Goal: Task Accomplishment & Management: Use online tool/utility

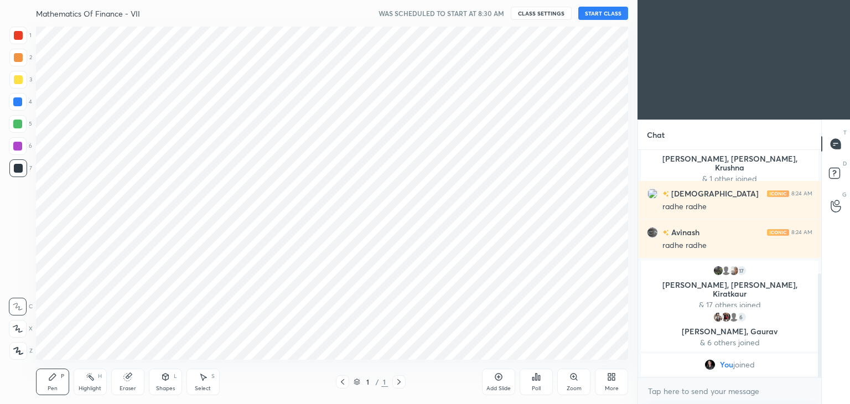
scroll to position [333, 594]
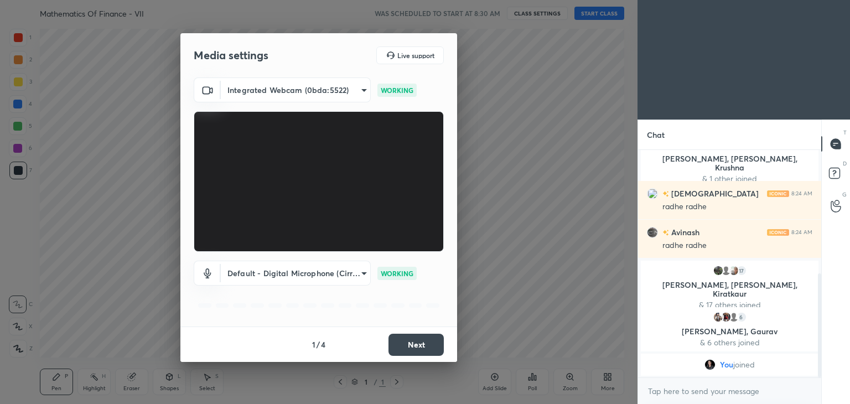
click at [424, 342] on button "Next" at bounding box center [416, 345] width 55 height 22
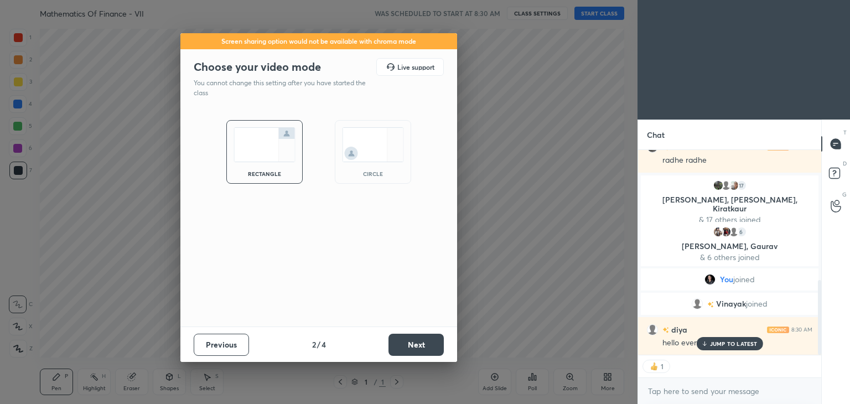
scroll to position [383, 0]
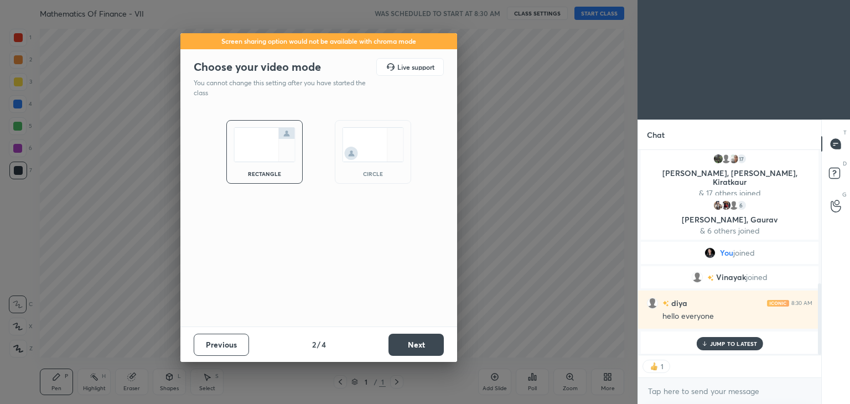
click at [424, 342] on button "Next" at bounding box center [416, 345] width 55 height 22
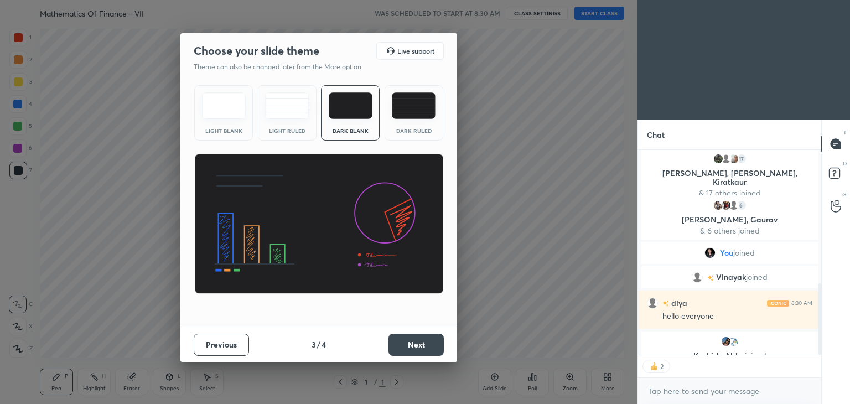
click at [424, 342] on button "Next" at bounding box center [416, 345] width 55 height 22
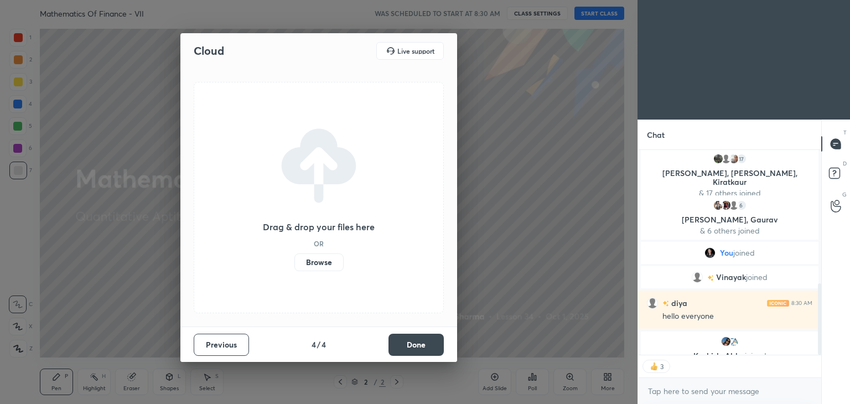
click at [424, 342] on button "Done" at bounding box center [416, 345] width 55 height 22
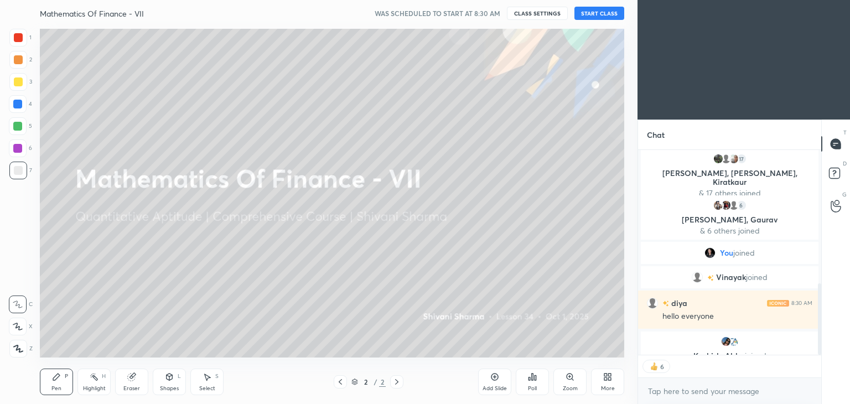
click at [593, 16] on button "START CLASS" at bounding box center [600, 13] width 50 height 13
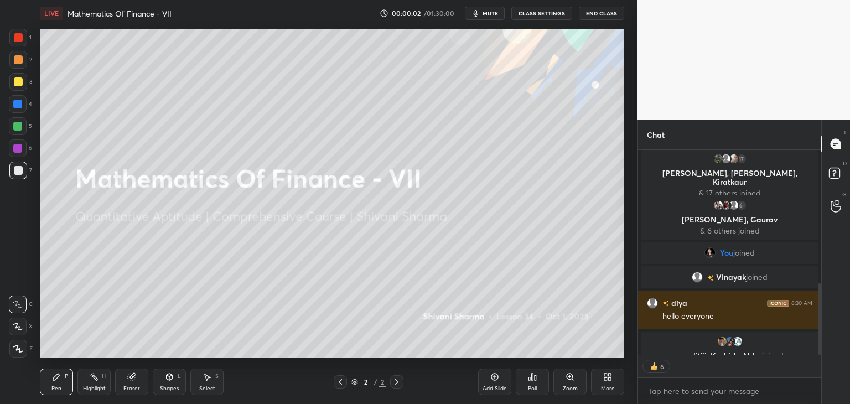
scroll to position [422, 0]
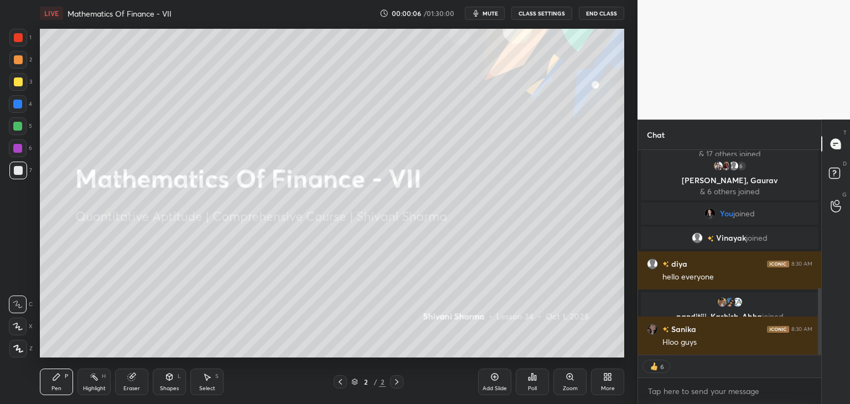
click at [489, 14] on span "mute" at bounding box center [491, 13] width 16 height 8
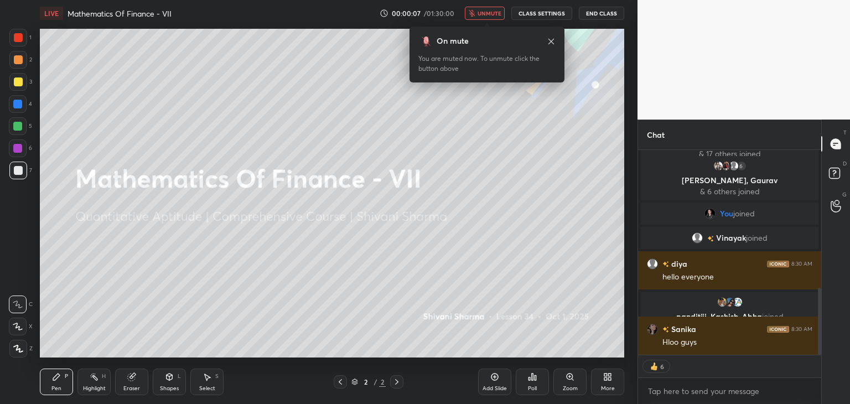
type textarea "x"
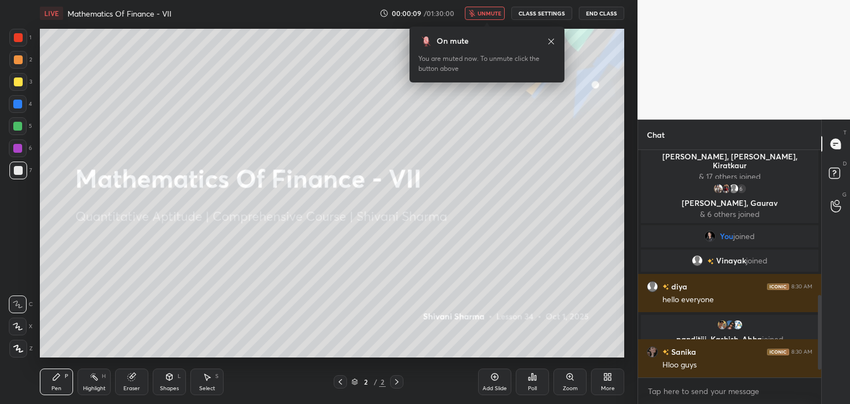
scroll to position [478, 0]
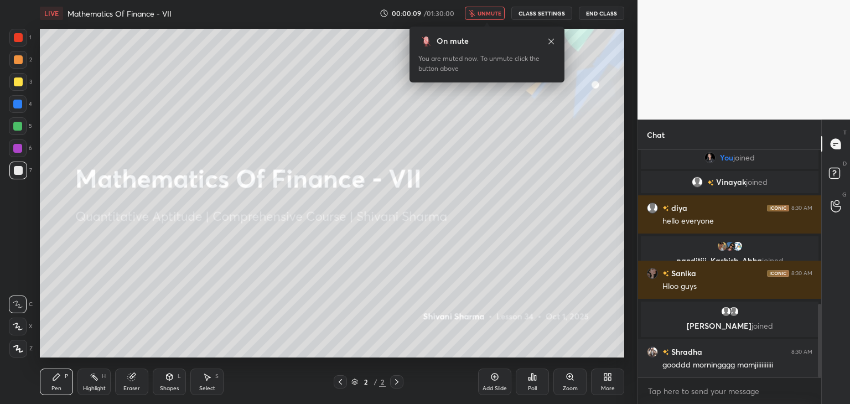
click at [489, 14] on span "unmute" at bounding box center [490, 13] width 24 height 8
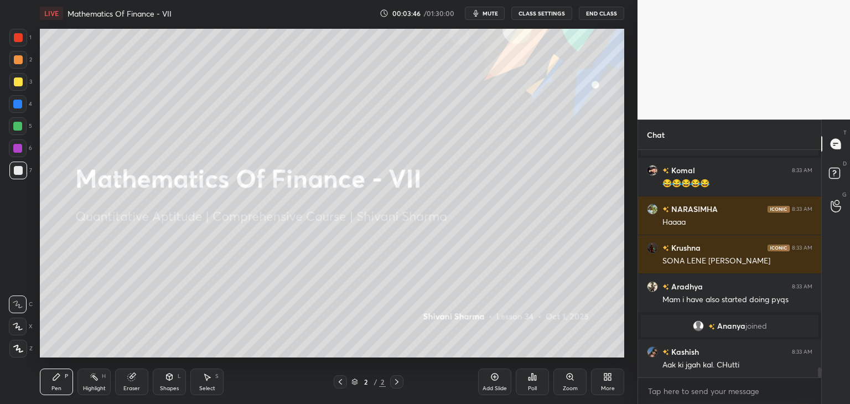
scroll to position [4914, 0]
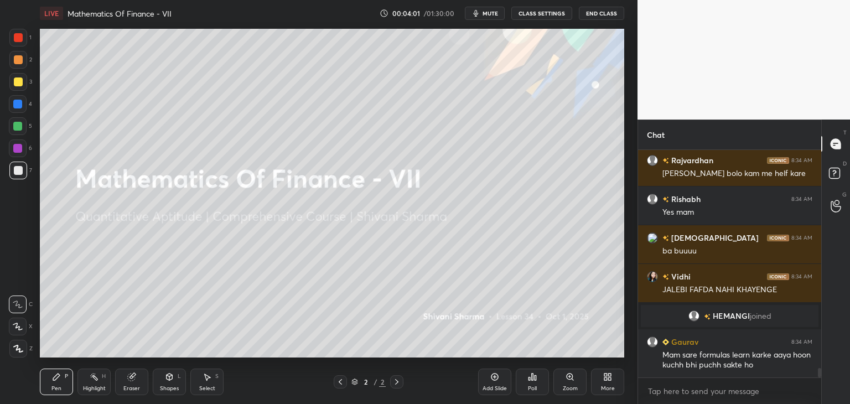
click at [22, 349] on icon at bounding box center [18, 349] width 10 height 8
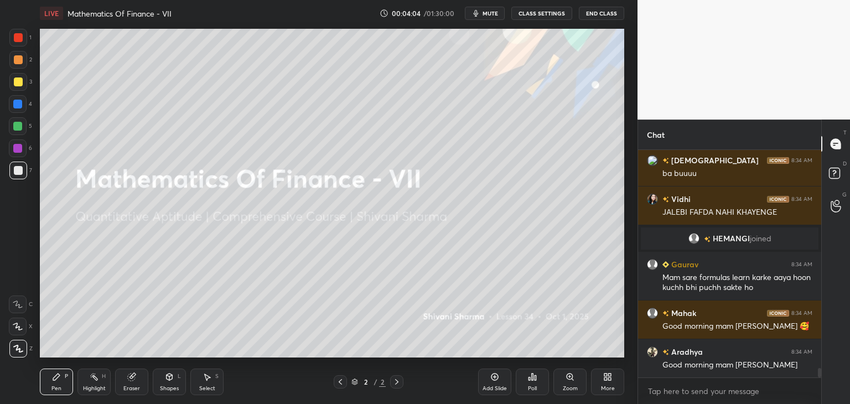
click at [615, 389] on div "More" at bounding box center [607, 382] width 33 height 27
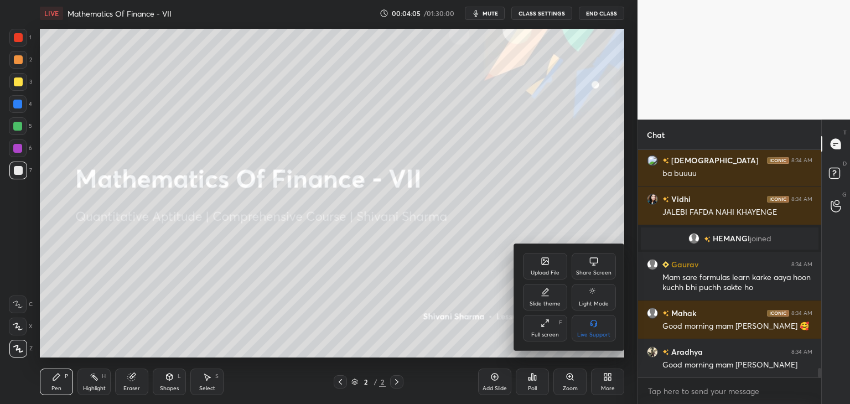
click at [541, 267] on div "Upload File" at bounding box center [545, 266] width 44 height 27
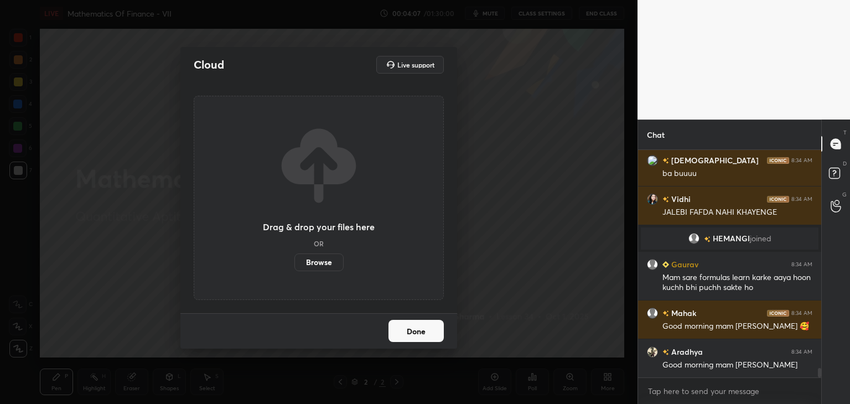
click at [336, 262] on label "Browse" at bounding box center [319, 263] width 49 height 18
click at [295, 262] on input "Browse" at bounding box center [295, 263] width 0 height 18
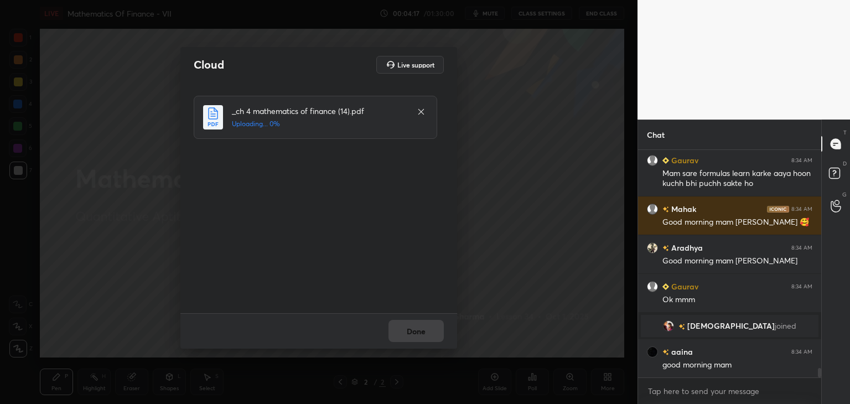
scroll to position [5292, 0]
click at [426, 331] on button "Done" at bounding box center [416, 331] width 55 height 22
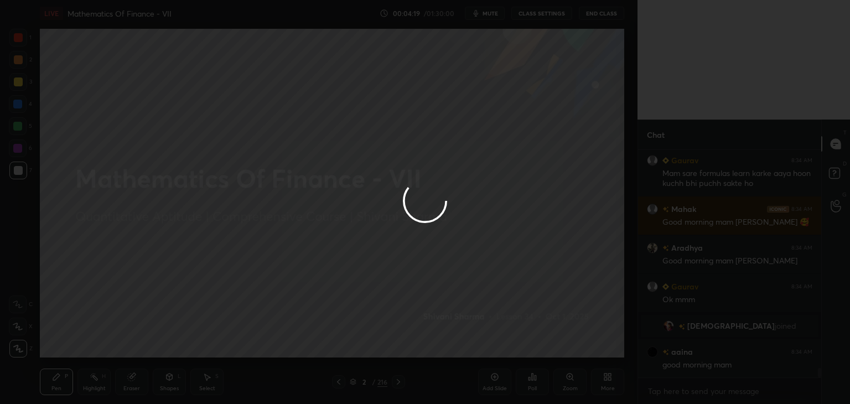
scroll to position [5331, 0]
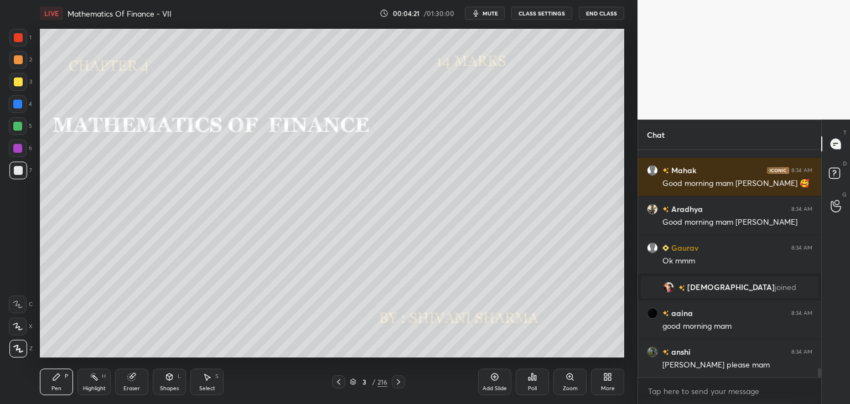
click at [372, 384] on div "/" at bounding box center [373, 382] width 3 height 7
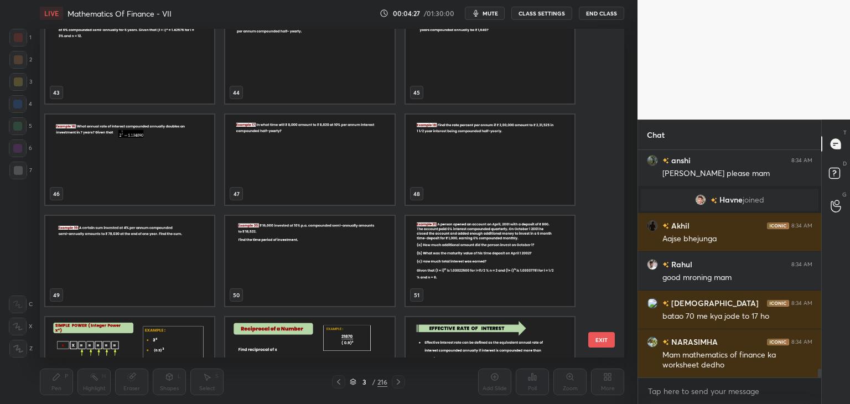
scroll to position [5517, 0]
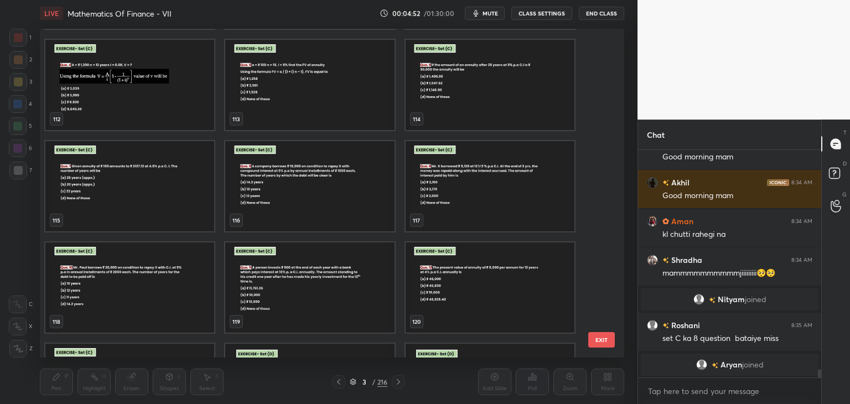
click at [188, 90] on img "grid" at bounding box center [129, 85] width 169 height 90
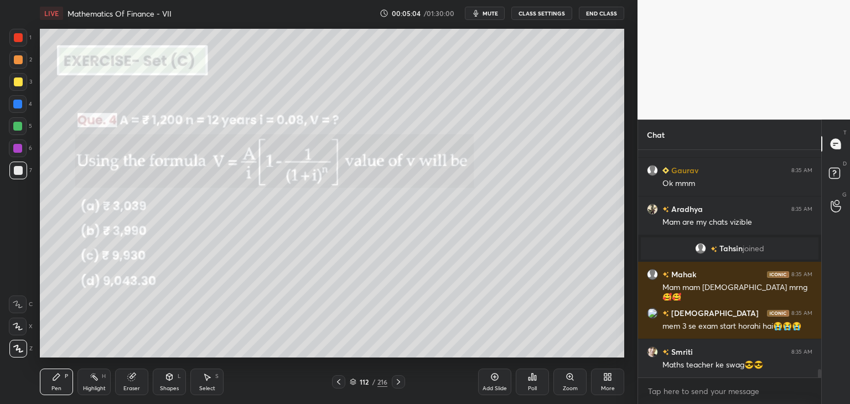
click at [493, 14] on span "mute" at bounding box center [491, 13] width 16 height 8
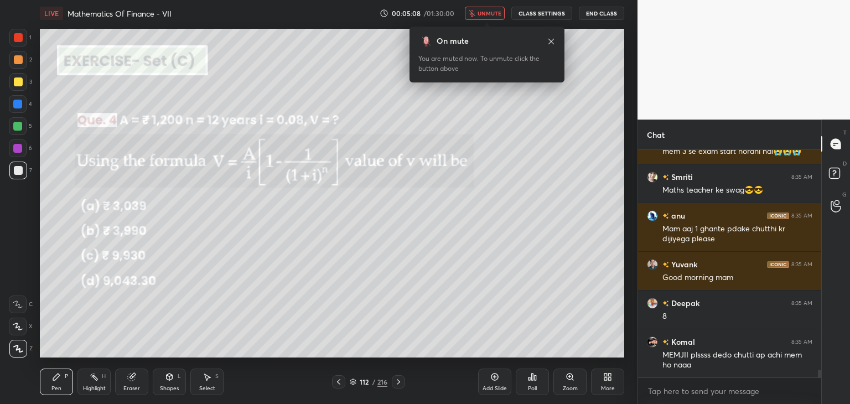
click at [493, 14] on span "unmute" at bounding box center [490, 13] width 24 height 8
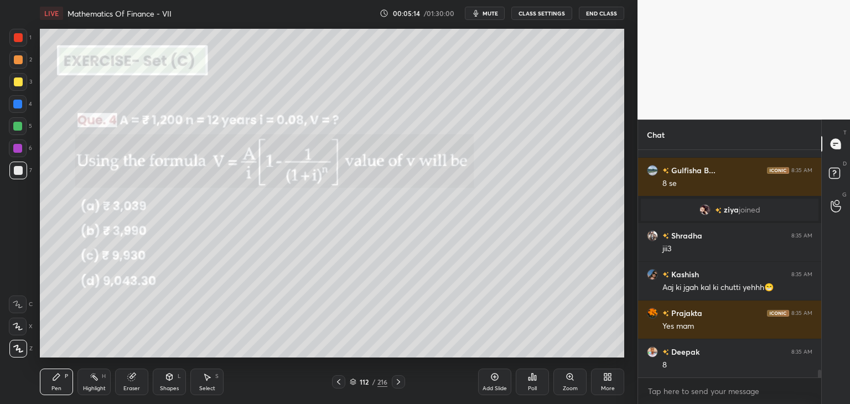
click at [400, 382] on icon at bounding box center [398, 382] width 3 height 6
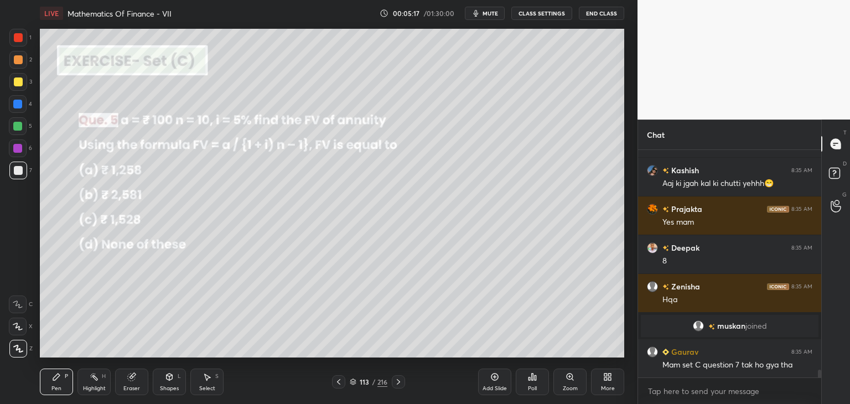
click at [400, 382] on icon at bounding box center [398, 382] width 3 height 6
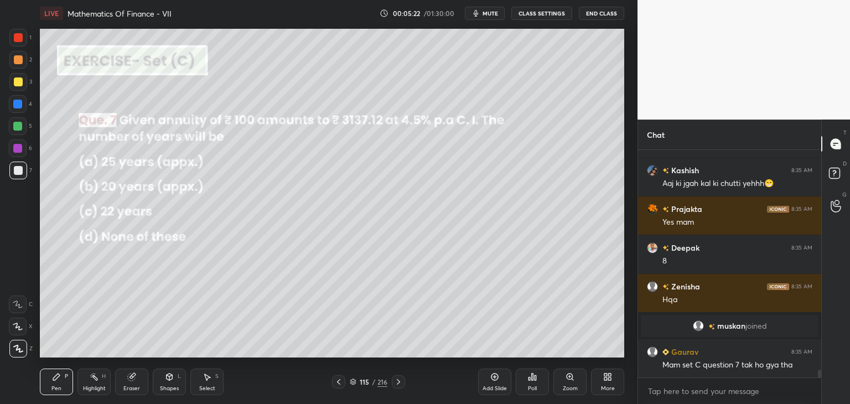
click at [403, 384] on icon at bounding box center [398, 382] width 9 height 9
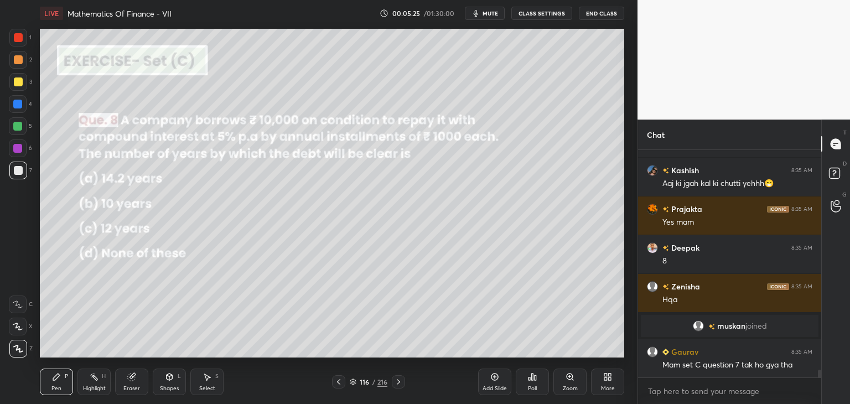
click at [533, 387] on div "Poll" at bounding box center [532, 389] width 9 height 6
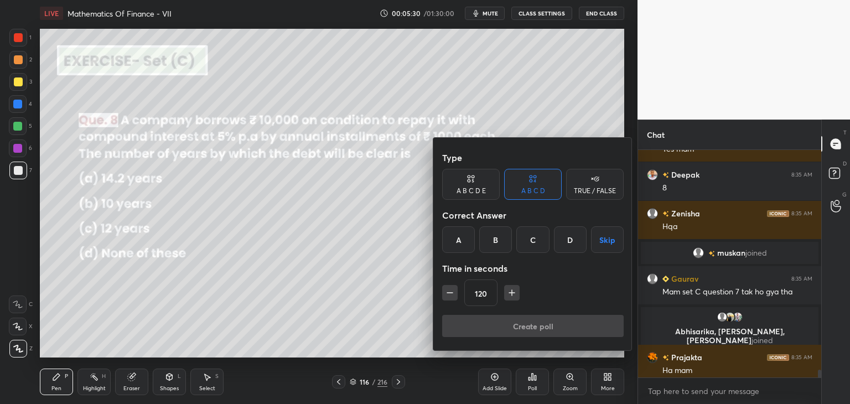
scroll to position [6694, 0]
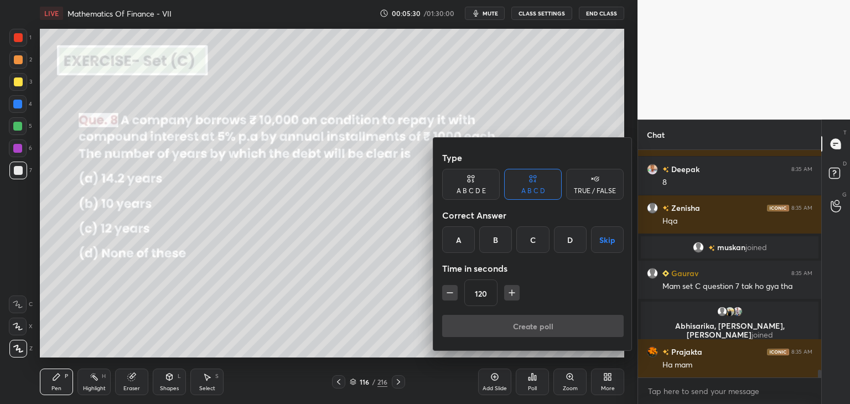
click at [452, 295] on icon "button" at bounding box center [450, 292] width 11 height 11
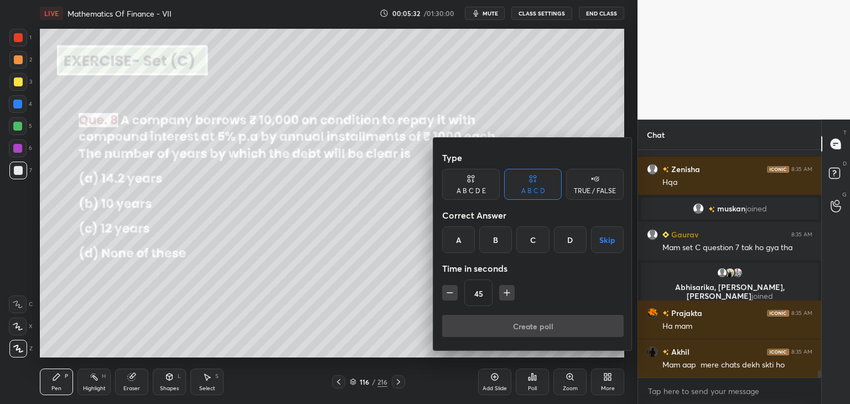
click at [502, 293] on icon "button" at bounding box center [507, 292] width 11 height 11
type input "60"
click at [461, 236] on div "A" at bounding box center [458, 239] width 33 height 27
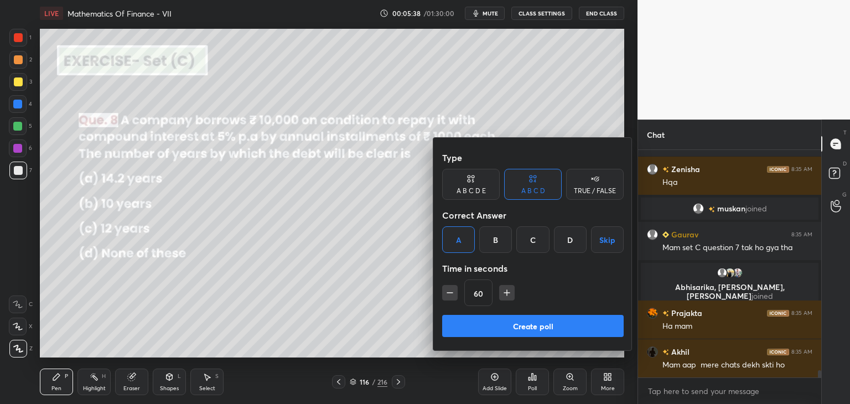
click at [461, 333] on button "Create poll" at bounding box center [533, 326] width 182 height 22
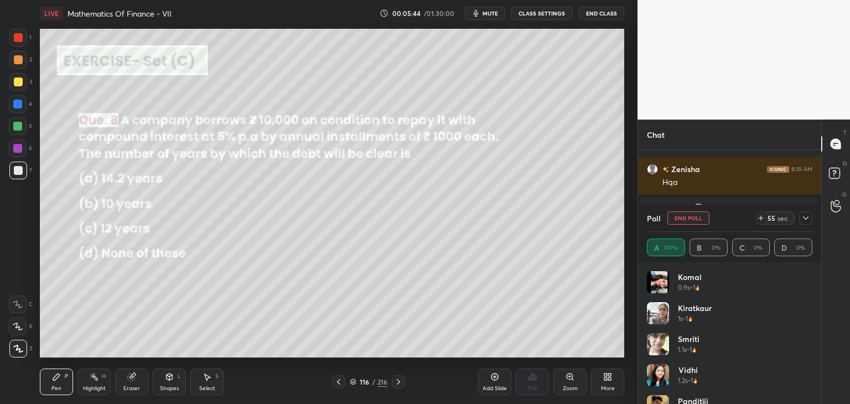
scroll to position [6817, 0]
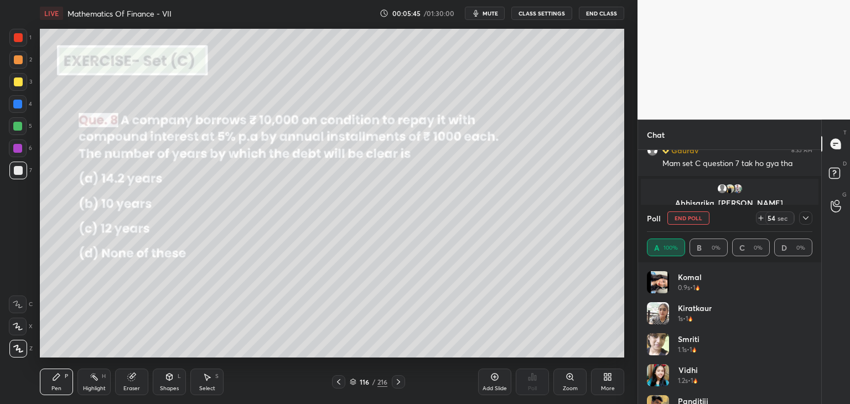
click at [804, 220] on icon at bounding box center [806, 218] width 9 height 9
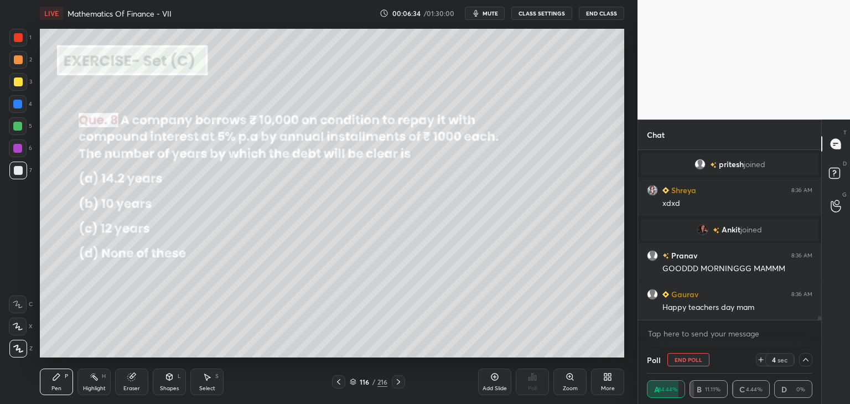
scroll to position [7367, 0]
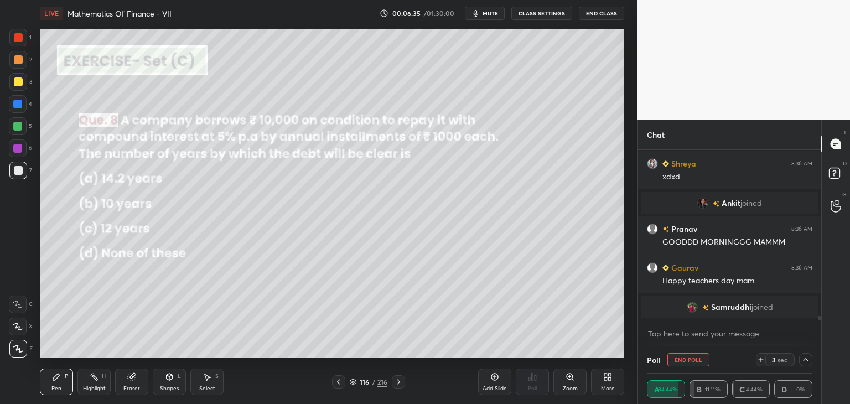
click at [16, 82] on div at bounding box center [18, 82] width 9 height 9
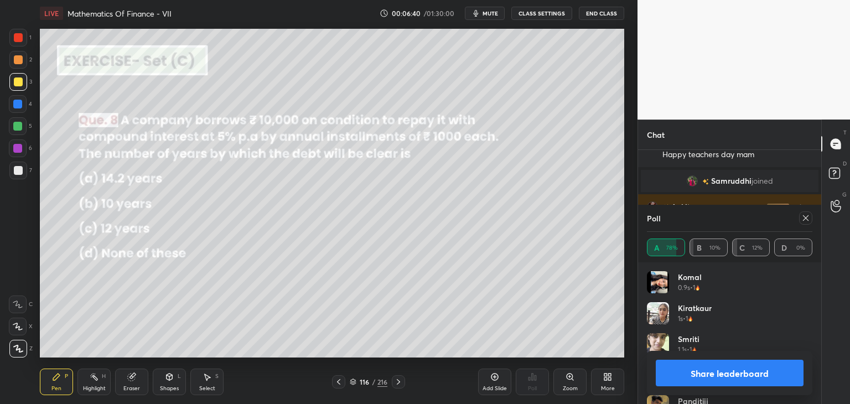
scroll to position [7498, 0]
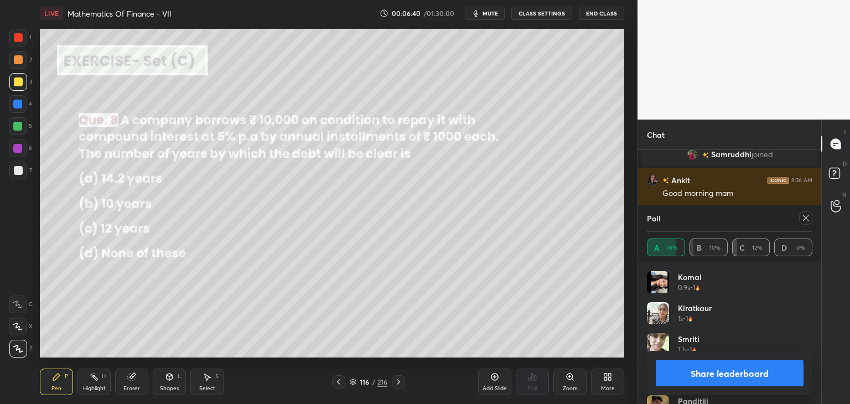
drag, startPoint x: 806, startPoint y: 215, endPoint x: 807, endPoint y: 222, distance: 7.3
click at [806, 215] on icon at bounding box center [806, 218] width 9 height 9
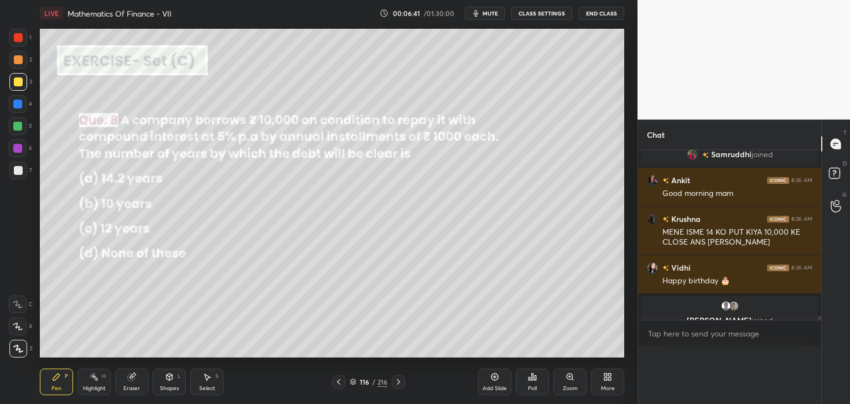
scroll to position [7511, 0]
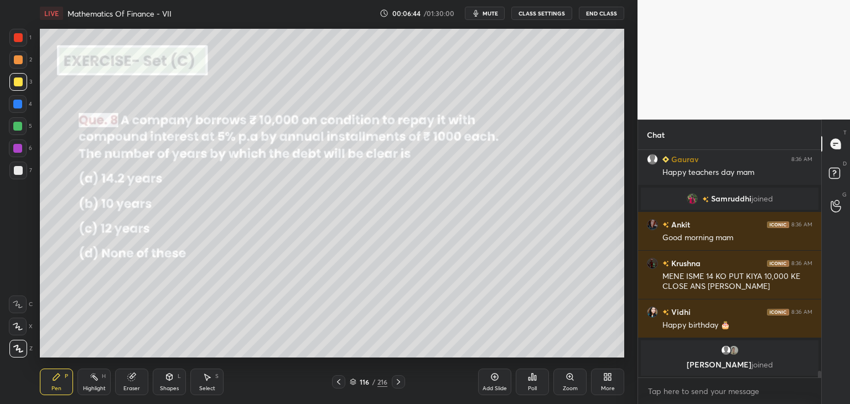
drag, startPoint x: 18, startPoint y: 78, endPoint x: 23, endPoint y: 86, distance: 9.7
click at [18, 80] on div at bounding box center [18, 82] width 9 height 9
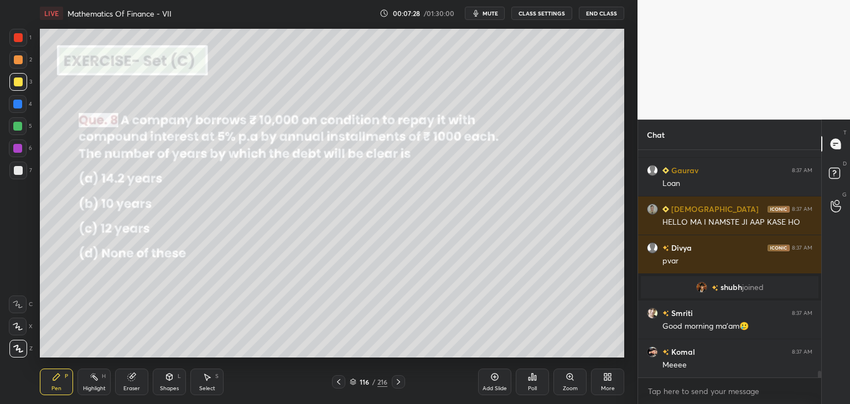
click at [20, 173] on div at bounding box center [18, 170] width 9 height 9
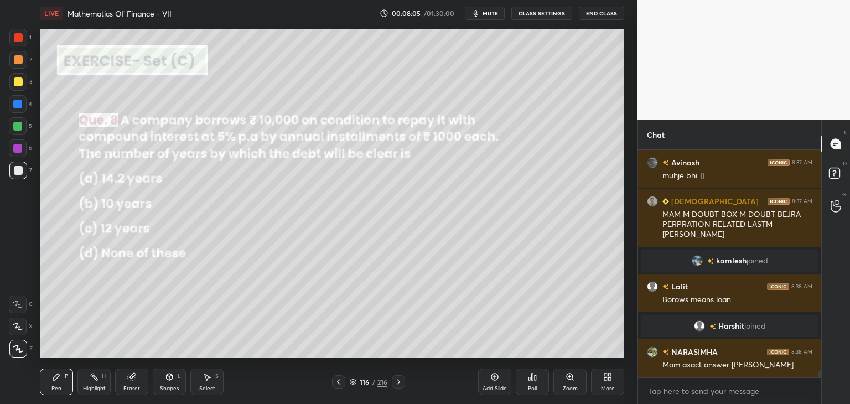
scroll to position [7989, 0]
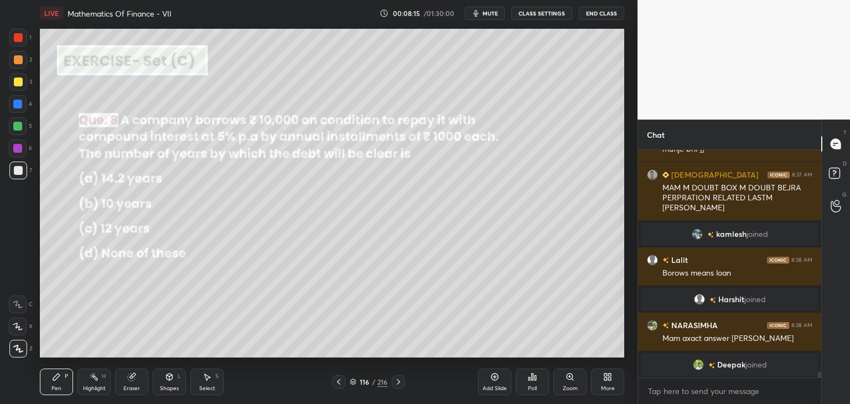
click at [208, 382] on div "Select S" at bounding box center [206, 382] width 33 height 27
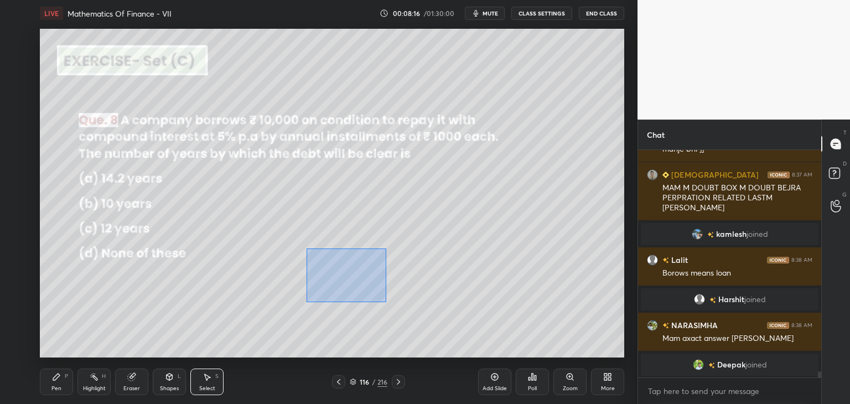
drag, startPoint x: 317, startPoint y: 256, endPoint x: 386, endPoint y: 303, distance: 83.7
click at [386, 302] on div "0 ° Undo Copy Duplicate Duplicate to new slide Delete" at bounding box center [332, 193] width 585 height 329
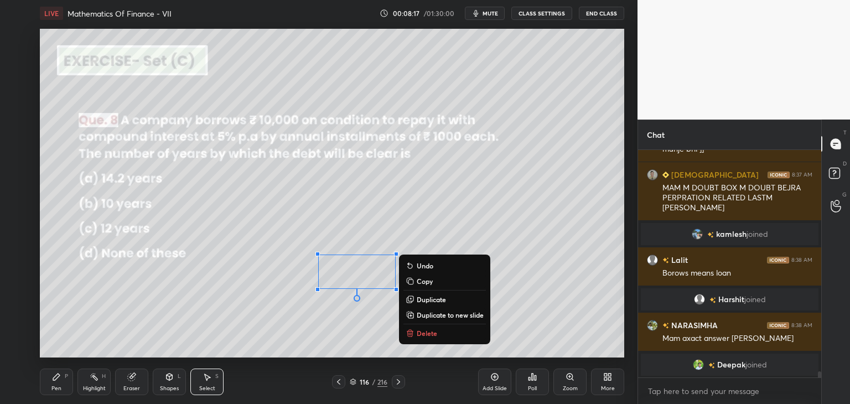
drag, startPoint x: 423, startPoint y: 328, endPoint x: 416, endPoint y: 329, distance: 6.8
click at [422, 327] on button "Delete" at bounding box center [445, 333] width 82 height 13
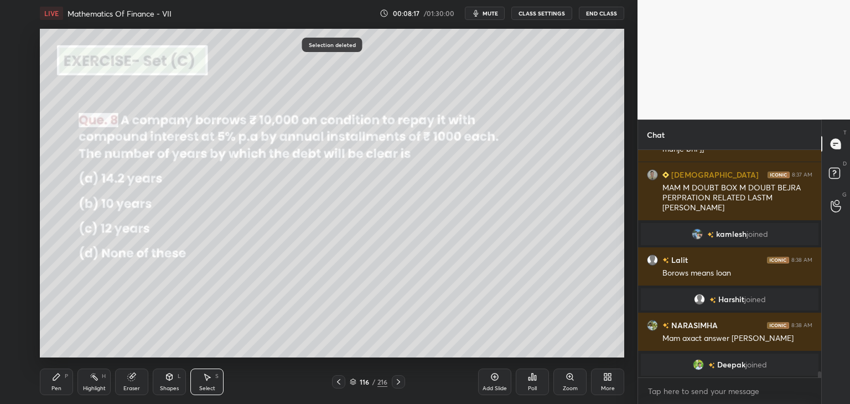
scroll to position [8004, 0]
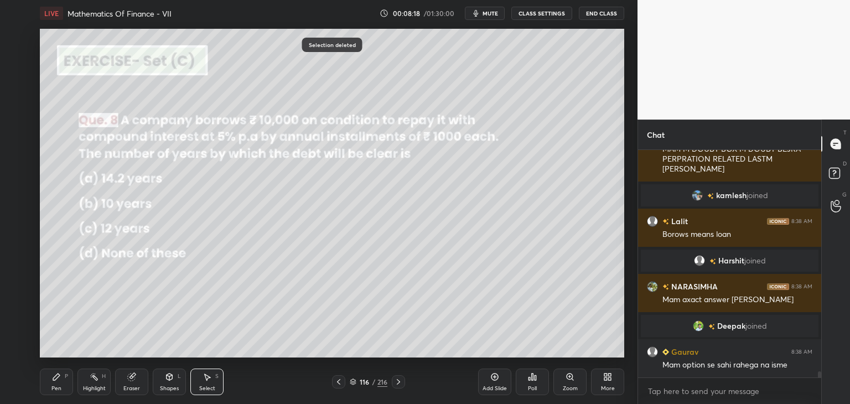
click at [52, 386] on div "Pen" at bounding box center [56, 389] width 10 height 6
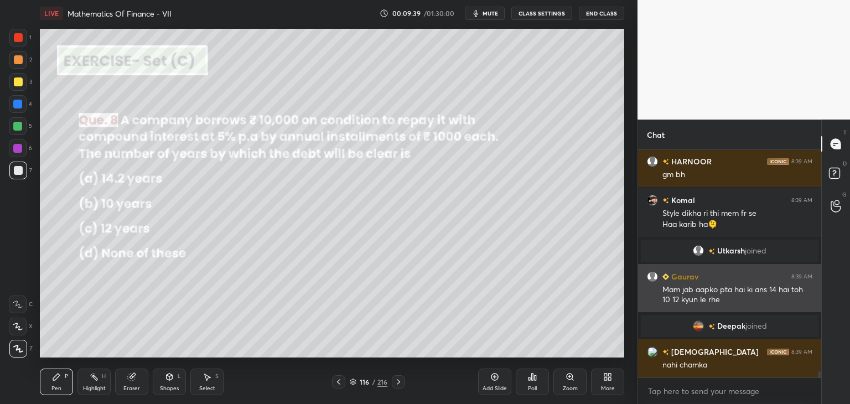
scroll to position [8513, 0]
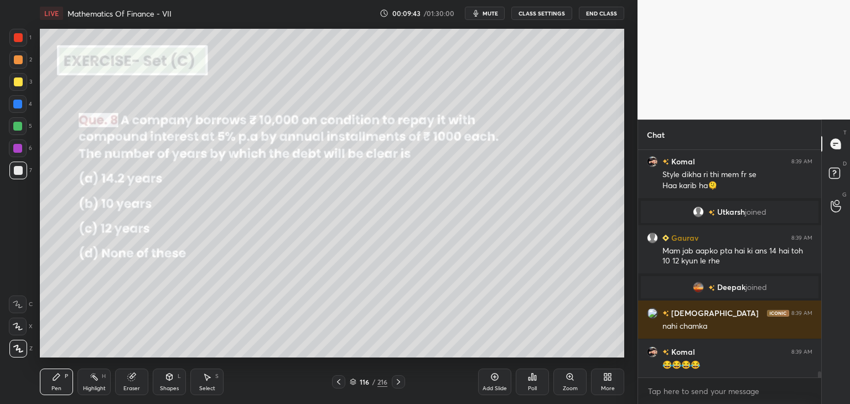
click at [397, 381] on icon at bounding box center [398, 382] width 9 height 9
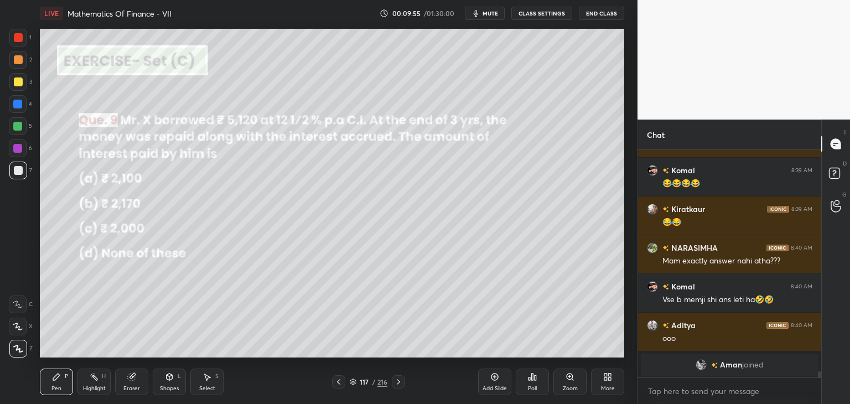
scroll to position [8703, 0]
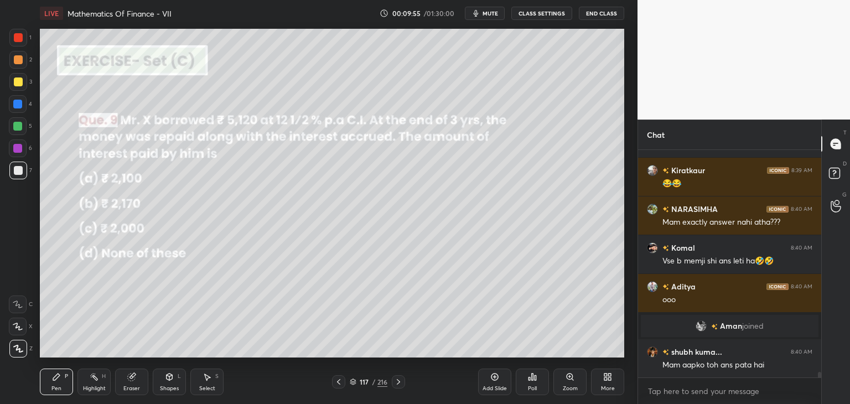
click at [533, 390] on div "Poll" at bounding box center [532, 389] width 9 height 6
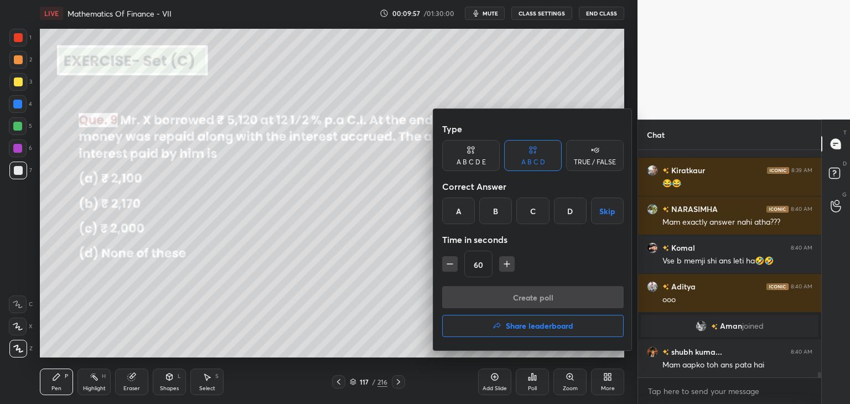
click at [494, 214] on div "B" at bounding box center [495, 211] width 33 height 27
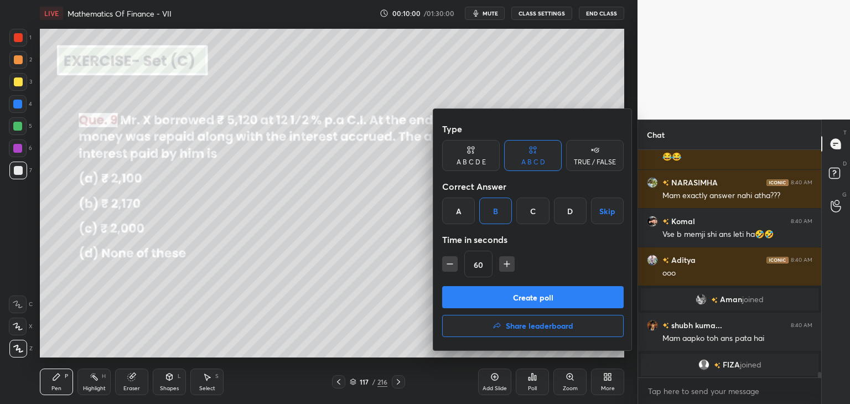
scroll to position [8725, 0]
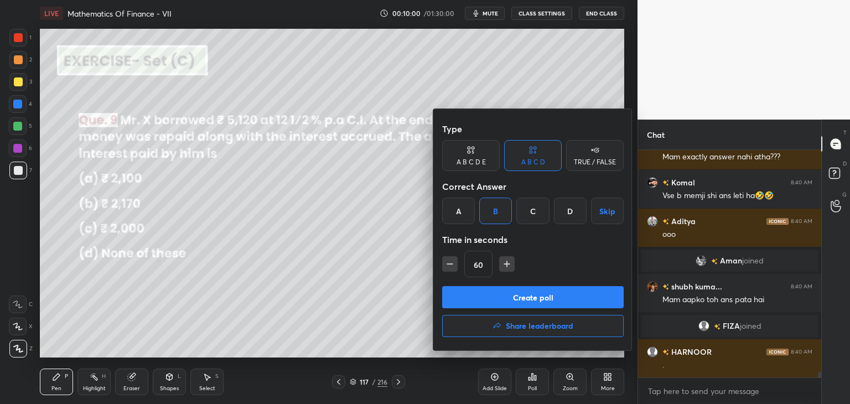
click at [481, 300] on button "Create poll" at bounding box center [533, 297] width 182 height 22
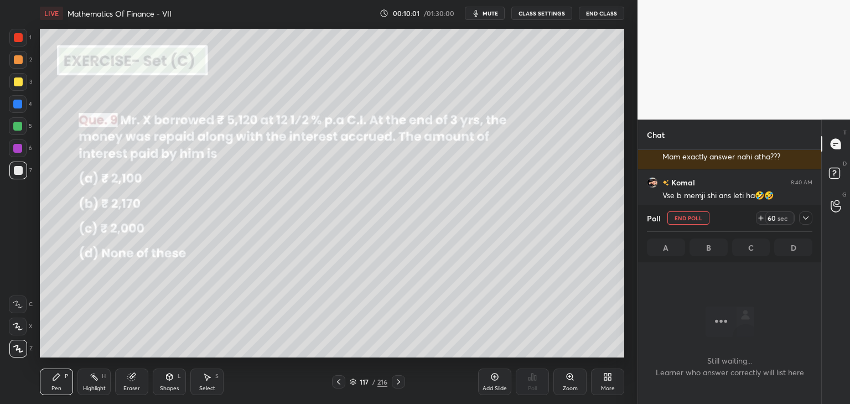
scroll to position [167, 180]
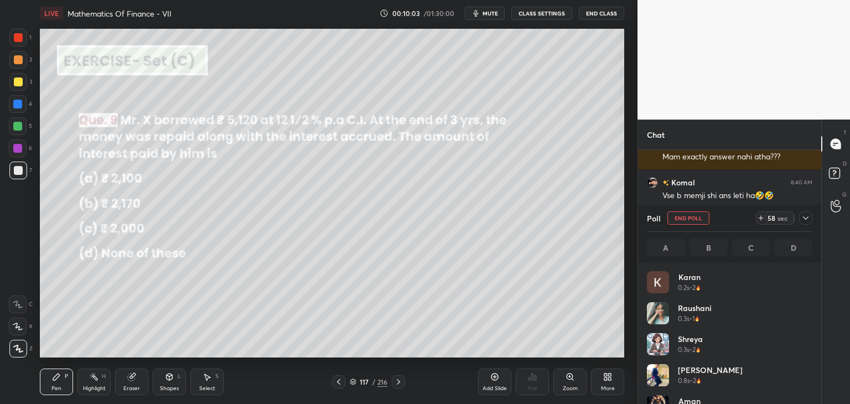
click at [801, 213] on div at bounding box center [806, 218] width 13 height 13
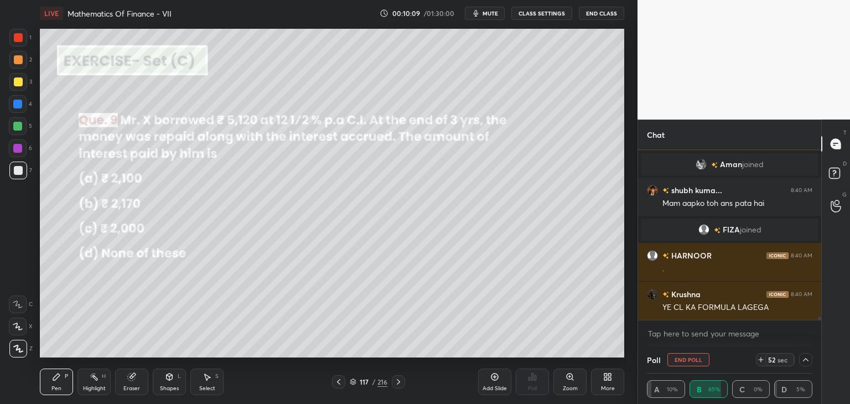
scroll to position [8860, 0]
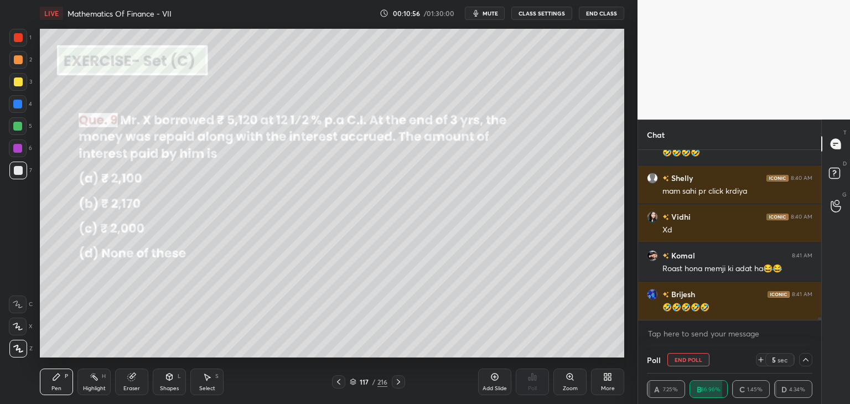
drag, startPoint x: 57, startPoint y: 391, endPoint x: 65, endPoint y: 364, distance: 28.4
click at [57, 390] on div "Pen" at bounding box center [56, 389] width 10 height 6
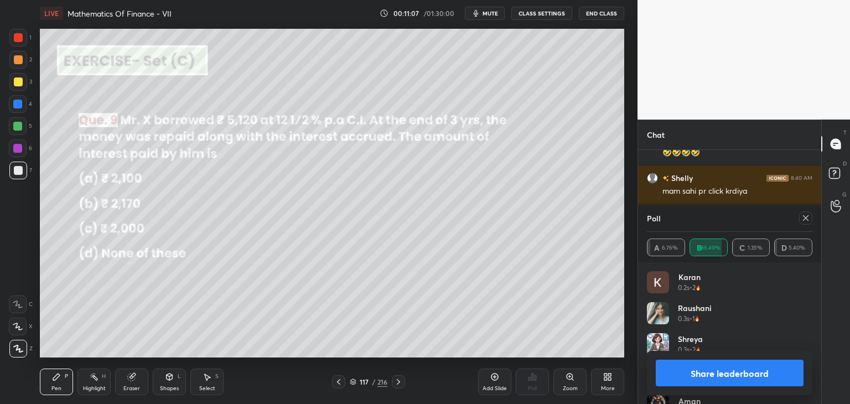
scroll to position [9447, 0]
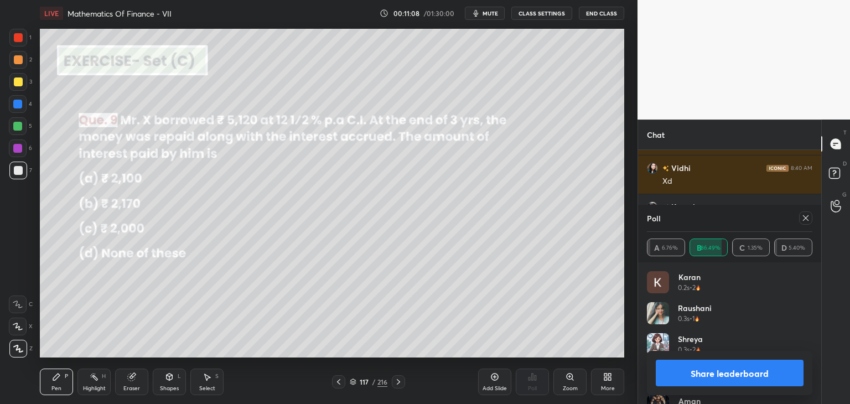
drag, startPoint x: 806, startPoint y: 220, endPoint x: 782, endPoint y: 242, distance: 32.1
click at [806, 220] on icon at bounding box center [806, 218] width 9 height 9
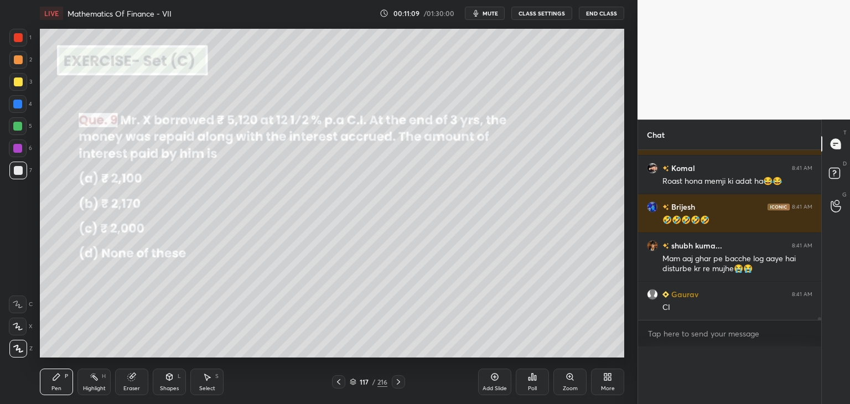
scroll to position [4, 3]
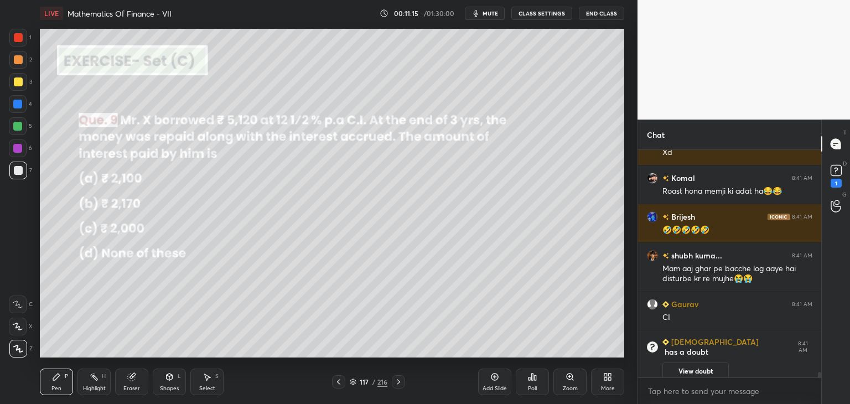
click at [479, 13] on icon "button" at bounding box center [476, 13] width 5 height 7
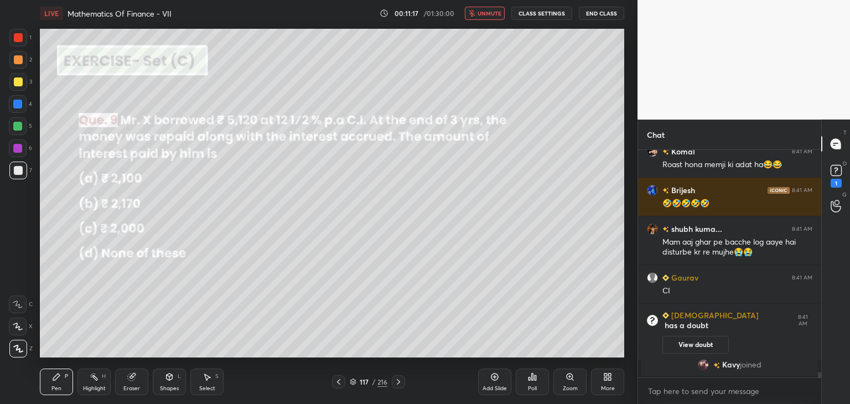
click at [478, 14] on button "unmute" at bounding box center [485, 13] width 40 height 13
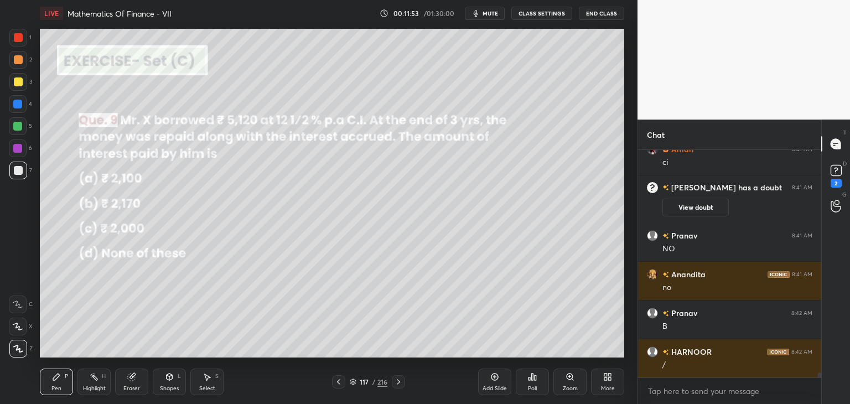
drag, startPoint x: 56, startPoint y: 387, endPoint x: 60, endPoint y: 377, distance: 11.2
click at [56, 386] on div "Pen" at bounding box center [56, 389] width 10 height 6
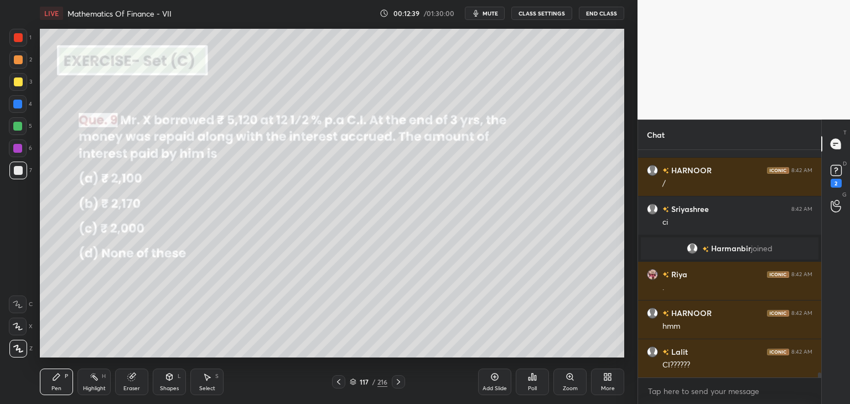
scroll to position [9941, 0]
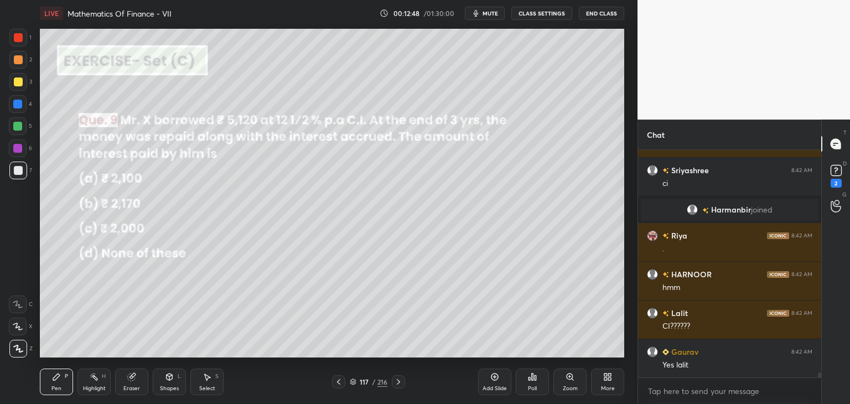
click at [398, 381] on icon at bounding box center [398, 382] width 9 height 9
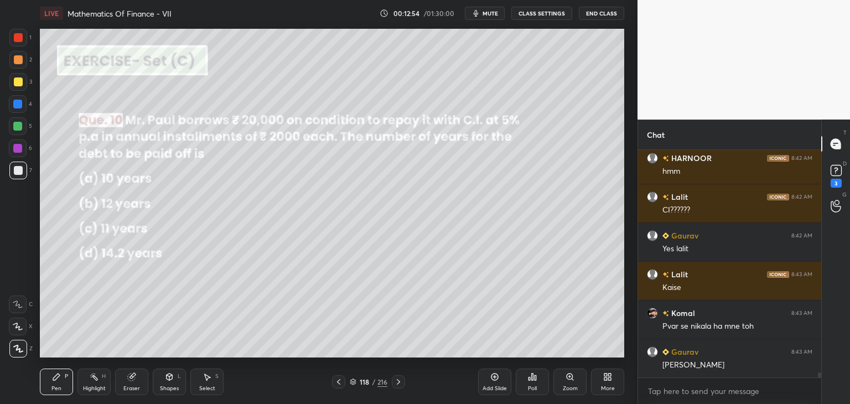
scroll to position [10105, 0]
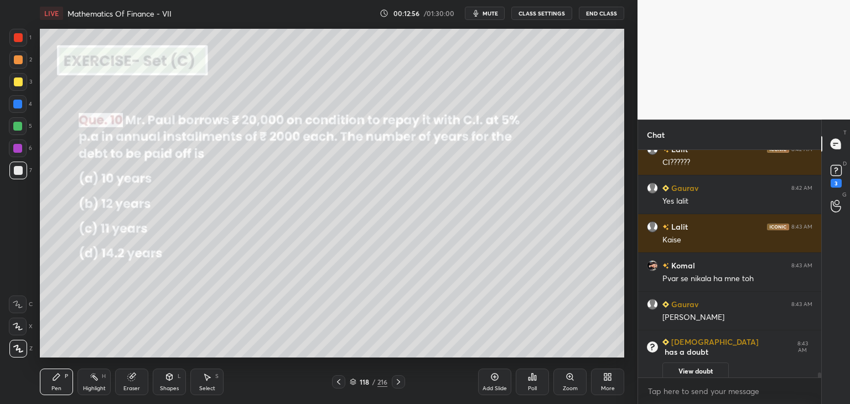
click at [339, 381] on icon at bounding box center [338, 382] width 9 height 9
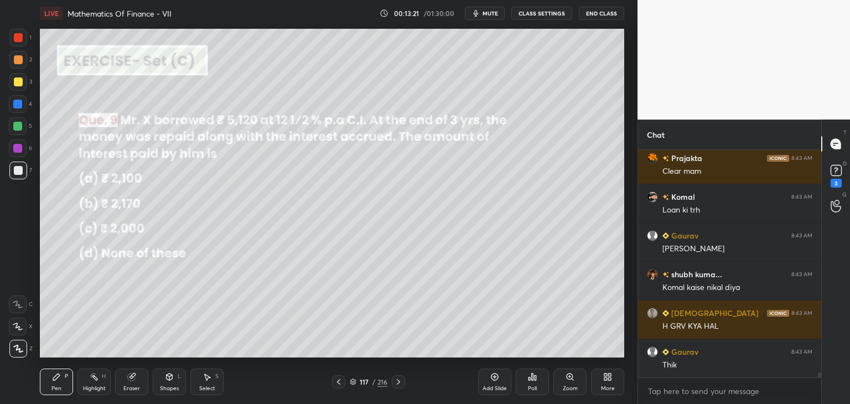
scroll to position [10285, 0]
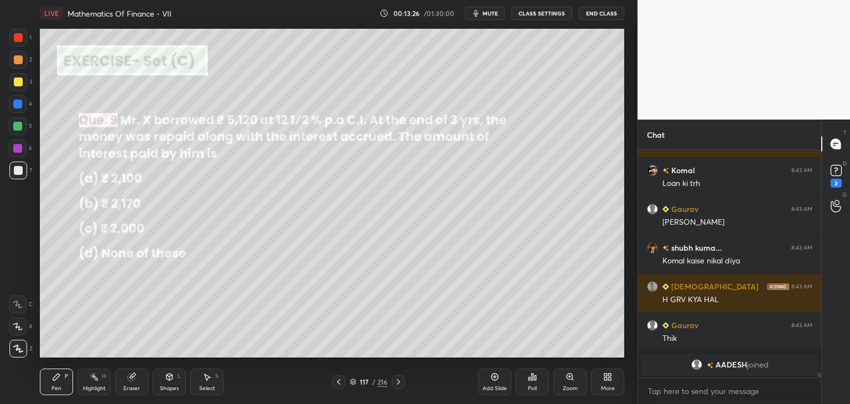
click at [397, 381] on icon at bounding box center [398, 382] width 9 height 9
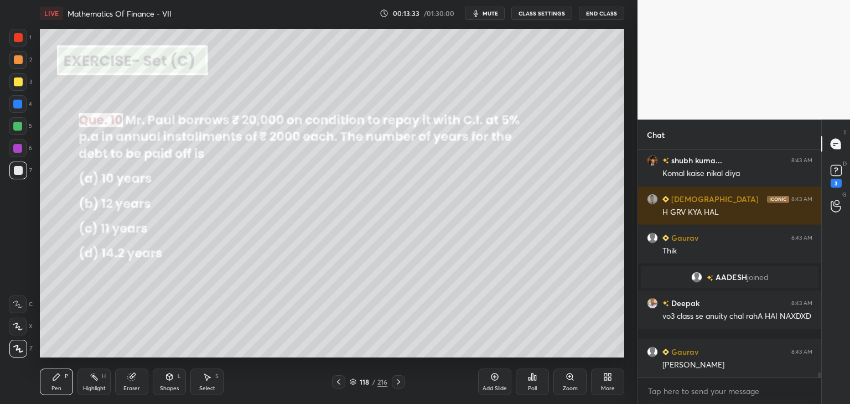
scroll to position [10325, 0]
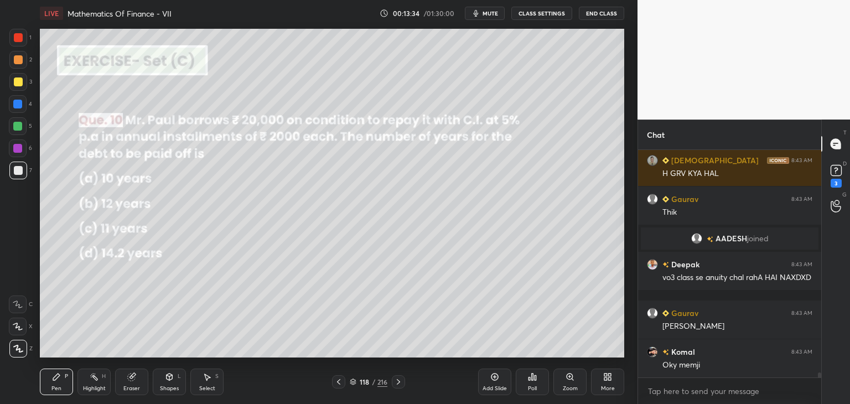
click at [537, 388] on div "Poll" at bounding box center [532, 382] width 33 height 27
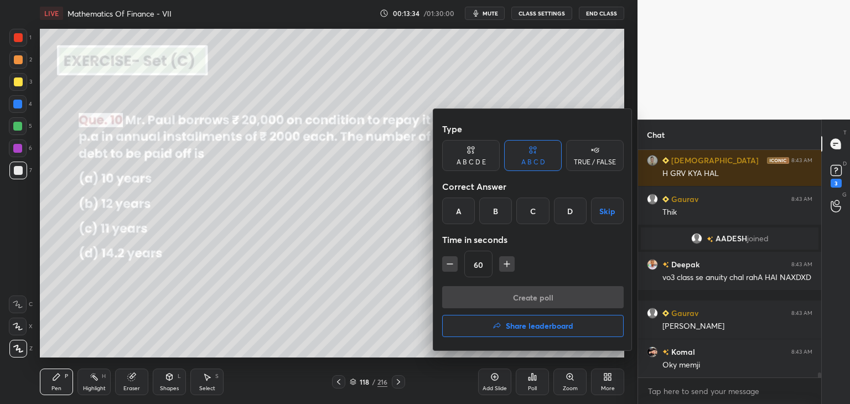
scroll to position [10364, 0]
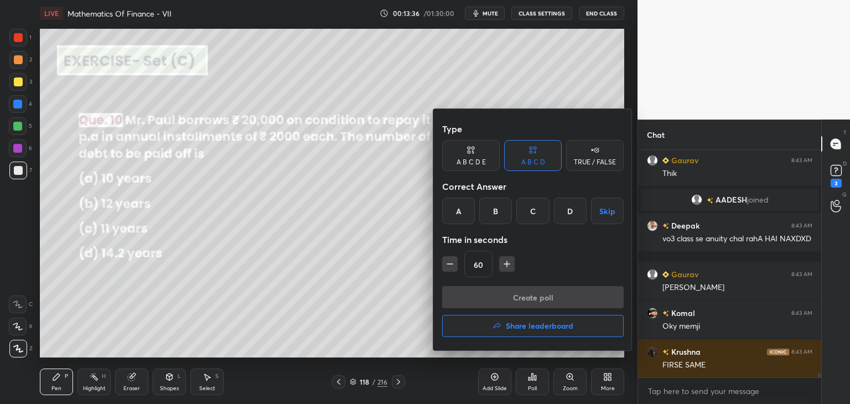
click at [571, 213] on div "D" at bounding box center [570, 211] width 33 height 27
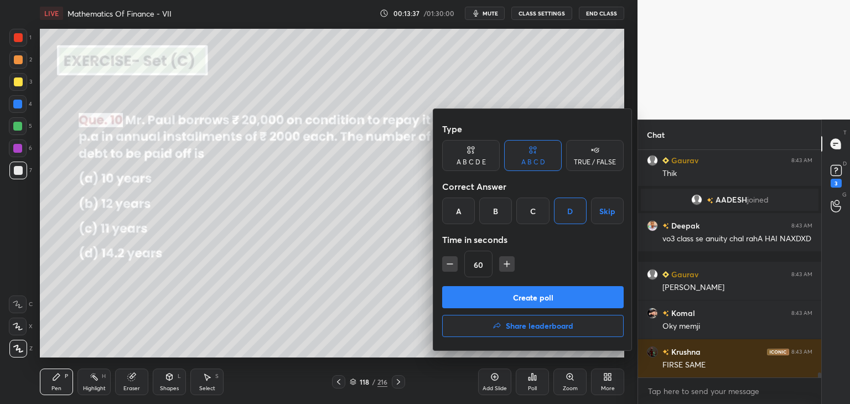
click at [507, 296] on button "Create poll" at bounding box center [533, 297] width 182 height 22
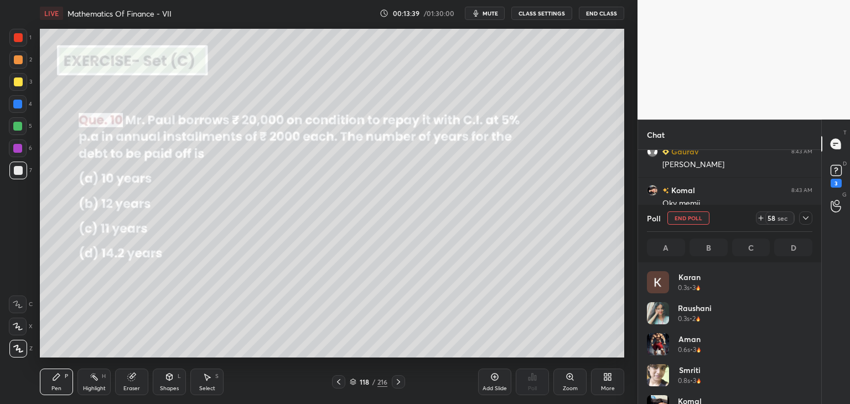
scroll to position [3, 3]
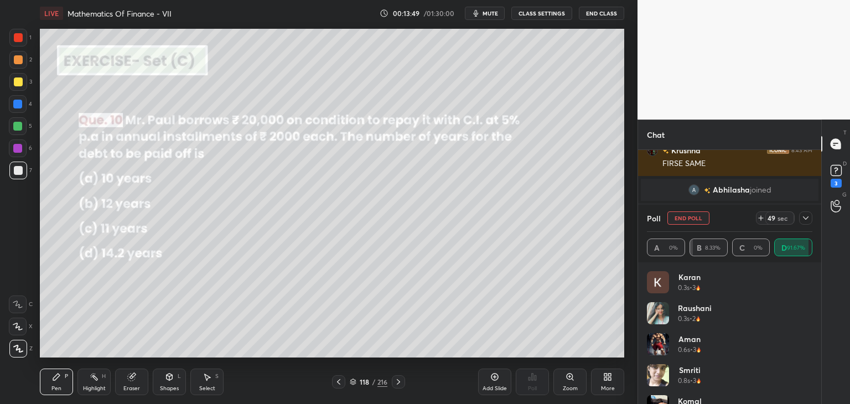
click at [804, 217] on icon at bounding box center [806, 217] width 6 height 3
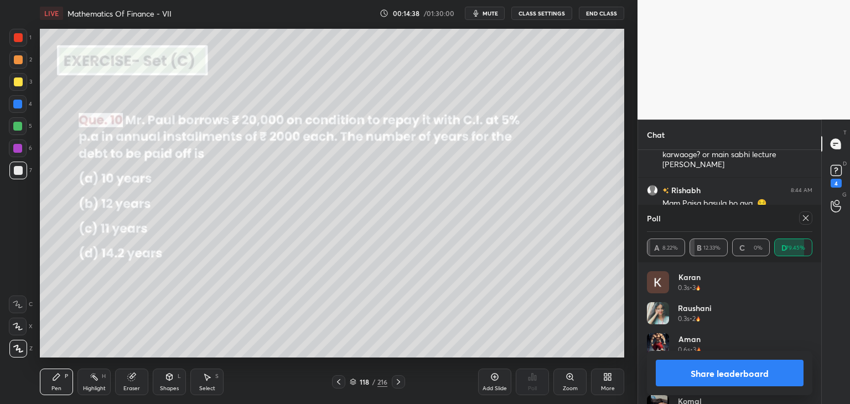
scroll to position [11147, 0]
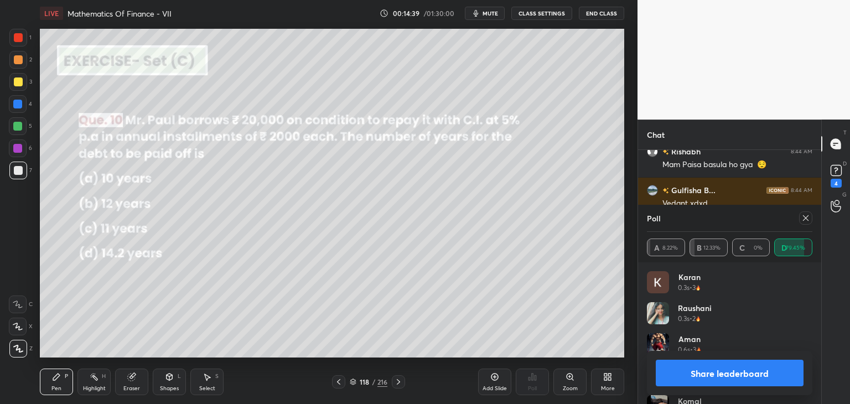
click at [807, 221] on icon at bounding box center [806, 218] width 9 height 9
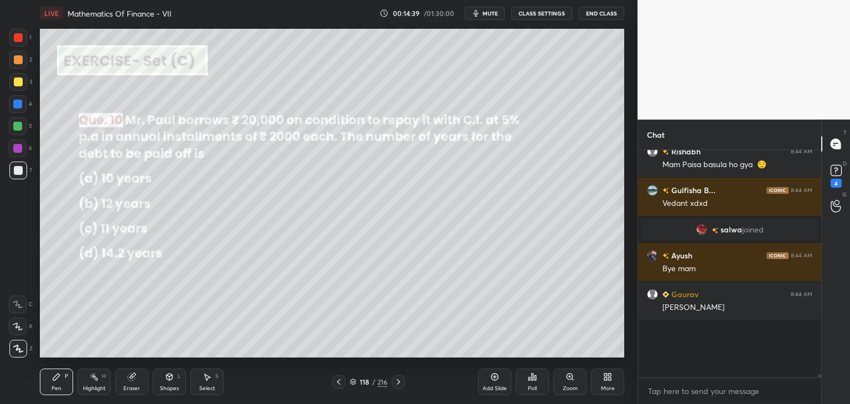
scroll to position [11129, 0]
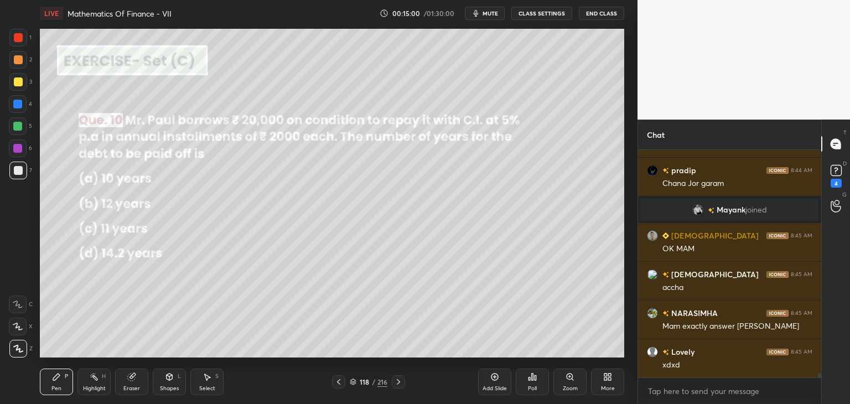
drag, startPoint x: 166, startPoint y: 383, endPoint x: 165, endPoint y: 375, distance: 7.8
click at [165, 383] on div "Shapes L" at bounding box center [169, 382] width 33 height 27
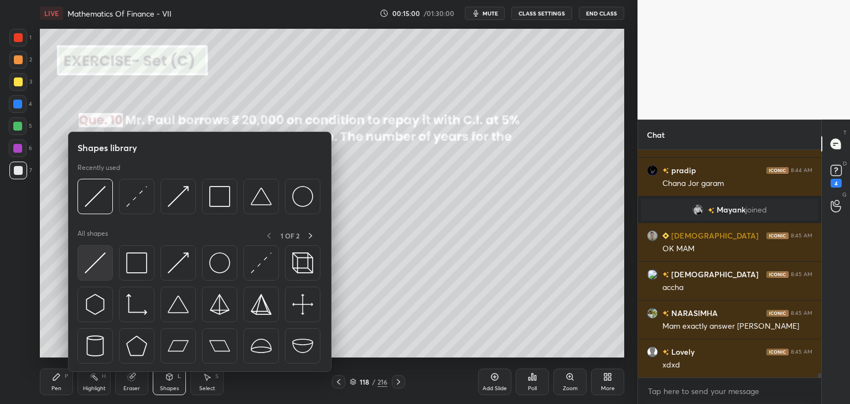
click at [96, 262] on img at bounding box center [95, 262] width 21 height 21
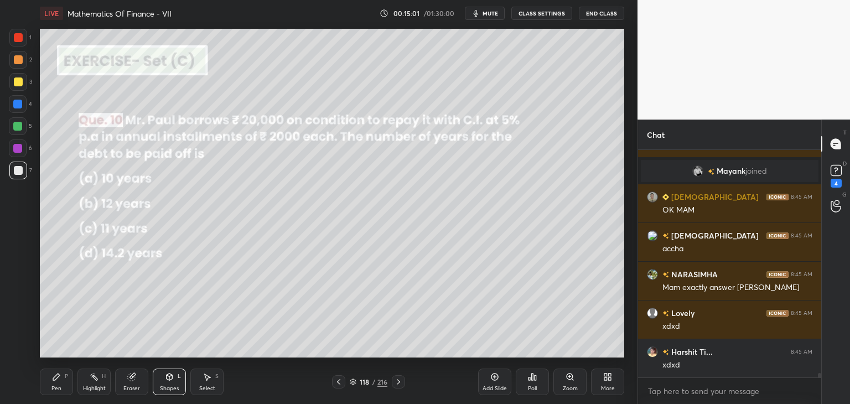
drag, startPoint x: 18, startPoint y: 83, endPoint x: 34, endPoint y: 86, distance: 16.9
click at [18, 84] on div at bounding box center [18, 82] width 9 height 9
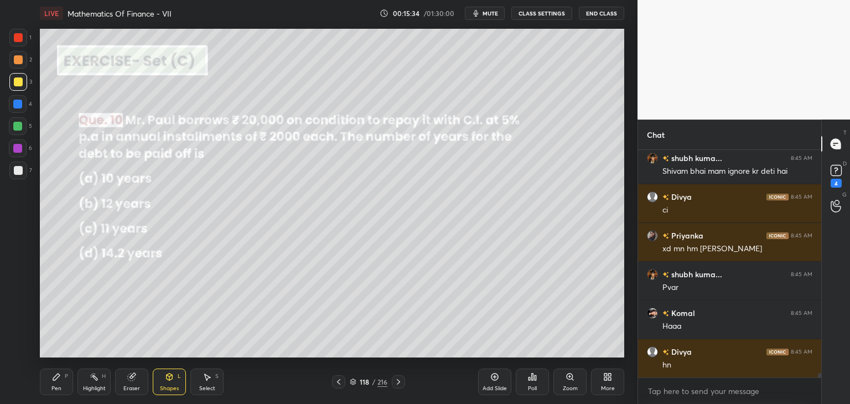
drag, startPoint x: 63, startPoint y: 389, endPoint x: 61, endPoint y: 360, distance: 28.3
click at [62, 388] on div "Pen P" at bounding box center [56, 382] width 33 height 27
click at [18, 86] on div at bounding box center [18, 82] width 9 height 9
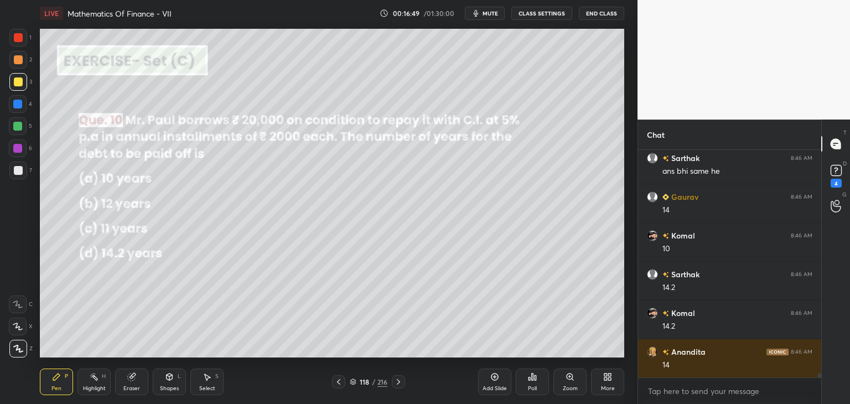
scroll to position [12066, 0]
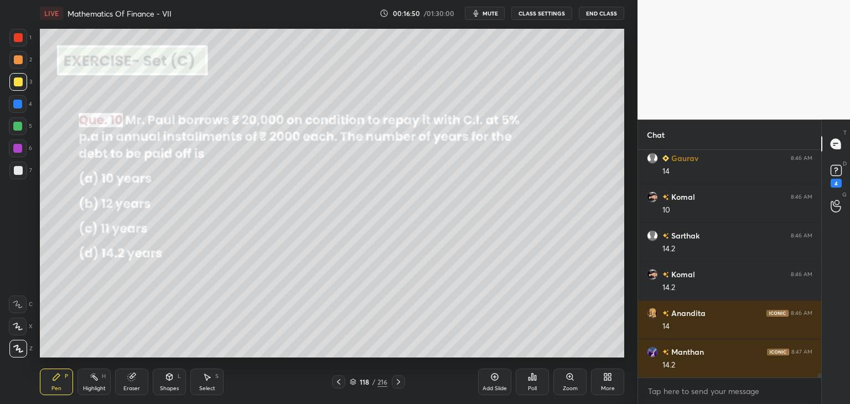
click at [396, 384] on icon at bounding box center [398, 382] width 9 height 9
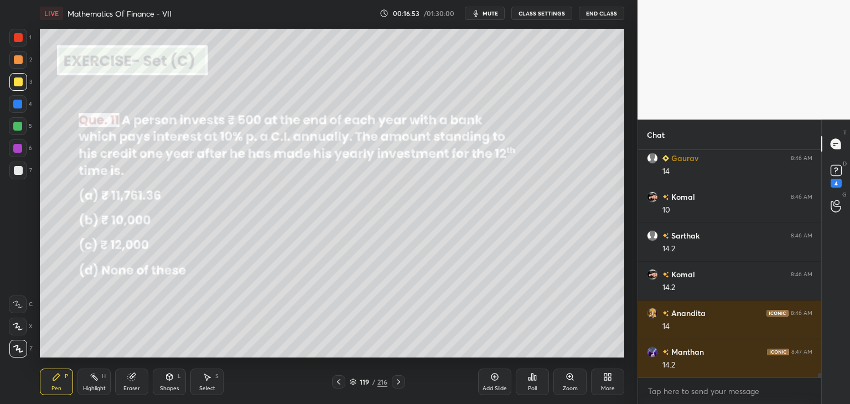
click at [530, 384] on div "Poll" at bounding box center [532, 382] width 33 height 27
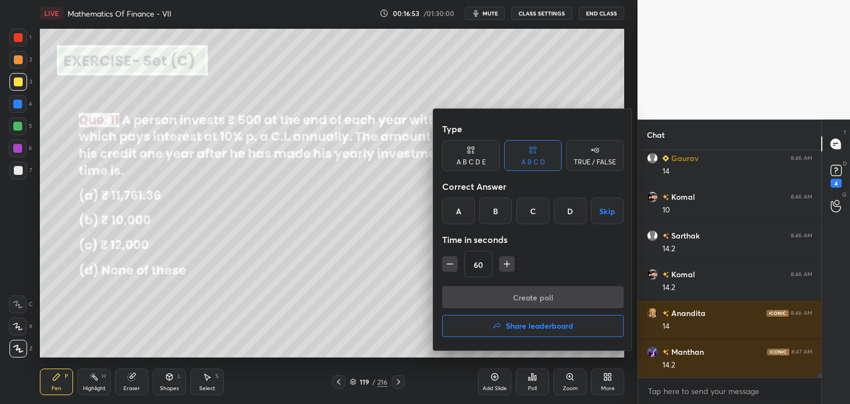
scroll to position [12105, 0]
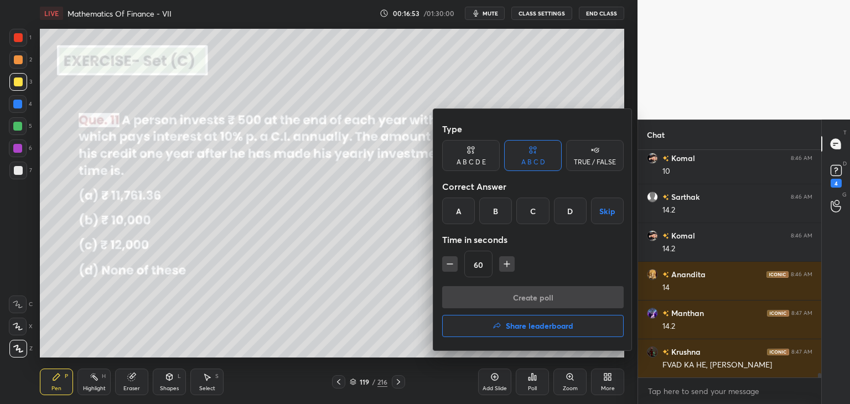
click at [459, 212] on div "A" at bounding box center [458, 211] width 33 height 27
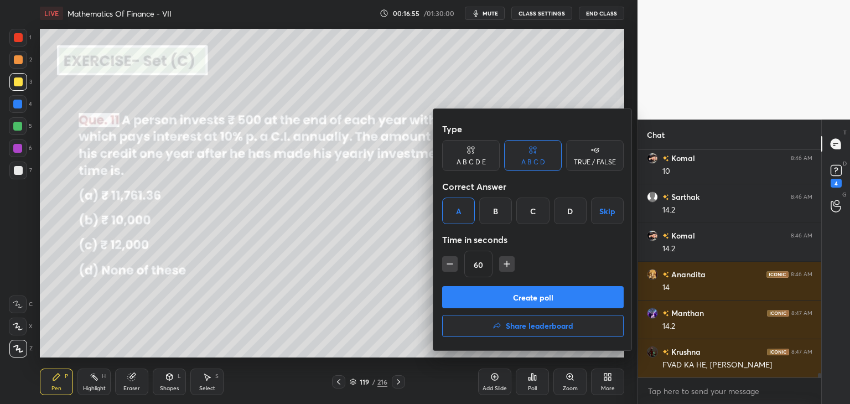
drag, startPoint x: 480, startPoint y: 295, endPoint x: 484, endPoint y: 301, distance: 6.8
click at [480, 295] on button "Create poll" at bounding box center [533, 297] width 182 height 22
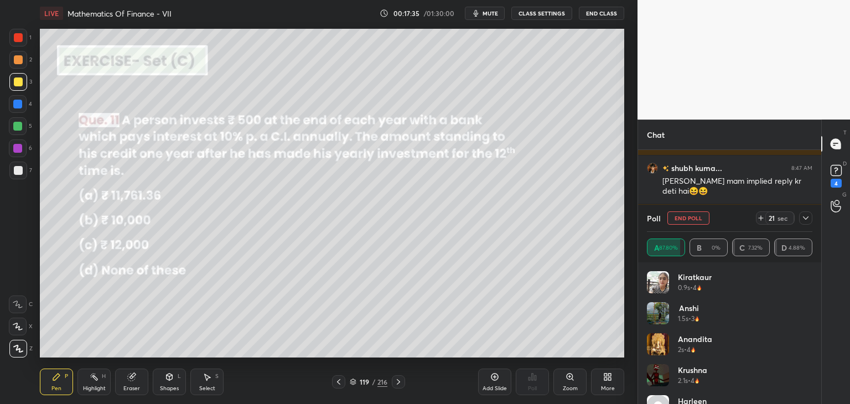
scroll to position [12239, 0]
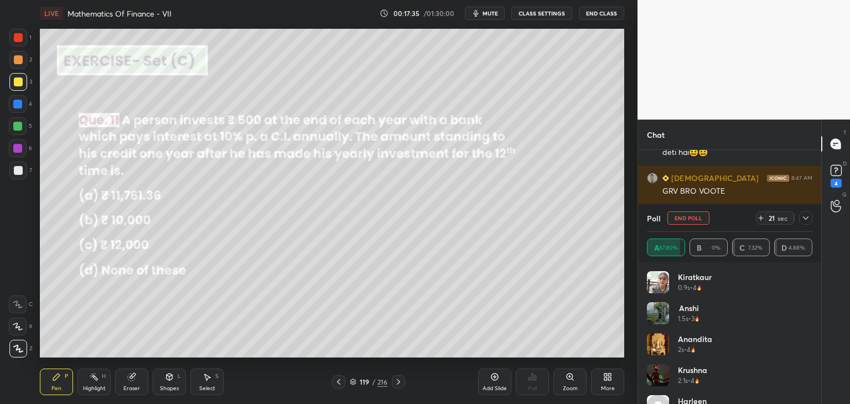
click at [809, 215] on icon at bounding box center [806, 218] width 9 height 9
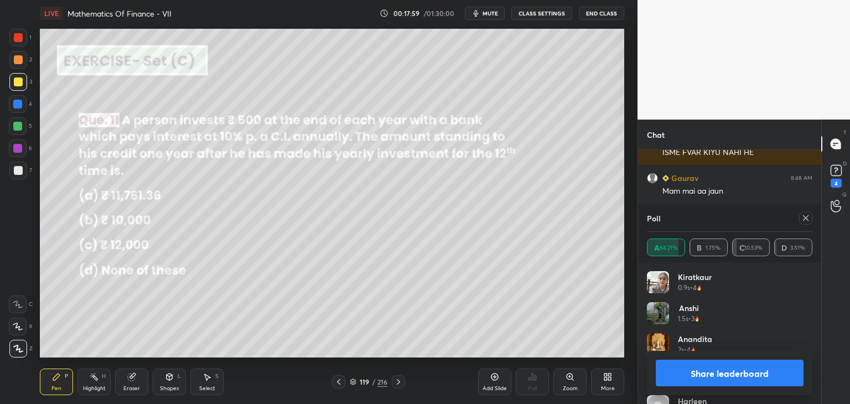
scroll to position [12597, 0]
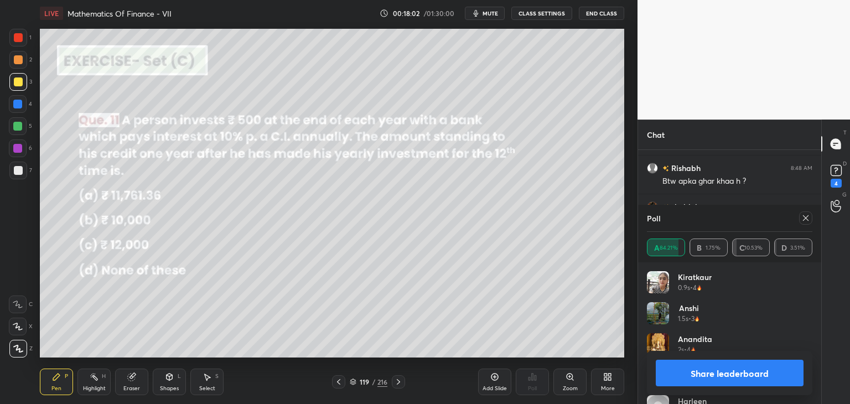
click at [808, 217] on icon at bounding box center [806, 218] width 9 height 9
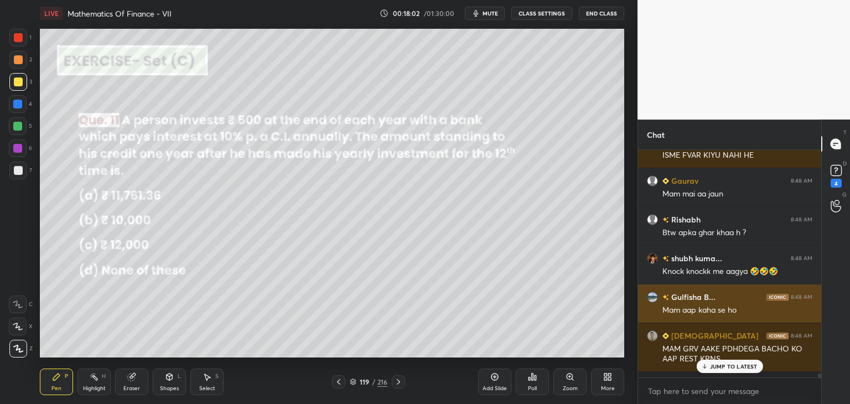
scroll to position [12540, 0]
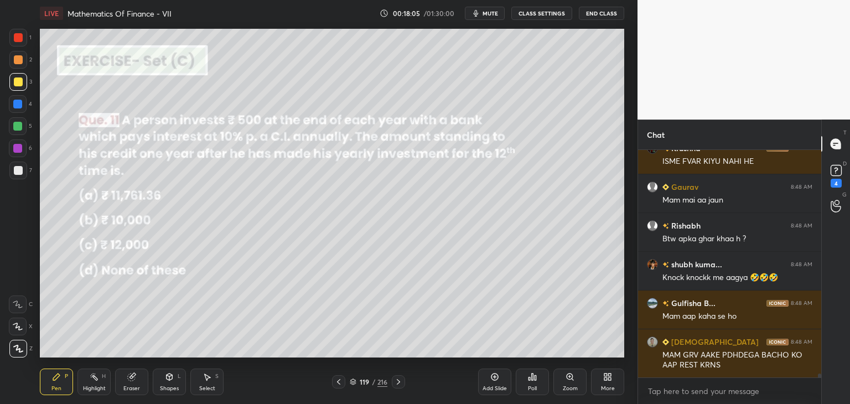
click at [18, 81] on div at bounding box center [18, 82] width 9 height 9
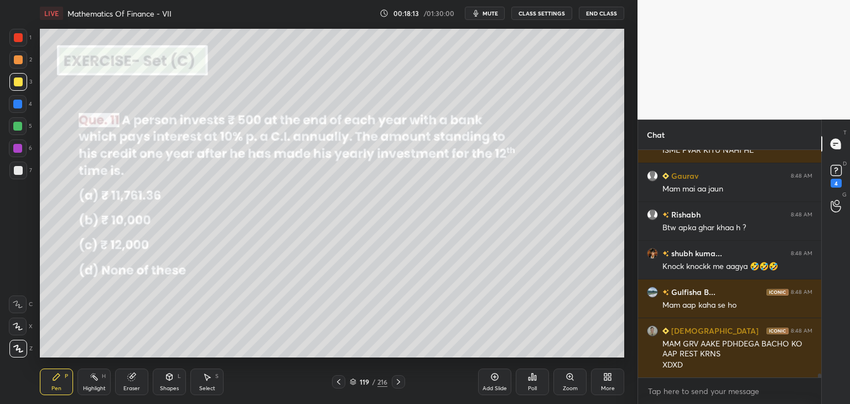
drag, startPoint x: 168, startPoint y: 381, endPoint x: 167, endPoint y: 372, distance: 8.9
click at [167, 381] on icon at bounding box center [169, 377] width 9 height 9
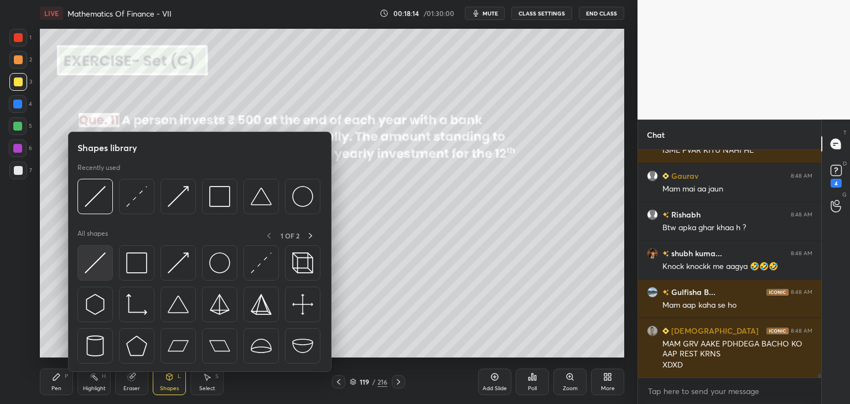
click at [95, 262] on img at bounding box center [95, 262] width 21 height 21
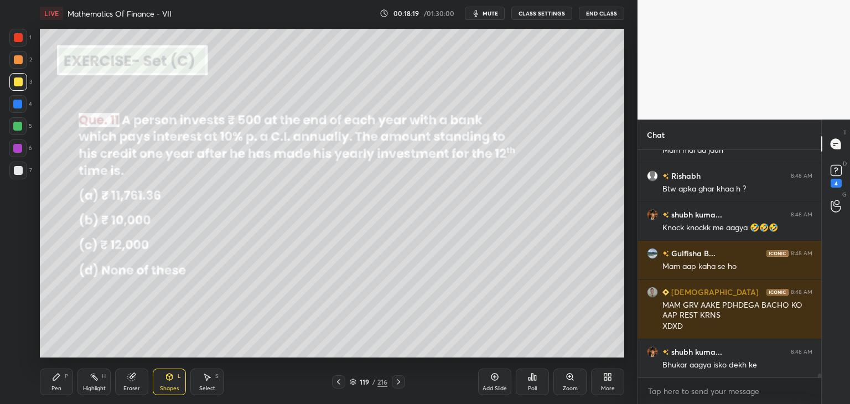
click at [43, 386] on div "Pen P" at bounding box center [56, 382] width 33 height 27
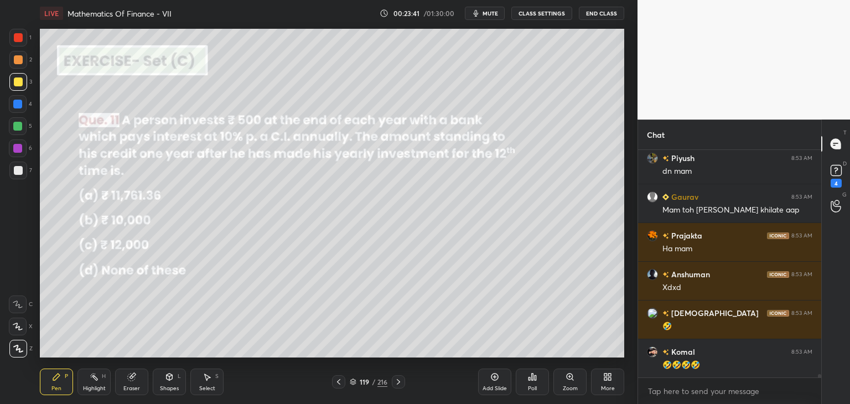
scroll to position [14675, 0]
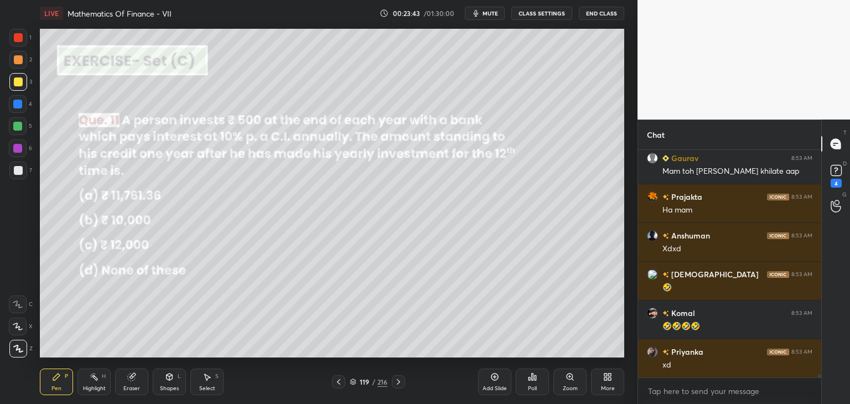
click at [395, 381] on icon at bounding box center [398, 382] width 9 height 9
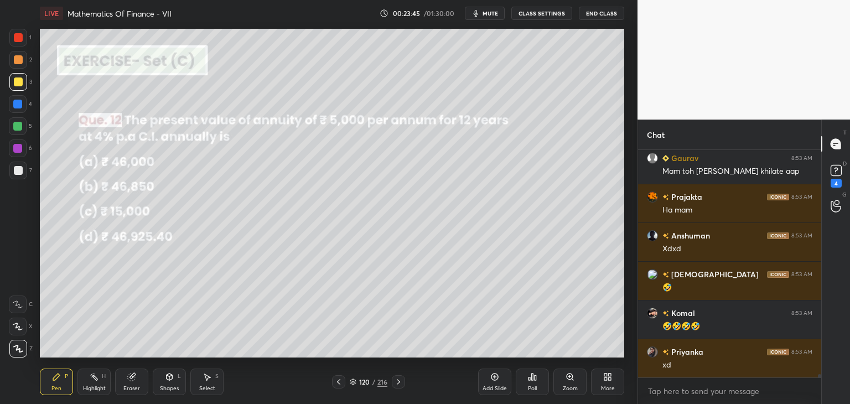
click at [340, 383] on icon at bounding box center [338, 382] width 9 height 9
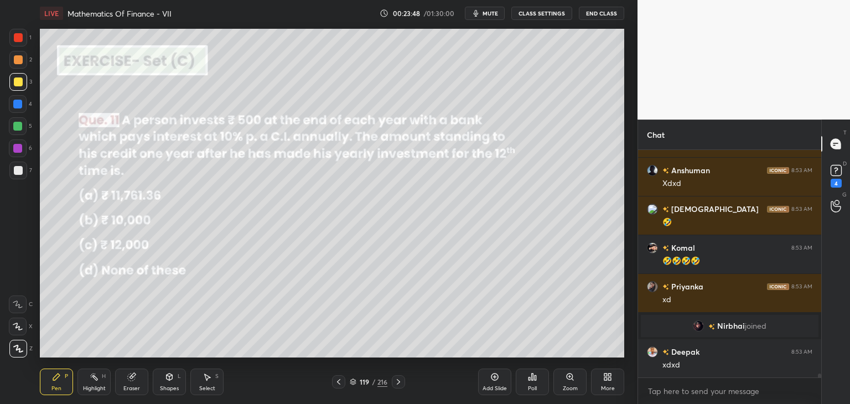
scroll to position [14200, 0]
click at [395, 382] on icon at bounding box center [398, 382] width 9 height 9
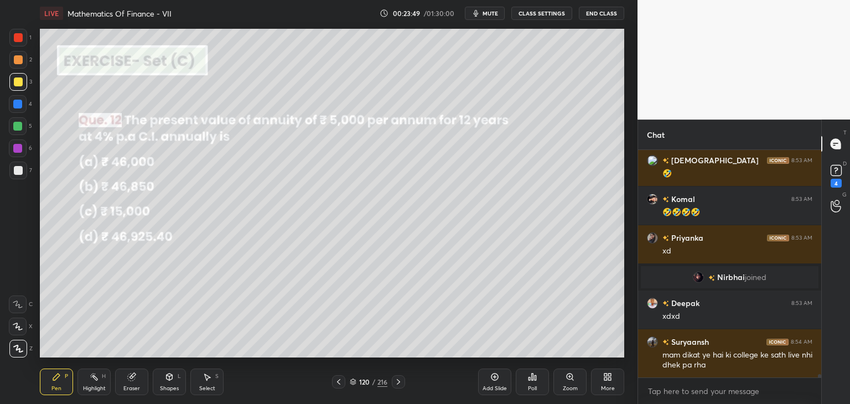
click at [533, 384] on div "Poll" at bounding box center [532, 382] width 33 height 27
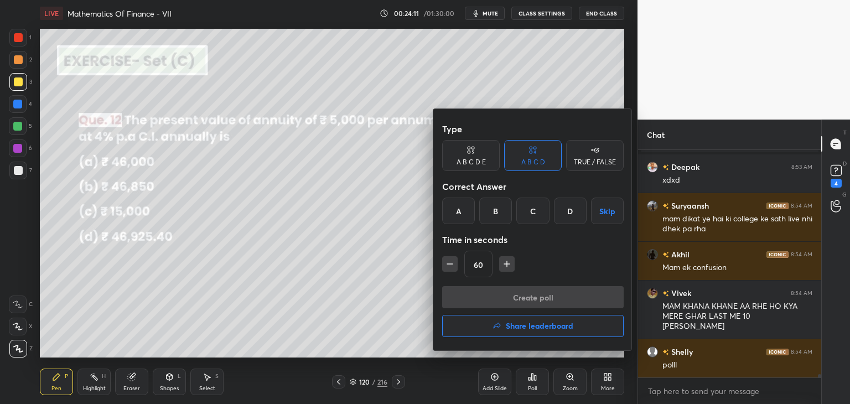
scroll to position [14375, 0]
click at [571, 211] on div "D" at bounding box center [570, 211] width 33 height 27
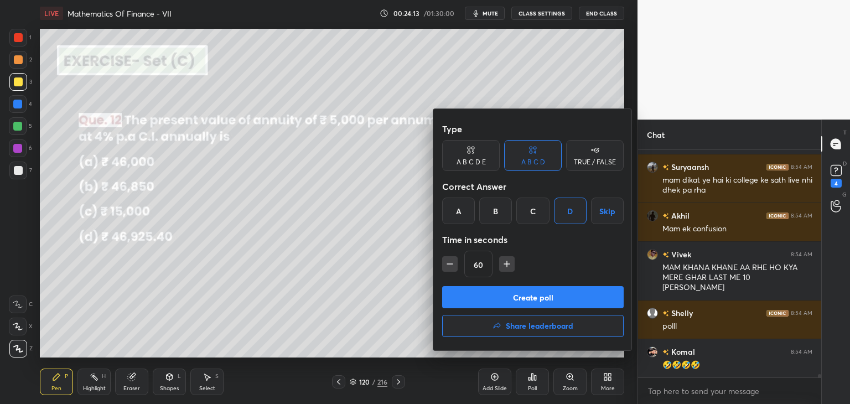
click at [484, 297] on button "Create poll" at bounding box center [533, 297] width 182 height 22
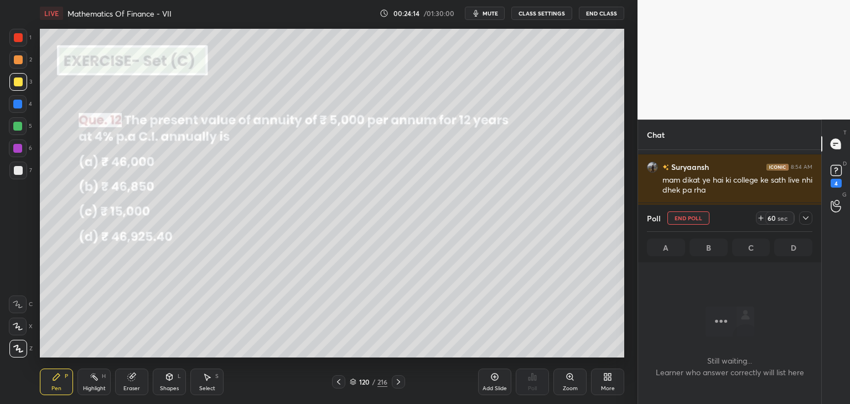
scroll to position [4, 3]
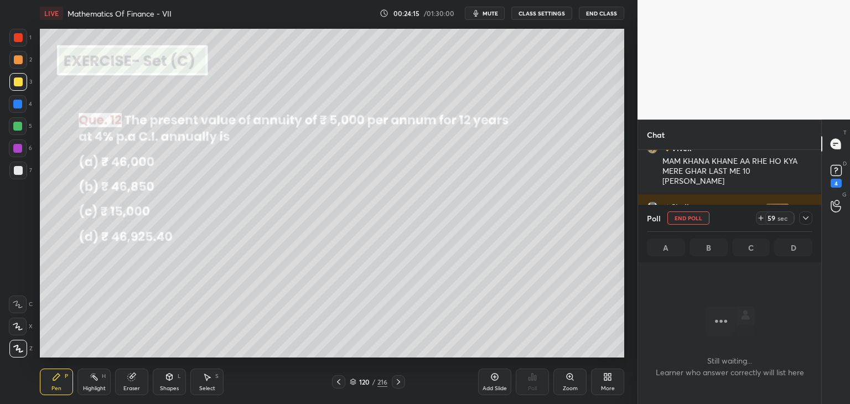
click at [807, 218] on icon at bounding box center [806, 217] width 6 height 3
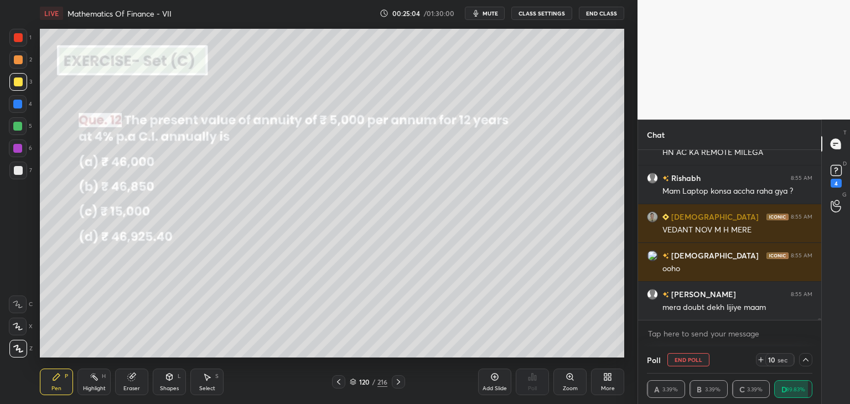
scroll to position [14956, 0]
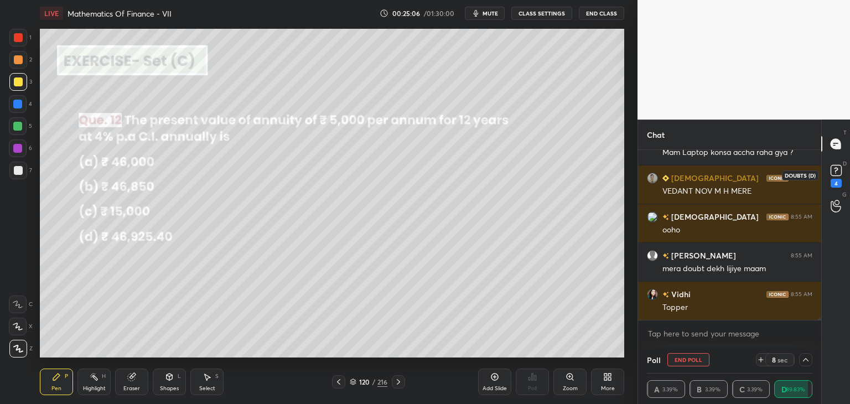
click at [834, 174] on rect at bounding box center [836, 171] width 11 height 11
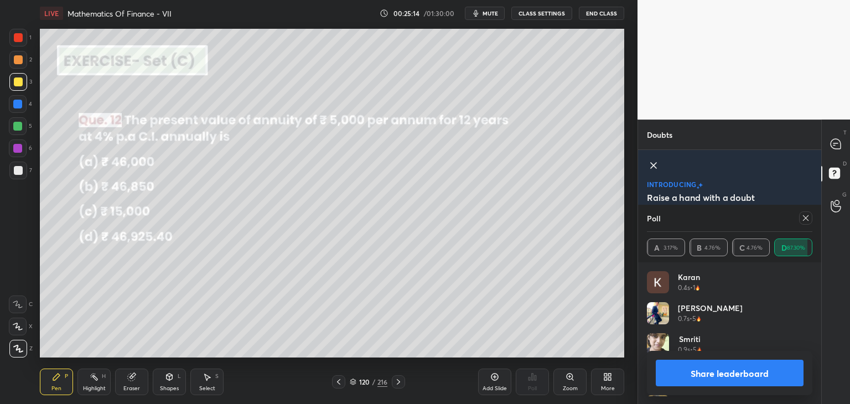
scroll to position [130, 162]
click at [809, 218] on icon at bounding box center [806, 218] width 9 height 9
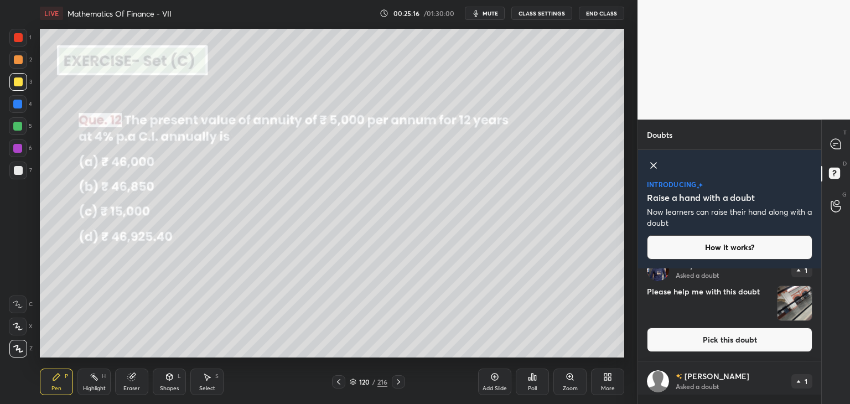
scroll to position [133, 180]
click at [830, 152] on div at bounding box center [837, 144] width 22 height 20
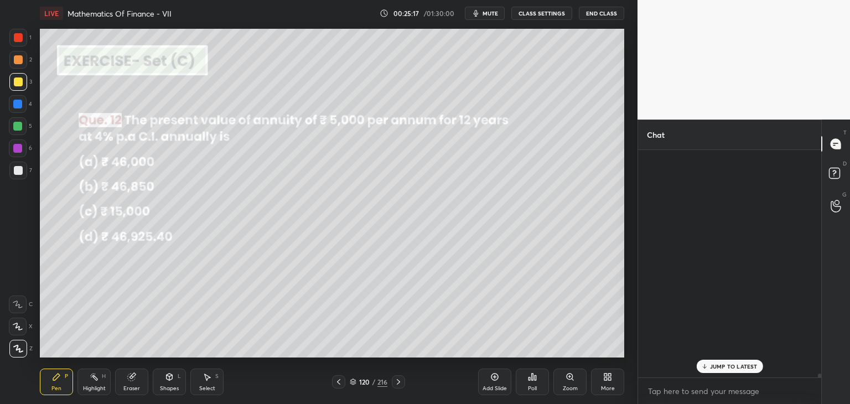
scroll to position [3, 3]
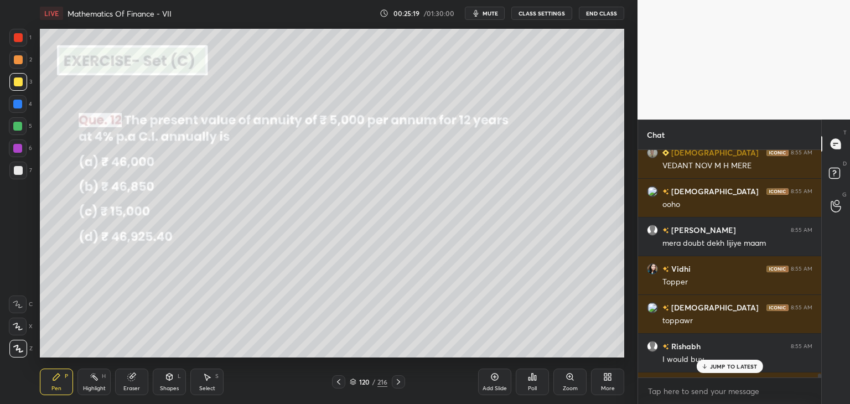
click at [733, 365] on p "JUMP TO LATEST" at bounding box center [734, 366] width 48 height 7
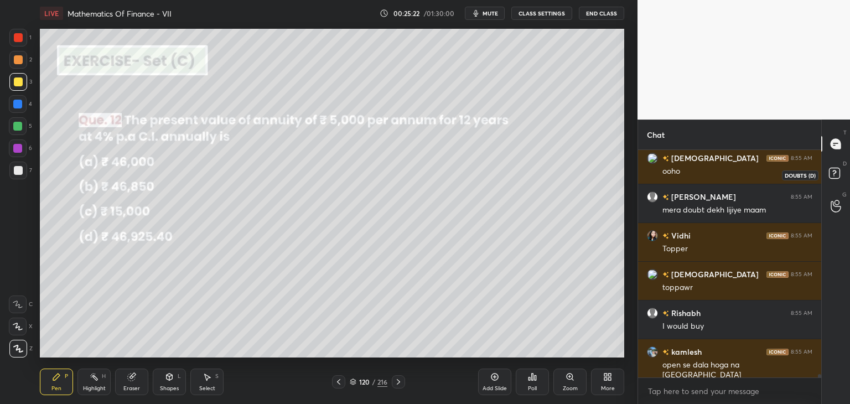
click at [834, 177] on rect at bounding box center [834, 173] width 11 height 11
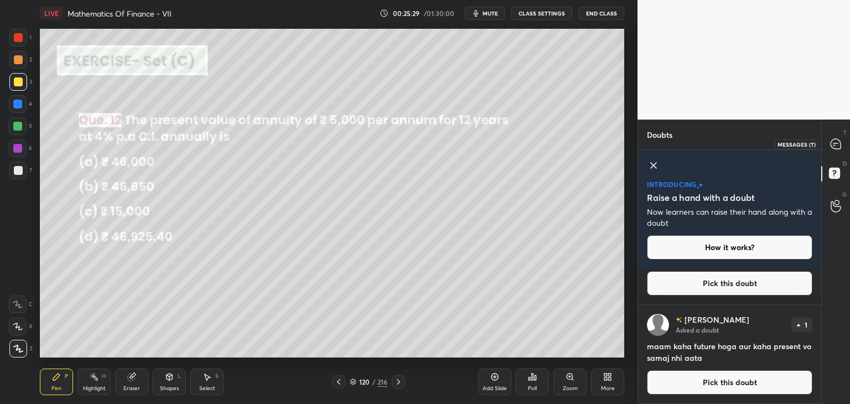
click at [834, 148] on icon at bounding box center [836, 144] width 10 height 10
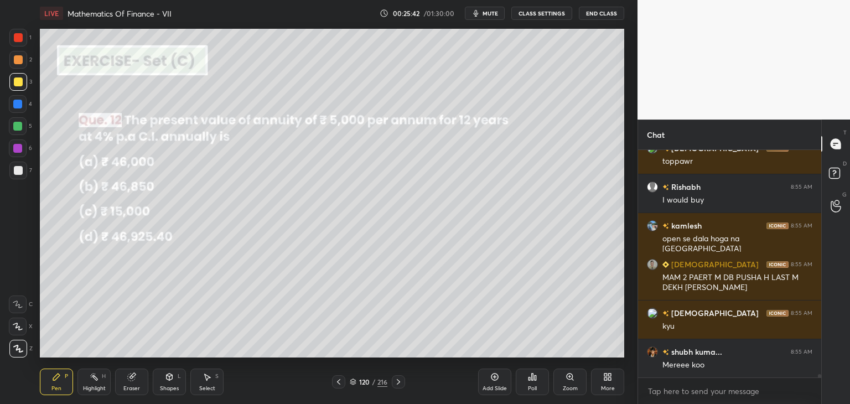
click at [169, 386] on div "Shapes" at bounding box center [169, 389] width 19 height 6
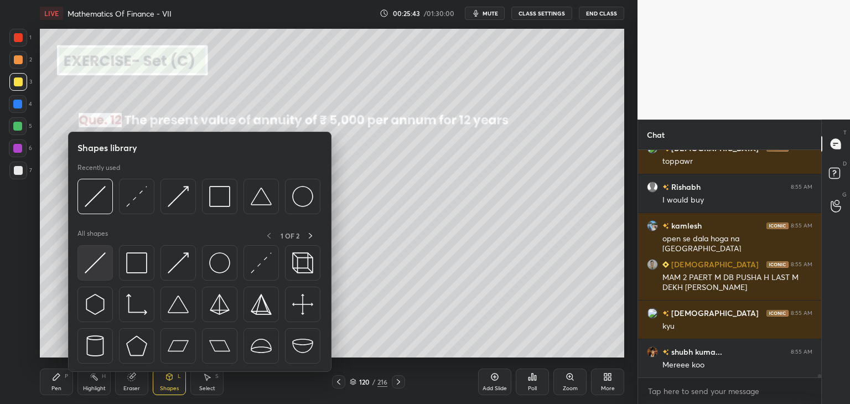
click at [91, 265] on img at bounding box center [95, 262] width 21 height 21
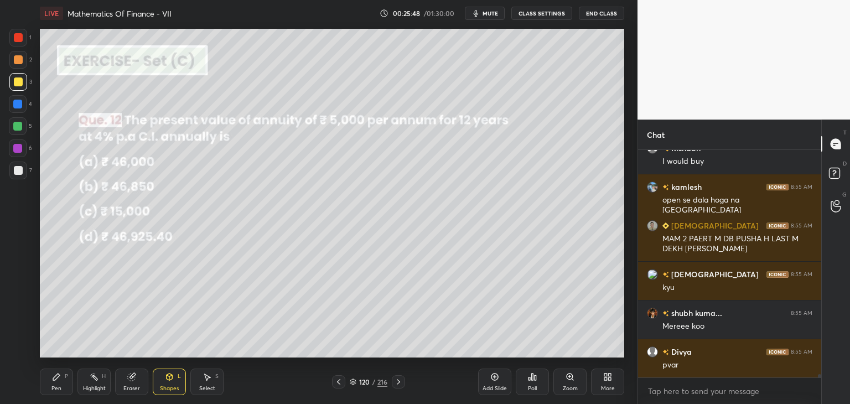
click at [55, 384] on div "Pen P" at bounding box center [56, 382] width 33 height 27
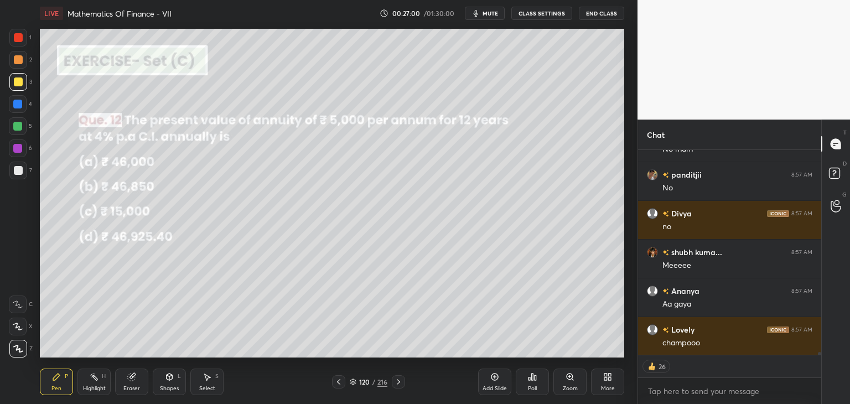
scroll to position [15861, 0]
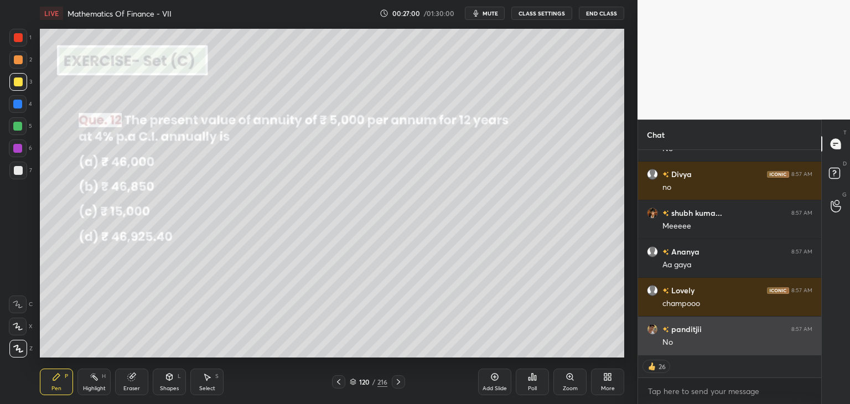
click at [724, 342] on div "No" at bounding box center [738, 342] width 150 height 11
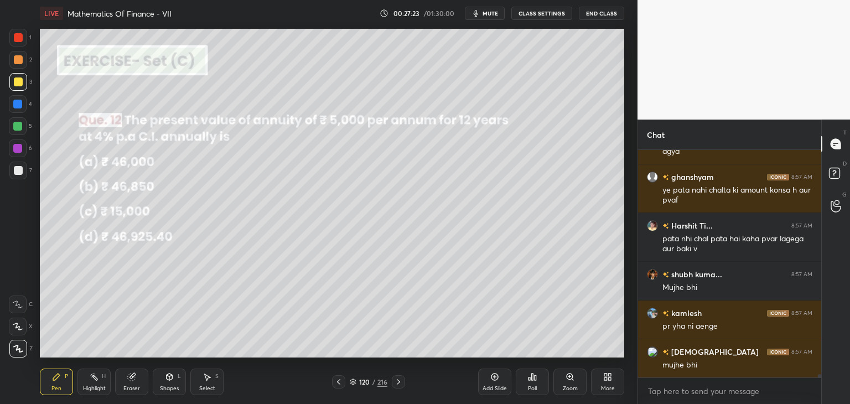
scroll to position [16324, 0]
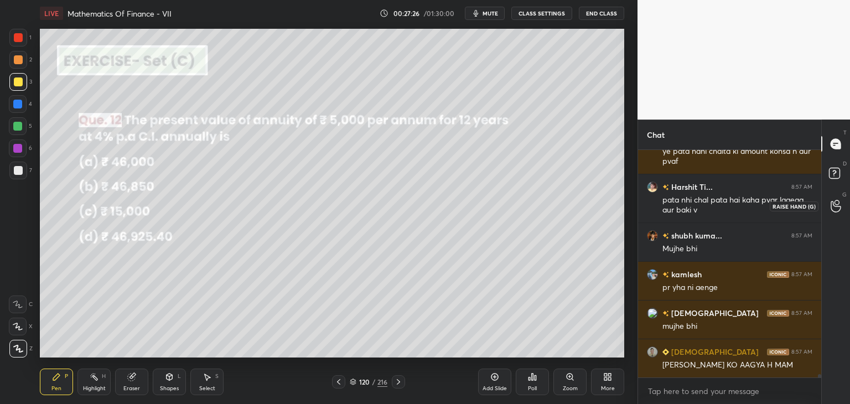
click at [836, 204] on circle at bounding box center [837, 202] width 4 height 4
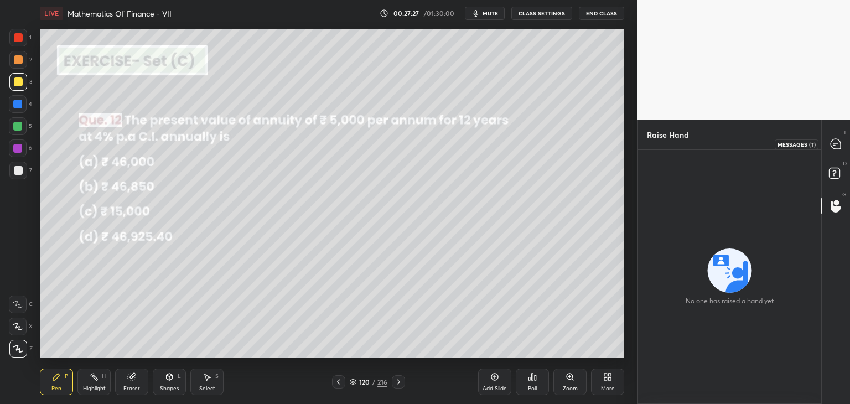
click at [838, 147] on icon at bounding box center [836, 144] width 10 height 10
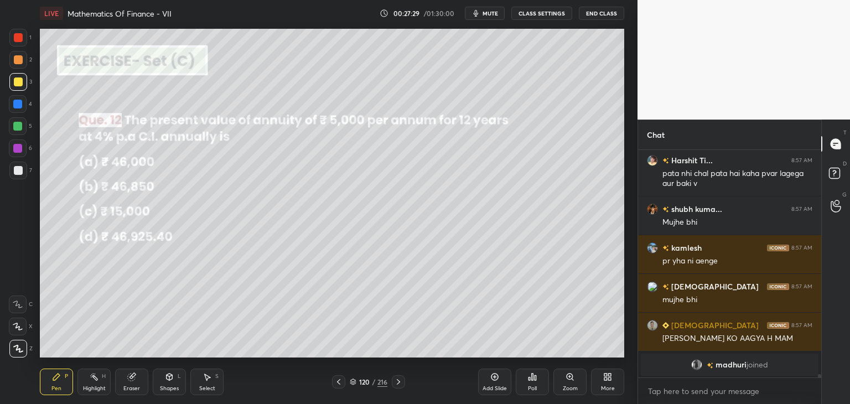
scroll to position [16389, 0]
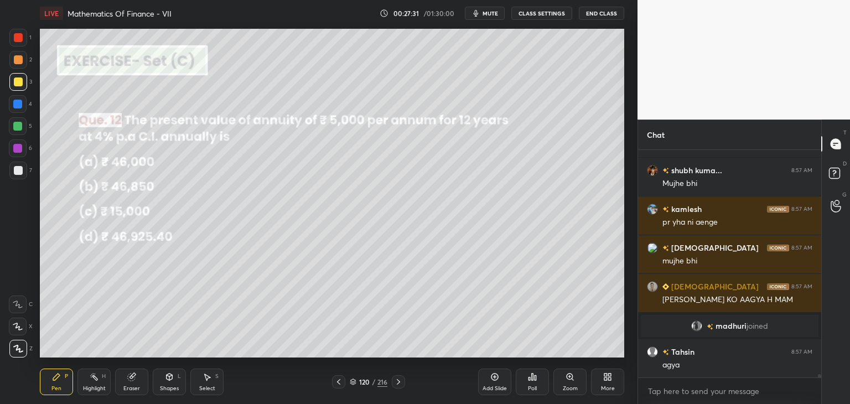
click at [501, 386] on div "Add Slide" at bounding box center [495, 389] width 24 height 6
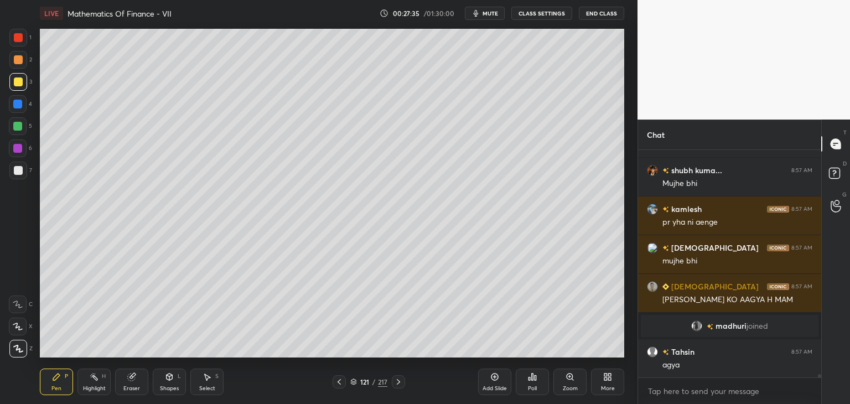
scroll to position [16428, 0]
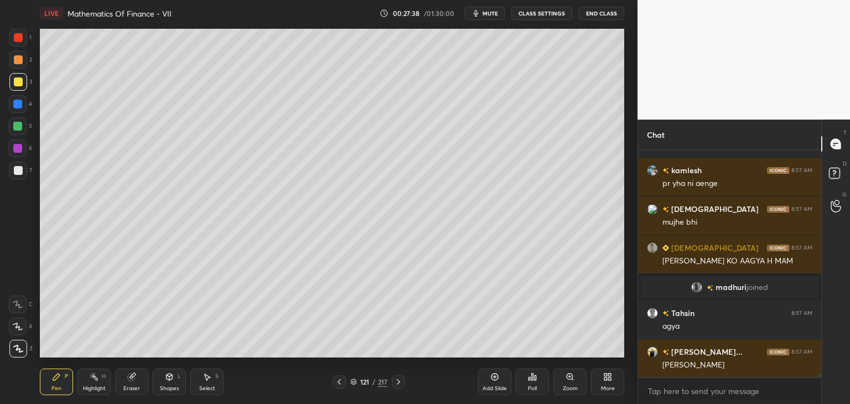
drag, startPoint x: 20, startPoint y: 82, endPoint x: 38, endPoint y: 69, distance: 22.5
click at [20, 84] on div at bounding box center [18, 82] width 9 height 9
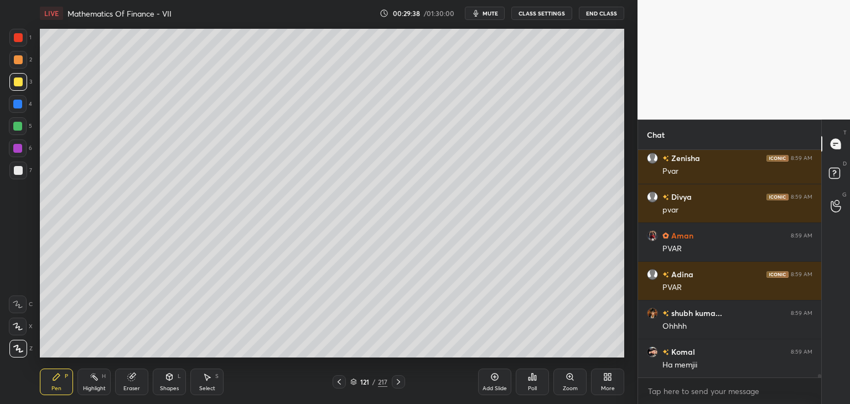
scroll to position [16578, 0]
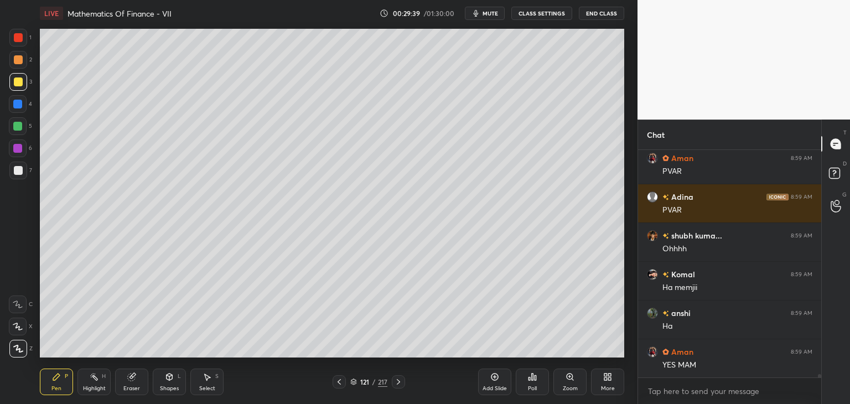
click at [131, 382] on div "Eraser" at bounding box center [131, 382] width 33 height 27
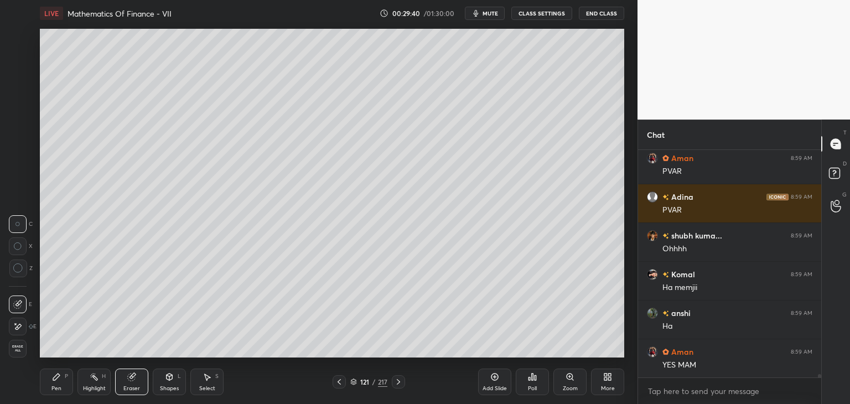
scroll to position [16656, 0]
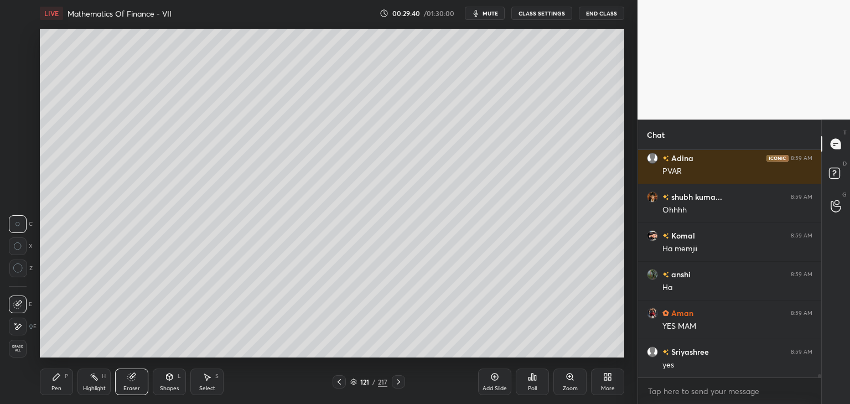
click at [24, 350] on span "Erase all" at bounding box center [17, 349] width 17 height 8
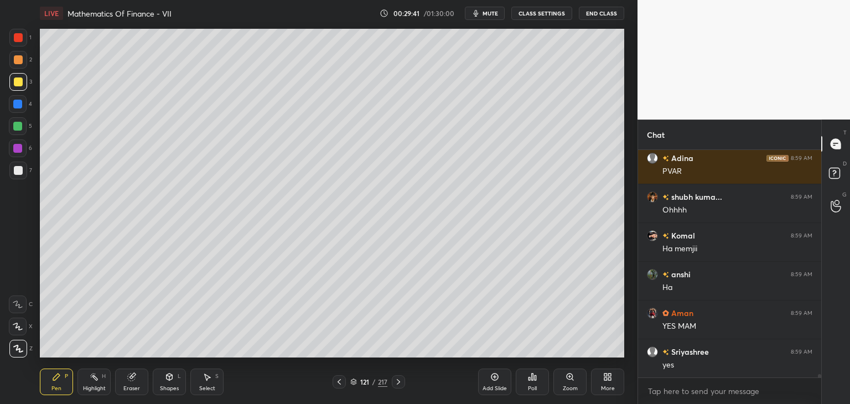
click at [338, 383] on icon at bounding box center [339, 382] width 9 height 9
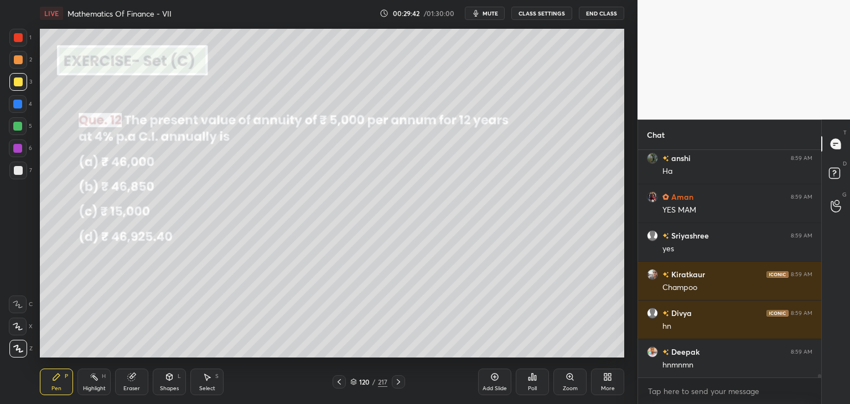
click at [398, 383] on icon at bounding box center [398, 382] width 9 height 9
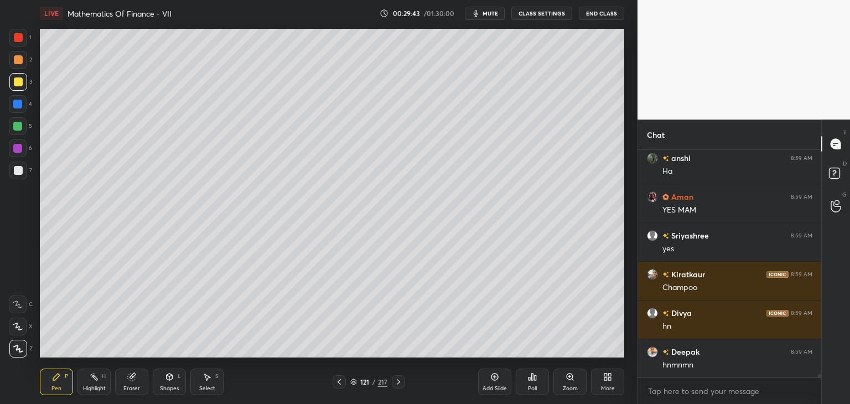
scroll to position [16811, 0]
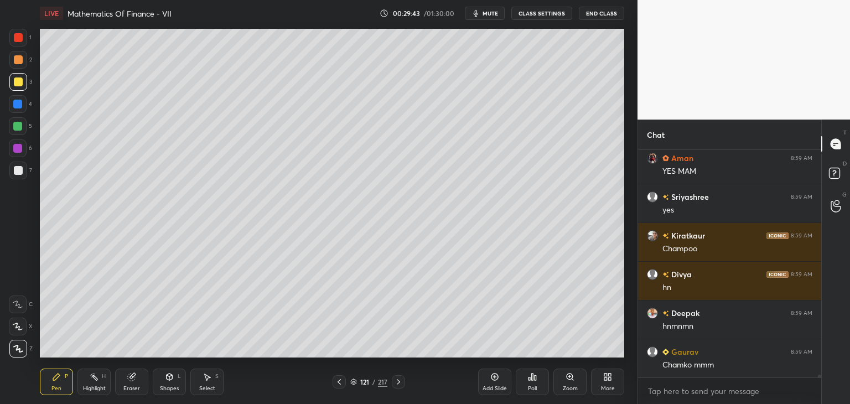
click at [396, 384] on icon at bounding box center [398, 382] width 9 height 9
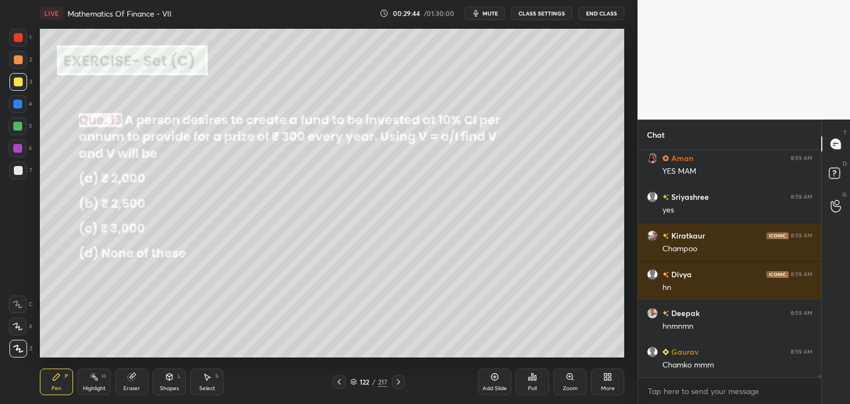
scroll to position [16888, 0]
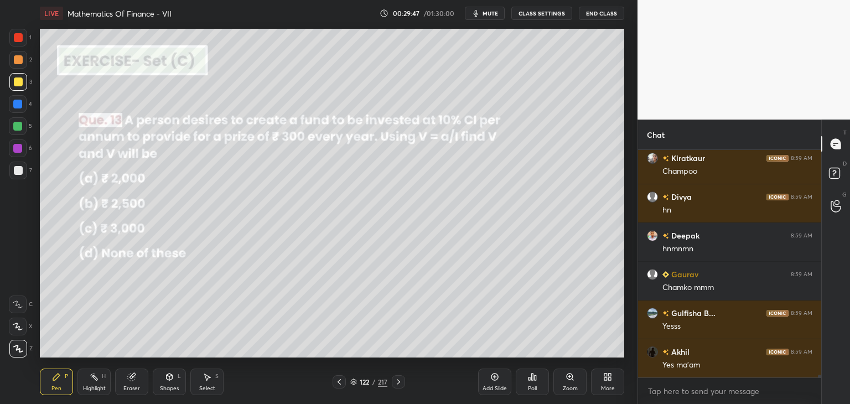
click at [395, 381] on icon at bounding box center [398, 382] width 9 height 9
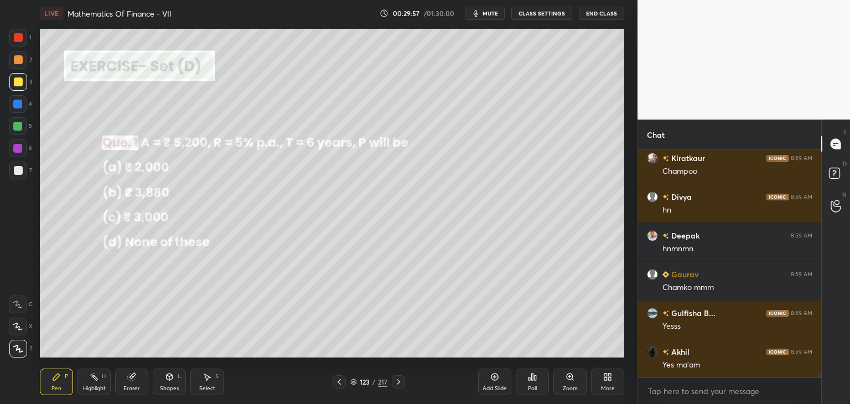
scroll to position [16927, 0]
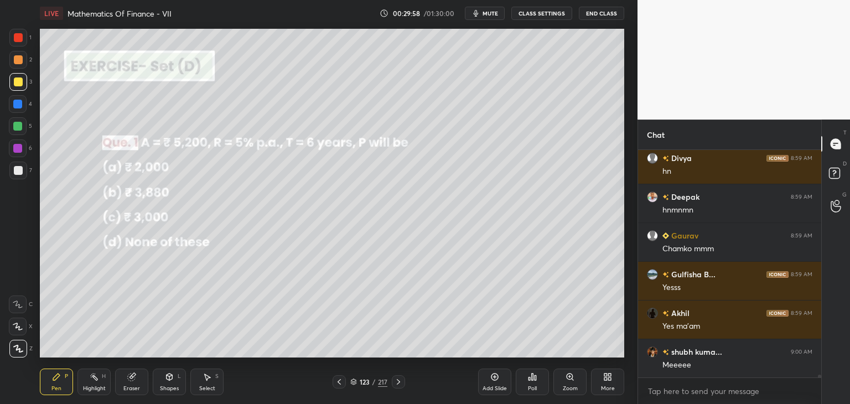
click at [538, 385] on div "Poll" at bounding box center [532, 382] width 33 height 27
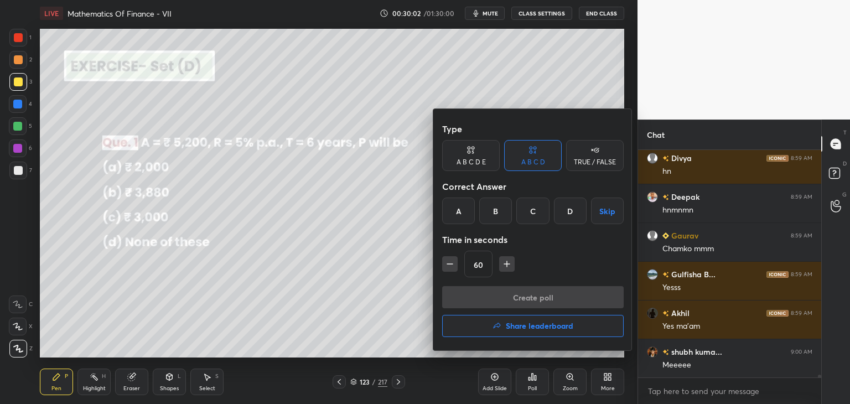
drag, startPoint x: 454, startPoint y: 216, endPoint x: 458, endPoint y: 220, distance: 6.3
click at [454, 215] on div "A" at bounding box center [458, 211] width 33 height 27
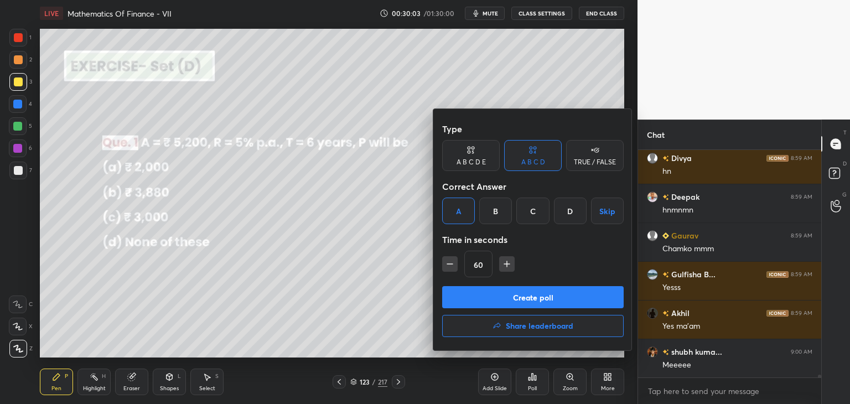
click at [502, 295] on button "Create poll" at bounding box center [533, 297] width 182 height 22
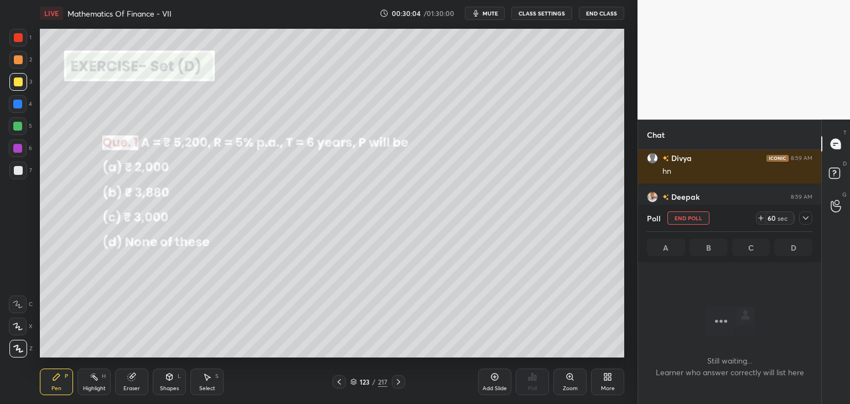
scroll to position [3, 3]
click at [809, 215] on icon at bounding box center [806, 218] width 9 height 9
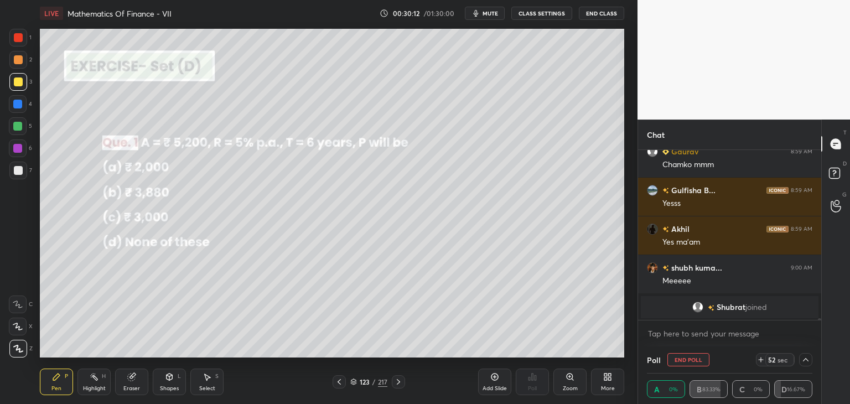
scroll to position [16754, 0]
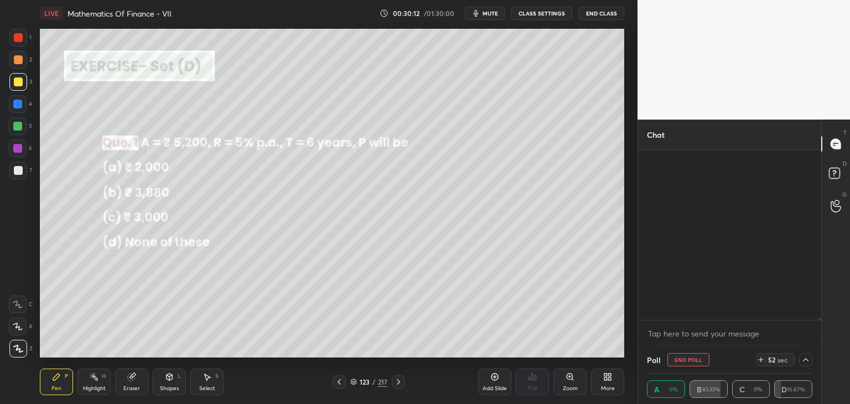
click at [813, 357] on div "Poll End Poll 52 sec A 0% B 83.33% C 0% D 16.67%" at bounding box center [729, 376] width 183 height 58
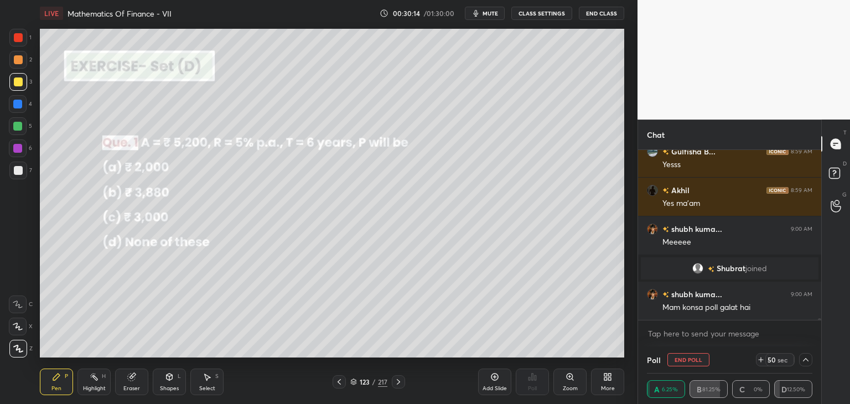
click at [806, 357] on icon at bounding box center [806, 359] width 9 height 9
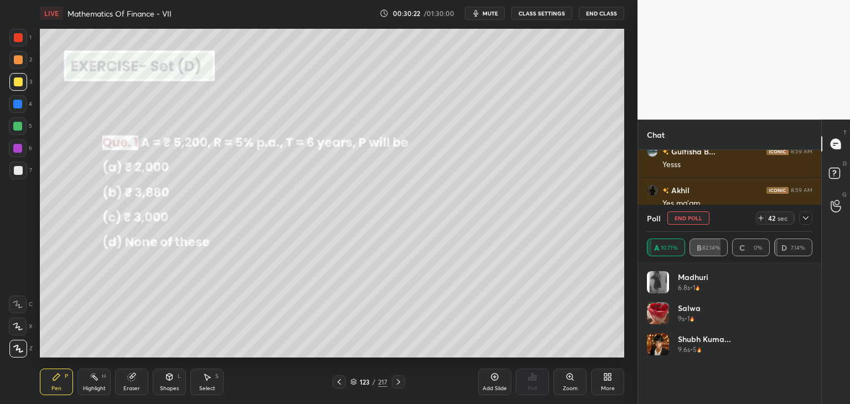
scroll to position [16765, 0]
click at [806, 217] on icon at bounding box center [806, 218] width 9 height 9
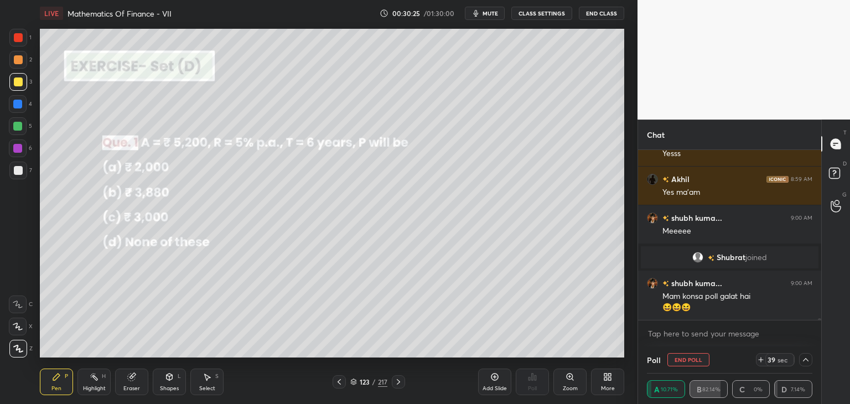
scroll to position [16804, 0]
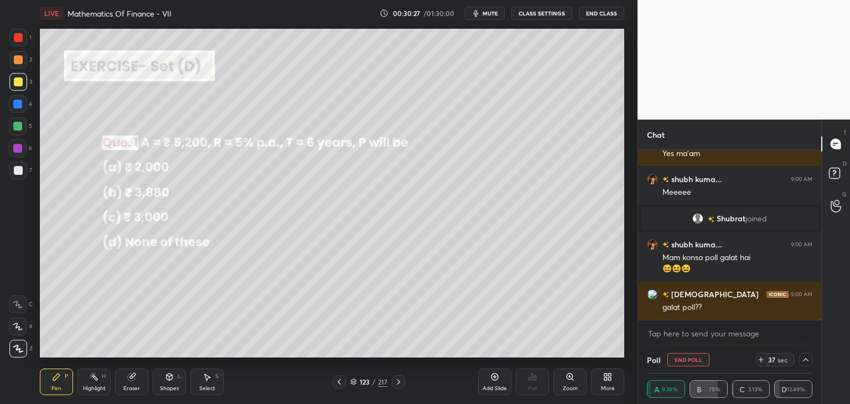
click at [806, 355] on icon at bounding box center [806, 359] width 9 height 9
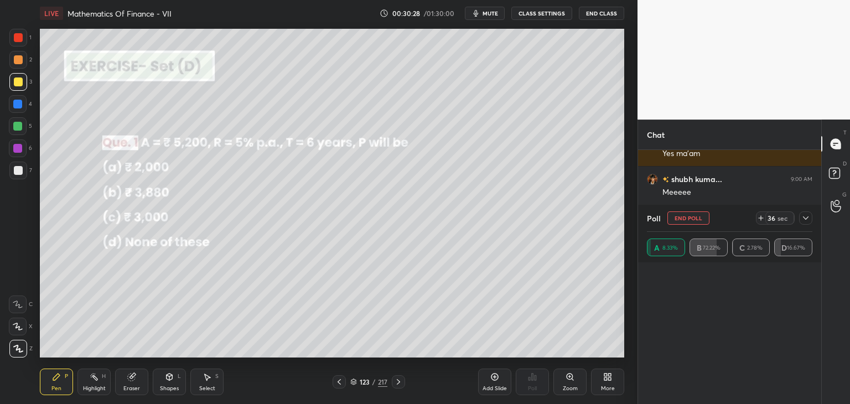
scroll to position [3, 3]
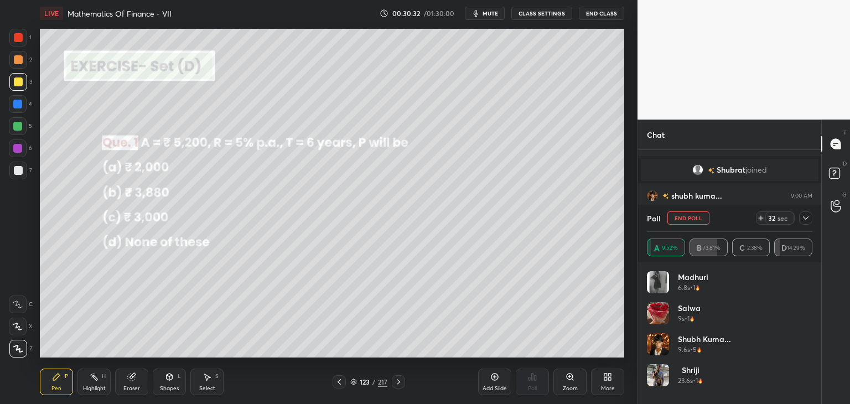
click at [656, 374] on img "grid" at bounding box center [658, 375] width 22 height 22
click at [806, 216] on icon at bounding box center [806, 218] width 9 height 9
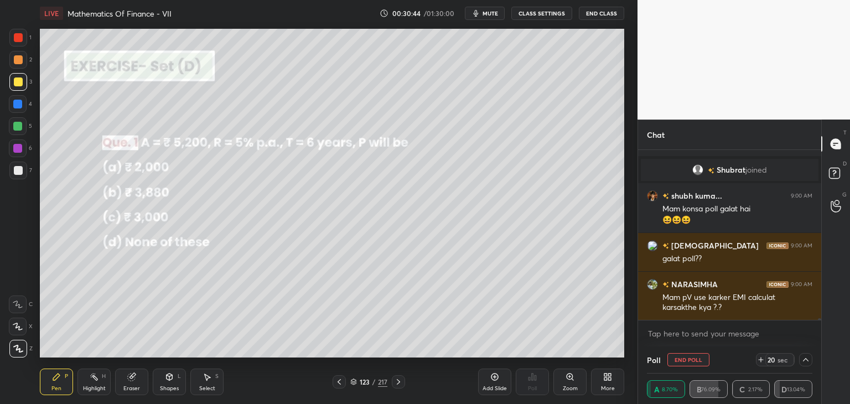
click at [806, 364] on icon at bounding box center [806, 359] width 9 height 9
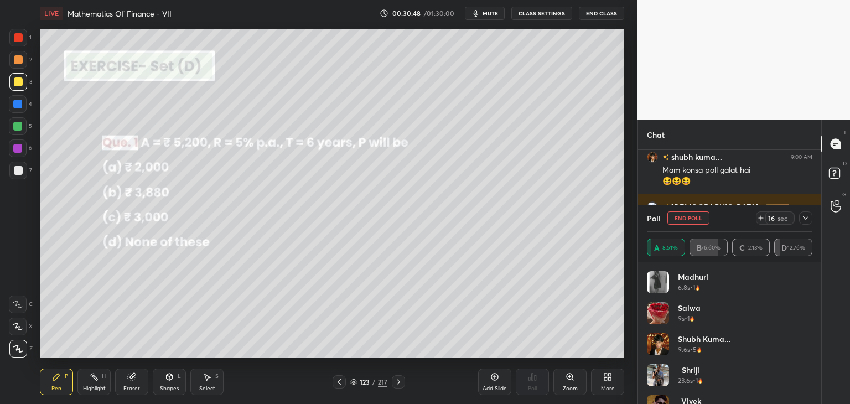
click at [814, 214] on div "Poll End Poll 16 sec A 8.51% B 76.60% C 2.13% D 12.76%" at bounding box center [729, 234] width 183 height 58
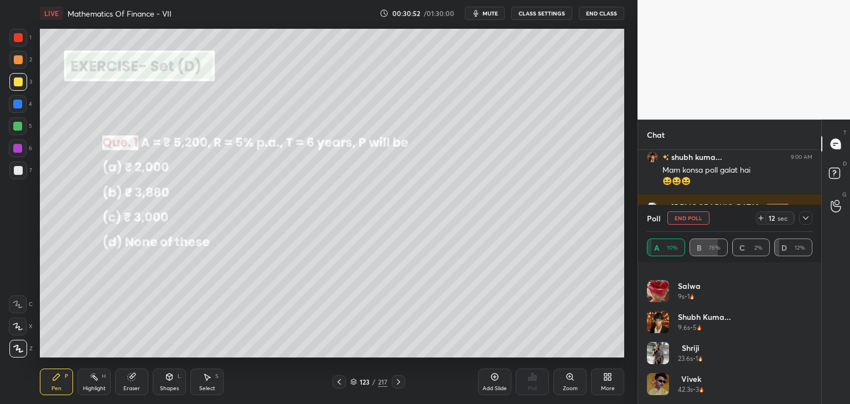
click at [806, 219] on icon at bounding box center [806, 218] width 9 height 9
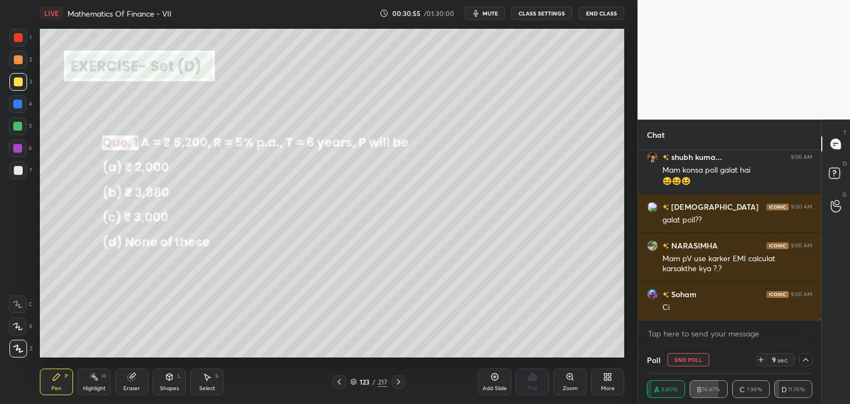
click at [807, 359] on icon at bounding box center [806, 359] width 9 height 9
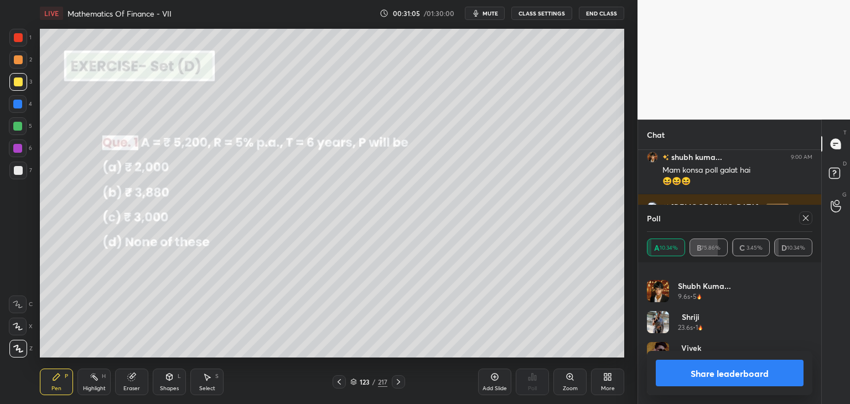
click at [721, 372] on button "Share leaderboard" at bounding box center [730, 373] width 148 height 27
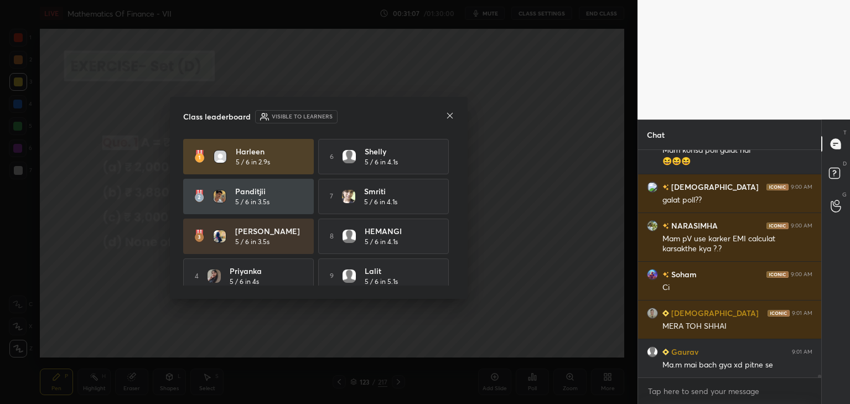
click at [450, 118] on icon at bounding box center [450, 115] width 9 height 9
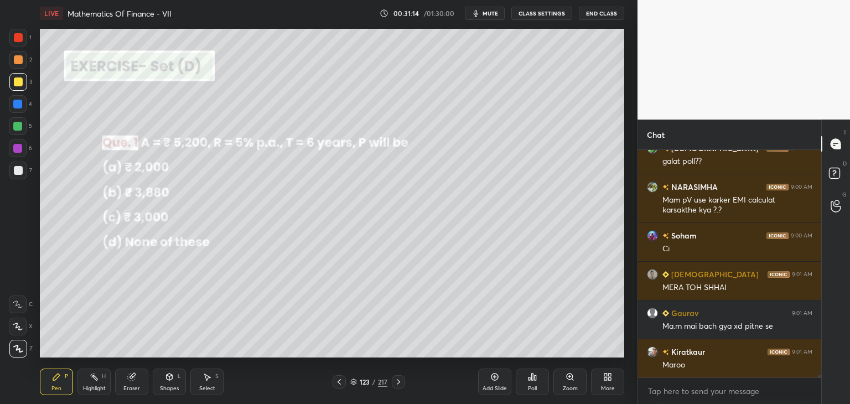
drag, startPoint x: 16, startPoint y: 85, endPoint x: 20, endPoint y: 90, distance: 6.7
click at [16, 85] on div at bounding box center [18, 82] width 9 height 9
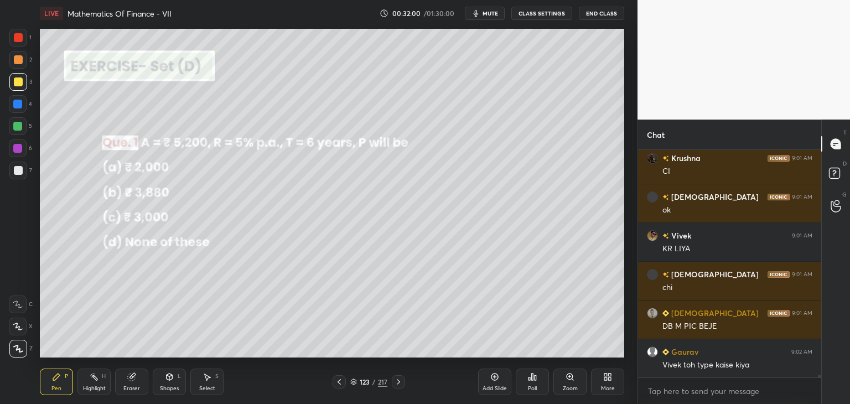
scroll to position [17338, 0]
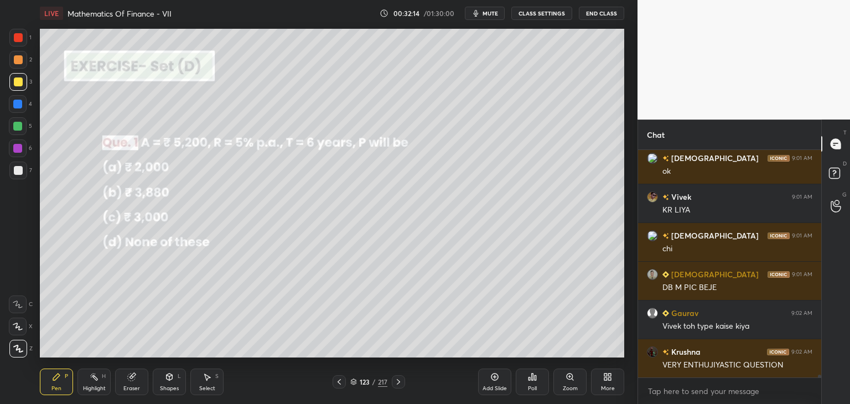
click at [132, 395] on div "Eraser" at bounding box center [131, 382] width 33 height 27
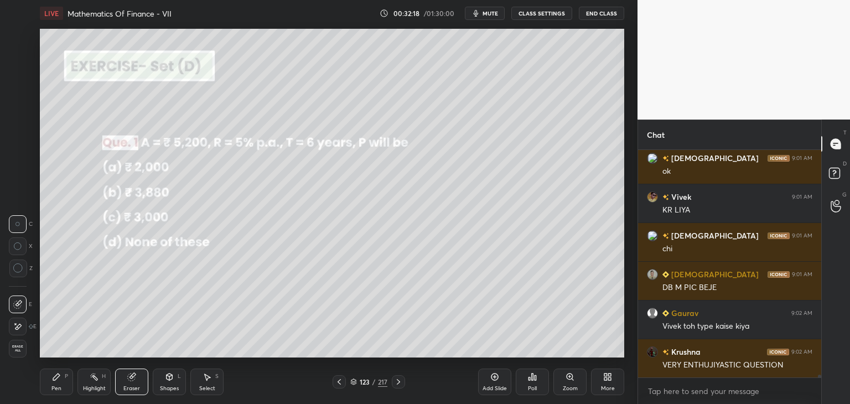
scroll to position [17377, 0]
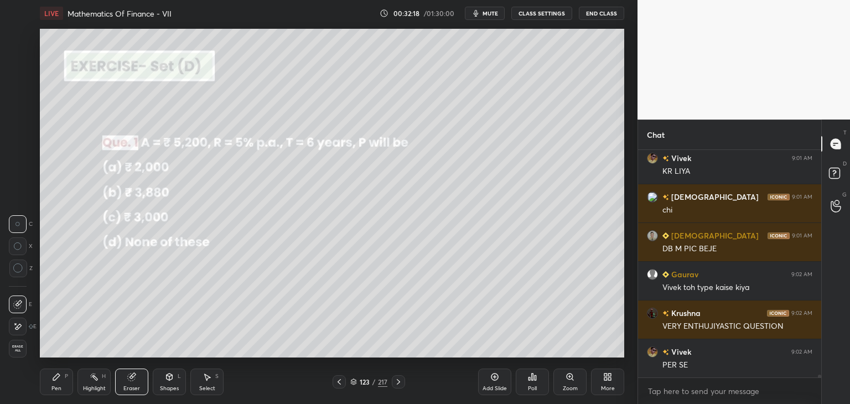
click at [394, 383] on icon at bounding box center [398, 382] width 9 height 9
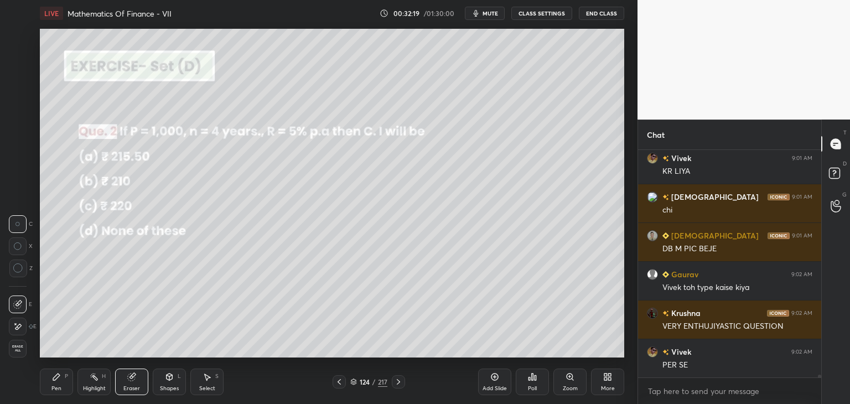
scroll to position [17415, 0]
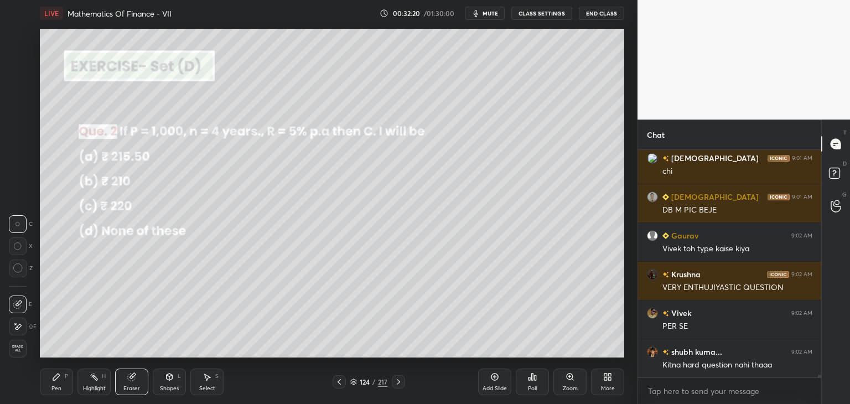
click at [532, 383] on div "Poll" at bounding box center [532, 382] width 33 height 27
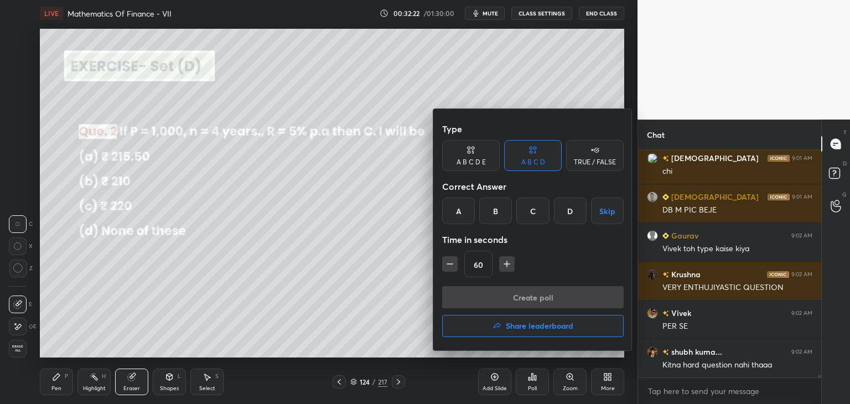
scroll to position [17454, 0]
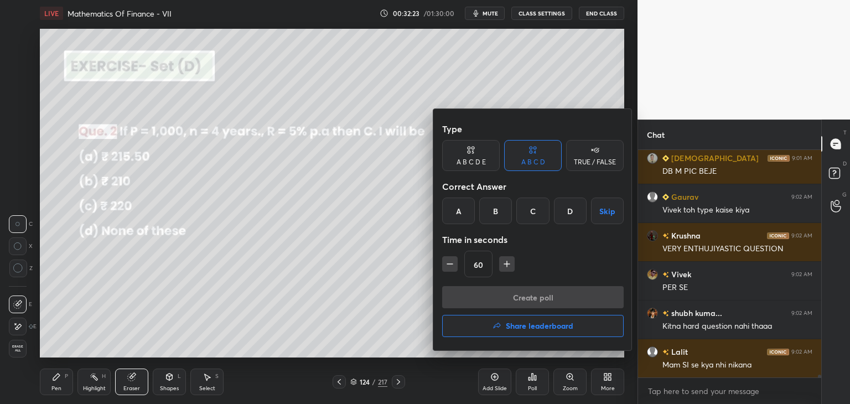
click at [457, 212] on div "A" at bounding box center [458, 211] width 33 height 27
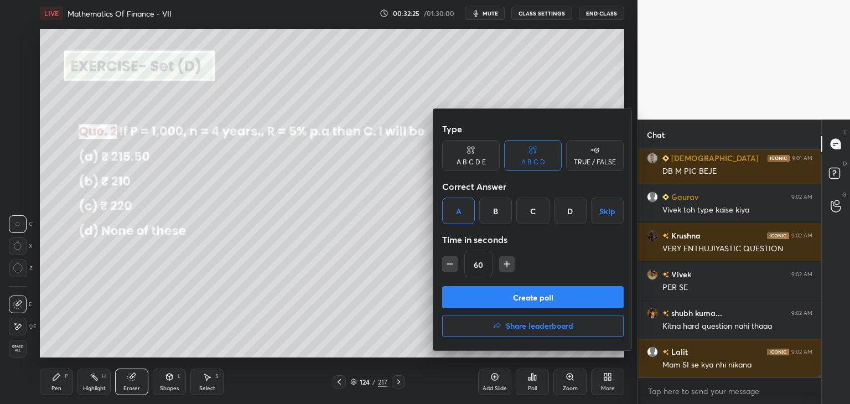
click at [498, 204] on div "B" at bounding box center [495, 211] width 33 height 27
click at [601, 213] on button "Skip" at bounding box center [607, 211] width 33 height 27
drag, startPoint x: 574, startPoint y: 213, endPoint x: 572, endPoint y: 224, distance: 11.8
click at [574, 213] on div "D" at bounding box center [570, 211] width 33 height 27
click at [535, 297] on button "Create poll" at bounding box center [533, 297] width 182 height 22
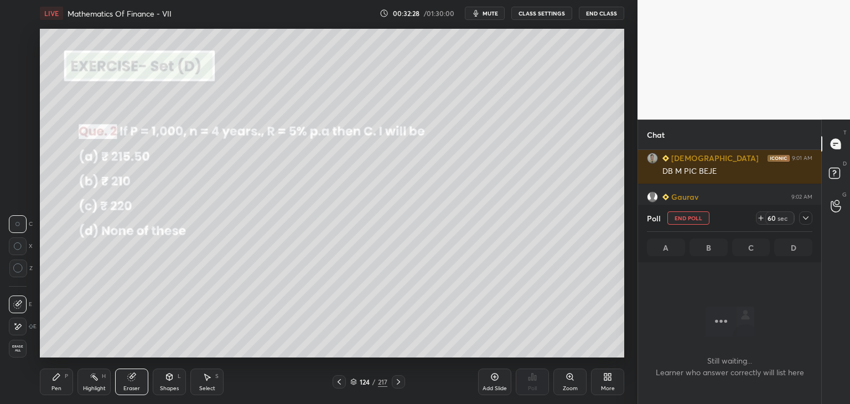
scroll to position [75, 180]
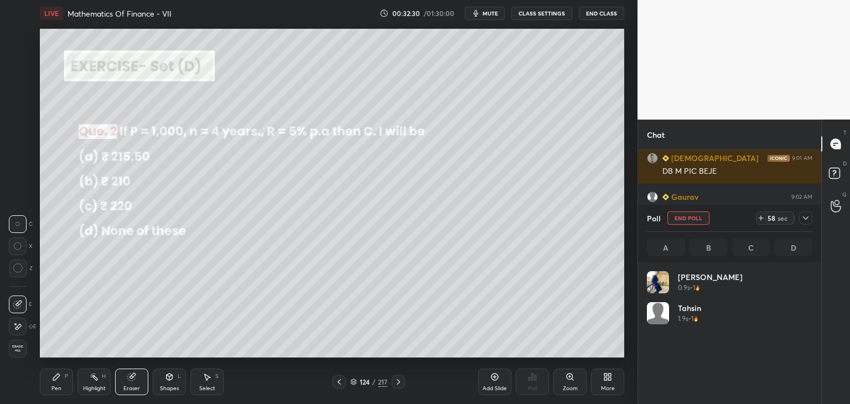
click at [802, 220] on icon at bounding box center [806, 218] width 9 height 9
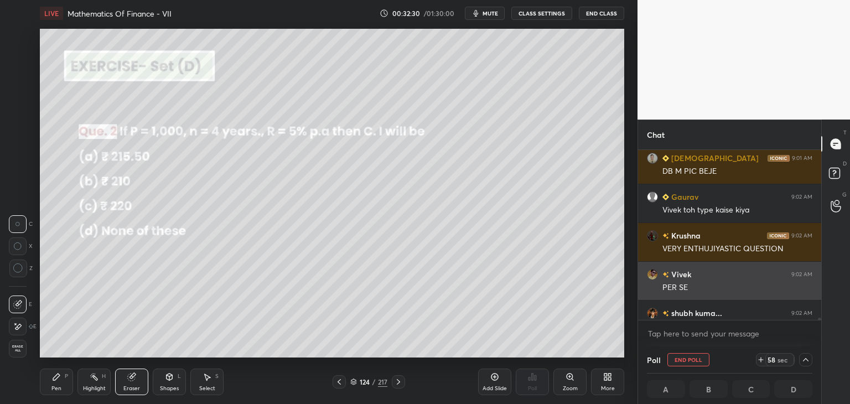
scroll to position [0, 3]
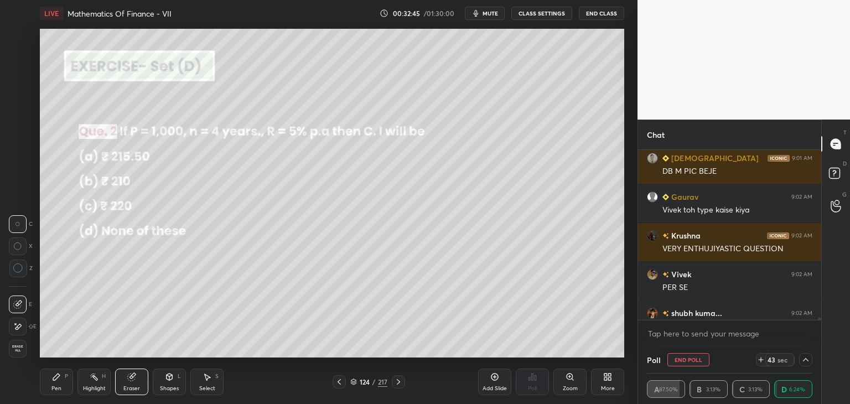
click at [808, 360] on icon at bounding box center [806, 359] width 9 height 9
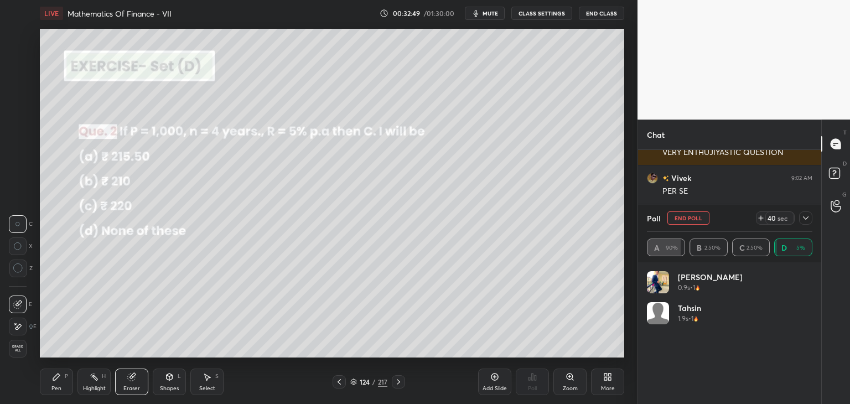
scroll to position [17589, 0]
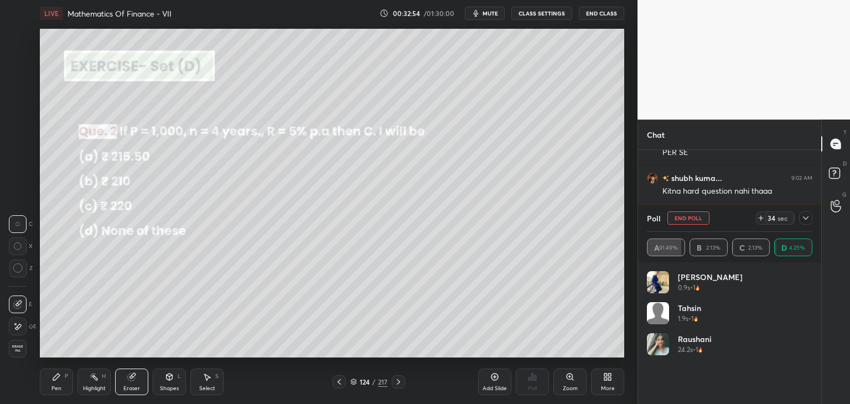
click at [60, 386] on div "Pen" at bounding box center [56, 389] width 10 height 6
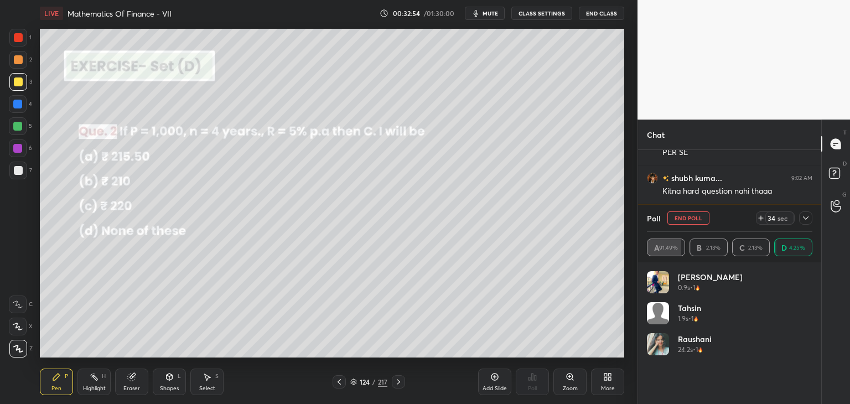
scroll to position [17628, 0]
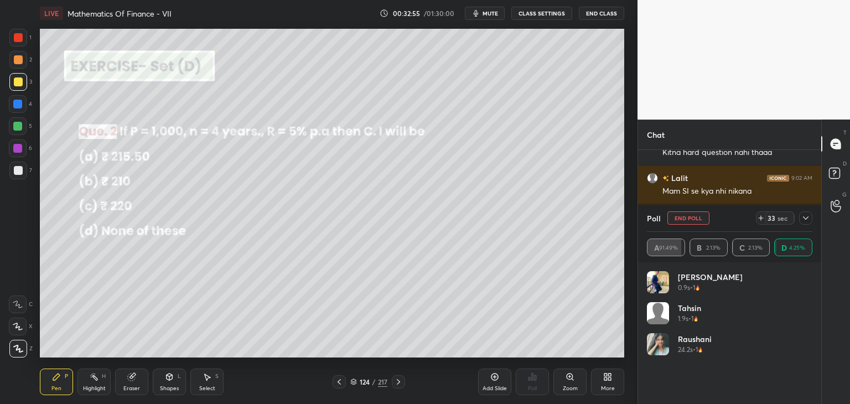
click at [18, 79] on div at bounding box center [18, 82] width 9 height 9
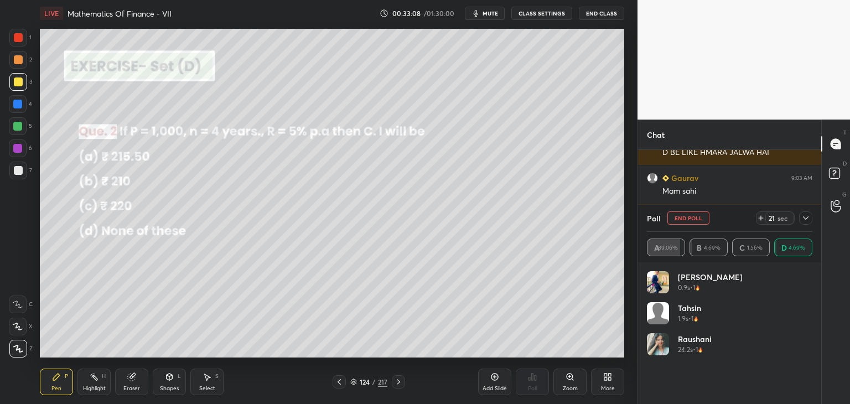
click at [808, 218] on icon at bounding box center [806, 218] width 9 height 9
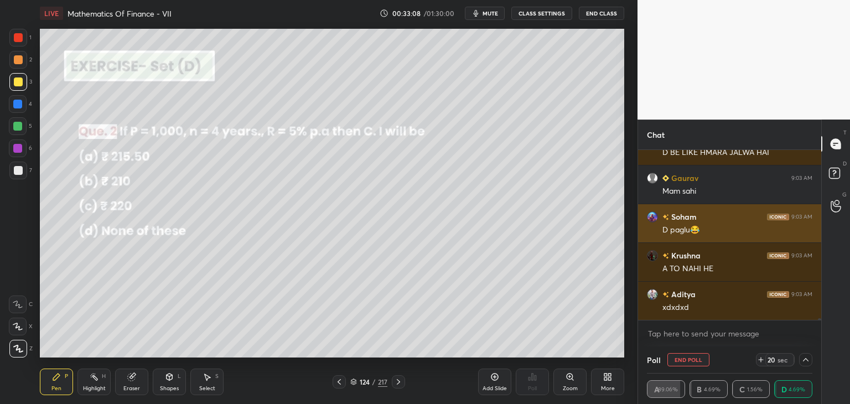
scroll to position [97, 162]
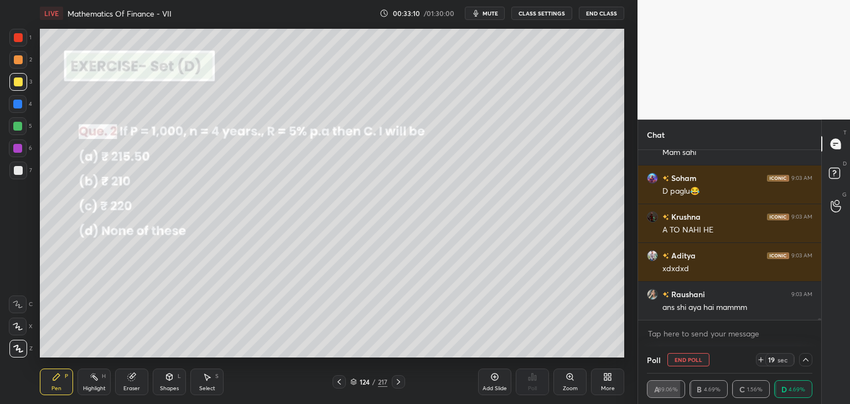
click at [806, 358] on icon at bounding box center [806, 359] width 9 height 9
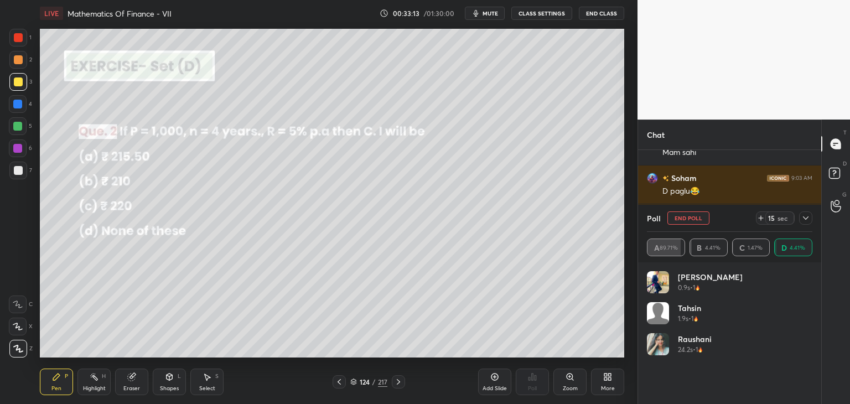
click at [804, 224] on div at bounding box center [806, 218] width 13 height 13
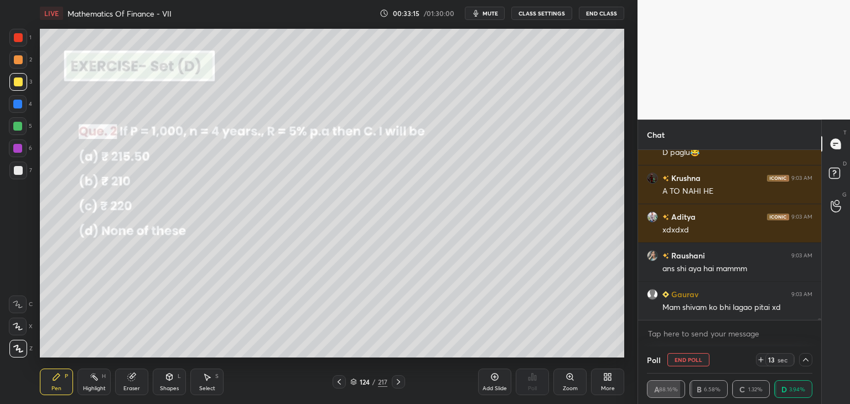
click at [806, 362] on icon at bounding box center [806, 359] width 9 height 9
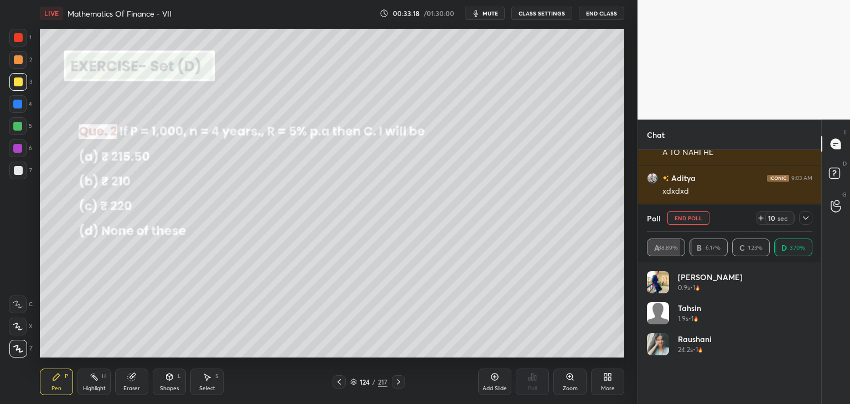
click at [807, 218] on icon at bounding box center [806, 217] width 6 height 3
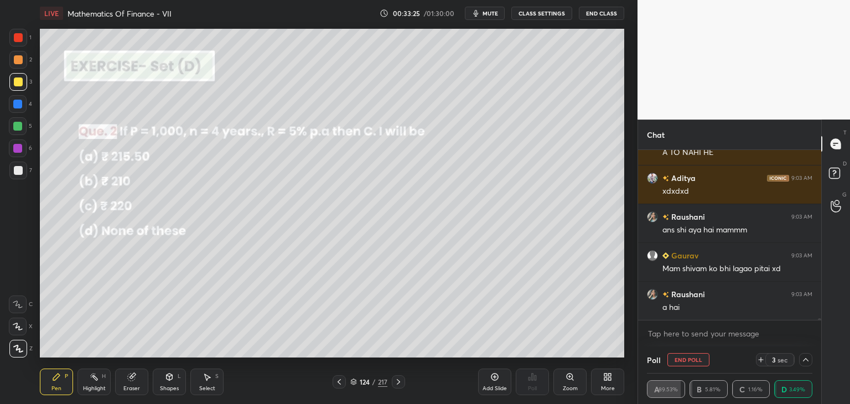
click at [806, 359] on icon at bounding box center [806, 359] width 9 height 9
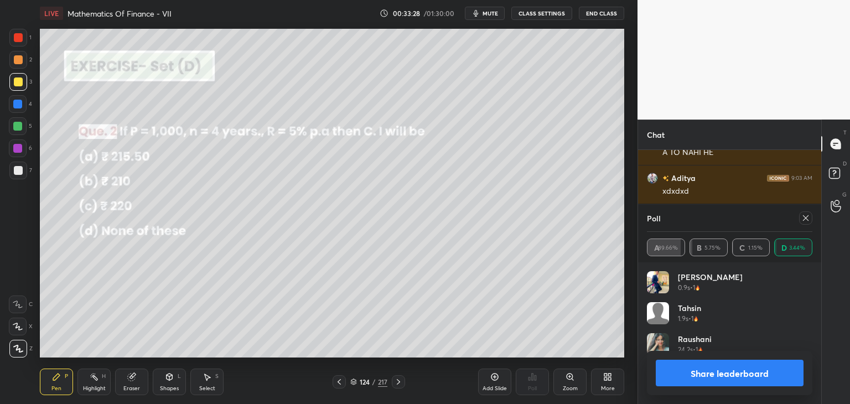
click at [762, 376] on button "Share leaderboard" at bounding box center [730, 373] width 148 height 27
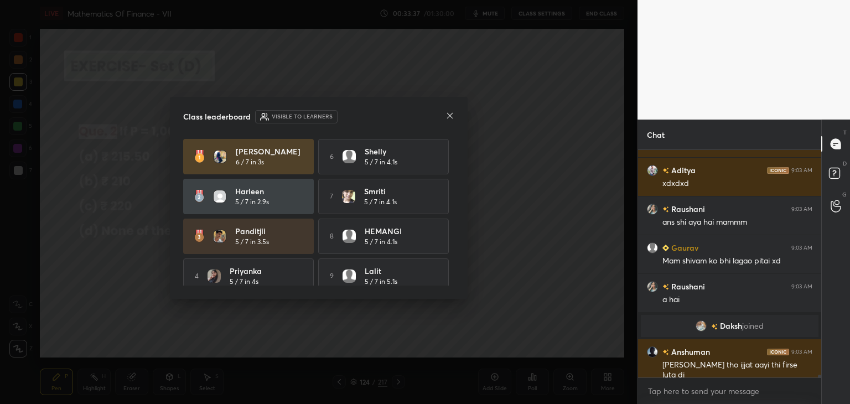
click at [450, 117] on icon at bounding box center [450, 115] width 9 height 9
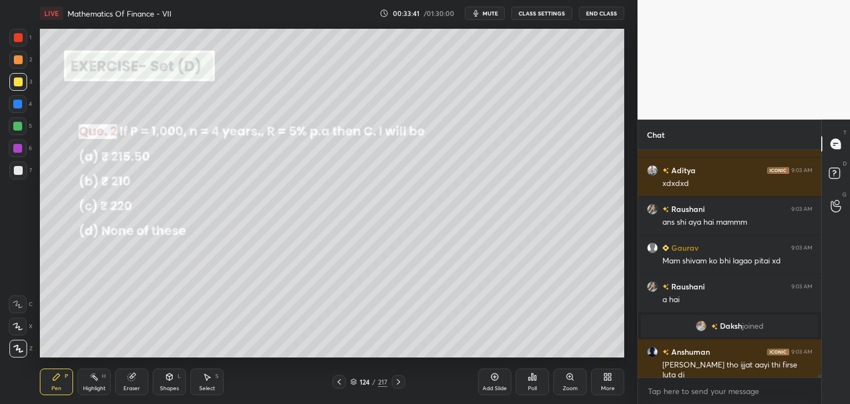
click at [14, 169] on div at bounding box center [18, 170] width 9 height 9
click at [206, 380] on icon at bounding box center [207, 377] width 9 height 9
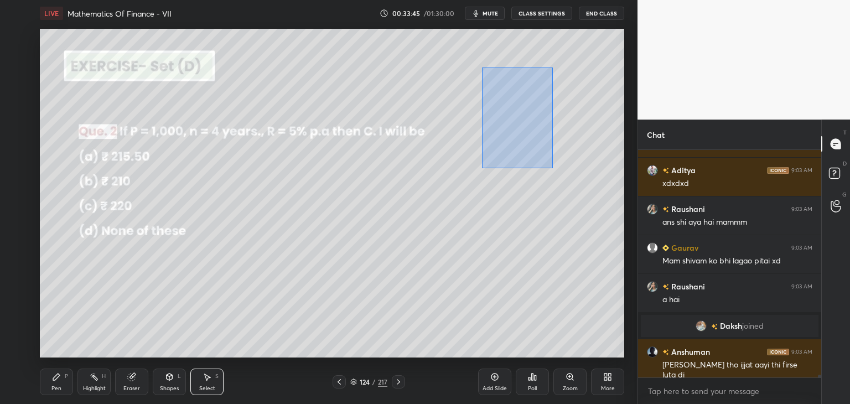
drag, startPoint x: 482, startPoint y: 67, endPoint x: 578, endPoint y: 200, distance: 163.8
click at [579, 202] on div "0 ° Undo Copy Duplicate Duplicate to new slide Delete" at bounding box center [332, 193] width 585 height 329
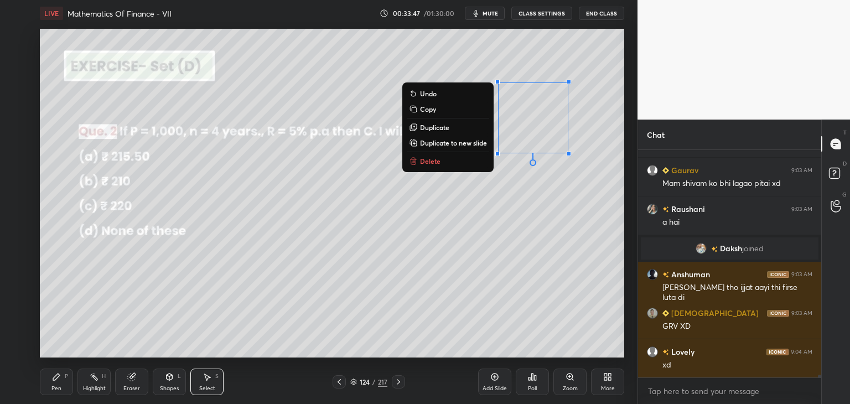
drag, startPoint x: 423, startPoint y: 157, endPoint x: 419, endPoint y: 178, distance: 21.5
click at [423, 157] on p "Delete" at bounding box center [430, 161] width 20 height 9
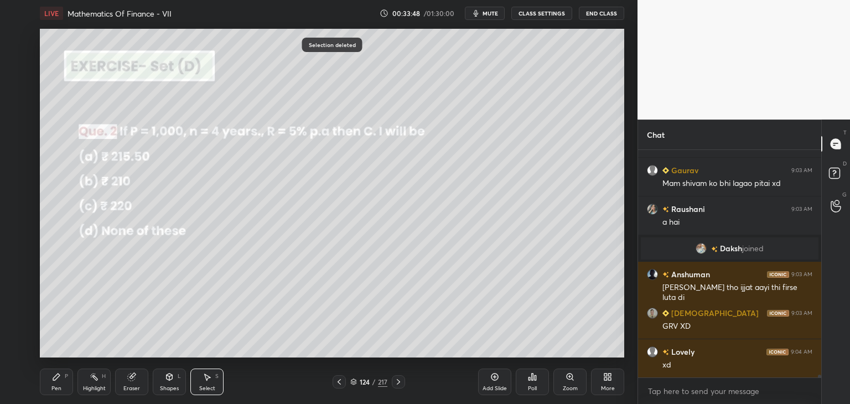
click at [61, 381] on div "Pen P" at bounding box center [56, 382] width 33 height 27
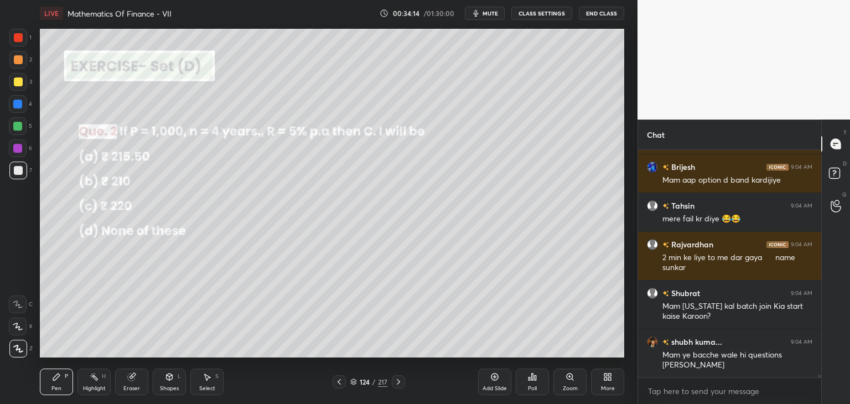
click at [204, 380] on icon at bounding box center [207, 377] width 9 height 9
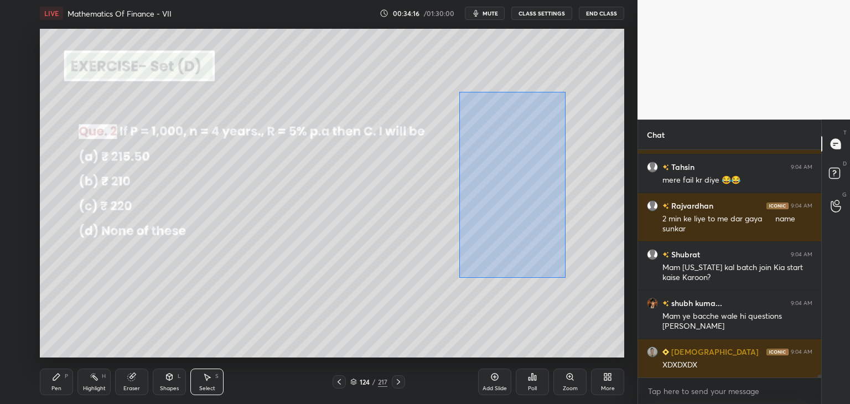
drag, startPoint x: 459, startPoint y: 91, endPoint x: 569, endPoint y: 282, distance: 220.2
click at [569, 282] on div "0 ° Undo Copy Duplicate Duplicate to new slide Delete" at bounding box center [332, 193] width 585 height 329
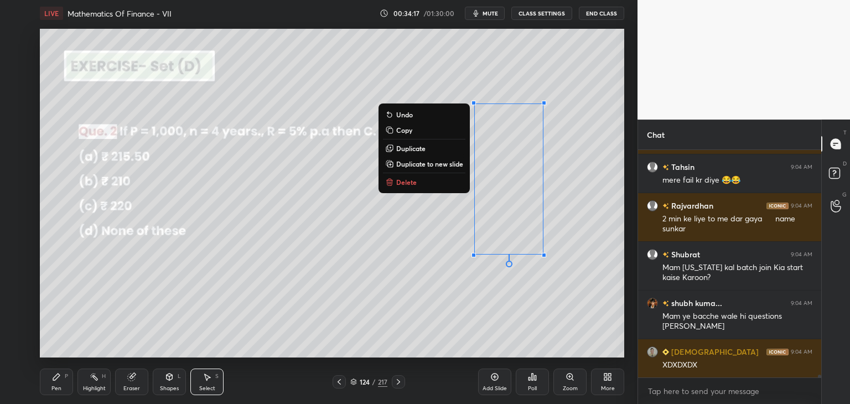
click at [410, 181] on p "Delete" at bounding box center [406, 182] width 20 height 9
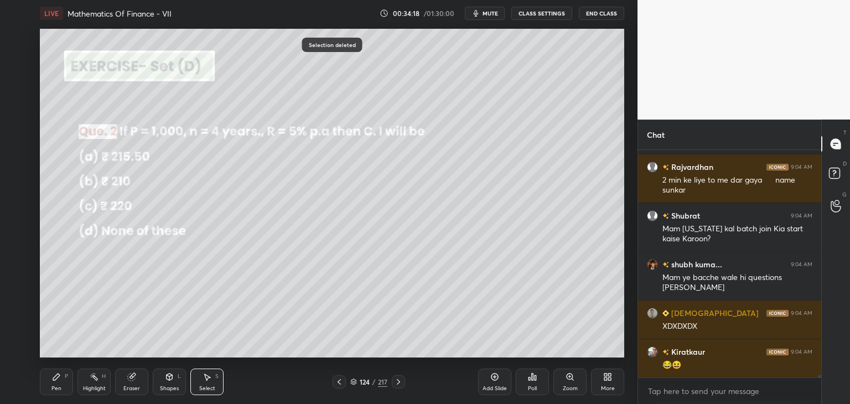
click at [56, 386] on div "Pen" at bounding box center [56, 389] width 10 height 6
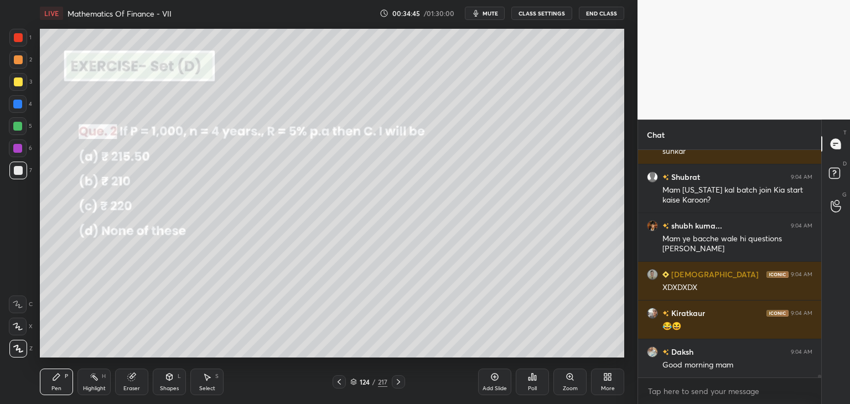
click at [395, 380] on icon at bounding box center [398, 382] width 9 height 9
click at [536, 386] on div "Poll" at bounding box center [532, 389] width 9 height 6
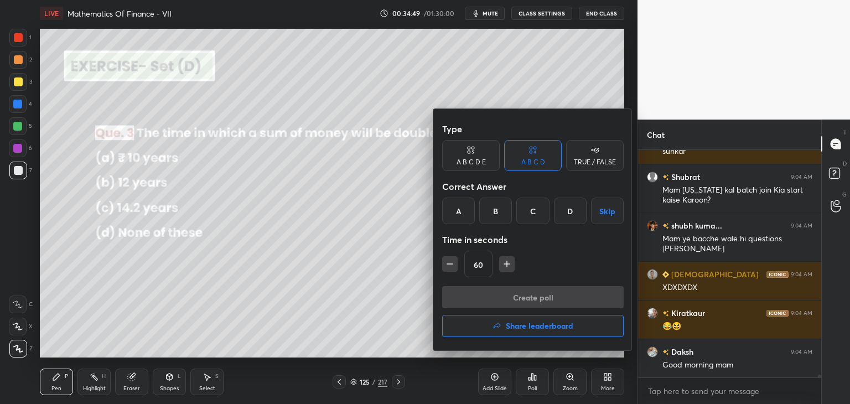
click at [538, 213] on div "C" at bounding box center [533, 211] width 33 height 27
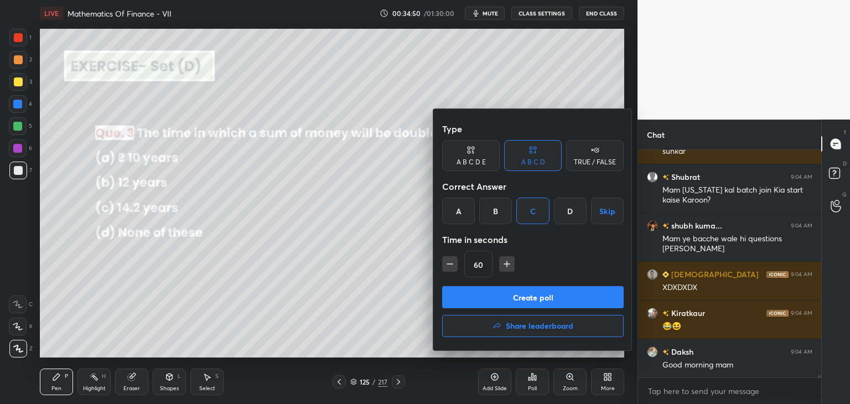
click at [506, 212] on div "B" at bounding box center [495, 211] width 33 height 27
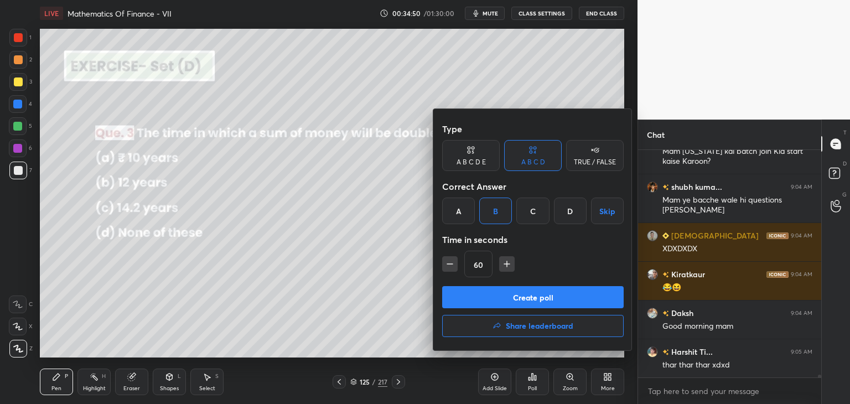
click at [508, 296] on button "Create poll" at bounding box center [533, 297] width 182 height 22
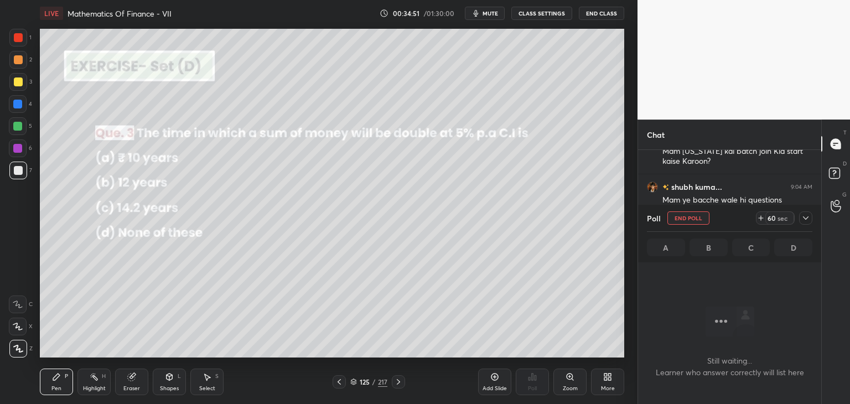
scroll to position [167, 180]
click at [804, 218] on icon at bounding box center [806, 217] width 6 height 3
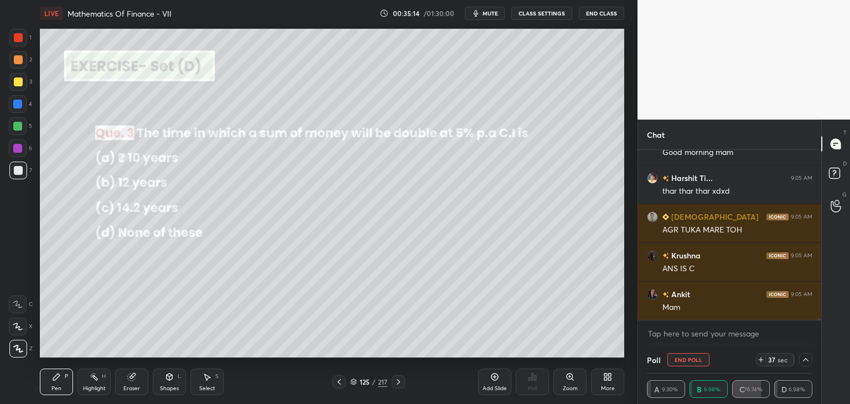
click at [806, 358] on icon at bounding box center [806, 359] width 9 height 9
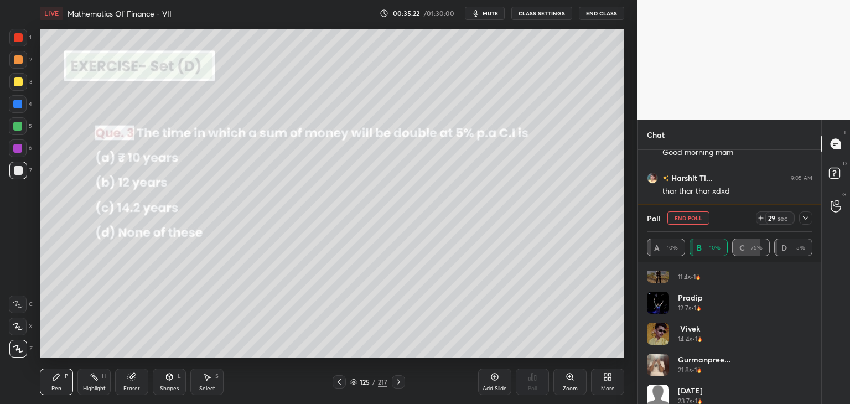
scroll to position [0, 0]
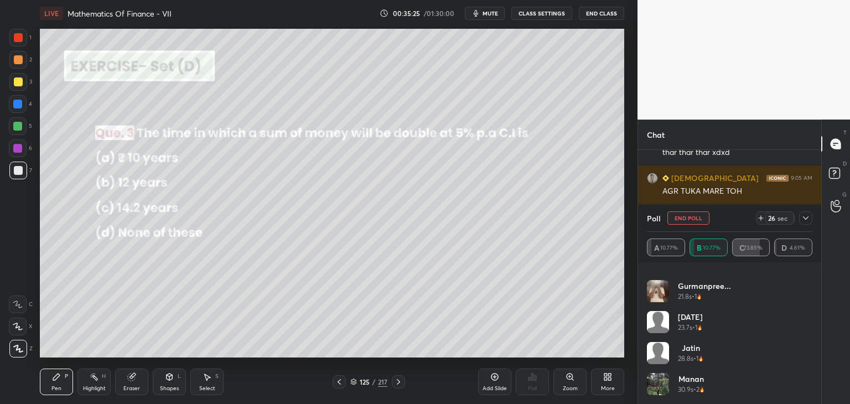
click at [808, 381] on div "pradip 12.7s • 1 Vivek 14.4s • 1 Gurmanpree... 21.8s • 1 [DATE] 23.7s • 1 jatin…" at bounding box center [730, 337] width 166 height 133
click at [807, 385] on div "Manan 30.9s • 2" at bounding box center [730, 388] width 166 height 31
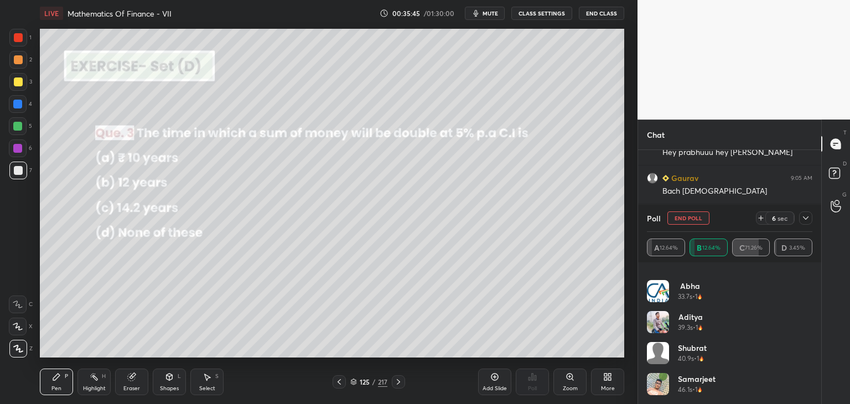
click at [812, 398] on div "jatin 28.8s • 1 Manan 30.9s • 2 Abha 33.7s • 1 Aditya 39.3s • 1 Shubrat 40.9s •…" at bounding box center [729, 333] width 183 height 142
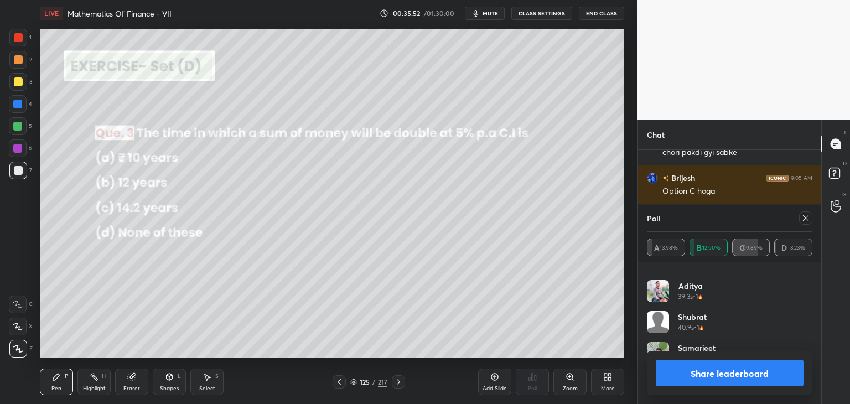
click at [731, 375] on button "Share leaderboard" at bounding box center [730, 373] width 148 height 27
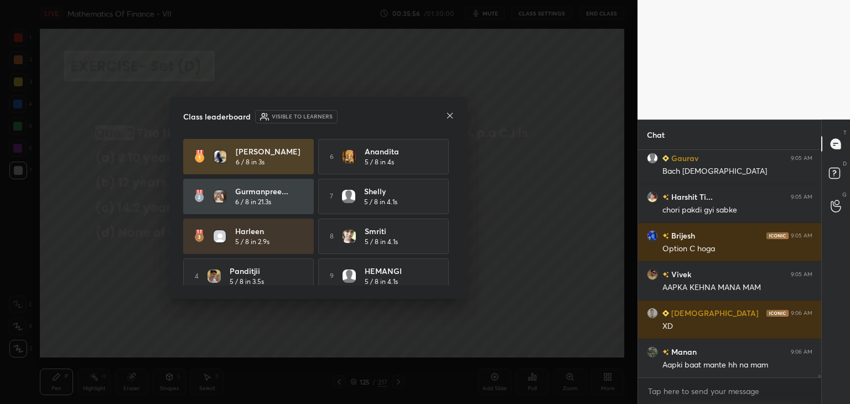
click at [447, 114] on icon at bounding box center [450, 115] width 9 height 9
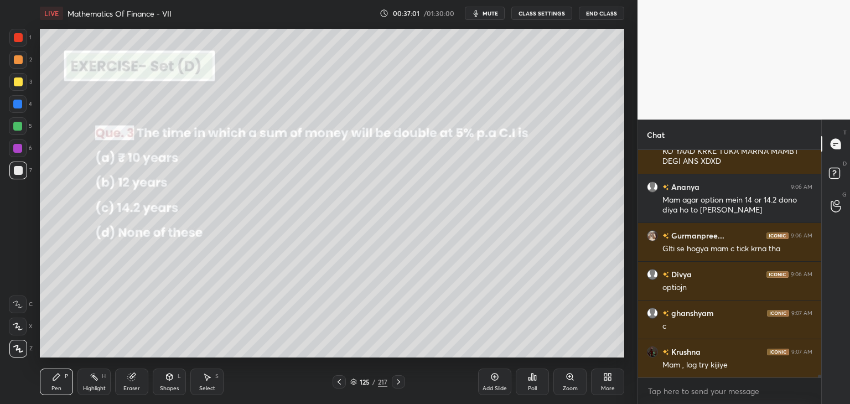
scroll to position [18772, 0]
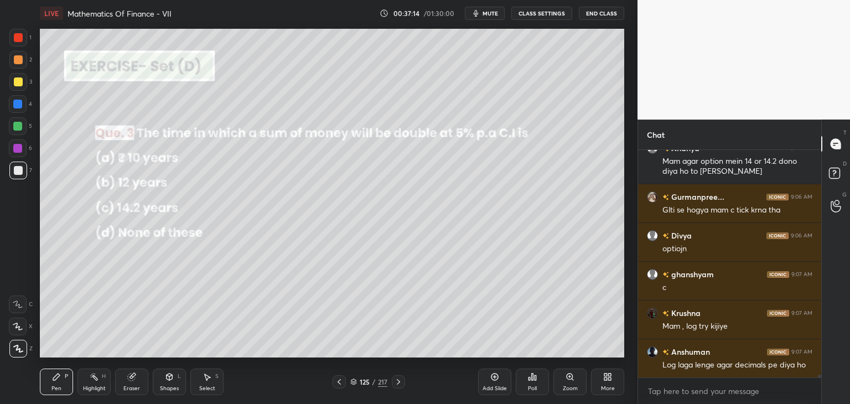
click at [401, 381] on icon at bounding box center [398, 382] width 9 height 9
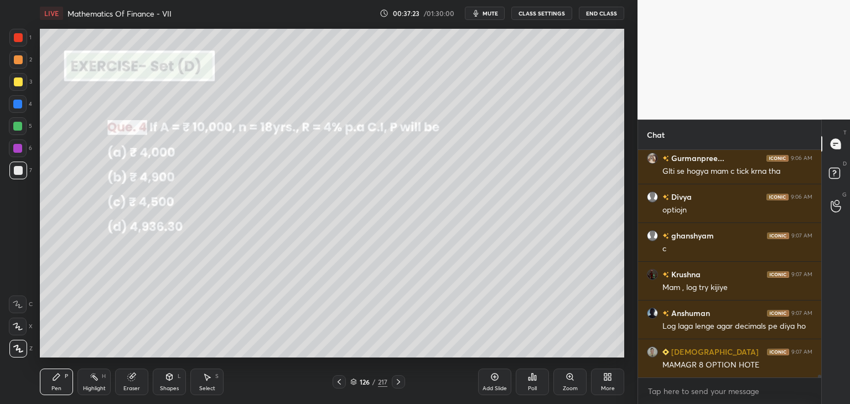
click at [533, 384] on div "Poll" at bounding box center [532, 382] width 33 height 27
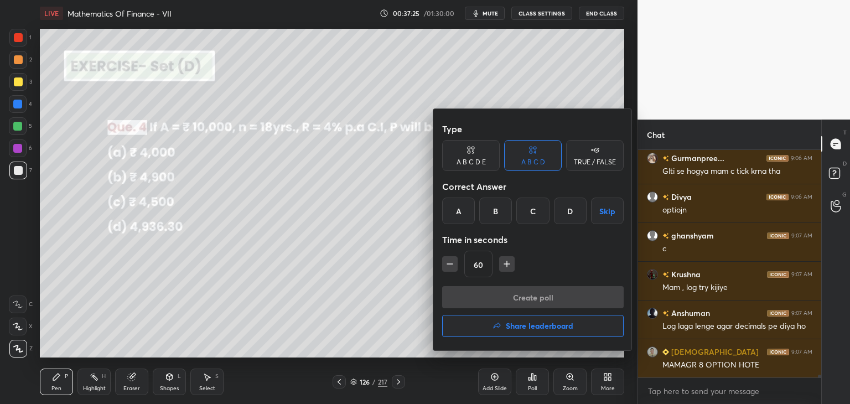
click at [541, 215] on div "C" at bounding box center [533, 211] width 33 height 27
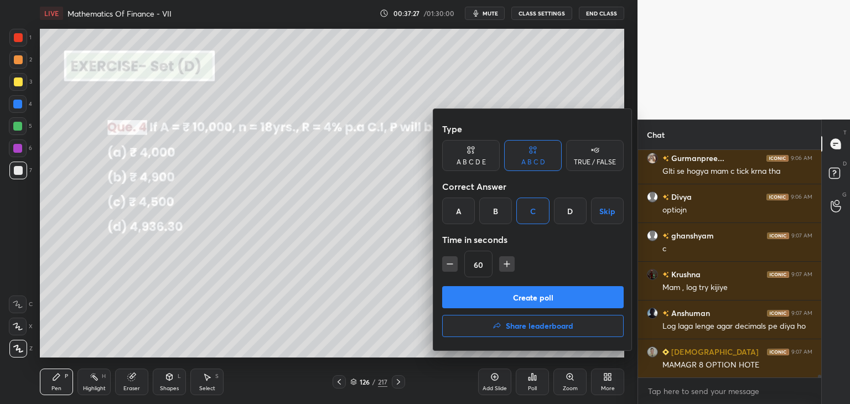
click at [491, 298] on button "Create poll" at bounding box center [533, 297] width 182 height 22
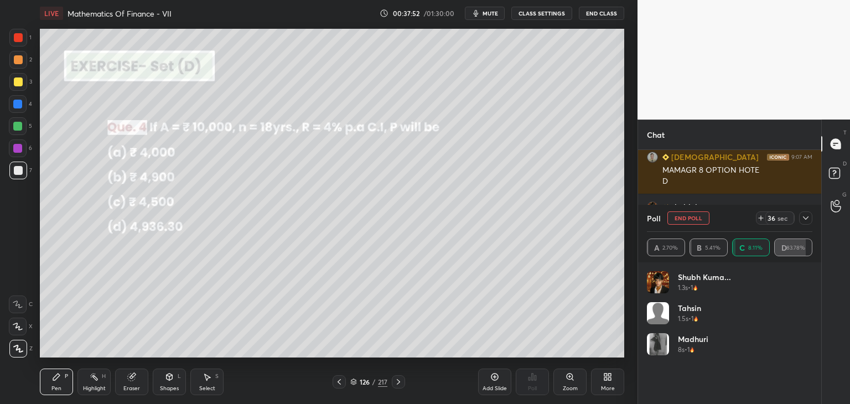
scroll to position [19044, 0]
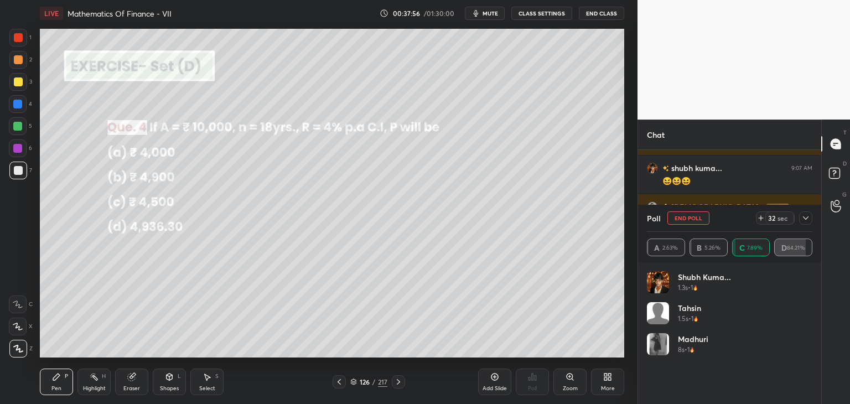
click at [806, 218] on icon at bounding box center [806, 218] width 9 height 9
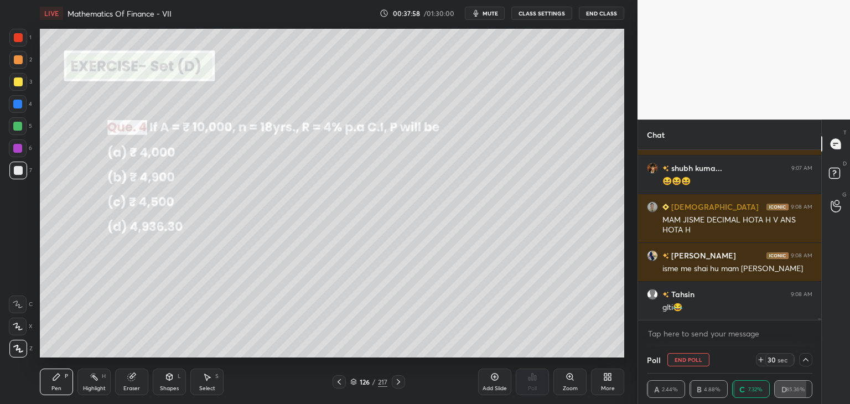
scroll to position [19083, 0]
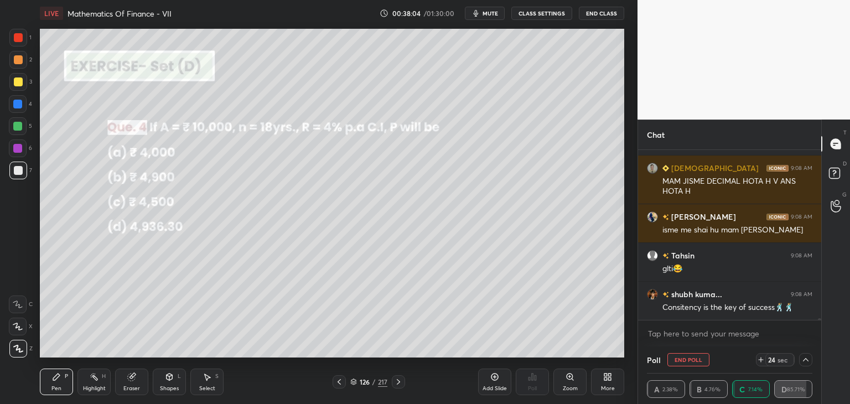
click at [807, 358] on icon at bounding box center [806, 359] width 9 height 9
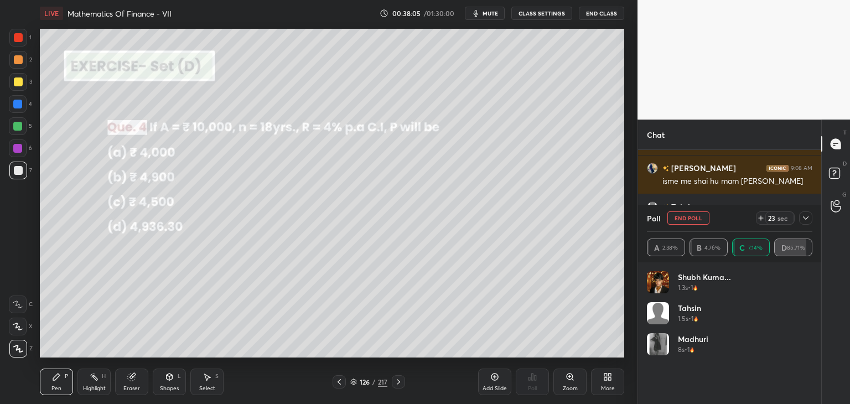
scroll to position [19171, 0]
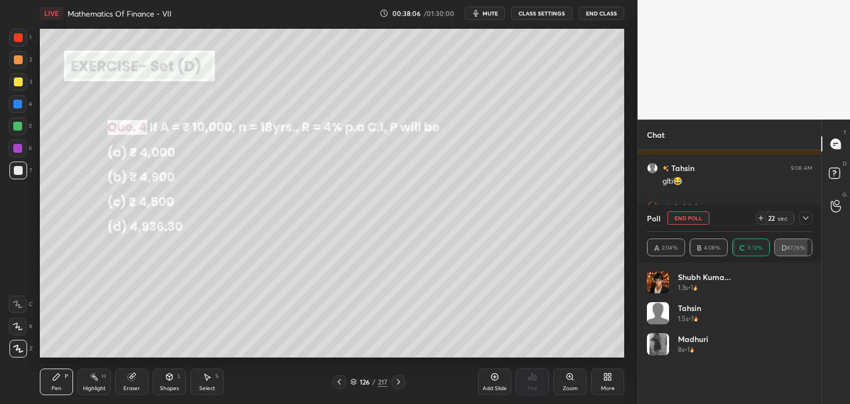
click at [807, 221] on icon at bounding box center [806, 218] width 9 height 9
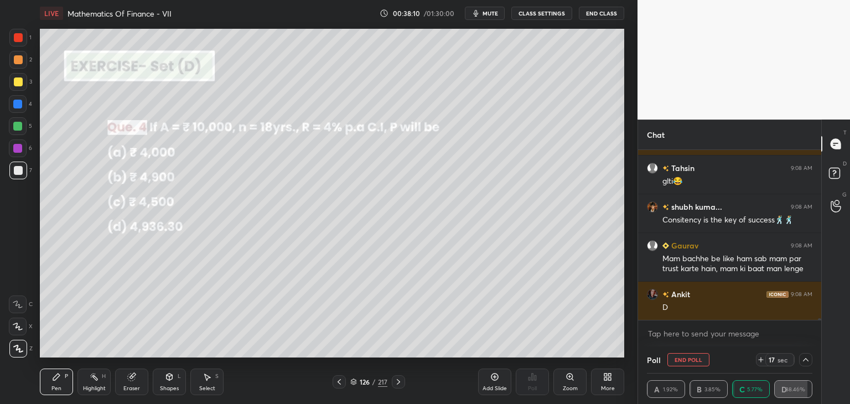
click at [807, 355] on icon at bounding box center [806, 359] width 9 height 9
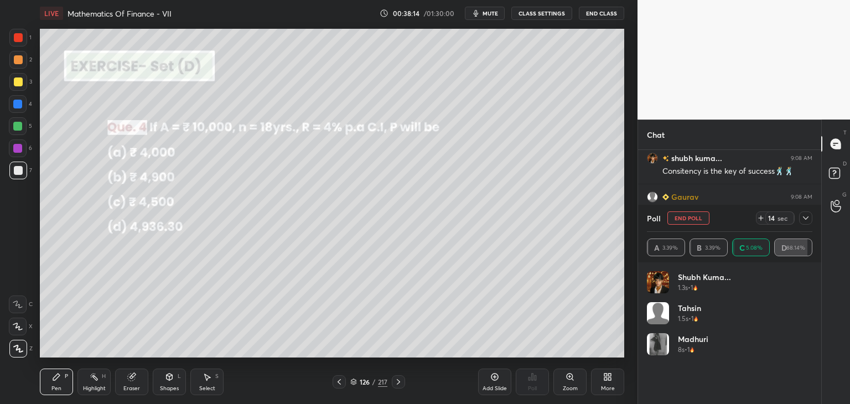
click at [806, 222] on icon at bounding box center [806, 218] width 9 height 9
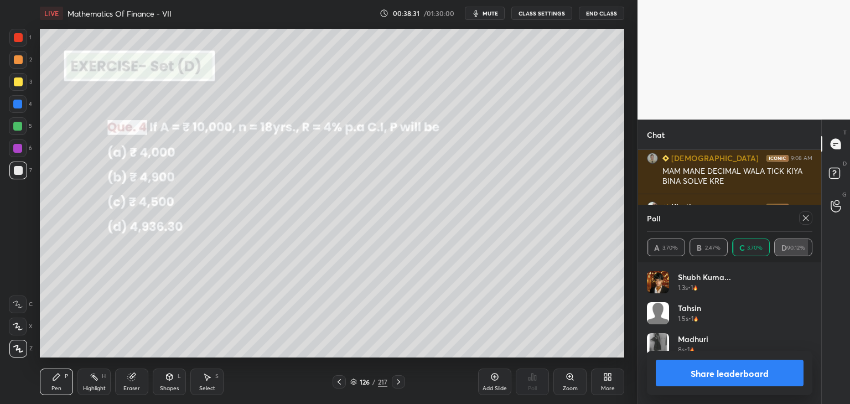
click at [808, 214] on icon at bounding box center [806, 218] width 9 height 9
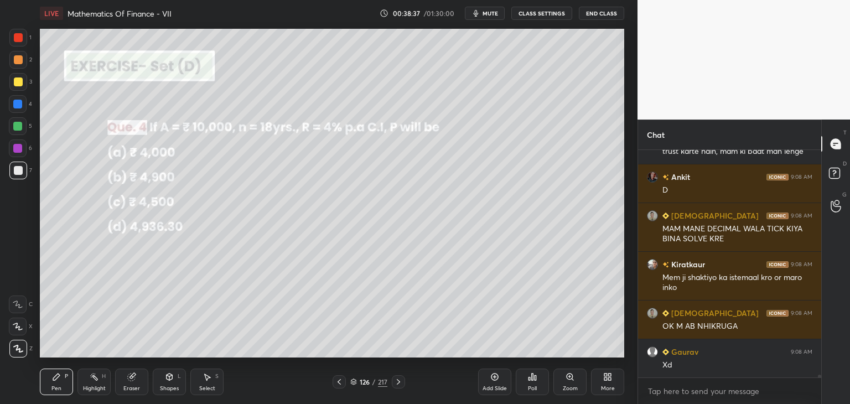
drag, startPoint x: 20, startPoint y: 82, endPoint x: 33, endPoint y: 90, distance: 14.9
click at [20, 84] on div at bounding box center [18, 82] width 9 height 9
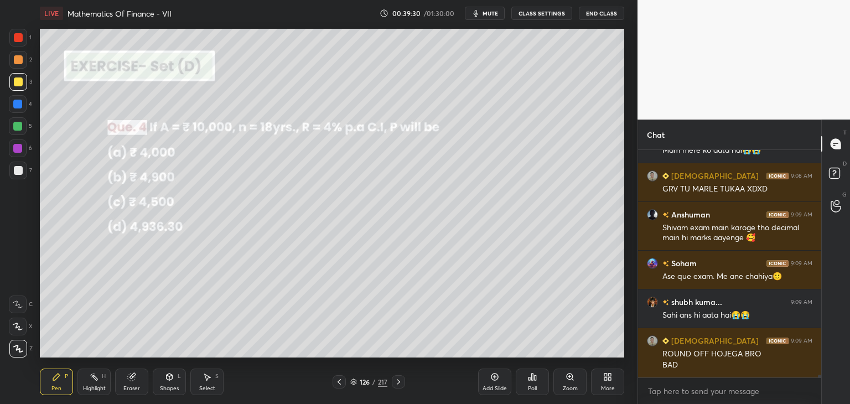
scroll to position [19590, 0]
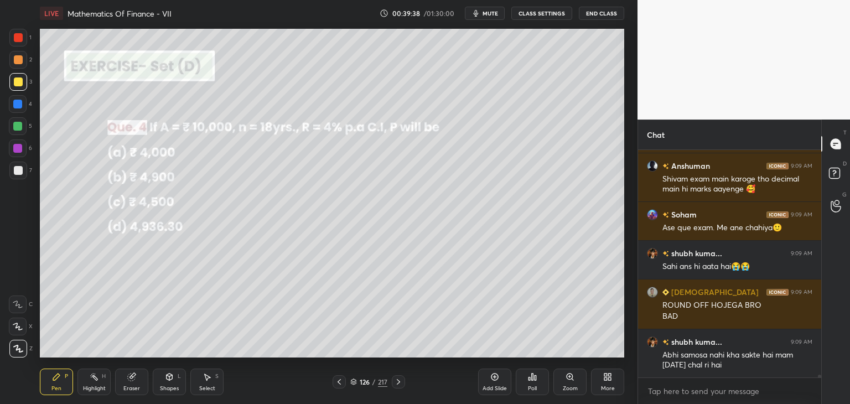
click at [399, 383] on icon at bounding box center [398, 382] width 3 height 6
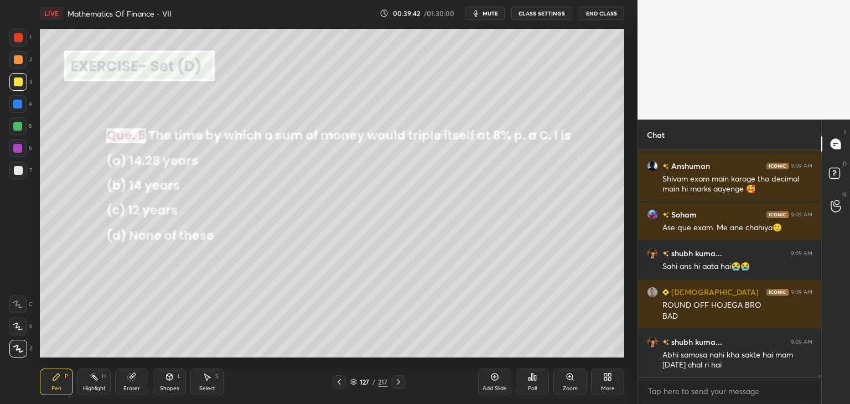
click at [538, 386] on div "Poll" at bounding box center [532, 382] width 33 height 27
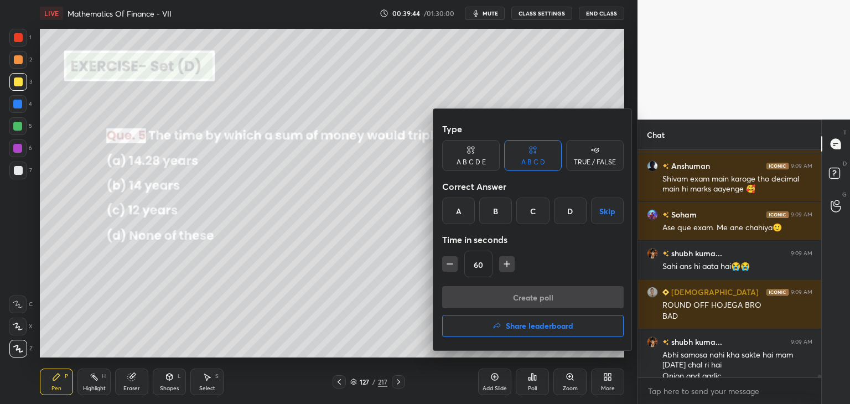
scroll to position [19601, 0]
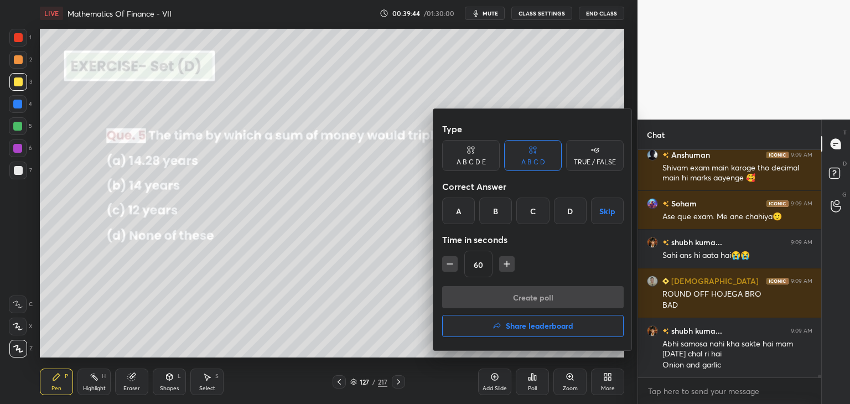
click at [463, 209] on div "A" at bounding box center [458, 211] width 33 height 27
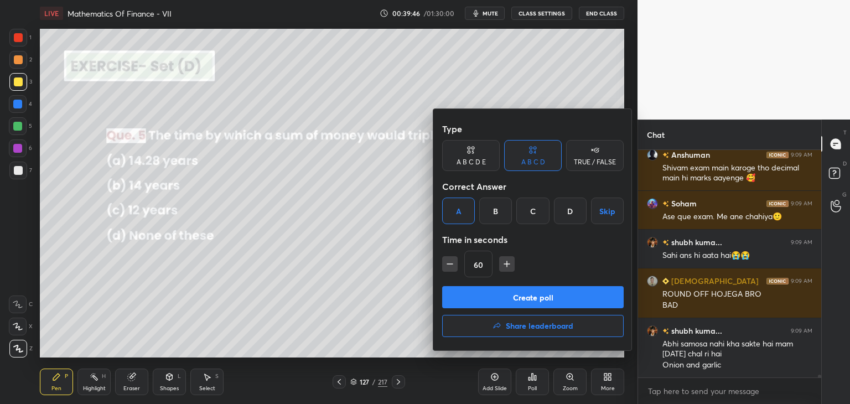
click at [486, 298] on button "Create poll" at bounding box center [533, 297] width 182 height 22
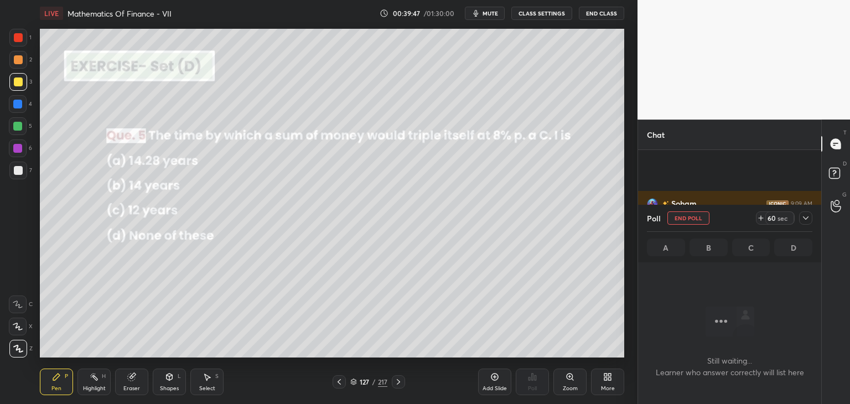
scroll to position [19708, 0]
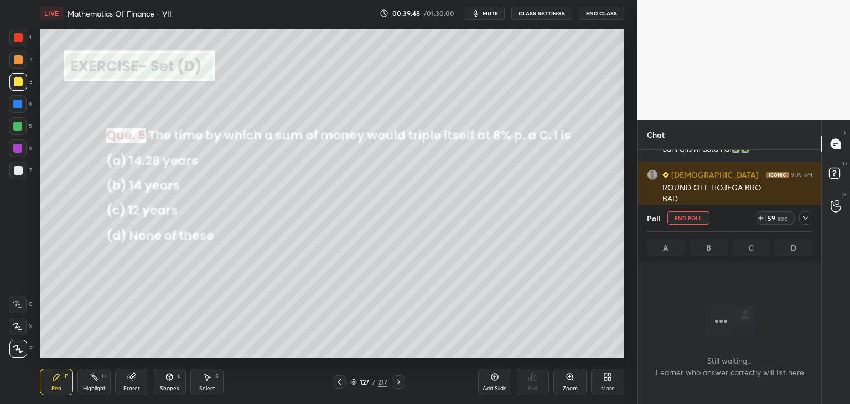
click at [809, 217] on icon at bounding box center [806, 218] width 9 height 9
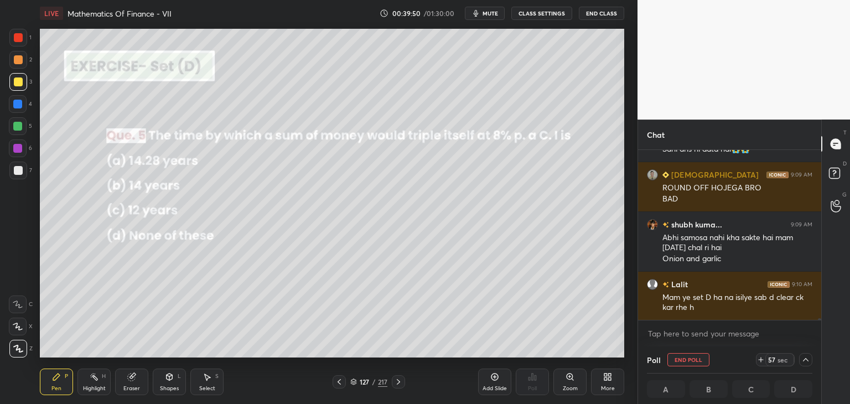
scroll to position [19746, 0]
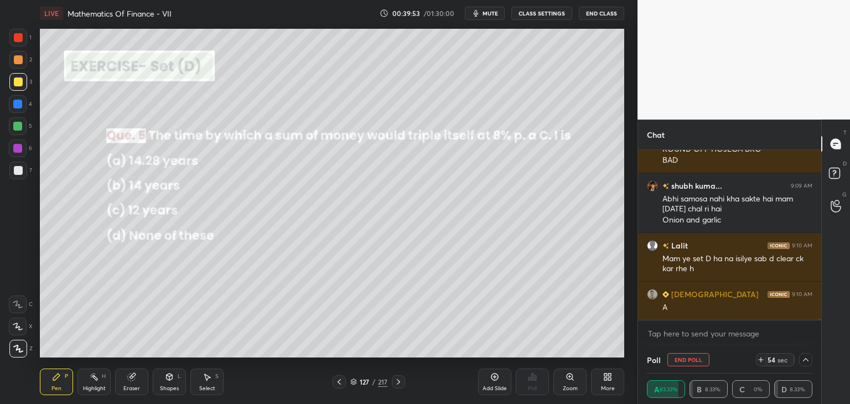
click at [803, 359] on icon at bounding box center [806, 359] width 9 height 9
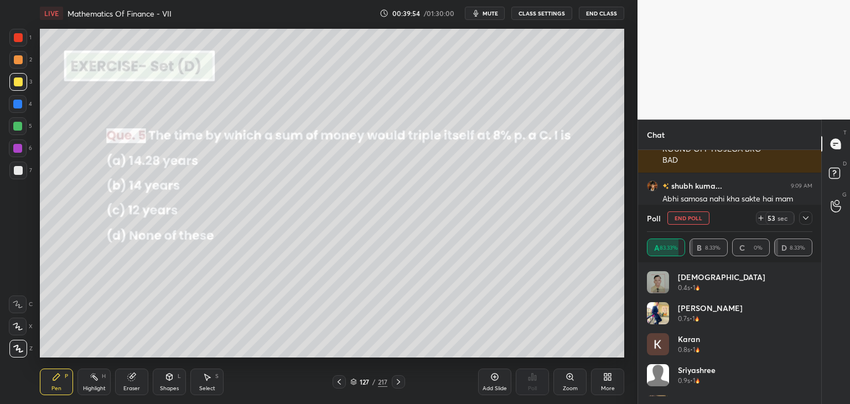
scroll to position [130, 162]
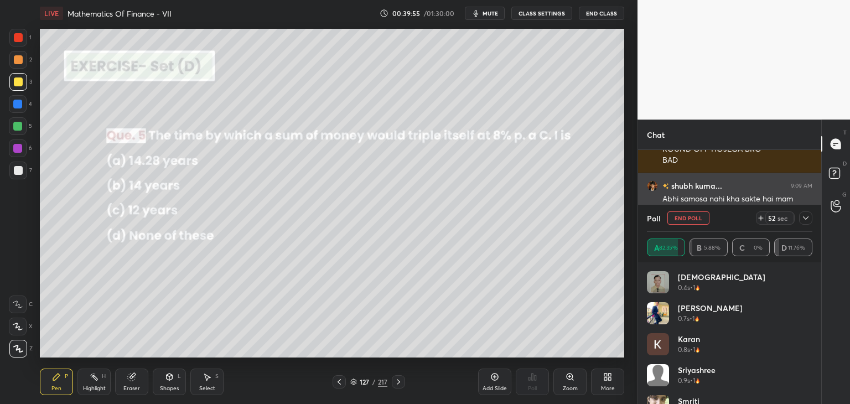
drag, startPoint x: 804, startPoint y: 216, endPoint x: 797, endPoint y: 228, distance: 13.4
click at [804, 216] on icon at bounding box center [806, 218] width 9 height 9
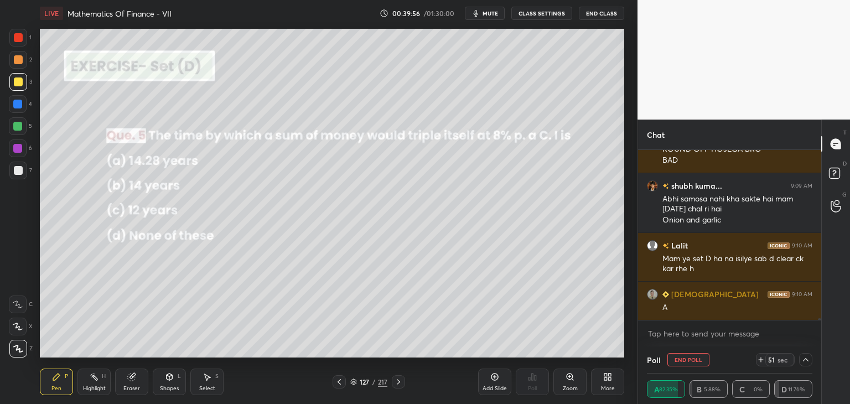
scroll to position [0, 3]
click at [809, 359] on icon at bounding box center [806, 359] width 9 height 9
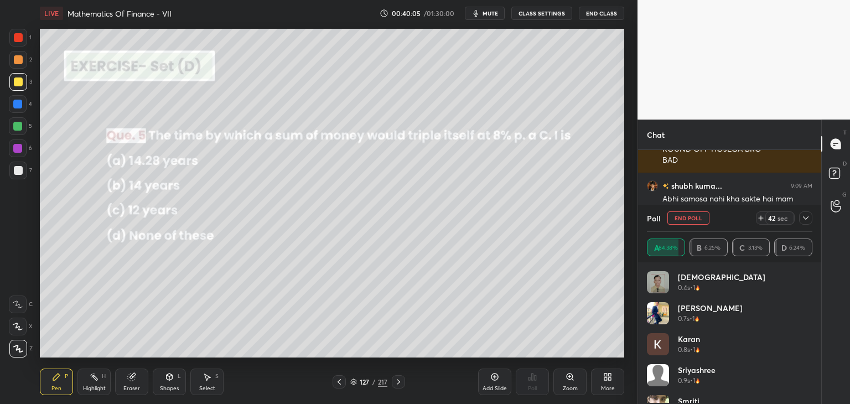
scroll to position [128, 162]
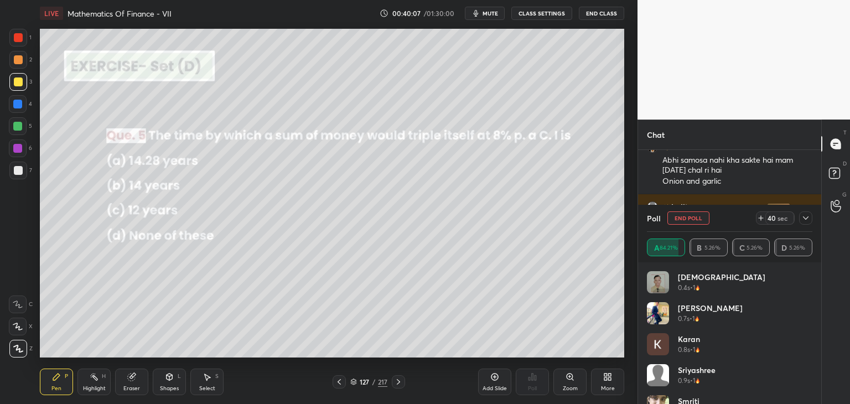
click at [804, 217] on icon at bounding box center [806, 218] width 9 height 9
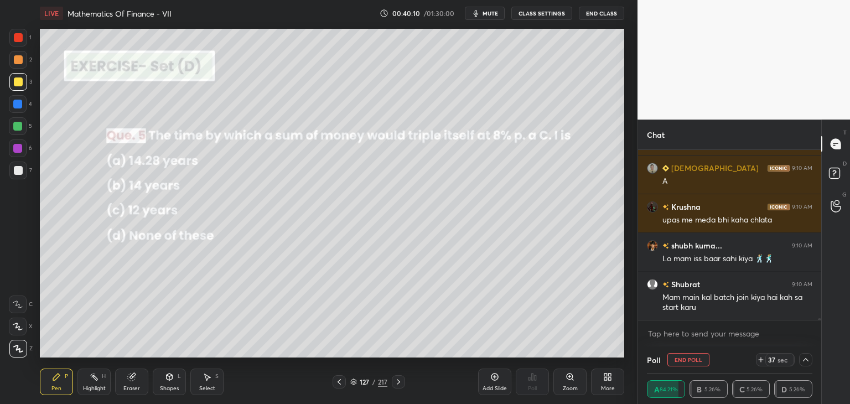
click at [807, 358] on icon at bounding box center [806, 359] width 9 height 9
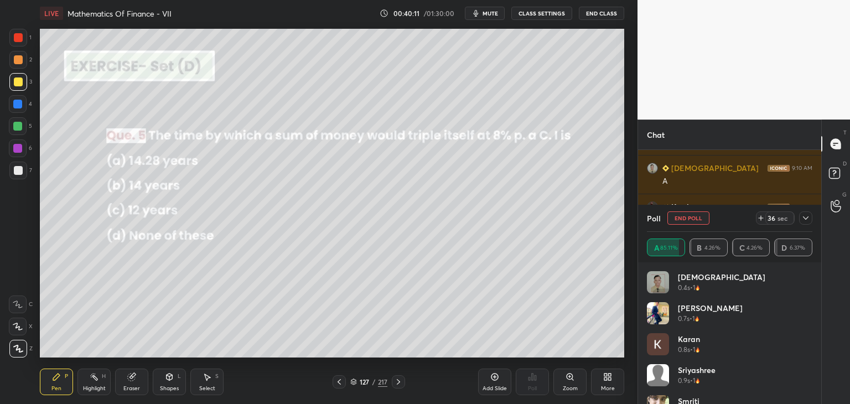
click at [813, 359] on div "Shivam 0.4s • 1 Raj 0.7s • 1 Karan 0.8s • 1 Sriyashree 0.9s • 1 Smriti 1.1s • 1…" at bounding box center [729, 333] width 183 height 142
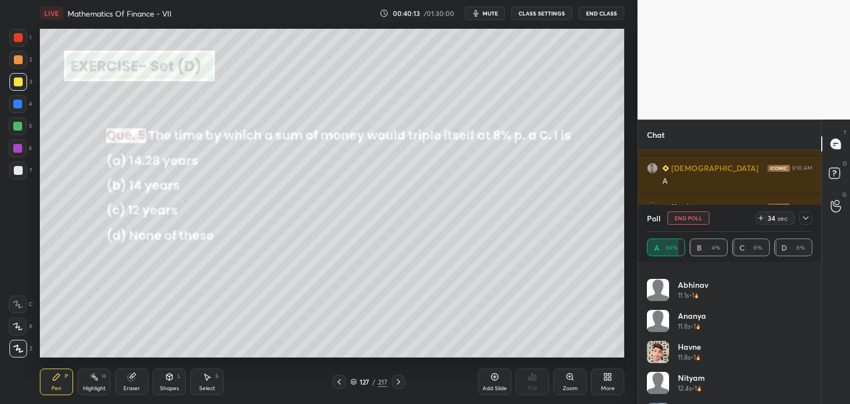
click at [804, 223] on div at bounding box center [806, 218] width 13 height 13
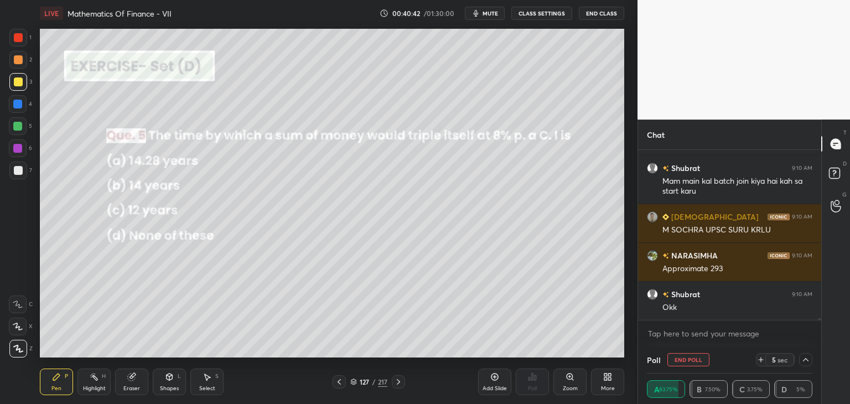
click at [803, 358] on icon at bounding box center [806, 359] width 9 height 9
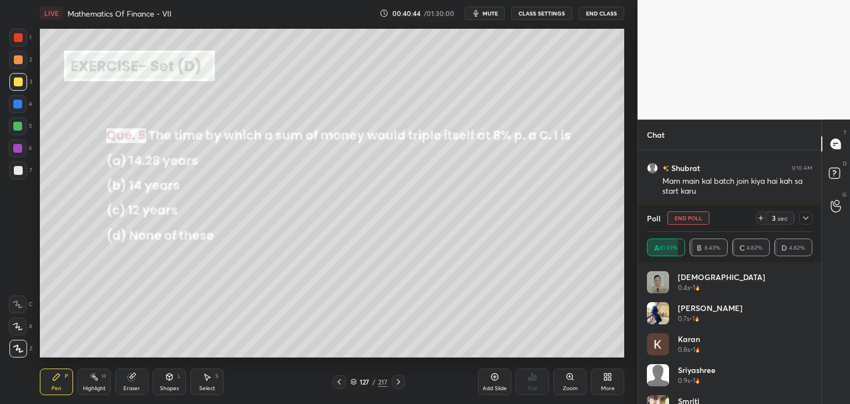
click at [804, 217] on icon at bounding box center [806, 217] width 6 height 3
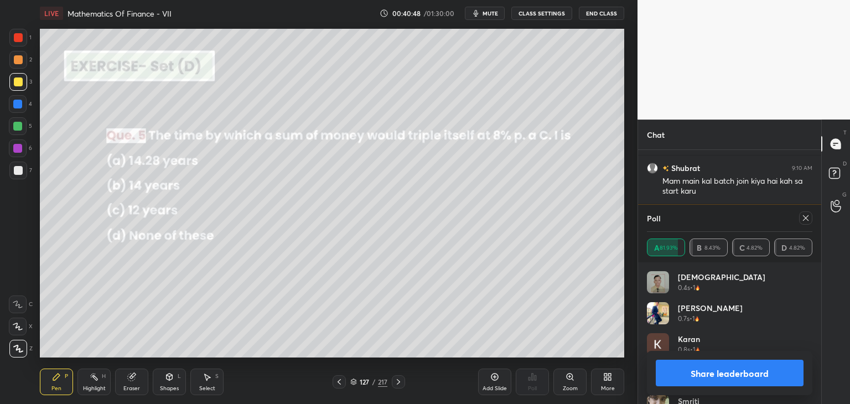
click at [806, 212] on div at bounding box center [806, 218] width 13 height 13
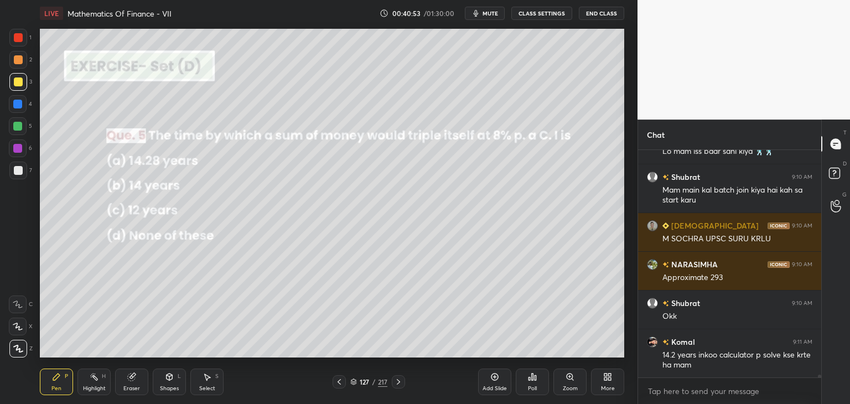
drag, startPoint x: 61, startPoint y: 390, endPoint x: 64, endPoint y: 366, distance: 24.6
click at [61, 390] on div "Pen P" at bounding box center [56, 382] width 33 height 27
click at [16, 76] on div at bounding box center [18, 82] width 18 height 18
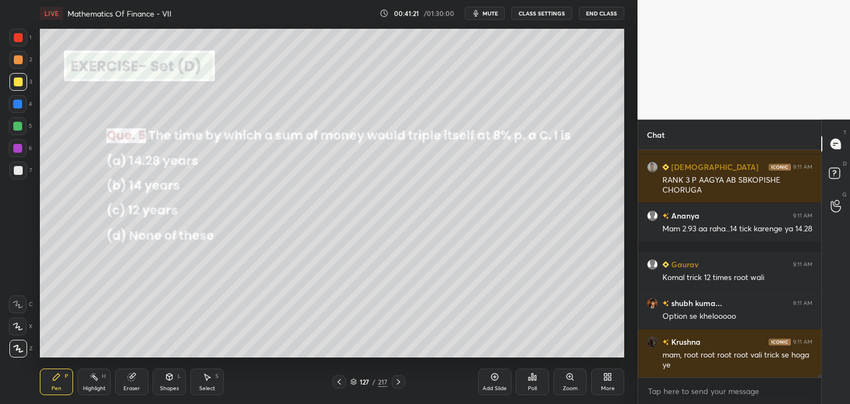
click at [127, 382] on div "Eraser" at bounding box center [131, 382] width 33 height 27
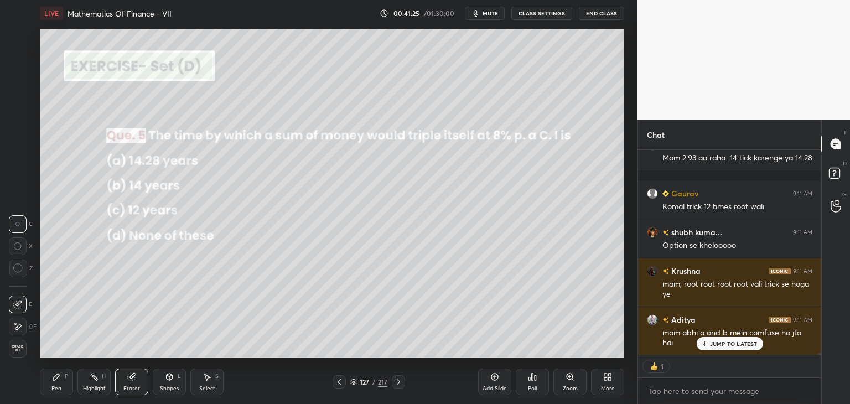
drag, startPoint x: 55, startPoint y: 383, endPoint x: 94, endPoint y: 362, distance: 43.6
click at [55, 384] on div "Pen P" at bounding box center [56, 382] width 33 height 27
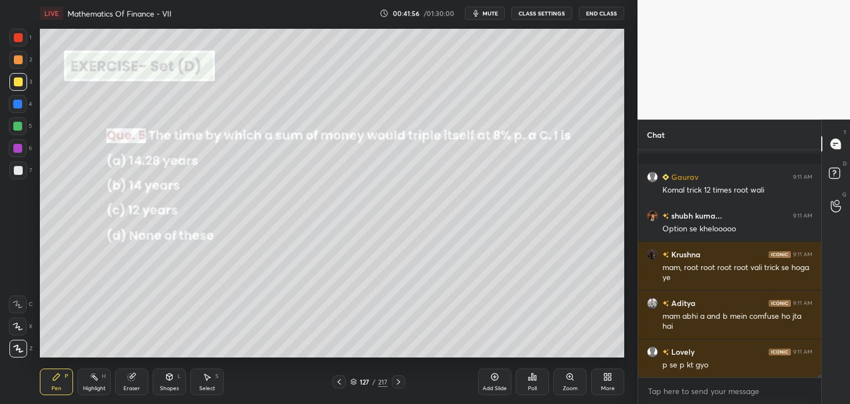
scroll to position [20369, 0]
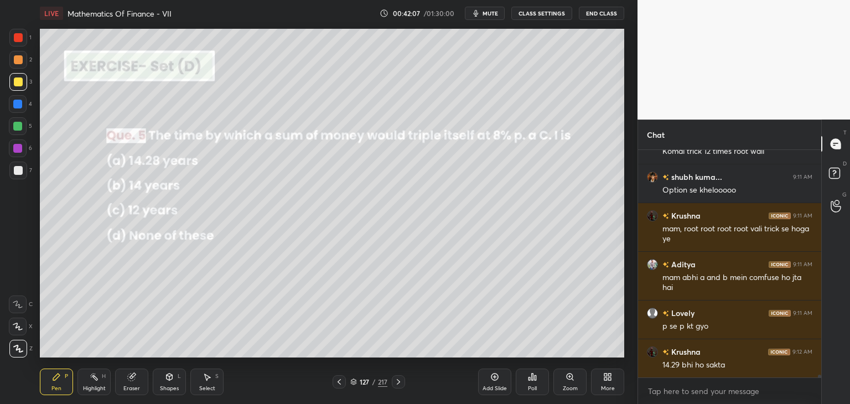
click at [396, 381] on icon at bounding box center [398, 382] width 9 height 9
click at [530, 383] on div "Poll" at bounding box center [532, 382] width 33 height 27
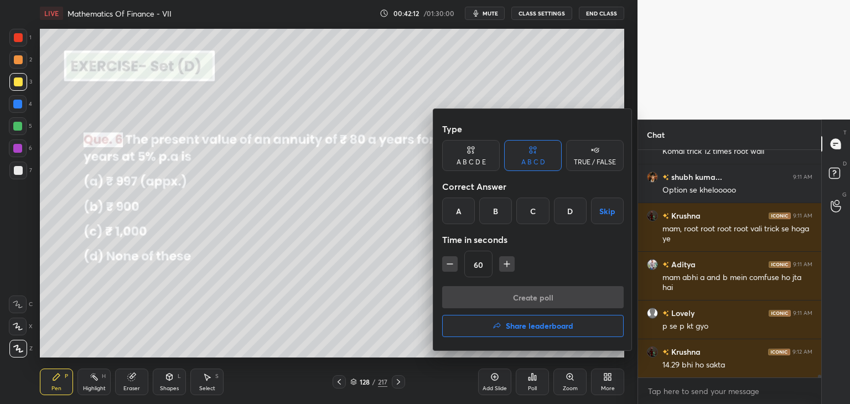
drag, startPoint x: 494, startPoint y: 210, endPoint x: 499, endPoint y: 229, distance: 19.5
click at [494, 210] on div "B" at bounding box center [495, 211] width 33 height 27
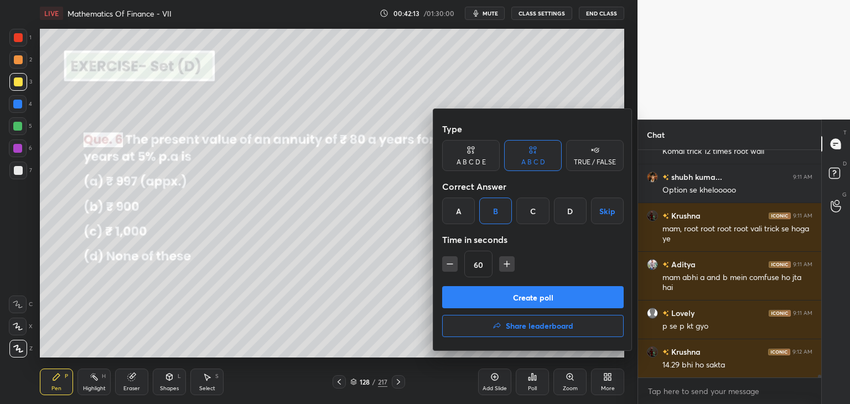
click at [481, 300] on button "Create poll" at bounding box center [533, 297] width 182 height 22
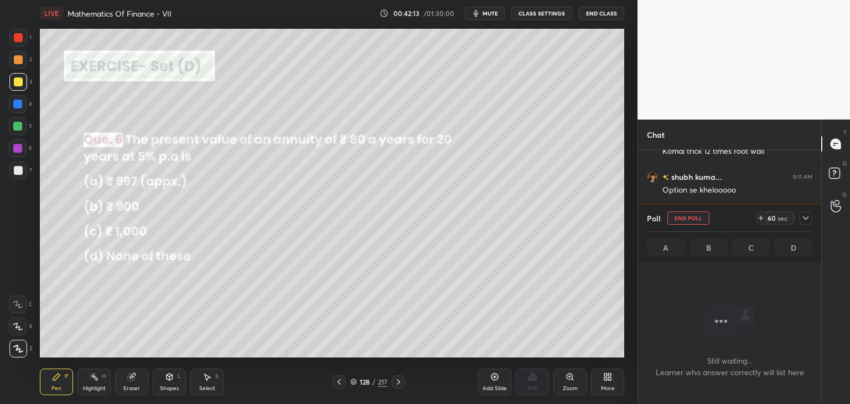
scroll to position [75, 180]
click at [804, 218] on icon at bounding box center [806, 218] width 9 height 9
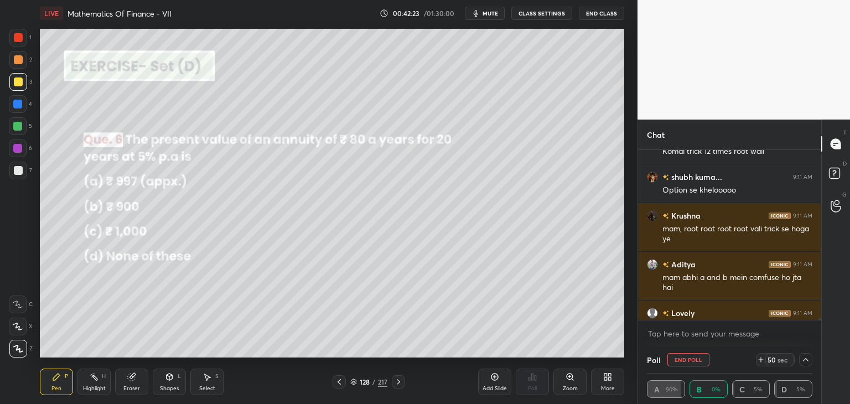
click at [807, 367] on div "Poll End Poll 50 sec" at bounding box center [730, 360] width 166 height 27
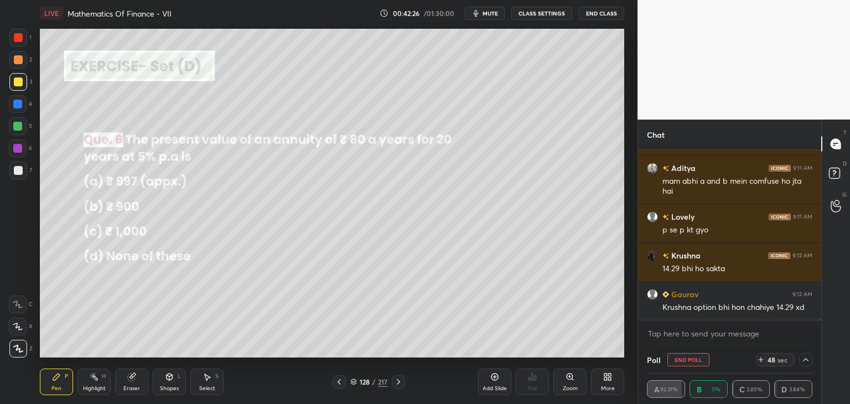
click at [804, 358] on icon at bounding box center [806, 359] width 9 height 9
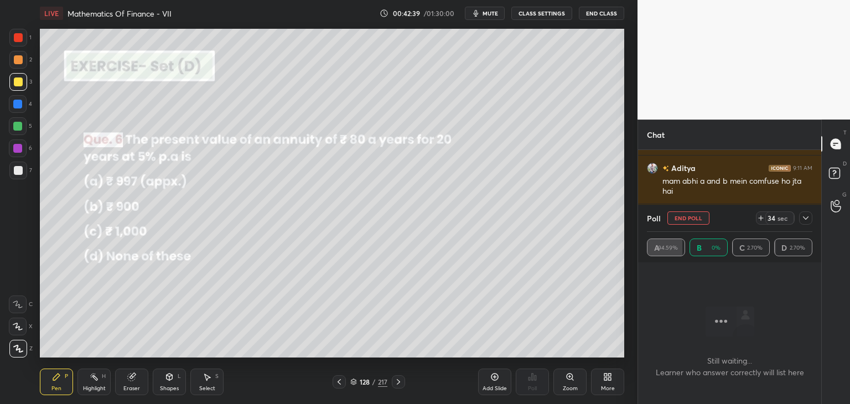
scroll to position [20514, 0]
click at [806, 220] on icon at bounding box center [806, 217] width 6 height 3
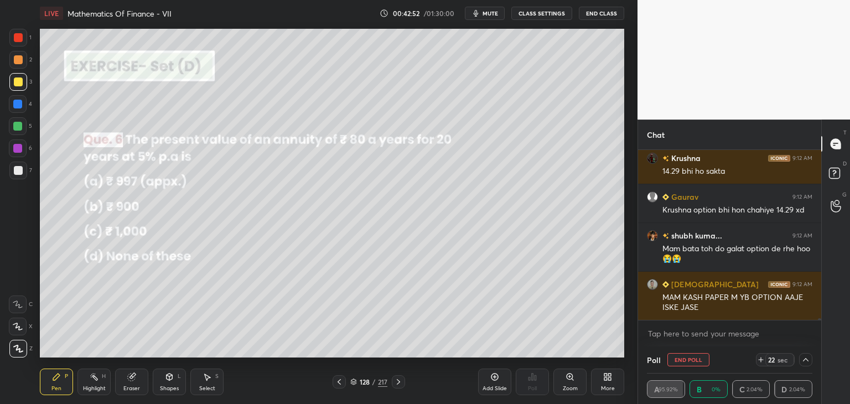
scroll to position [20601, 0]
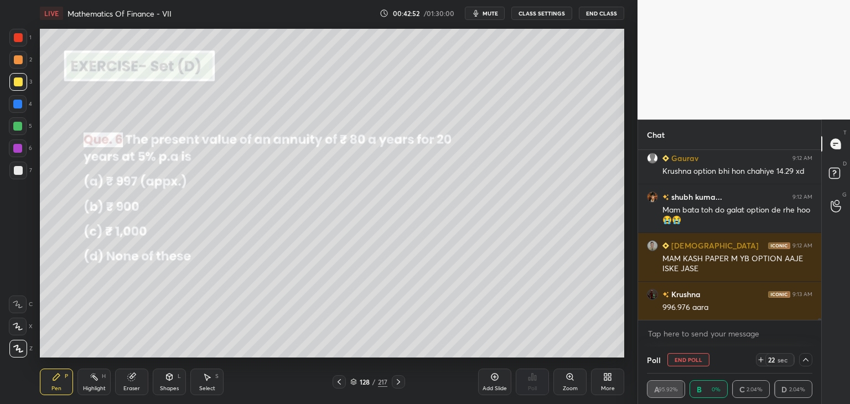
click at [805, 357] on icon at bounding box center [806, 359] width 9 height 9
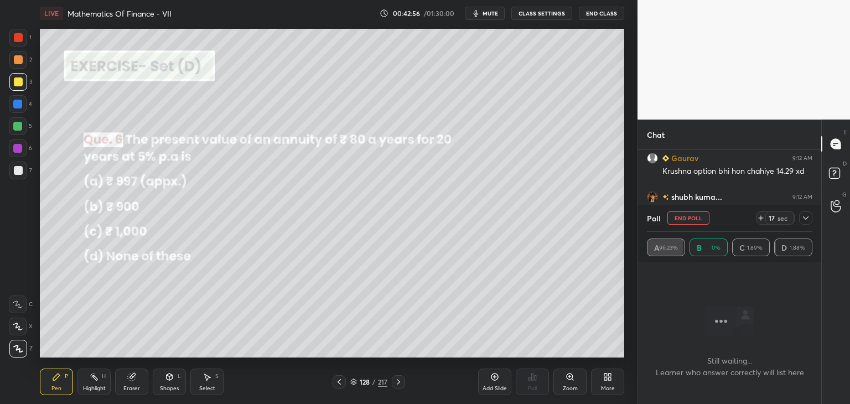
click at [806, 217] on icon at bounding box center [806, 218] width 9 height 9
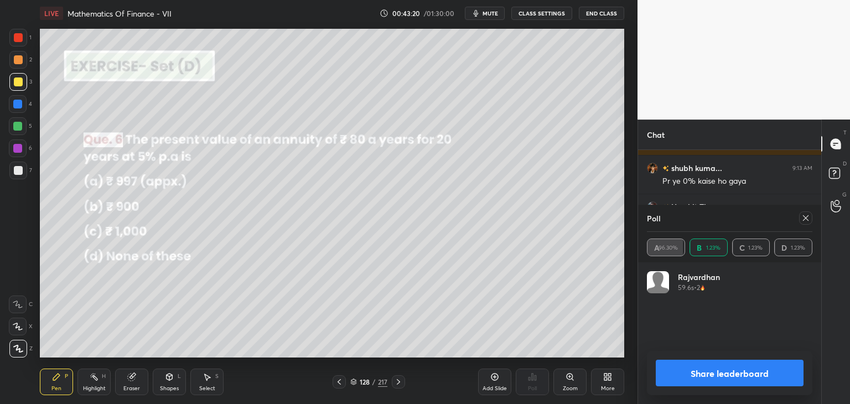
scroll to position [20805, 0]
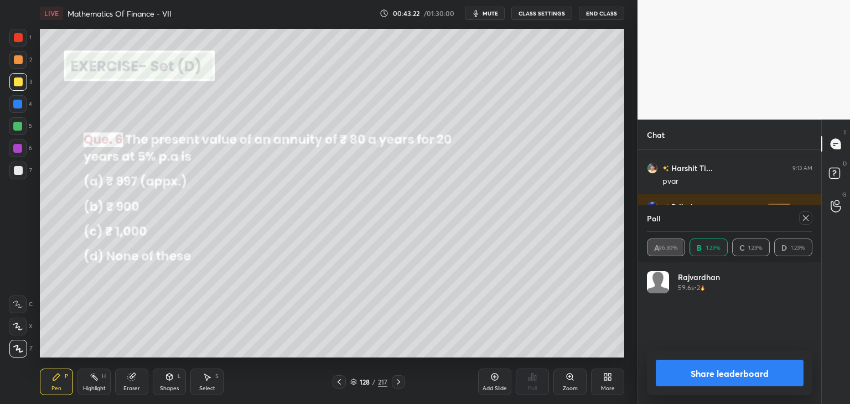
click at [808, 220] on icon at bounding box center [806, 218] width 6 height 6
type textarea "x"
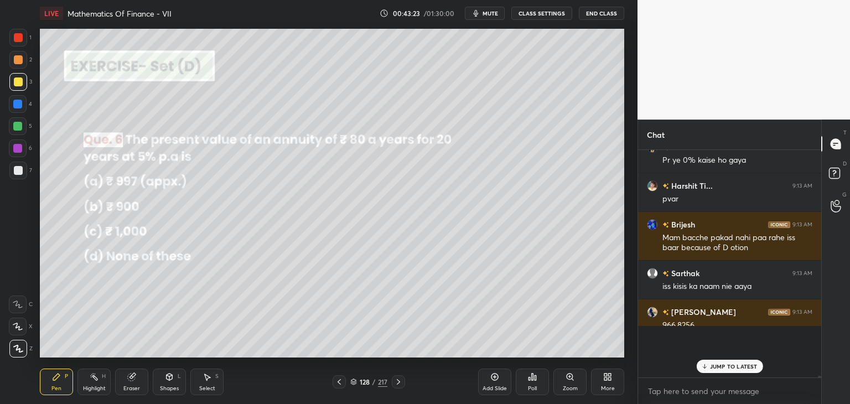
scroll to position [221, 180]
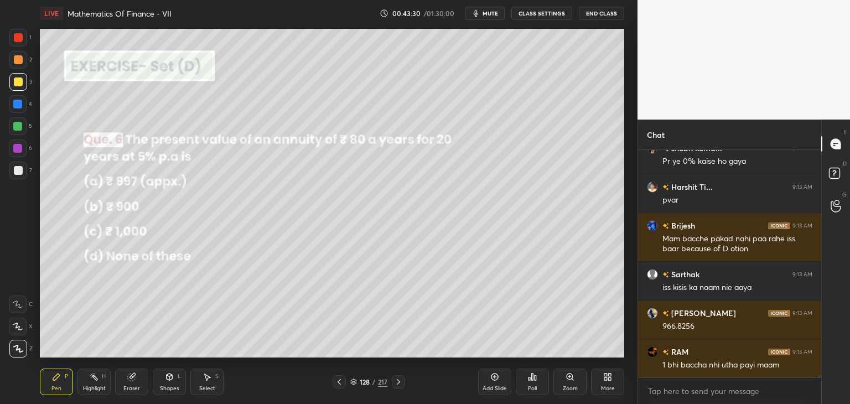
click at [20, 81] on div at bounding box center [18, 82] width 9 height 9
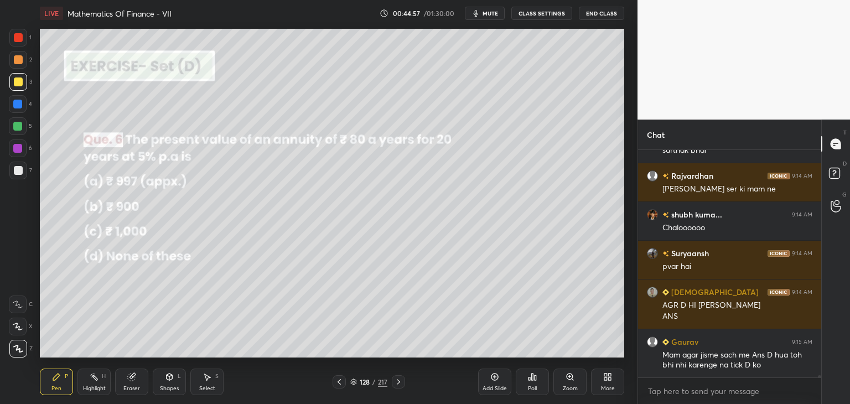
scroll to position [21282, 0]
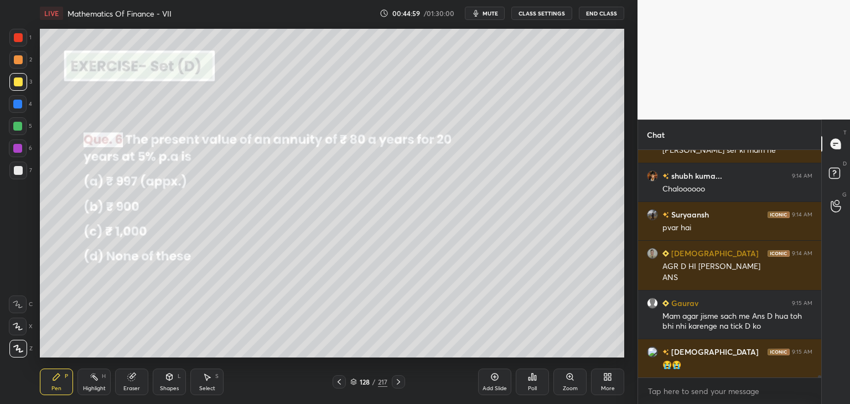
click at [400, 381] on icon at bounding box center [398, 382] width 9 height 9
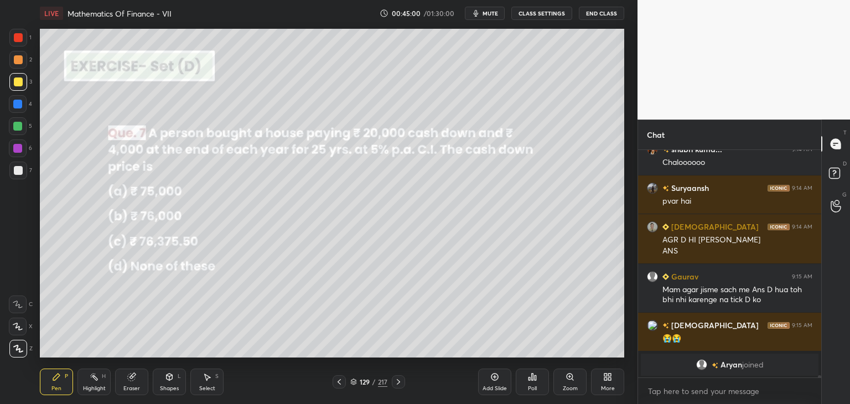
scroll to position [20110, 0]
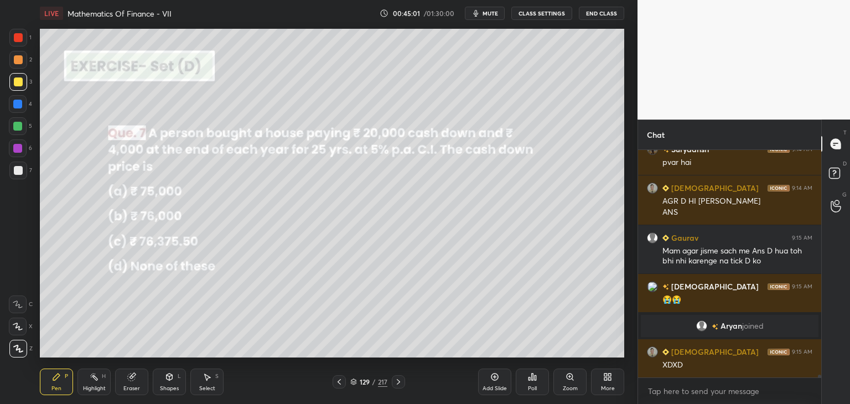
click at [530, 388] on div "Poll" at bounding box center [532, 389] width 9 height 6
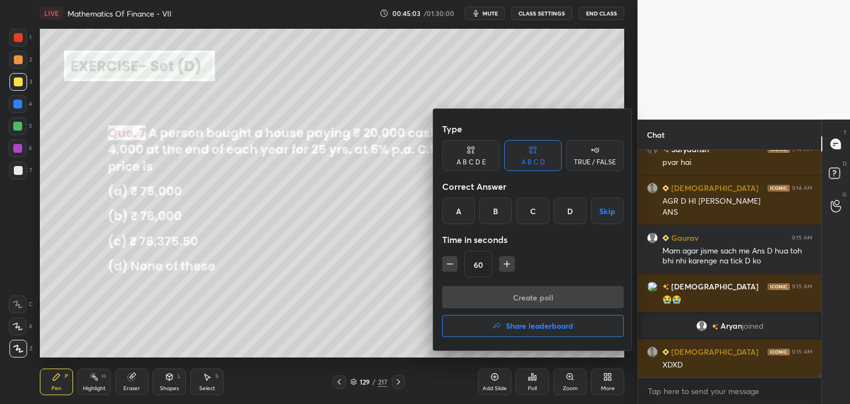
drag, startPoint x: 605, startPoint y: 209, endPoint x: 584, endPoint y: 228, distance: 27.9
click at [605, 210] on button "Skip" at bounding box center [607, 211] width 33 height 27
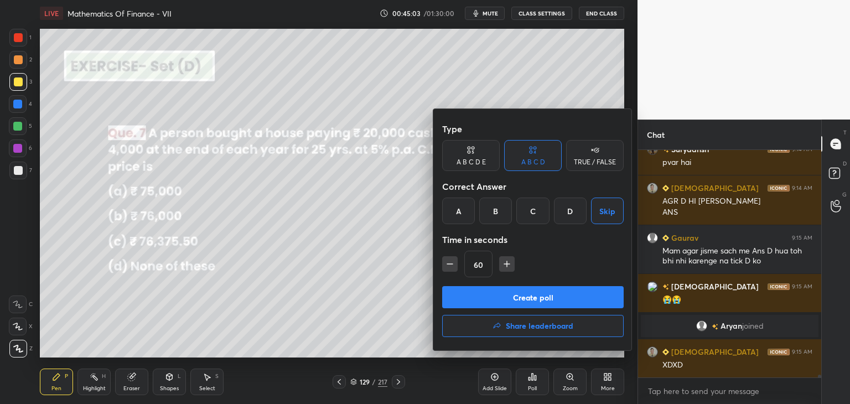
click at [507, 262] on icon "button" at bounding box center [507, 264] width 11 height 11
click at [508, 265] on icon "button" at bounding box center [507, 264] width 11 height 11
type input "90"
click at [514, 296] on button "Create poll" at bounding box center [533, 297] width 182 height 22
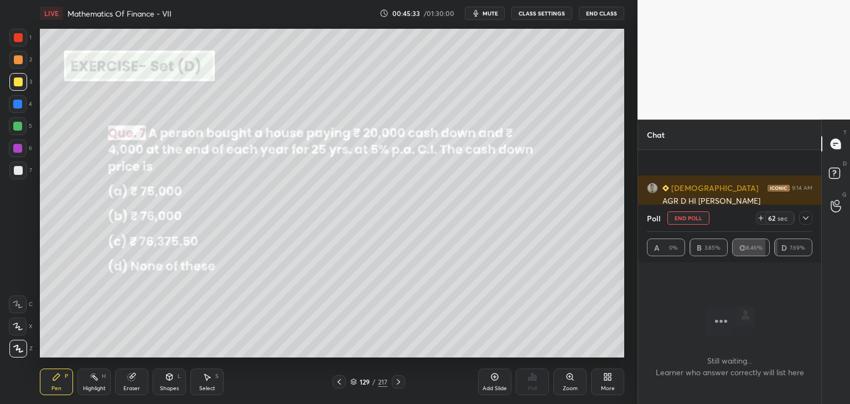
scroll to position [20216, 0]
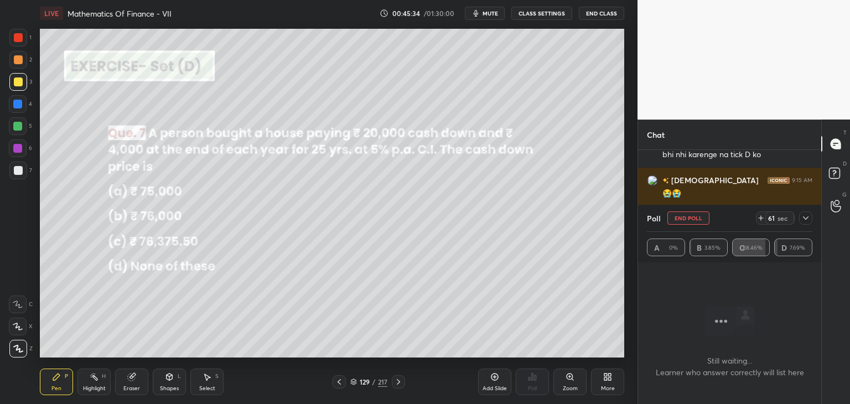
click at [808, 216] on icon at bounding box center [806, 218] width 9 height 9
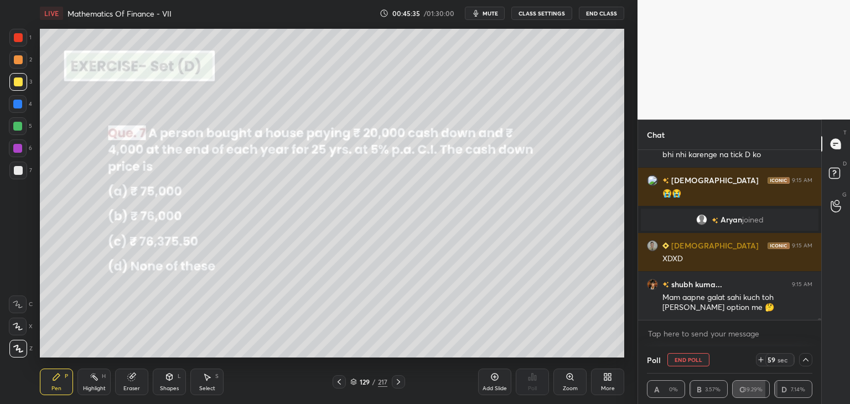
drag, startPoint x: 809, startPoint y: 358, endPoint x: 807, endPoint y: 364, distance: 6.0
click at [809, 359] on icon at bounding box center [806, 359] width 9 height 9
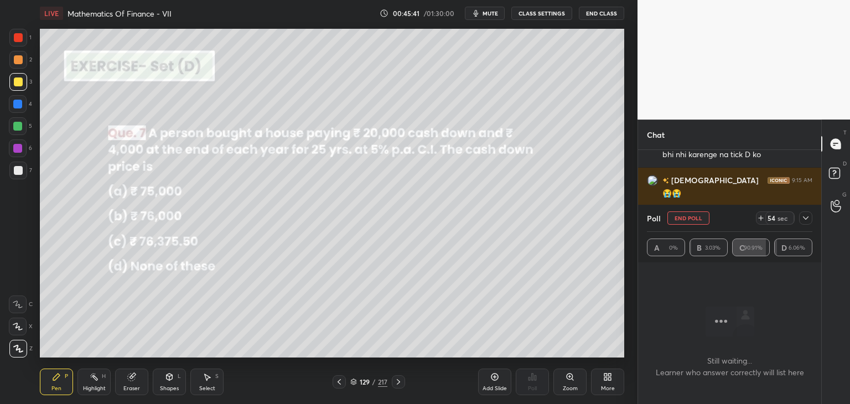
click at [808, 217] on icon at bounding box center [806, 217] width 6 height 3
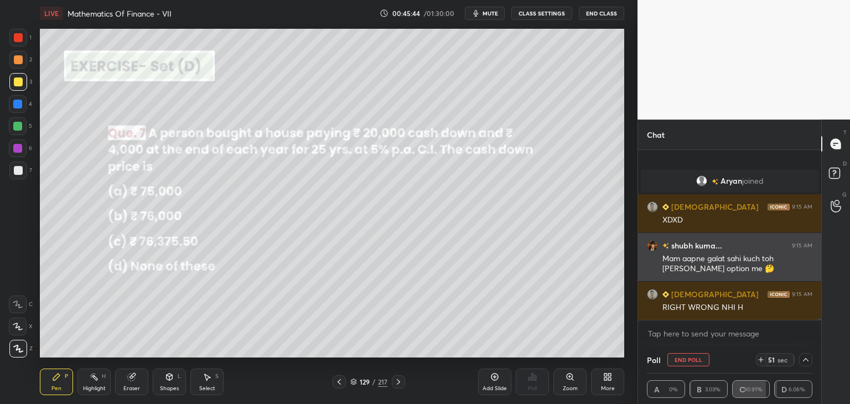
scroll to position [20303, 0]
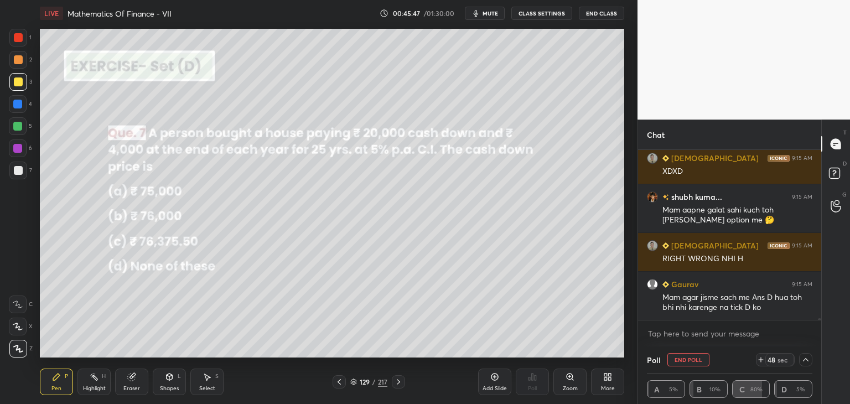
click at [698, 360] on button "End Poll" at bounding box center [689, 359] width 42 height 13
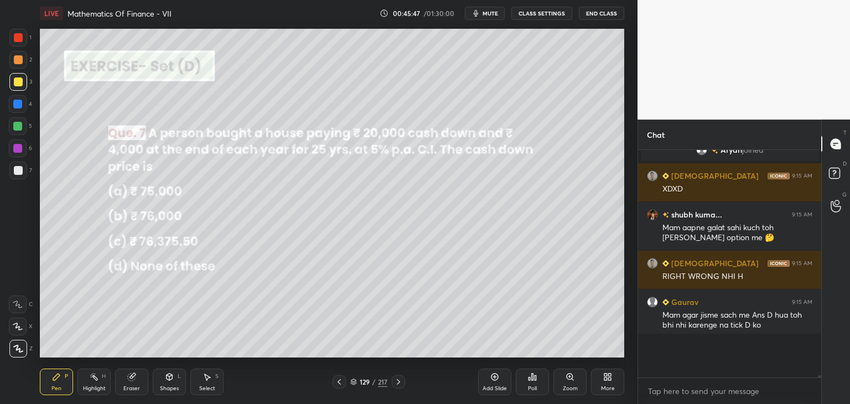
scroll to position [3, 3]
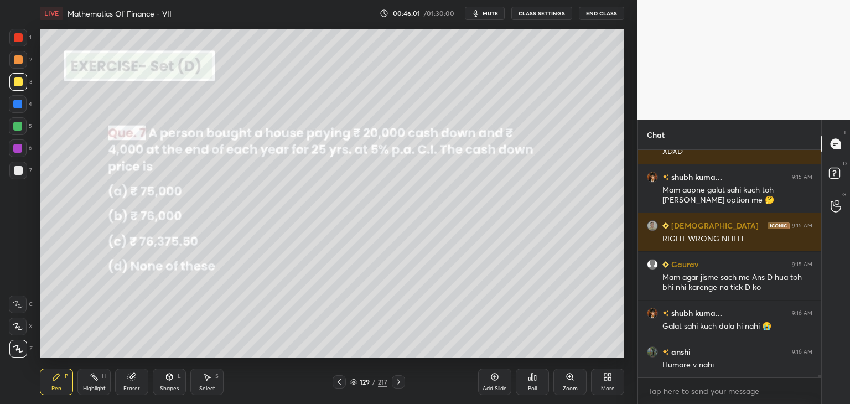
click at [63, 388] on div "Pen P" at bounding box center [56, 382] width 33 height 27
drag, startPoint x: 11, startPoint y: 84, endPoint x: 22, endPoint y: 80, distance: 11.7
click at [11, 84] on div at bounding box center [18, 82] width 18 height 18
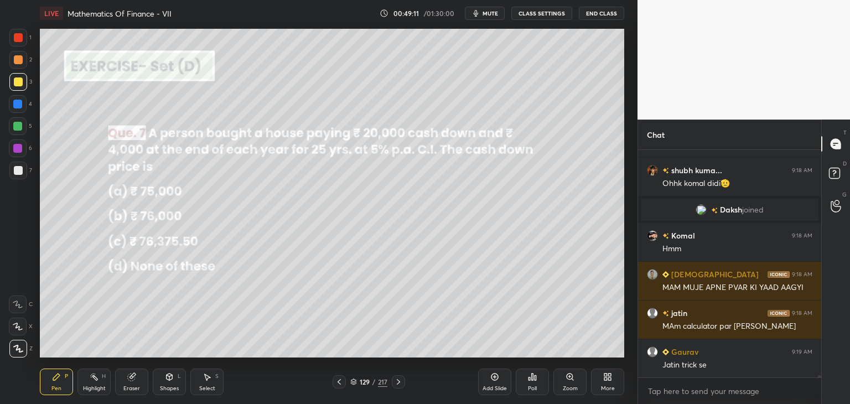
scroll to position [20792, 0]
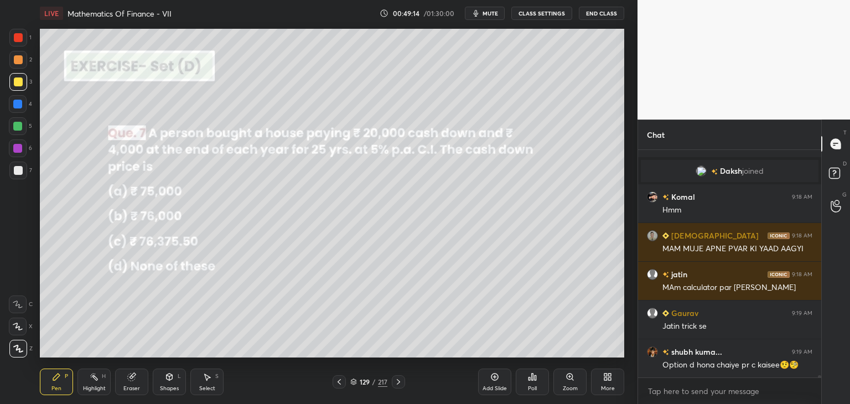
drag, startPoint x: 172, startPoint y: 383, endPoint x: 173, endPoint y: 375, distance: 8.3
click at [173, 384] on div "Shapes L" at bounding box center [169, 382] width 33 height 27
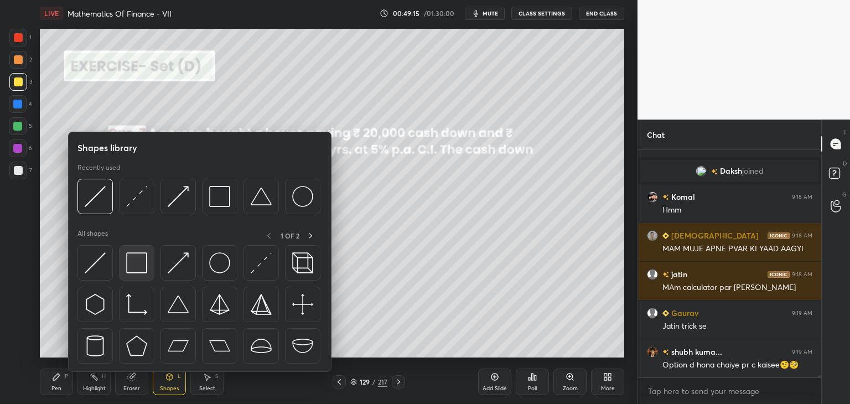
click at [141, 260] on img at bounding box center [136, 262] width 21 height 21
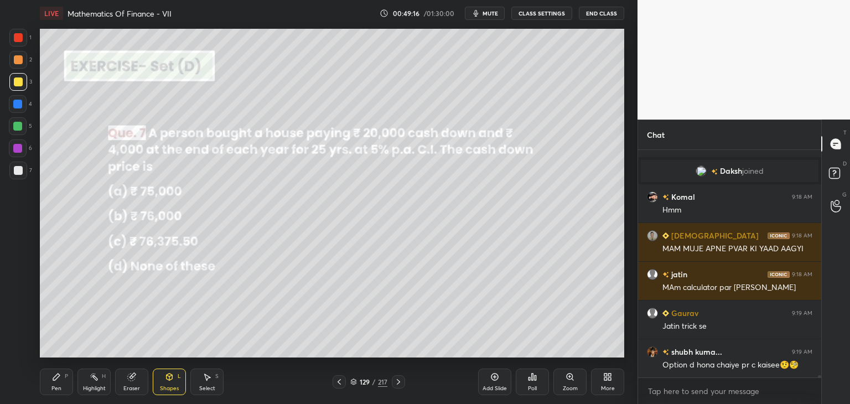
click at [18, 169] on div at bounding box center [18, 170] width 9 height 9
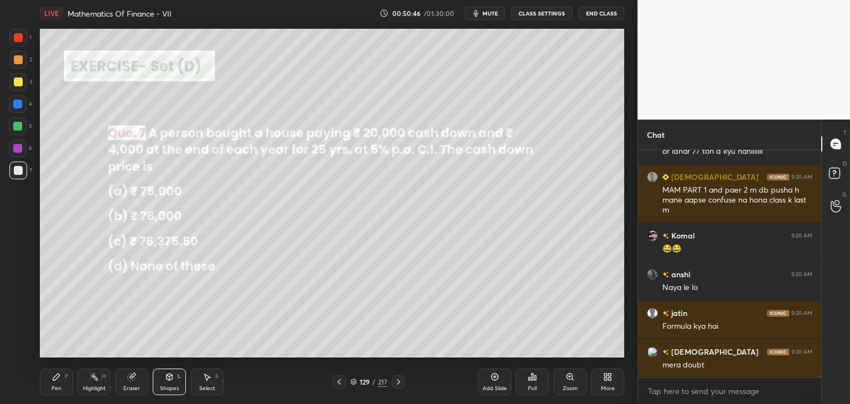
scroll to position [21279, 0]
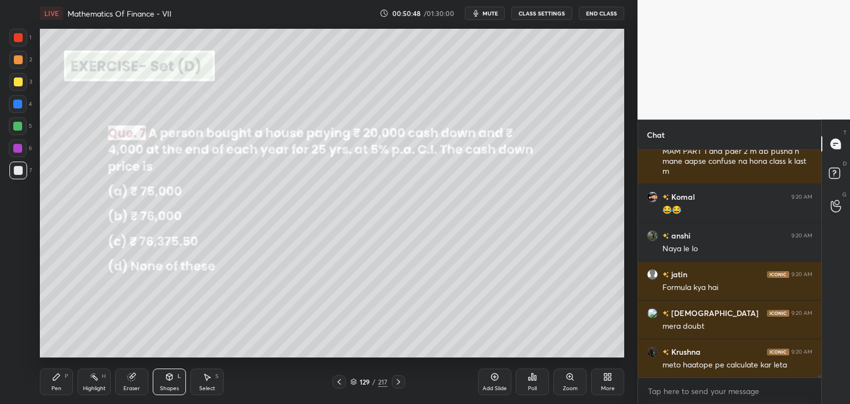
click at [398, 381] on icon at bounding box center [398, 382] width 9 height 9
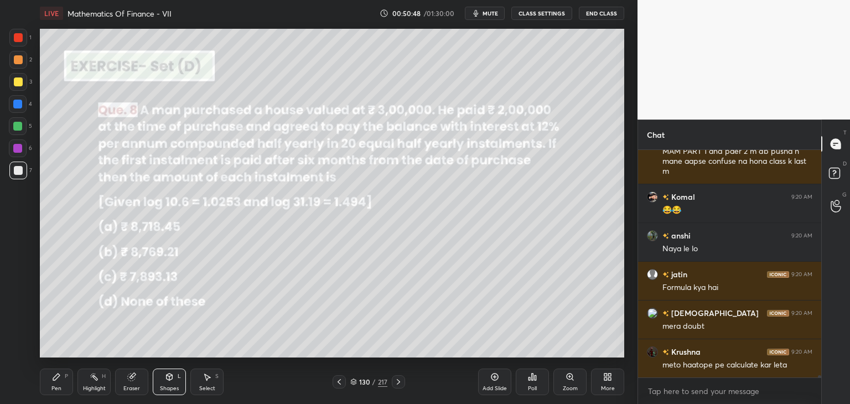
scroll to position [21318, 0]
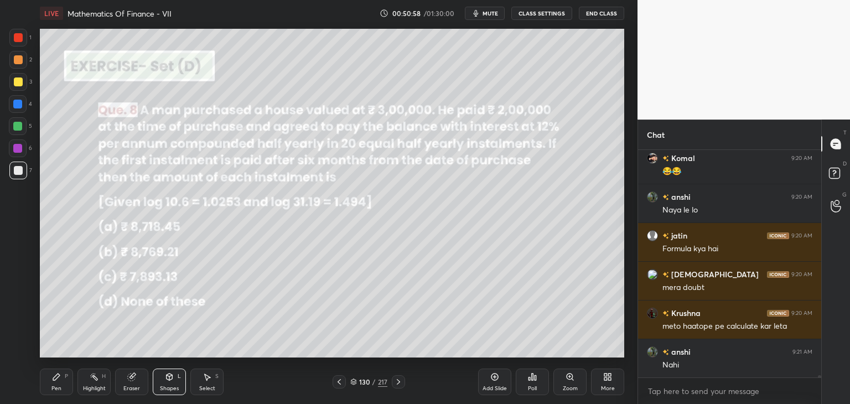
click at [341, 381] on icon at bounding box center [339, 382] width 9 height 9
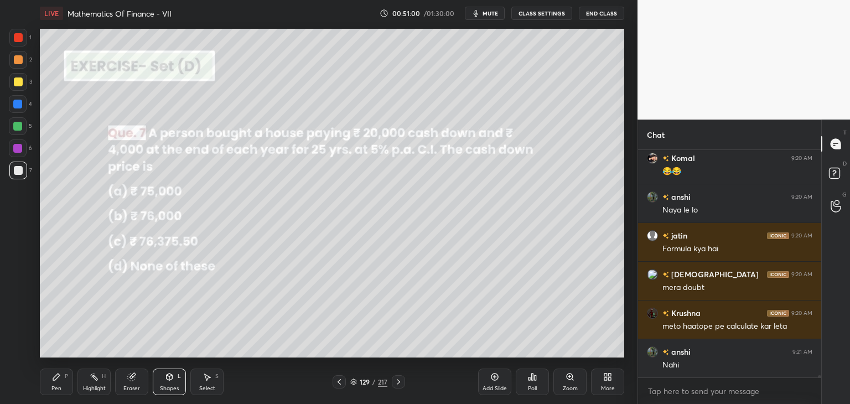
click at [395, 381] on icon at bounding box center [398, 382] width 9 height 9
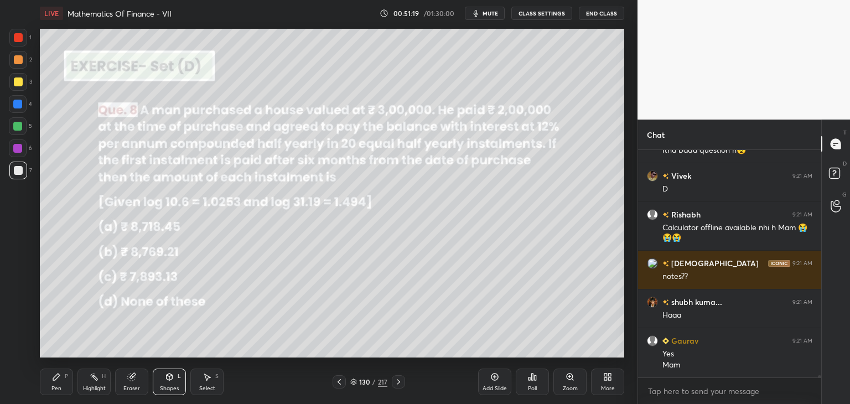
scroll to position [21649, 0]
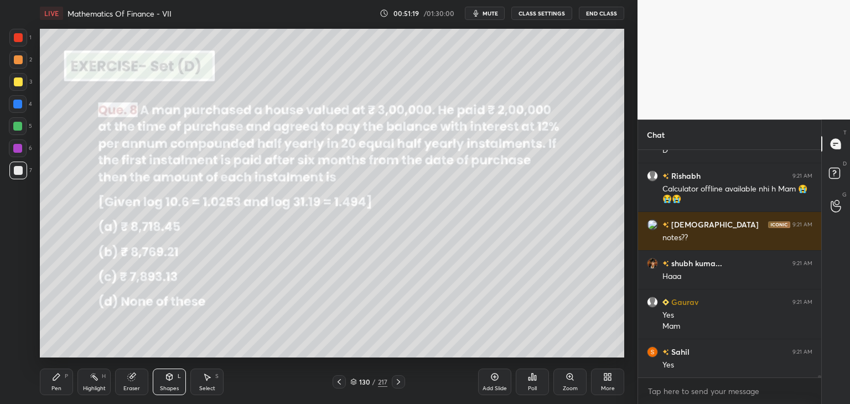
click at [534, 388] on div "Poll" at bounding box center [532, 389] width 9 height 6
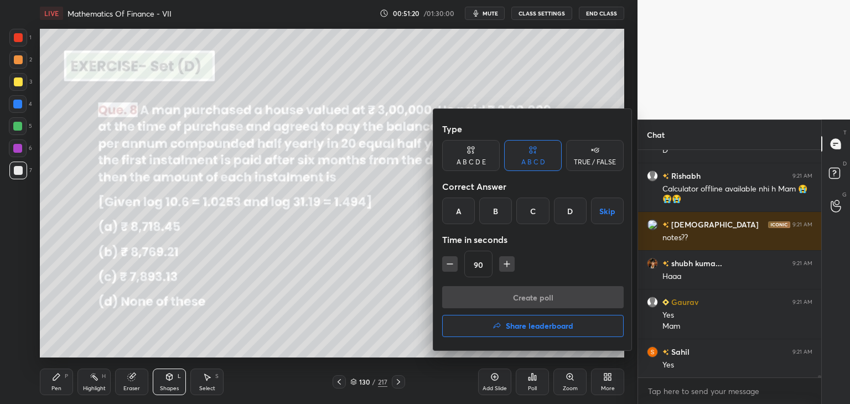
drag, startPoint x: 609, startPoint y: 210, endPoint x: 597, endPoint y: 230, distance: 23.6
click at [609, 210] on button "Skip" at bounding box center [607, 211] width 33 height 27
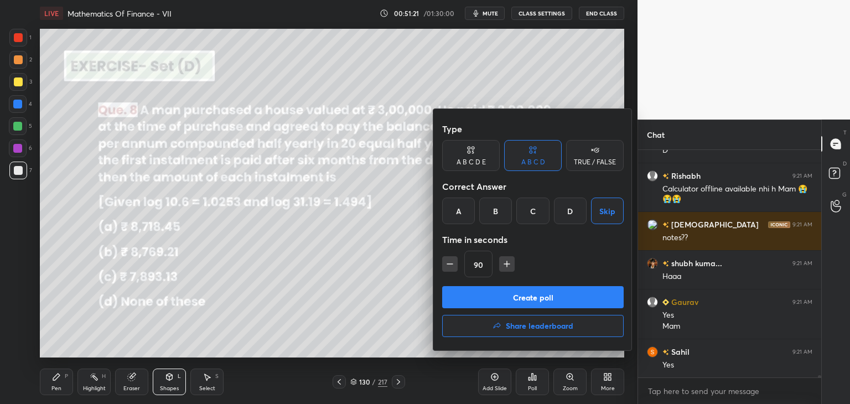
click at [507, 298] on button "Create poll" at bounding box center [533, 297] width 182 height 22
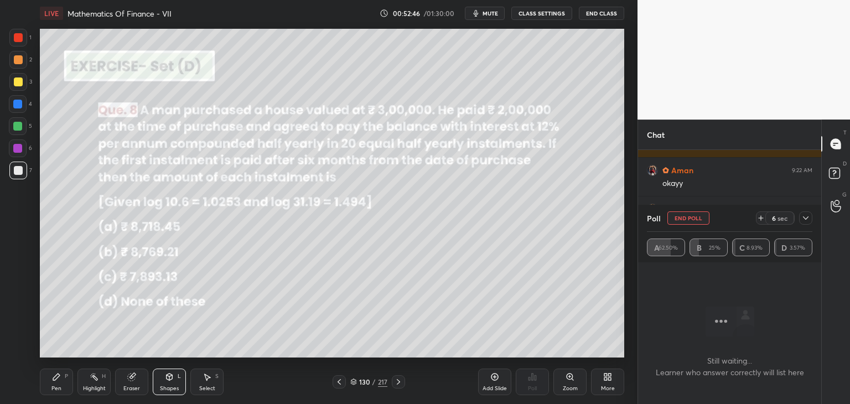
scroll to position [21838, 0]
click at [810, 218] on div at bounding box center [806, 218] width 13 height 13
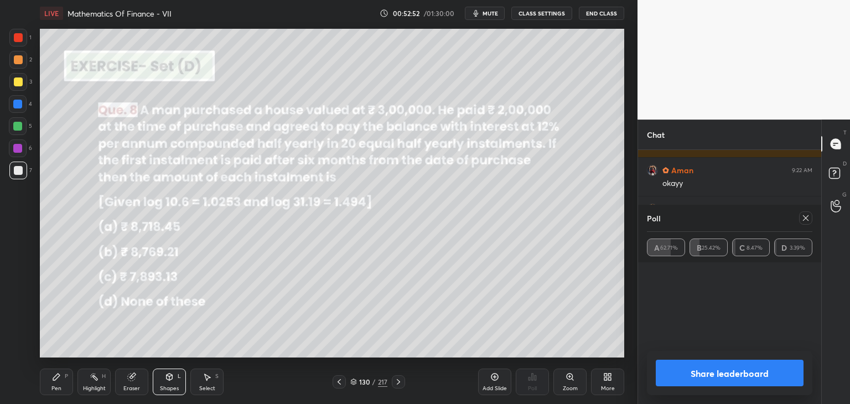
click at [720, 368] on button "Share leaderboard" at bounding box center [730, 373] width 148 height 27
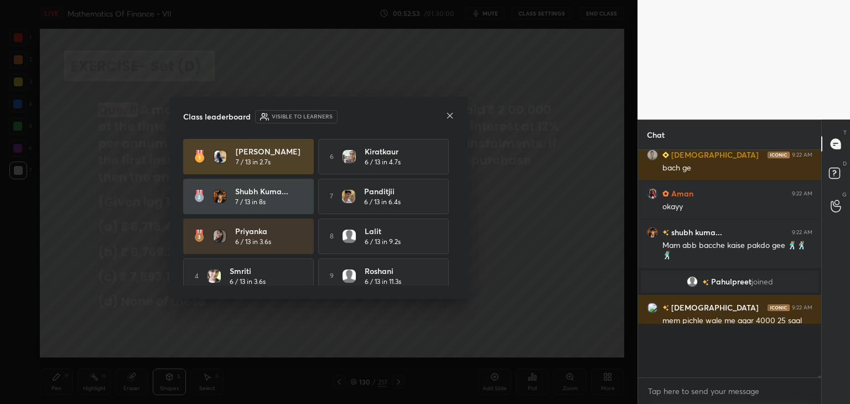
scroll to position [4, 3]
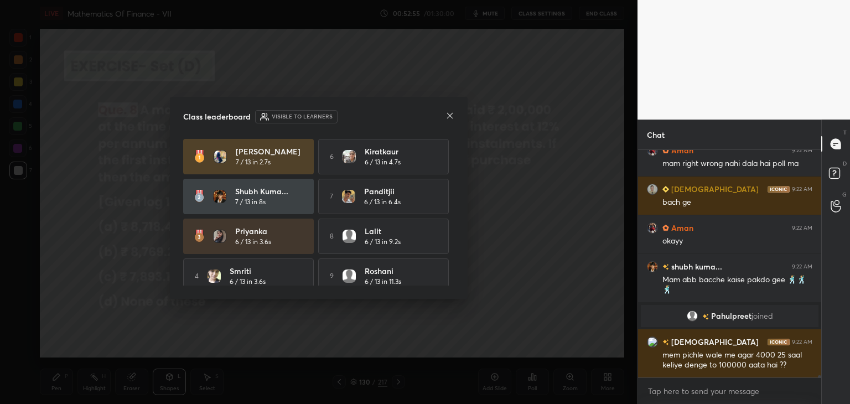
click at [452, 115] on icon at bounding box center [450, 115] width 9 height 9
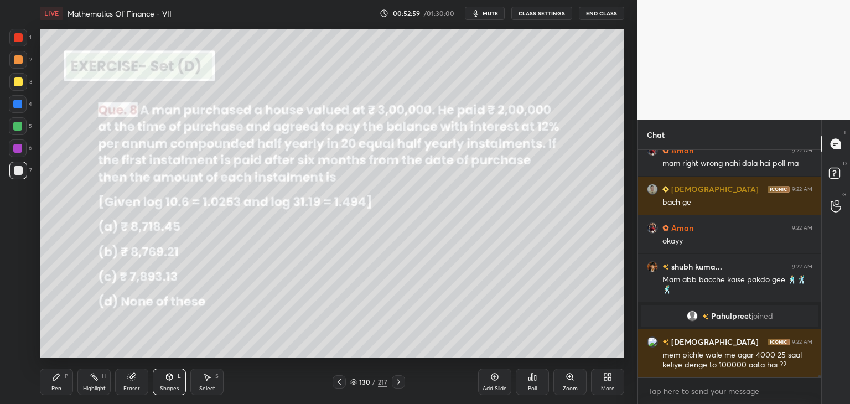
click at [55, 381] on div "Pen P" at bounding box center [56, 382] width 33 height 27
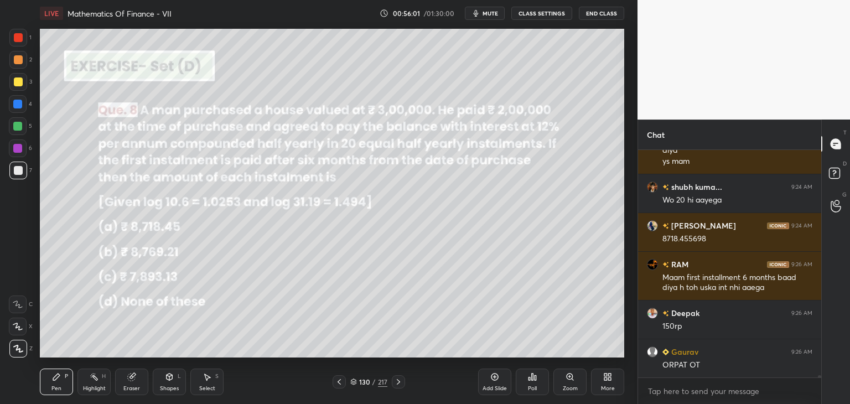
scroll to position [22393, 0]
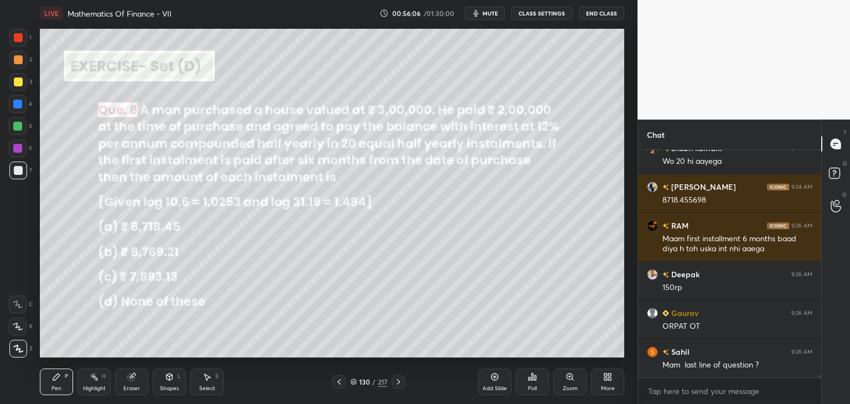
click at [15, 37] on div at bounding box center [18, 37] width 9 height 9
click at [171, 386] on div "Shapes" at bounding box center [169, 389] width 19 height 6
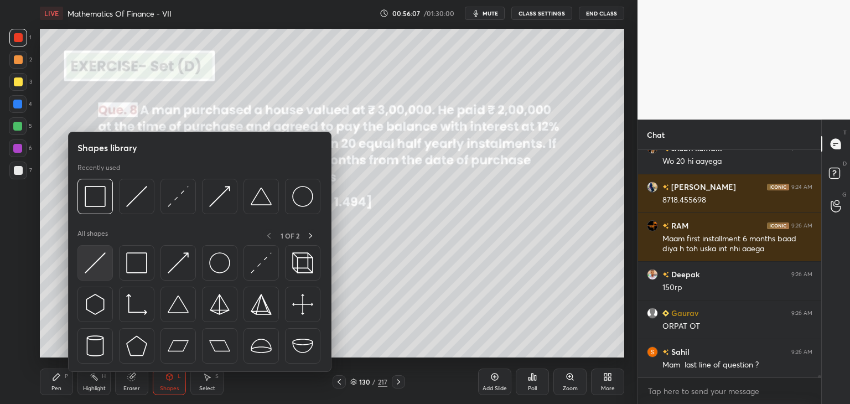
click at [102, 266] on img at bounding box center [95, 262] width 21 height 21
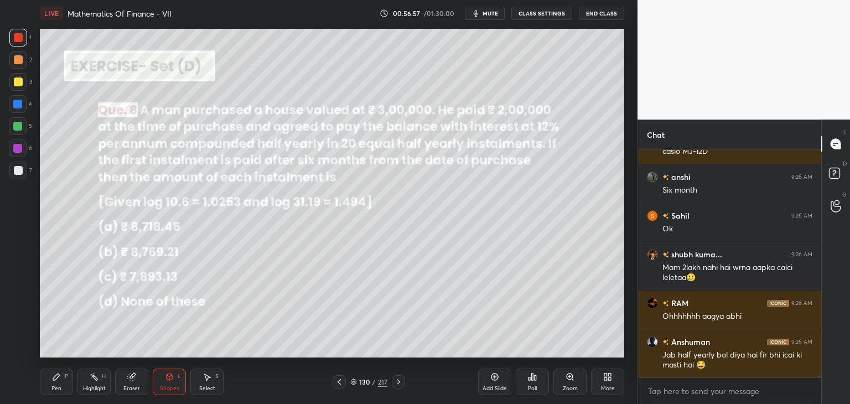
scroll to position [22672, 0]
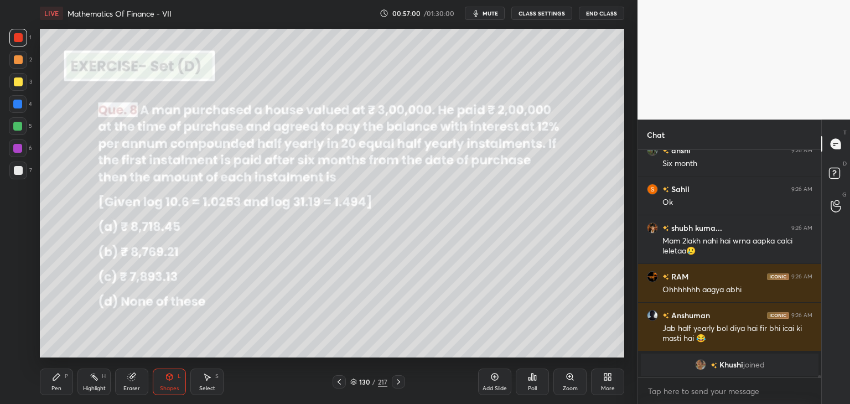
click at [338, 384] on icon at bounding box center [339, 382] width 9 height 9
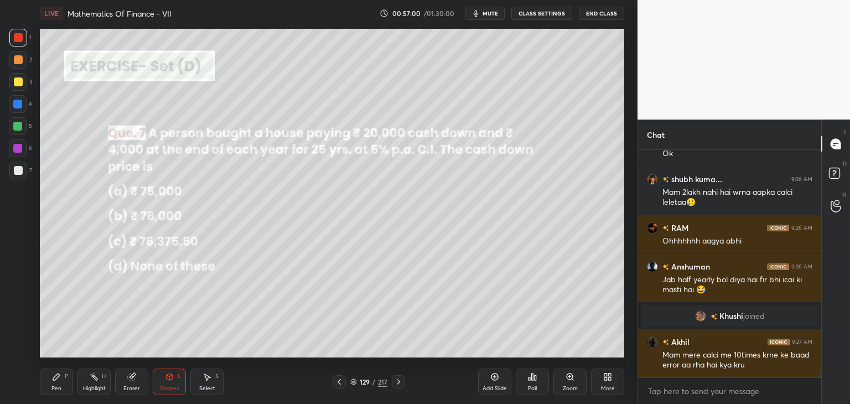
click at [337, 384] on icon at bounding box center [339, 382] width 9 height 9
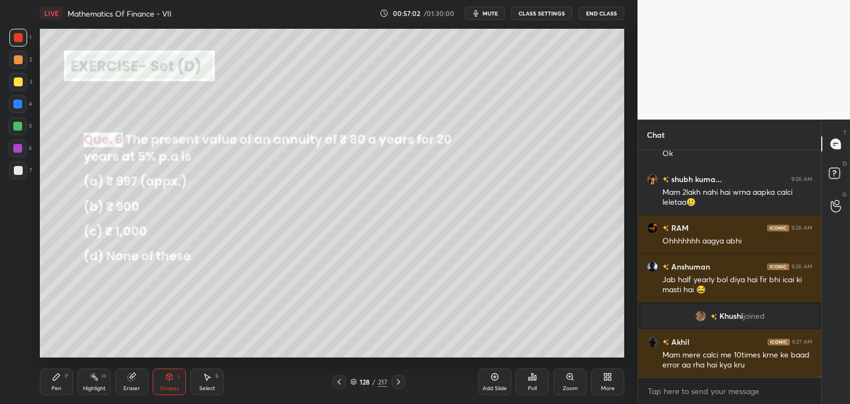
click at [395, 383] on icon at bounding box center [398, 382] width 9 height 9
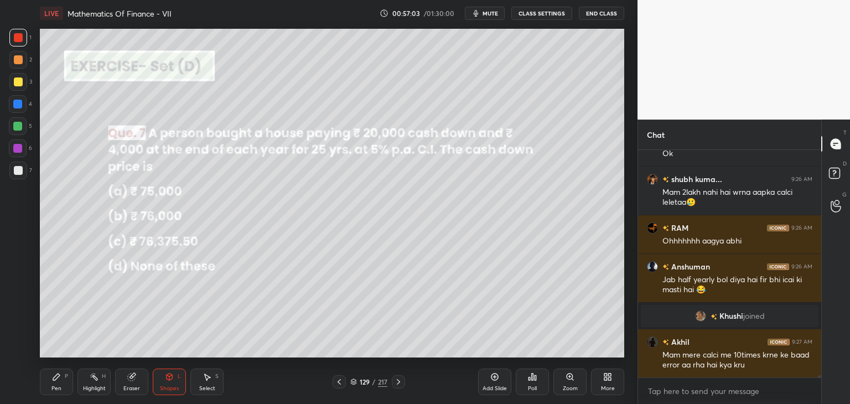
click at [396, 383] on icon at bounding box center [398, 382] width 9 height 9
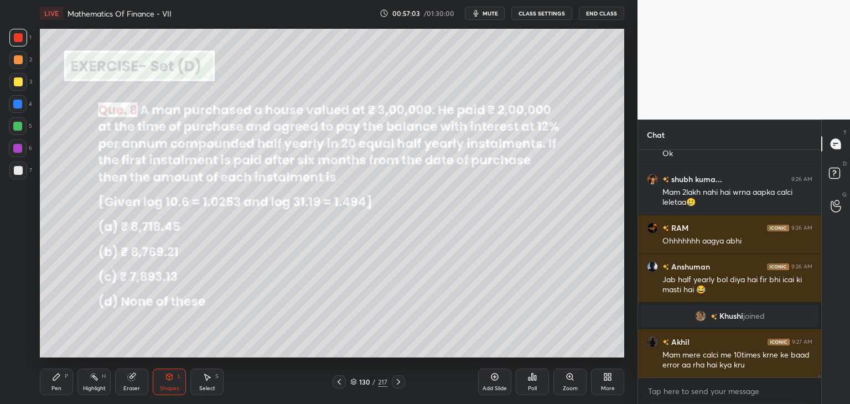
click at [396, 383] on icon at bounding box center [398, 382] width 9 height 9
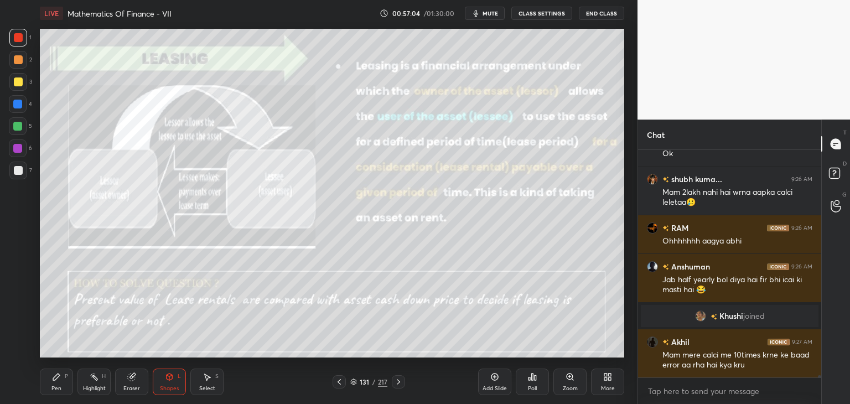
click at [397, 383] on icon at bounding box center [398, 382] width 9 height 9
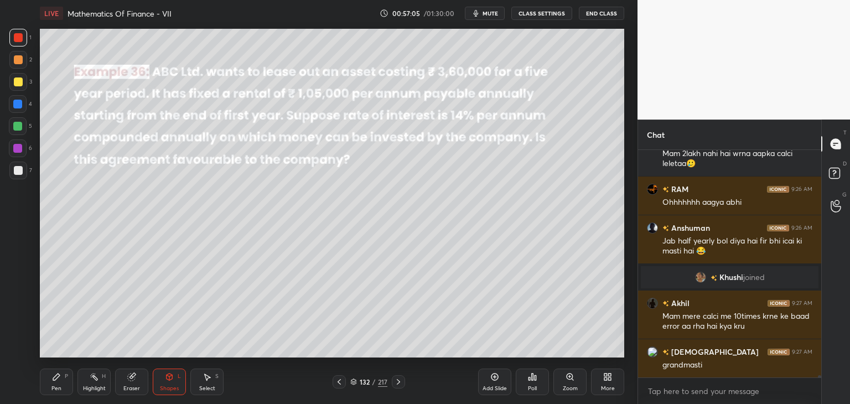
click at [399, 384] on icon at bounding box center [398, 382] width 9 height 9
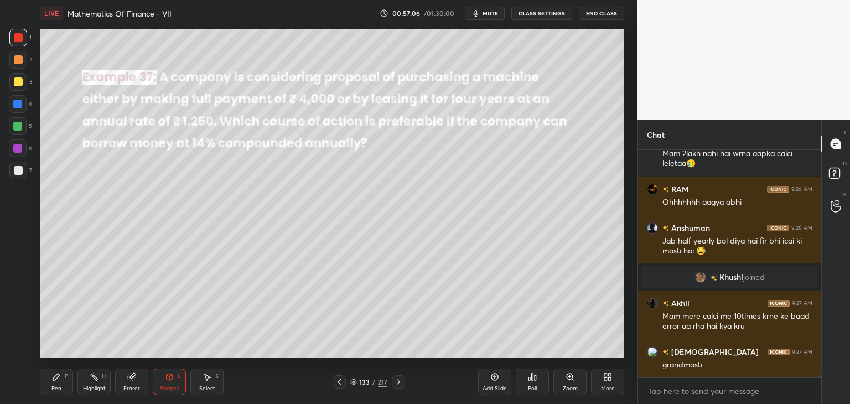
click at [400, 385] on icon at bounding box center [398, 382] width 9 height 9
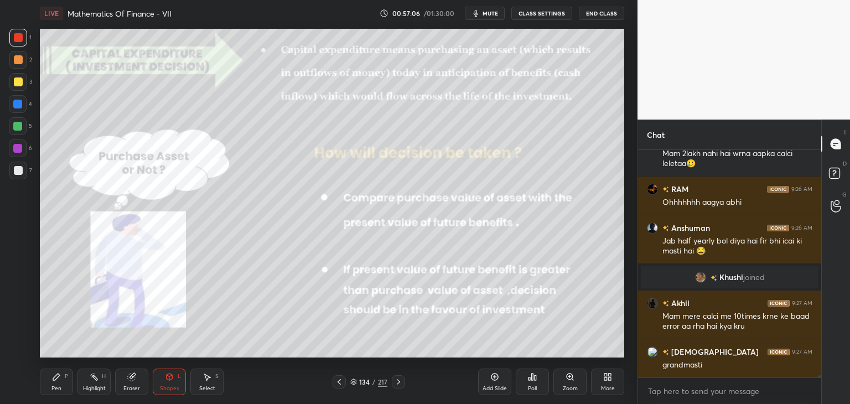
click at [399, 384] on icon at bounding box center [398, 382] width 9 height 9
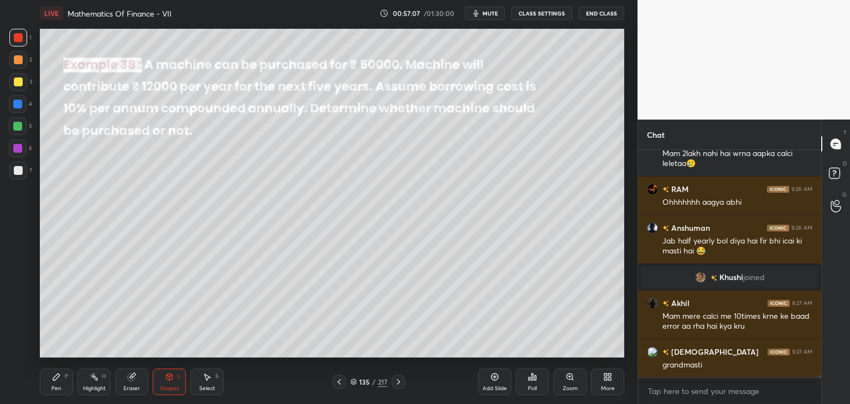
click at [398, 386] on icon at bounding box center [398, 382] width 9 height 9
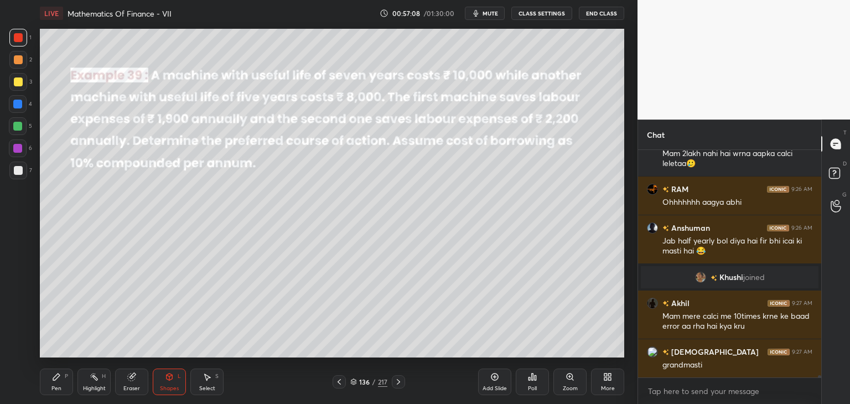
click at [399, 385] on icon at bounding box center [398, 382] width 9 height 9
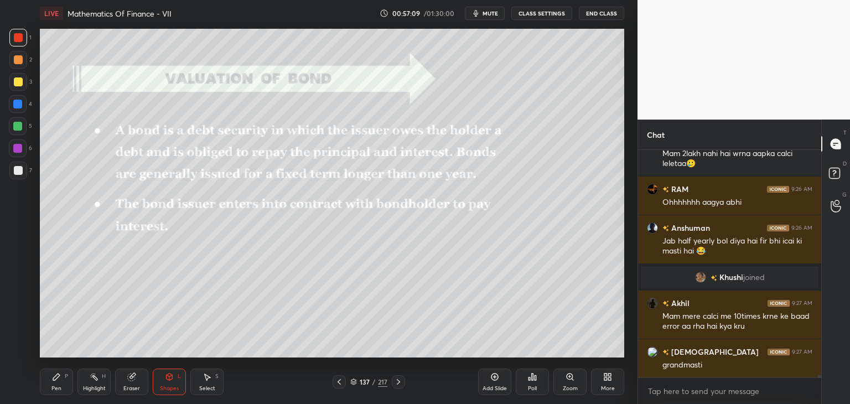
click at [399, 384] on icon at bounding box center [398, 382] width 9 height 9
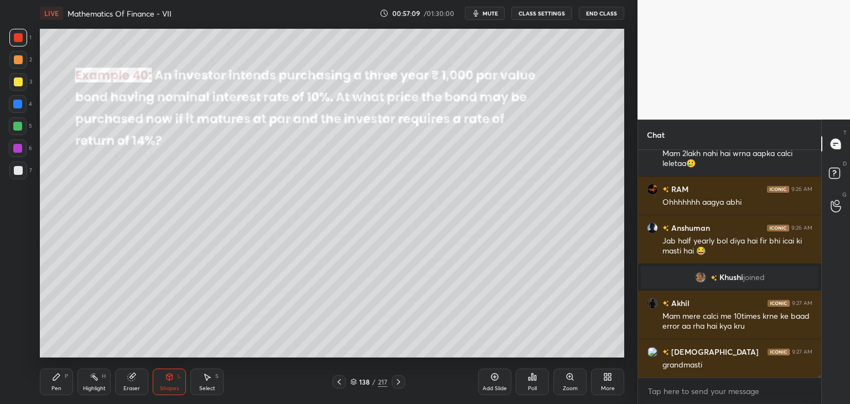
scroll to position [22526, 0]
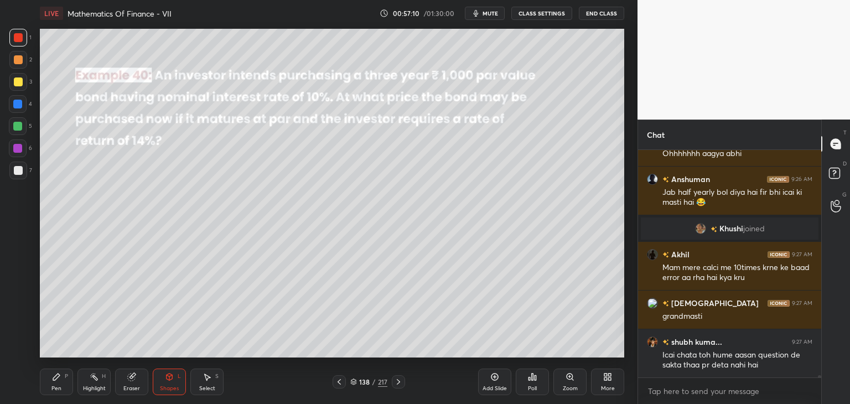
click at [398, 384] on icon at bounding box center [398, 382] width 9 height 9
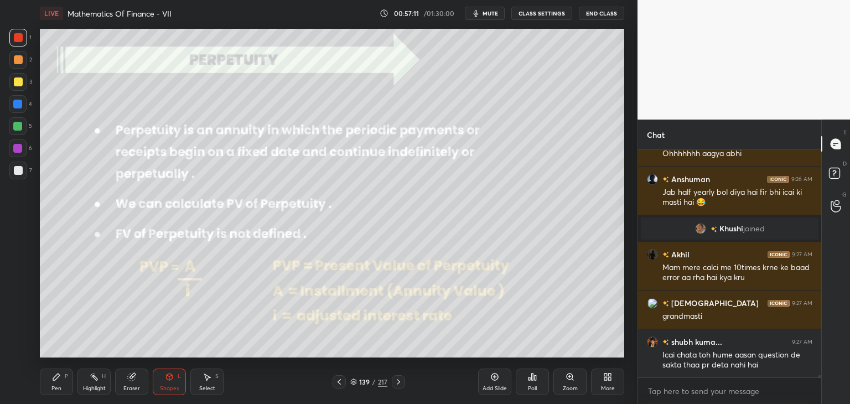
click at [398, 384] on icon at bounding box center [398, 382] width 9 height 9
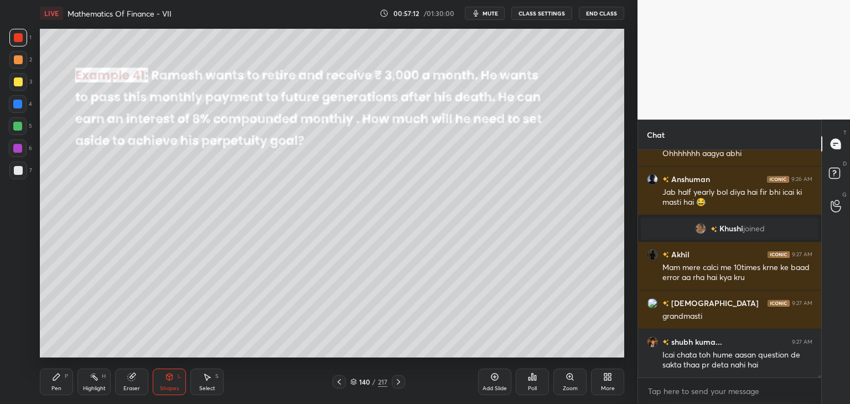
click at [399, 384] on icon at bounding box center [398, 382] width 9 height 9
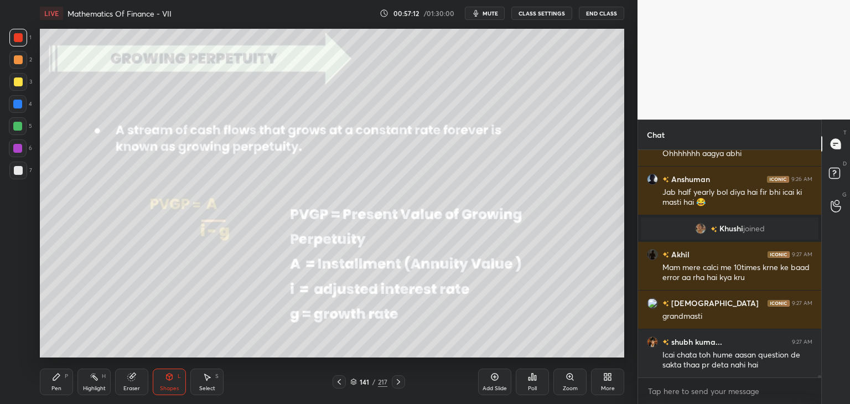
click at [398, 384] on icon at bounding box center [398, 382] width 9 height 9
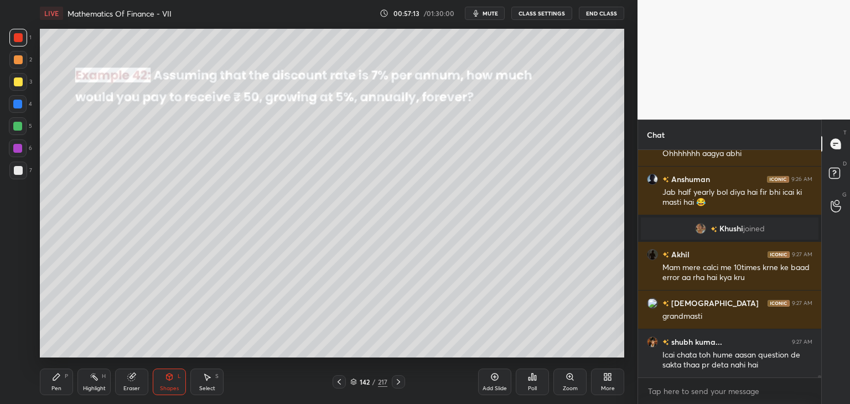
click at [337, 381] on icon at bounding box center [339, 382] width 9 height 9
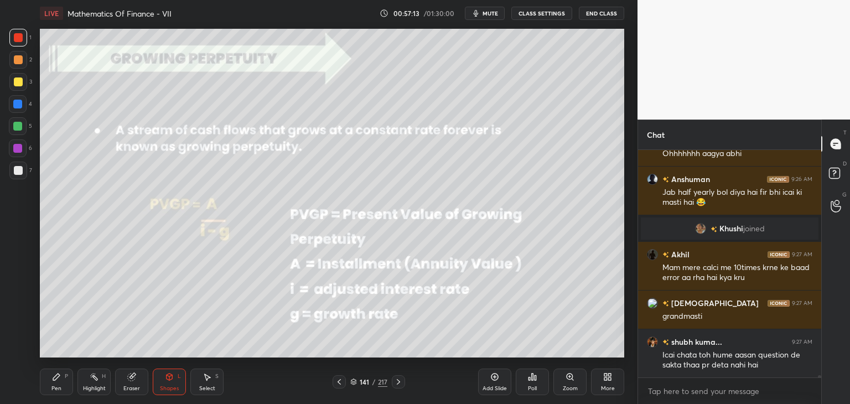
click at [337, 383] on icon at bounding box center [339, 382] width 9 height 9
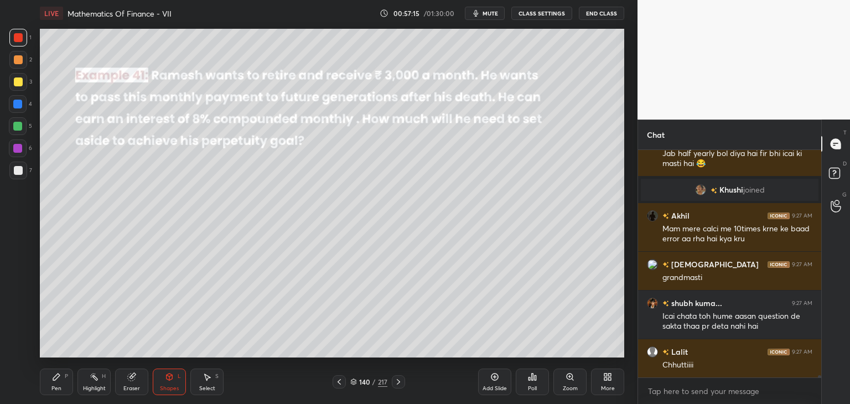
scroll to position [22603, 0]
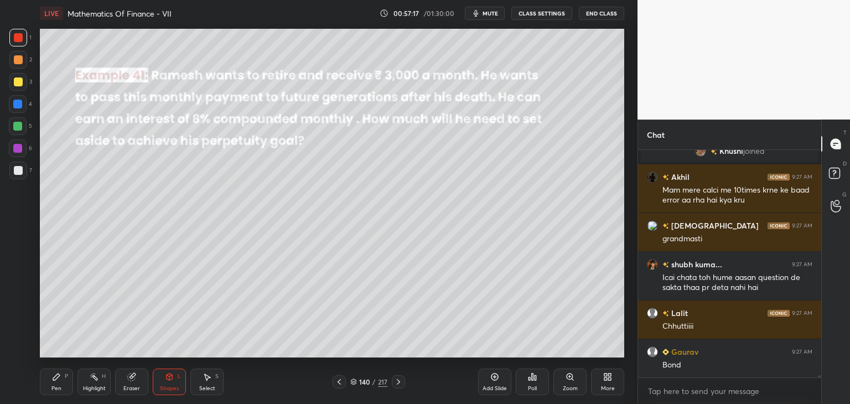
click at [399, 384] on icon at bounding box center [398, 382] width 9 height 9
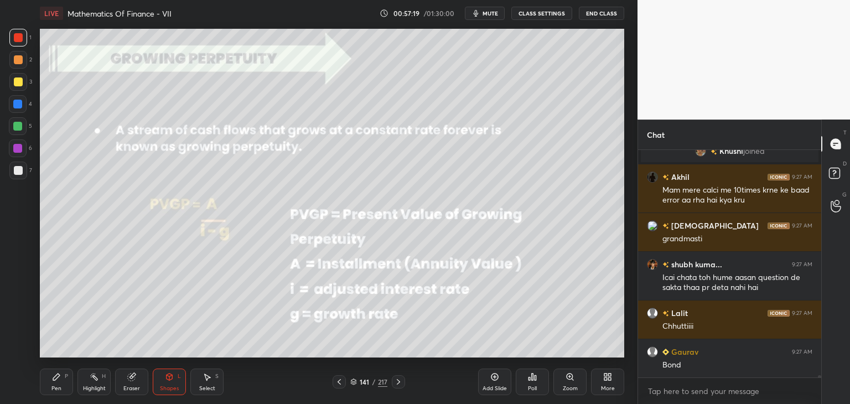
drag, startPoint x: 334, startPoint y: 384, endPoint x: 331, endPoint y: 378, distance: 6.9
click at [334, 383] on div at bounding box center [339, 381] width 13 height 13
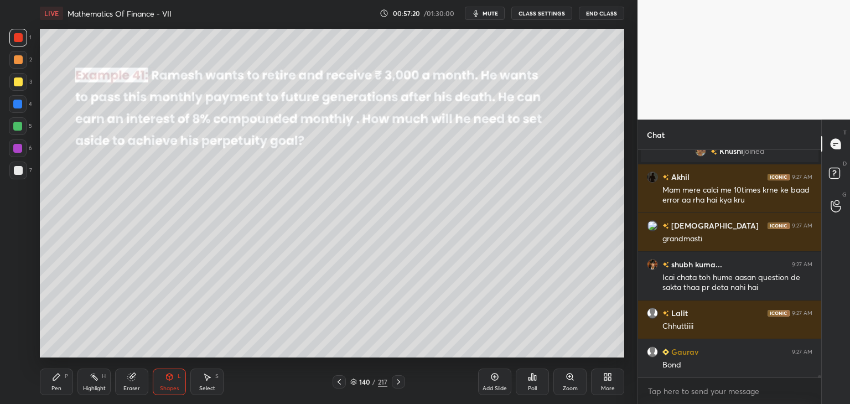
click at [131, 382] on div "Eraser" at bounding box center [131, 382] width 33 height 27
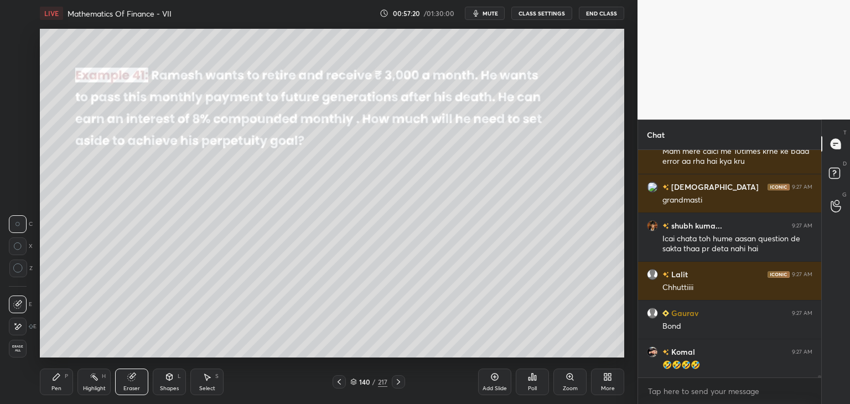
drag, startPoint x: 22, startPoint y: 354, endPoint x: 55, endPoint y: 362, distance: 34.0
click at [21, 354] on div "Erase all" at bounding box center [18, 349] width 18 height 18
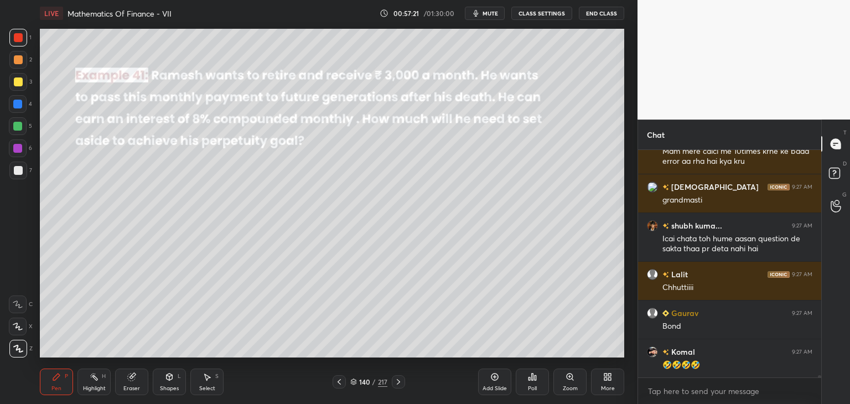
scroll to position [22681, 0]
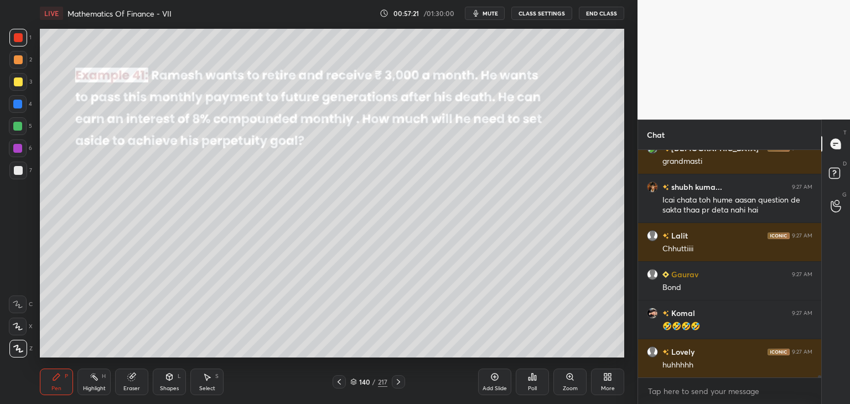
click at [399, 383] on icon at bounding box center [398, 382] width 9 height 9
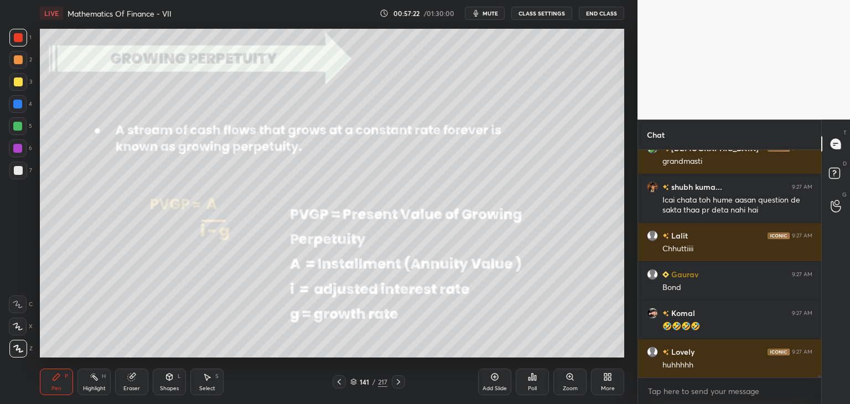
click at [396, 384] on icon at bounding box center [398, 382] width 9 height 9
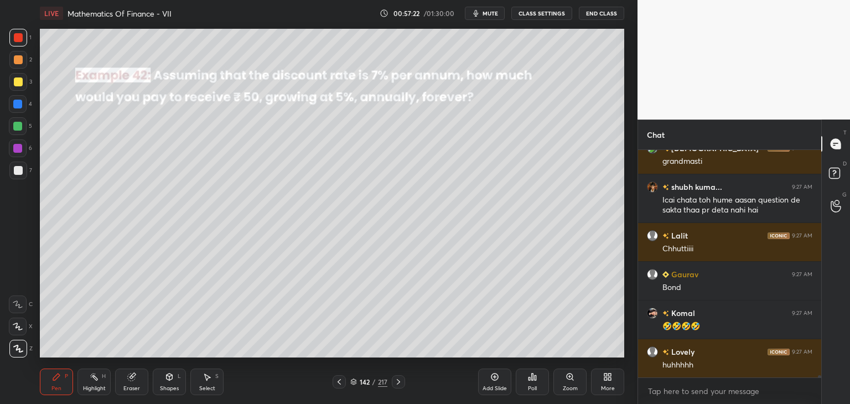
scroll to position [22720, 0]
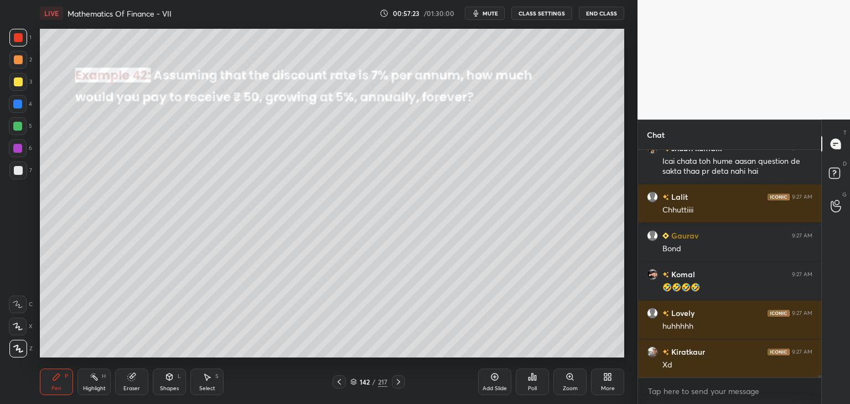
click at [398, 384] on icon at bounding box center [398, 382] width 9 height 9
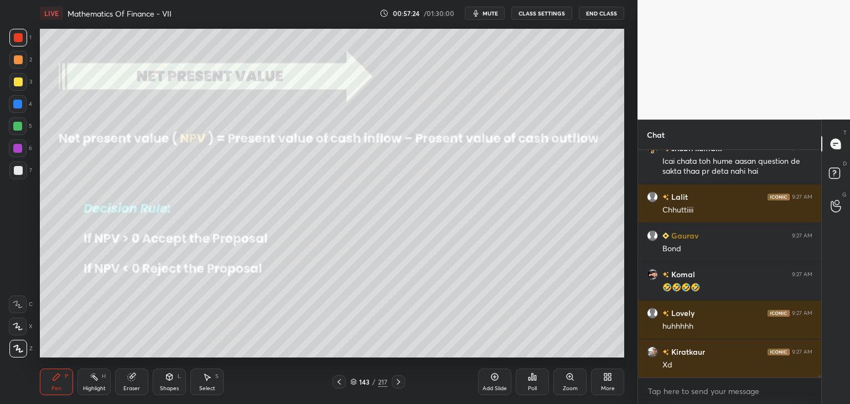
click at [401, 381] on icon at bounding box center [398, 382] width 9 height 9
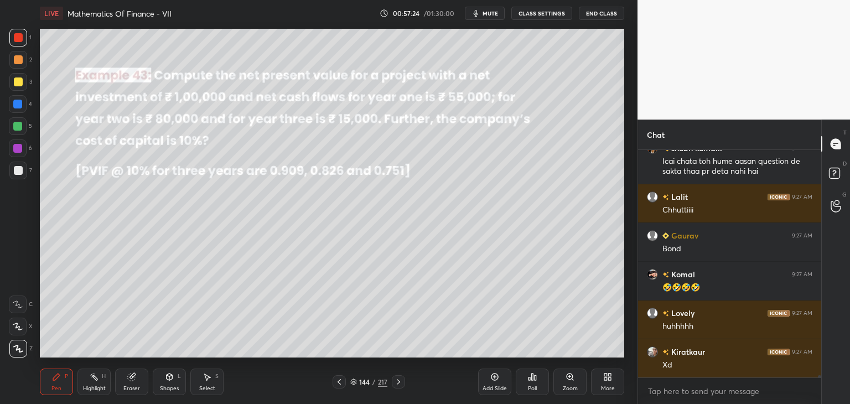
click at [404, 383] on div at bounding box center [398, 381] width 13 height 13
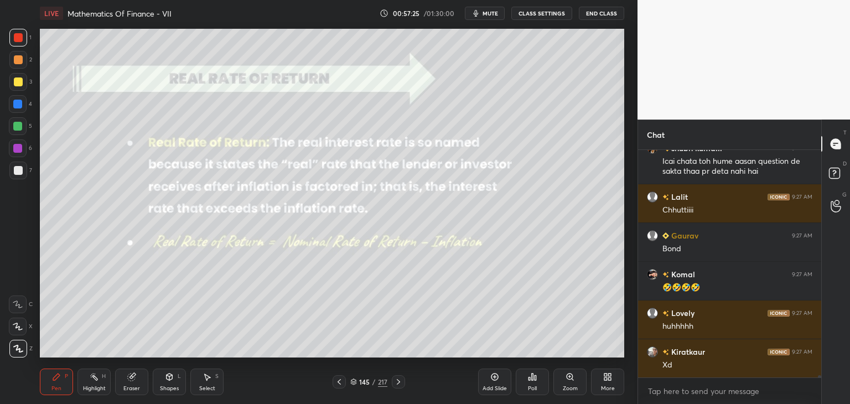
scroll to position [22758, 0]
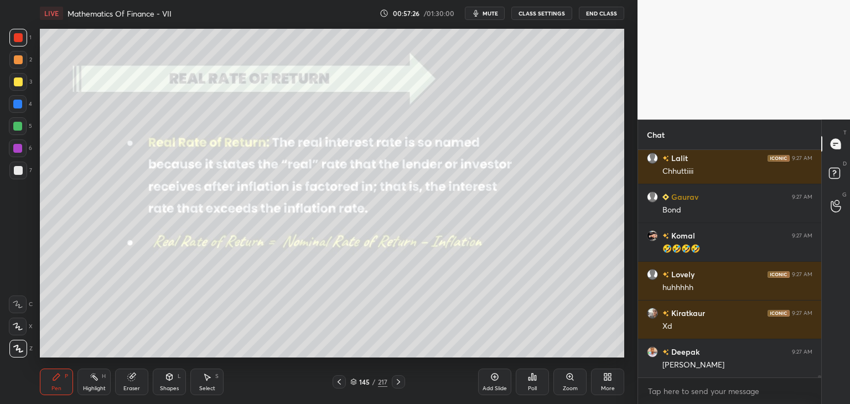
click at [397, 383] on icon at bounding box center [398, 382] width 9 height 9
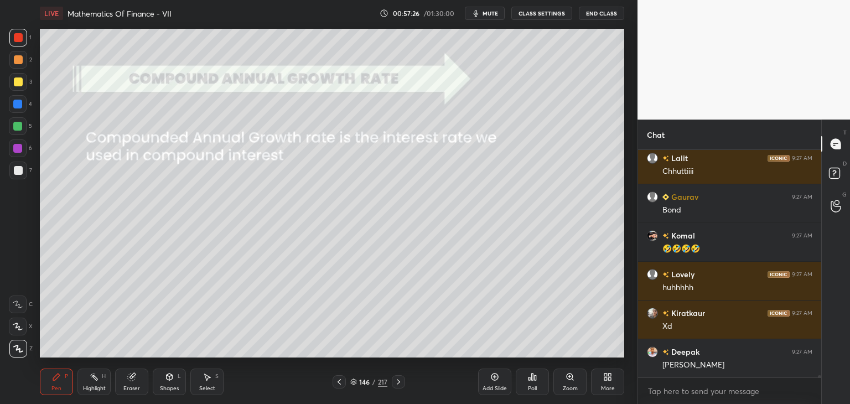
scroll to position [22797, 0]
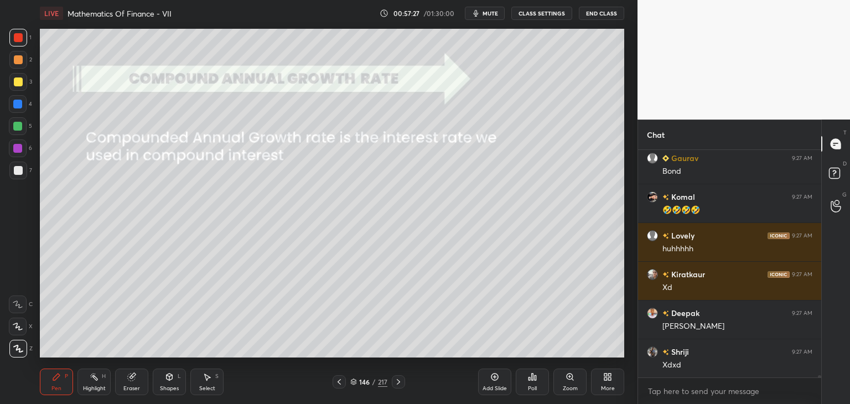
click at [397, 383] on icon at bounding box center [398, 382] width 9 height 9
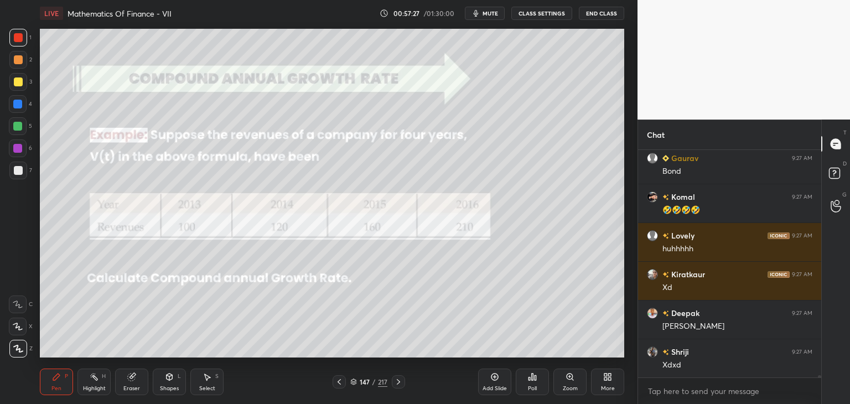
scroll to position [22836, 0]
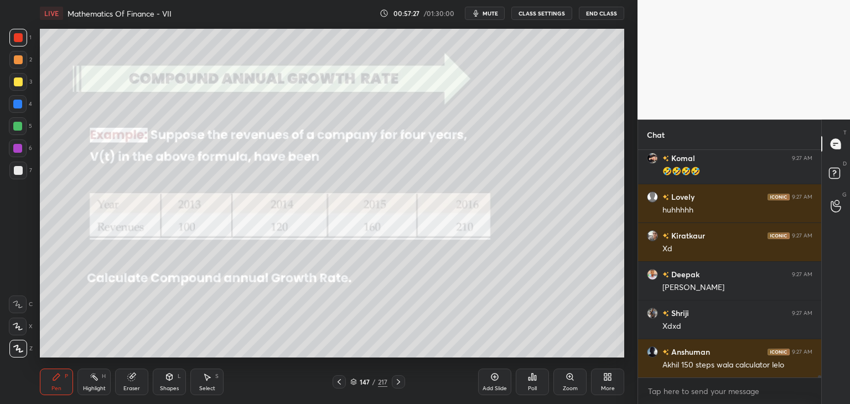
click at [396, 386] on icon at bounding box center [398, 382] width 9 height 9
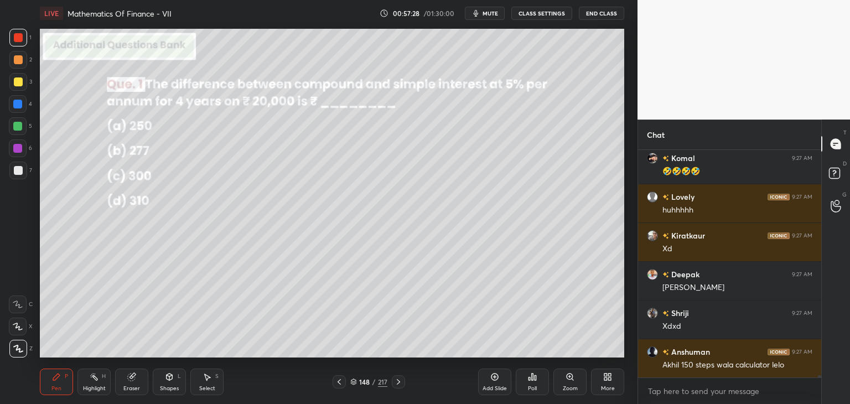
click at [399, 384] on icon at bounding box center [398, 382] width 9 height 9
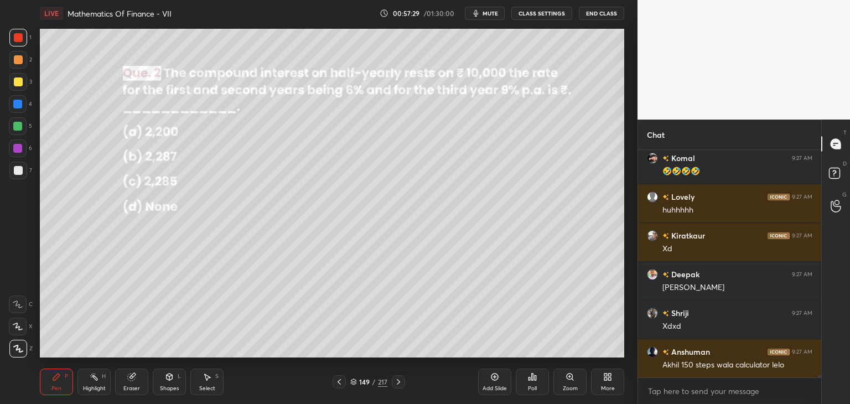
click at [400, 383] on icon at bounding box center [398, 382] width 9 height 9
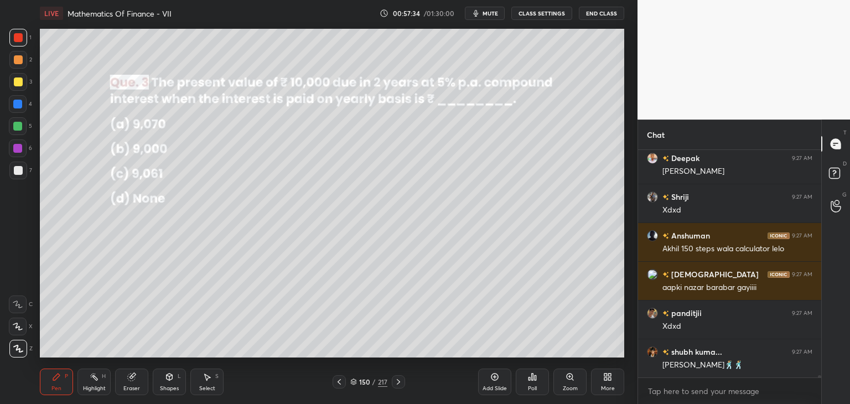
scroll to position [22991, 0]
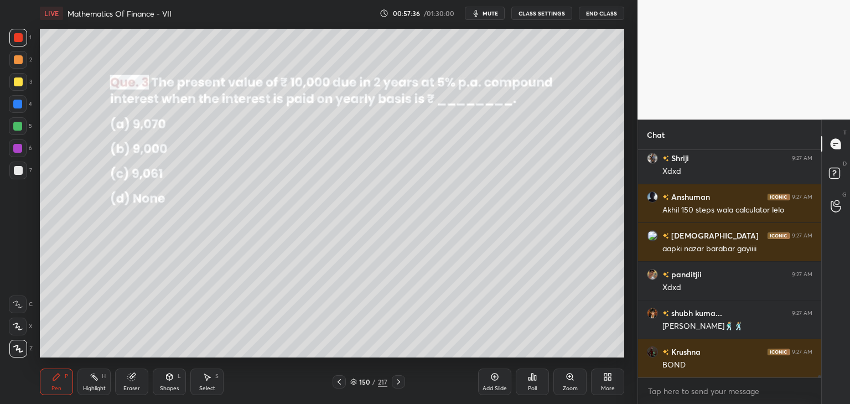
click at [340, 384] on icon at bounding box center [339, 382] width 9 height 9
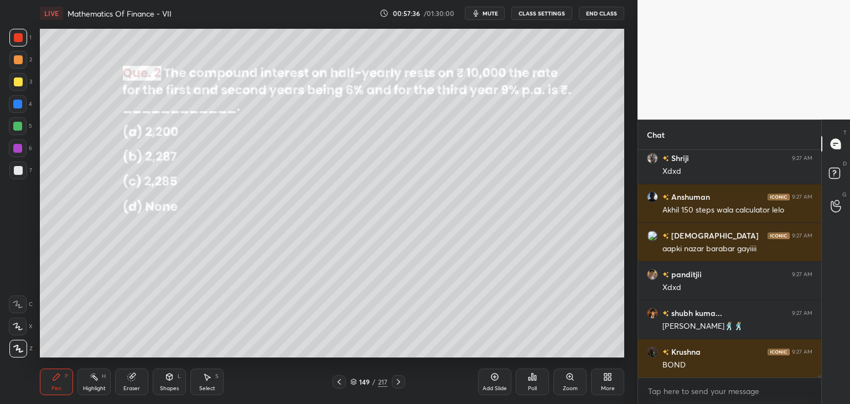
click at [337, 382] on icon at bounding box center [339, 382] width 9 height 9
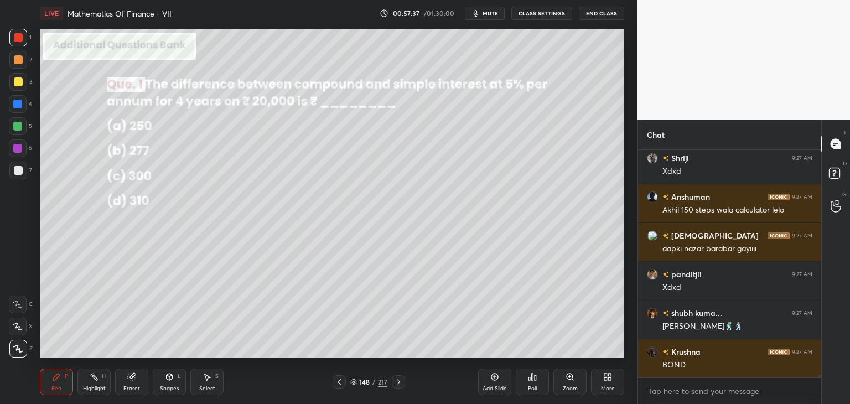
click at [337, 383] on icon at bounding box center [339, 382] width 9 height 9
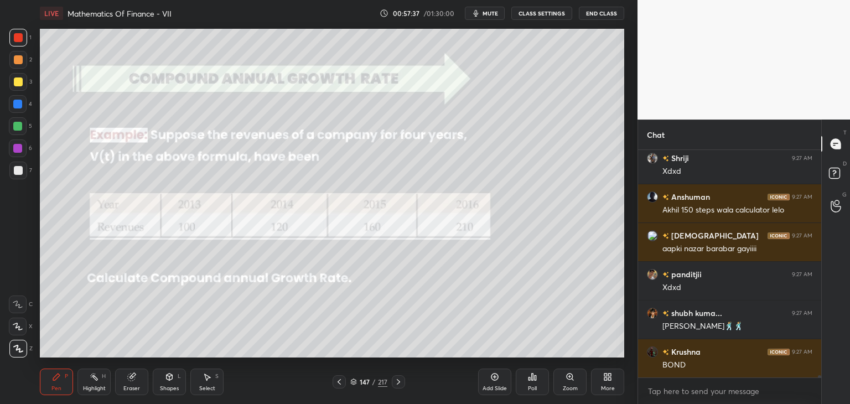
click at [337, 384] on icon at bounding box center [339, 382] width 9 height 9
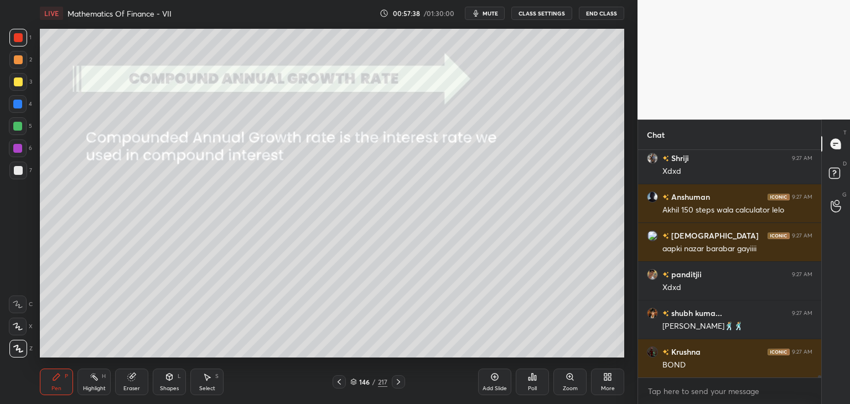
scroll to position [23030, 0]
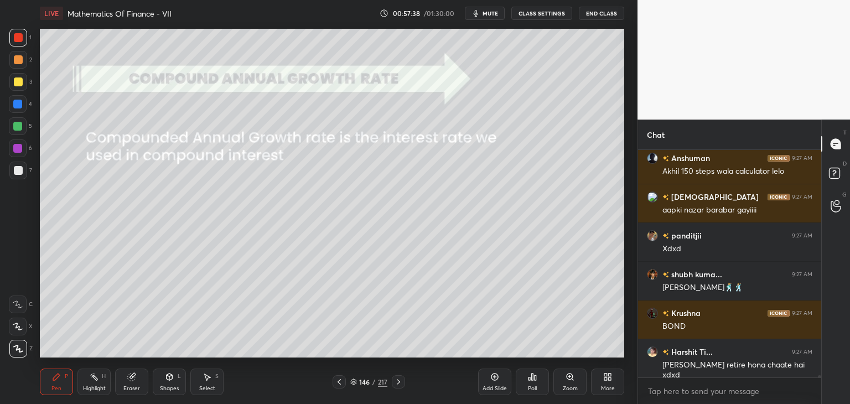
click at [337, 384] on icon at bounding box center [339, 382] width 9 height 9
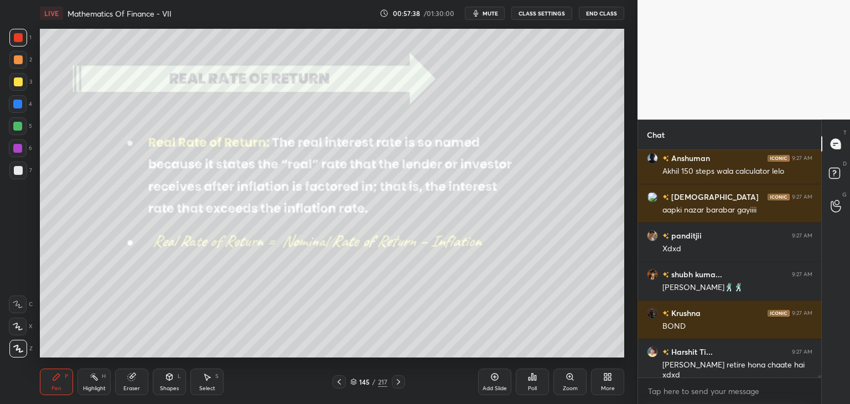
click at [338, 384] on icon at bounding box center [339, 382] width 9 height 9
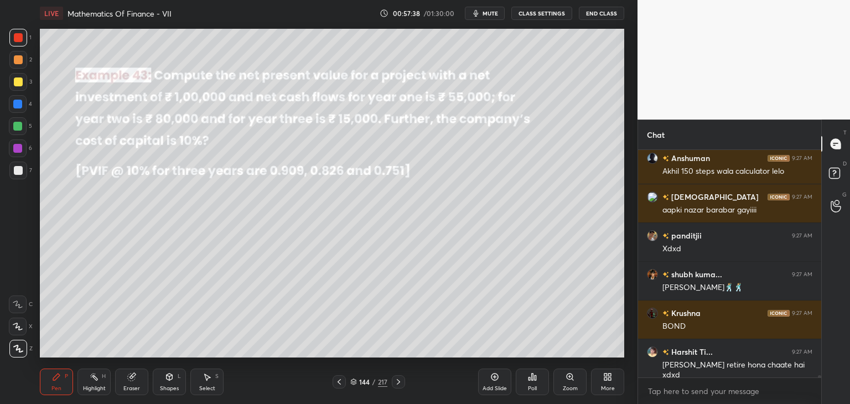
click at [339, 384] on icon at bounding box center [339, 382] width 9 height 9
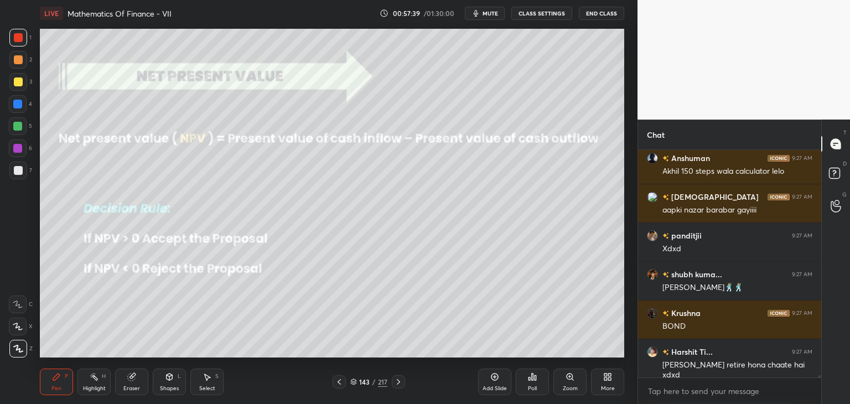
scroll to position [23079, 0]
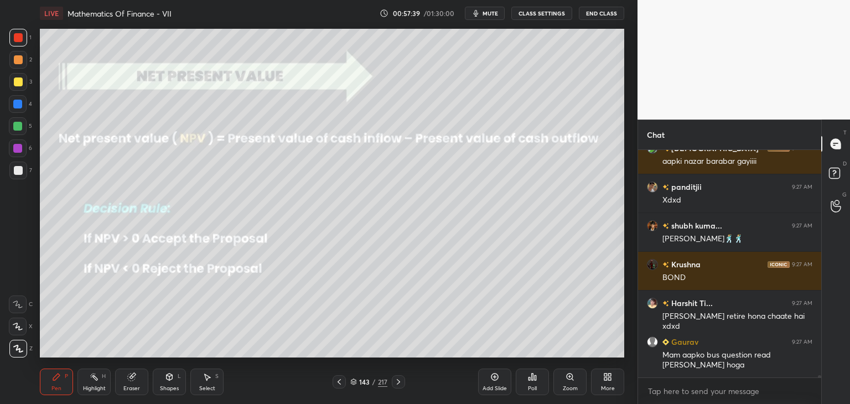
click at [338, 384] on icon at bounding box center [339, 382] width 9 height 9
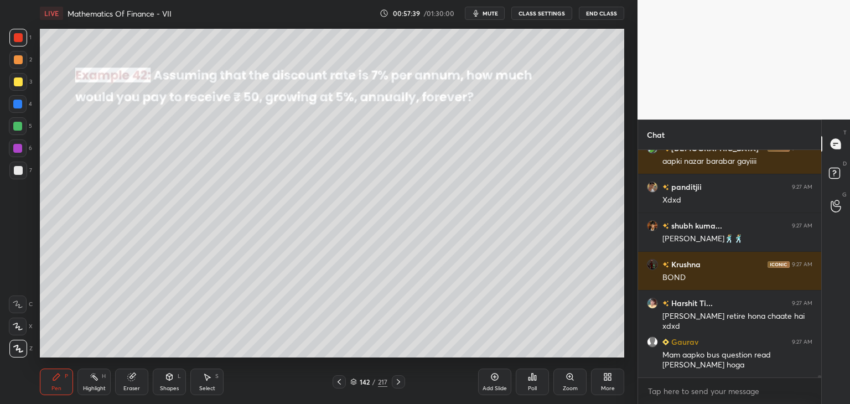
click at [336, 386] on icon at bounding box center [339, 382] width 9 height 9
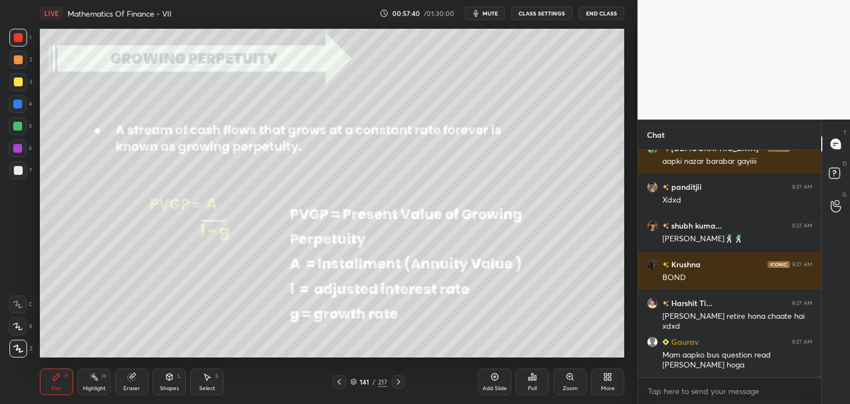
click at [335, 387] on div at bounding box center [339, 381] width 13 height 13
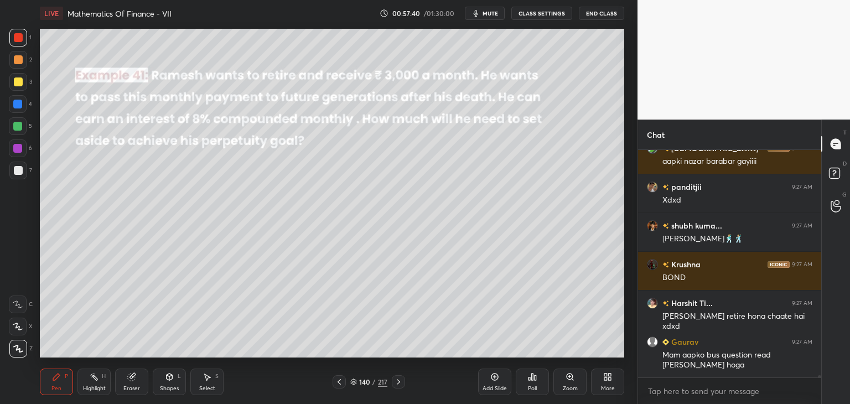
click at [336, 386] on div at bounding box center [339, 381] width 13 height 13
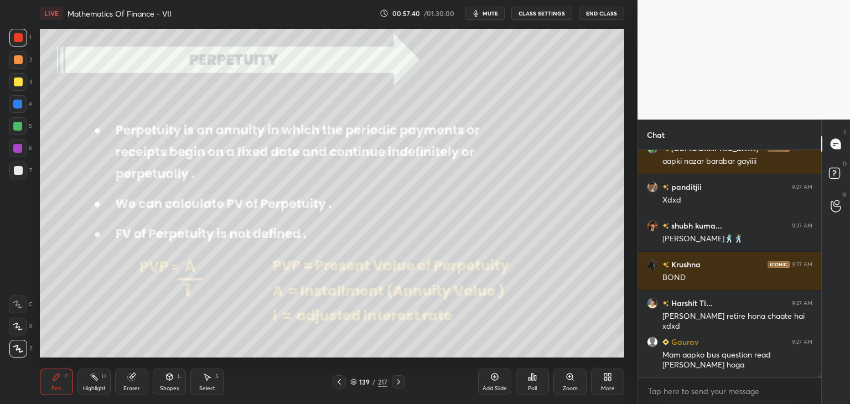
click at [336, 386] on icon at bounding box center [339, 382] width 9 height 9
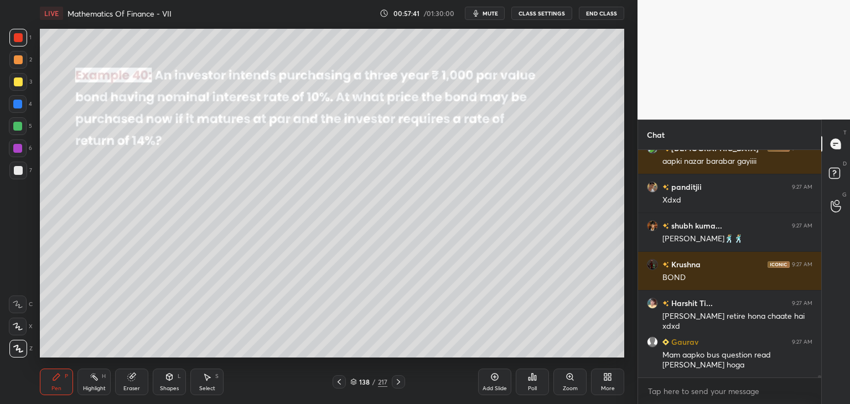
click at [336, 386] on div at bounding box center [339, 381] width 13 height 13
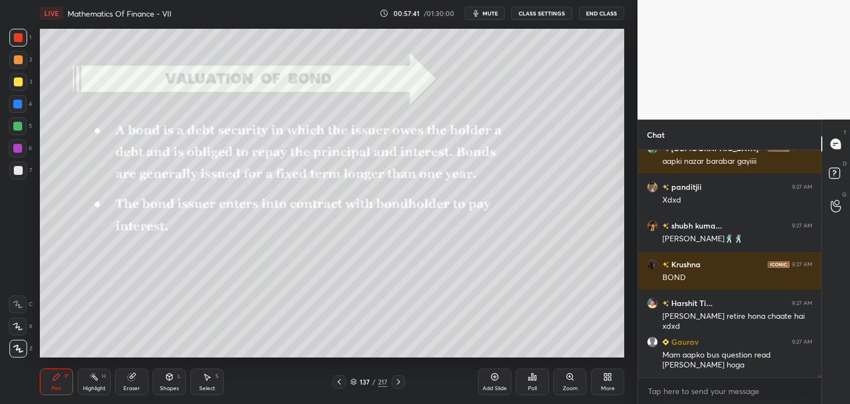
click at [336, 386] on icon at bounding box center [339, 382] width 9 height 9
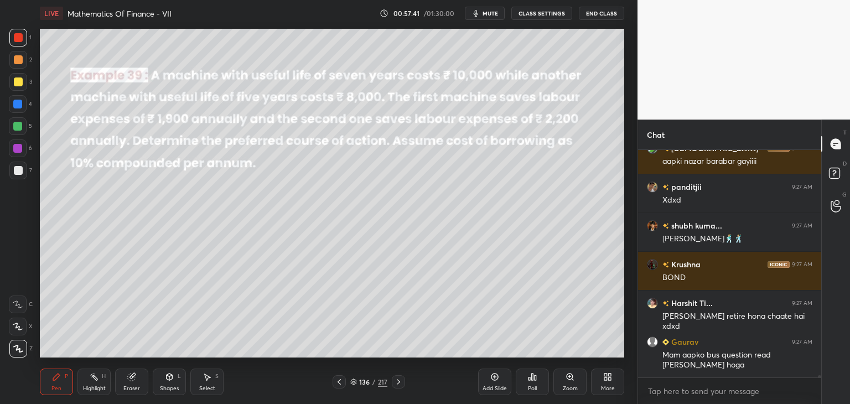
click at [334, 385] on div at bounding box center [339, 381] width 13 height 13
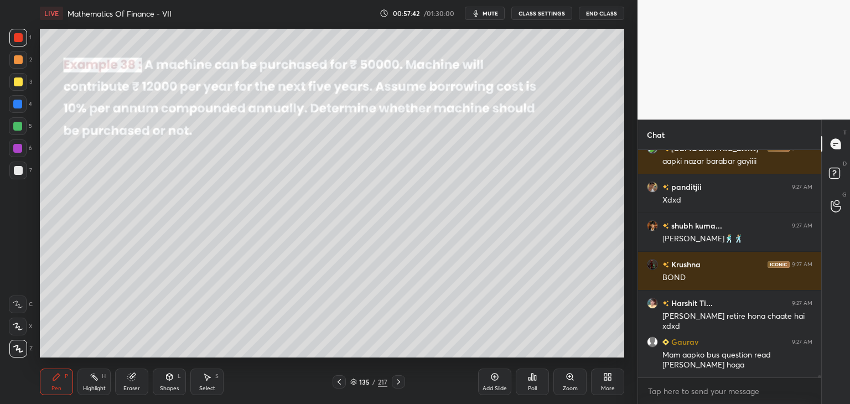
click at [335, 384] on icon at bounding box center [339, 382] width 9 height 9
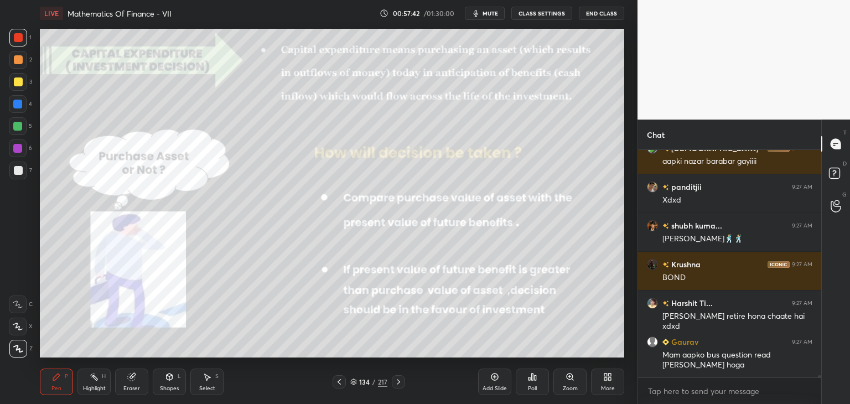
click at [336, 384] on icon at bounding box center [339, 382] width 9 height 9
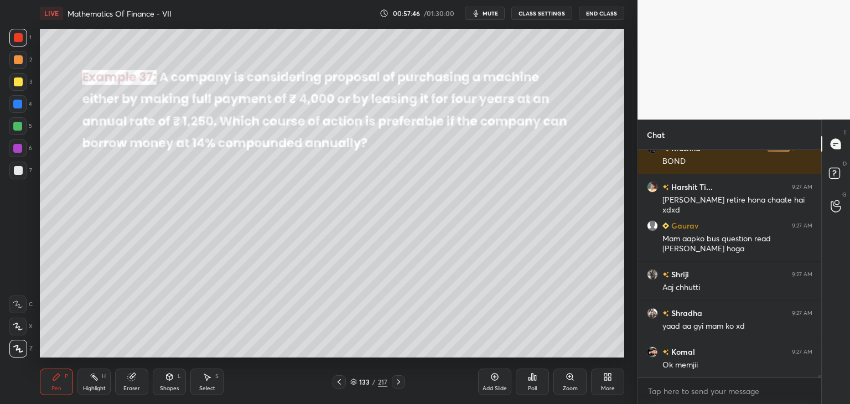
scroll to position [23234, 0]
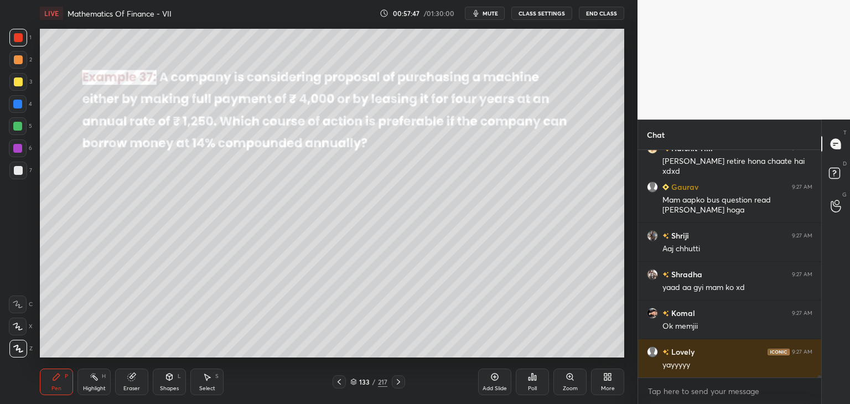
click at [340, 383] on icon at bounding box center [339, 382] width 9 height 9
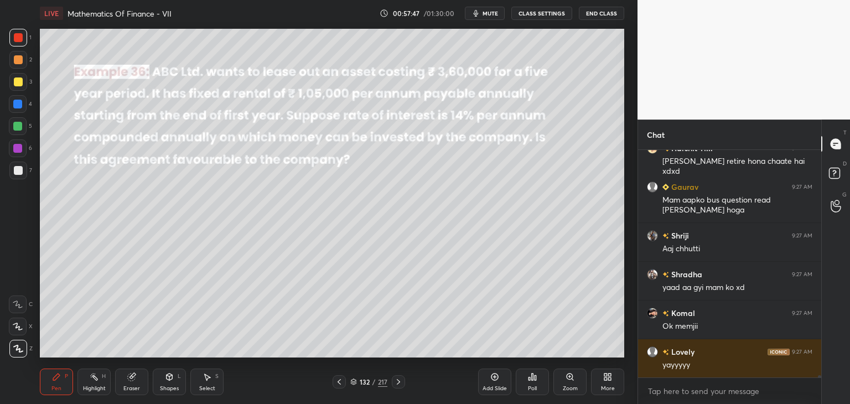
click at [341, 383] on icon at bounding box center [339, 382] width 9 height 9
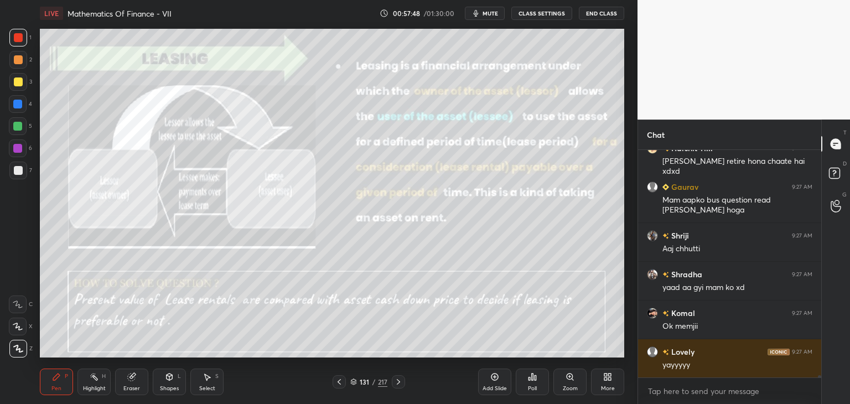
click at [341, 383] on icon at bounding box center [339, 382] width 9 height 9
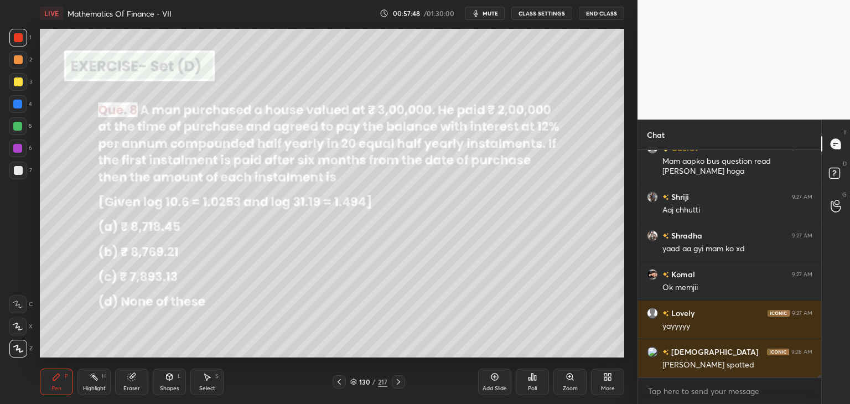
click at [341, 383] on icon at bounding box center [339, 382] width 9 height 9
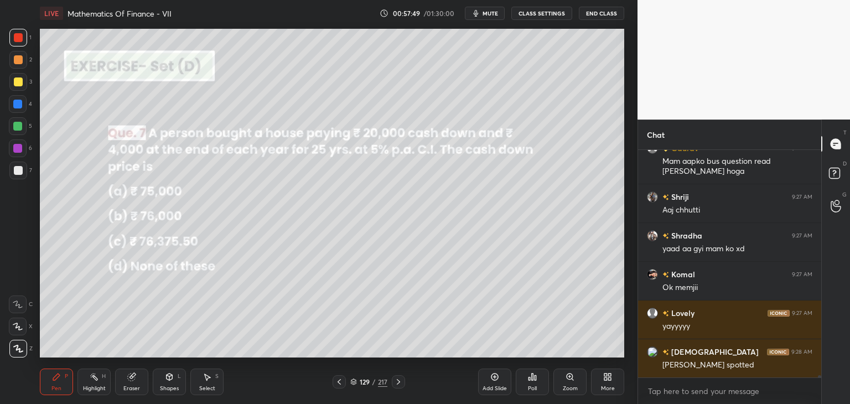
scroll to position [23311, 0]
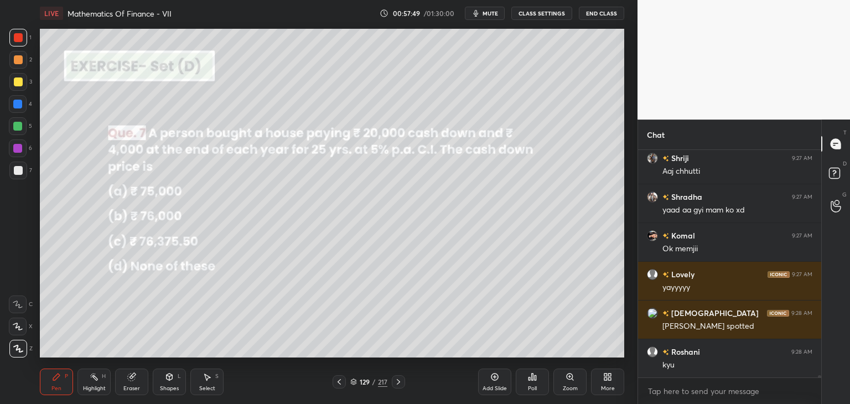
click at [396, 383] on icon at bounding box center [398, 382] width 9 height 9
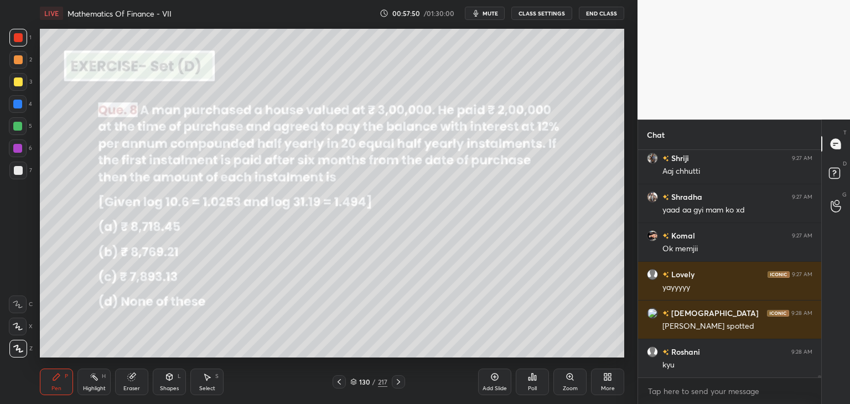
scroll to position [23360, 0]
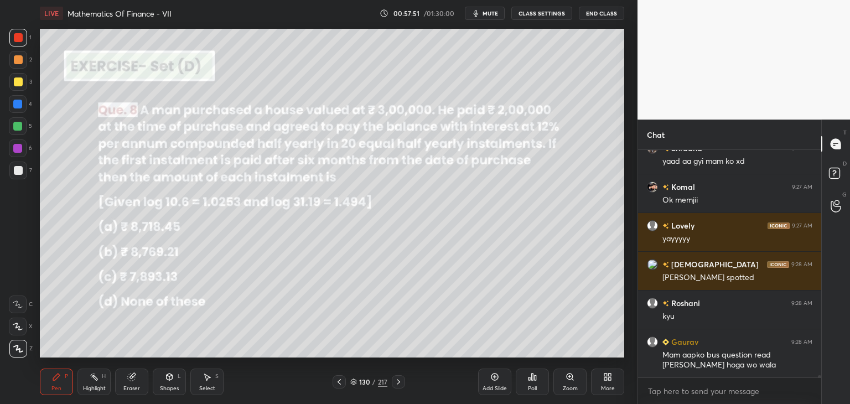
click at [339, 383] on icon at bounding box center [339, 382] width 9 height 9
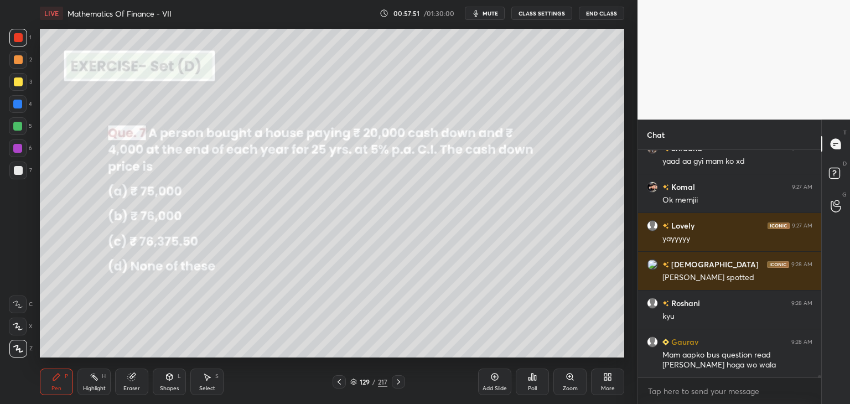
click at [338, 384] on icon at bounding box center [339, 382] width 9 height 9
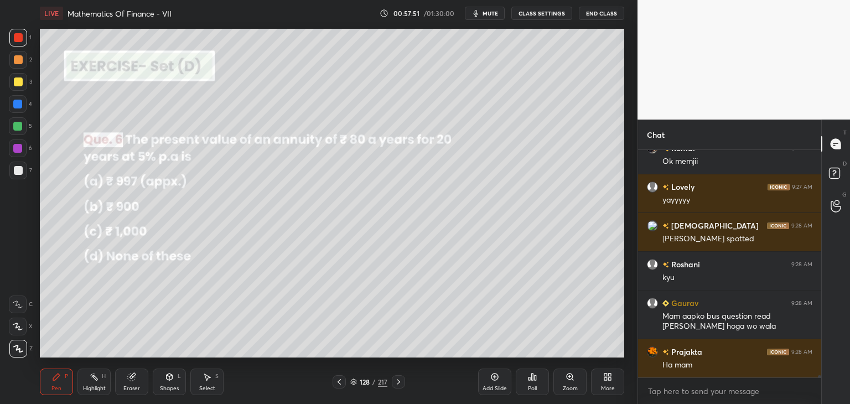
click at [338, 385] on icon at bounding box center [339, 382] width 9 height 9
click at [340, 384] on icon at bounding box center [339, 382] width 9 height 9
click at [341, 384] on icon at bounding box center [339, 382] width 9 height 9
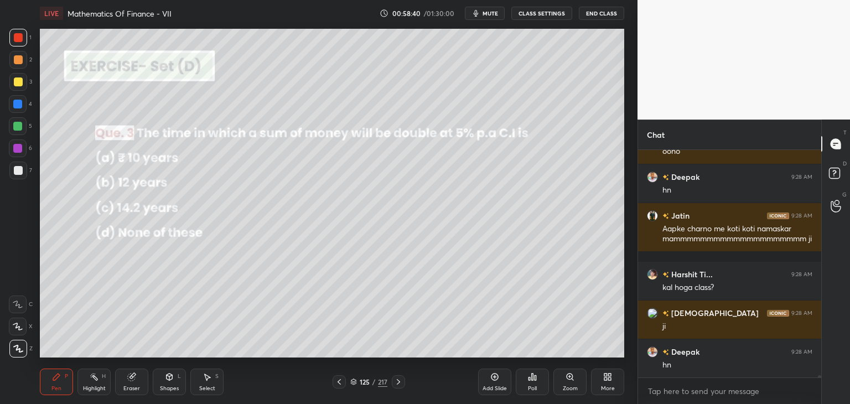
scroll to position [24993, 0]
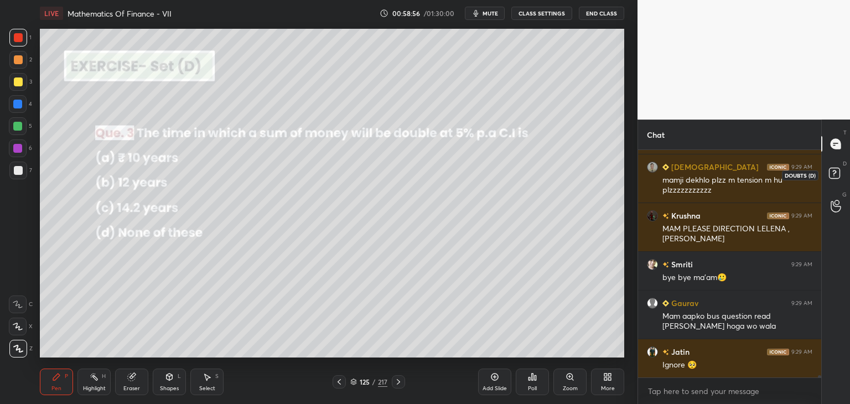
click at [833, 179] on icon at bounding box center [837, 175] width 20 height 20
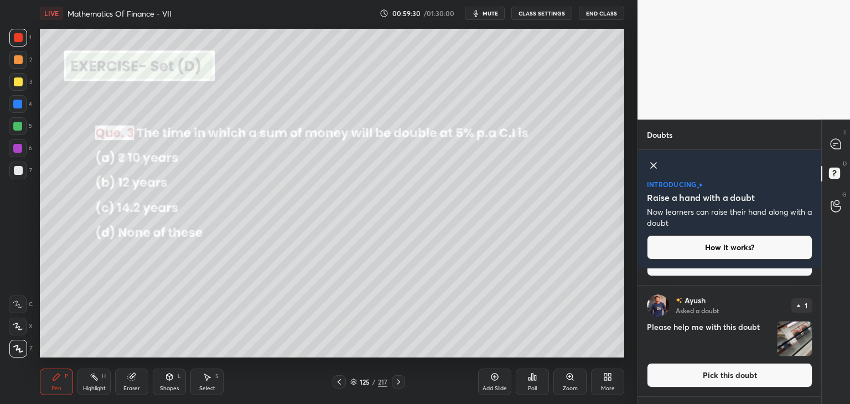
scroll to position [334, 0]
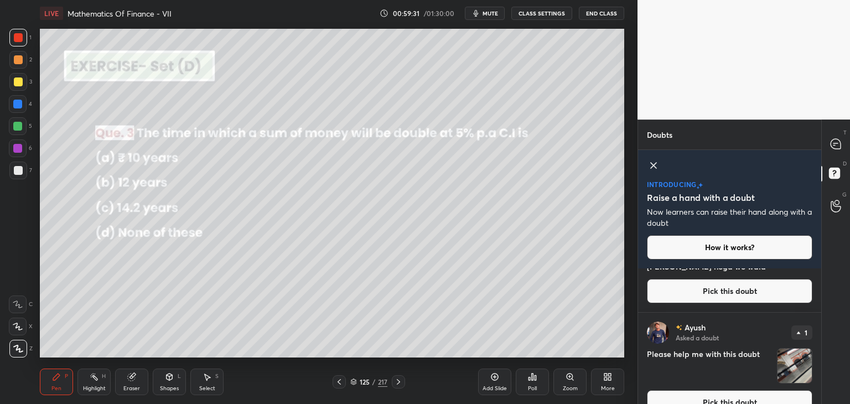
click at [800, 351] on img "grid" at bounding box center [795, 366] width 34 height 34
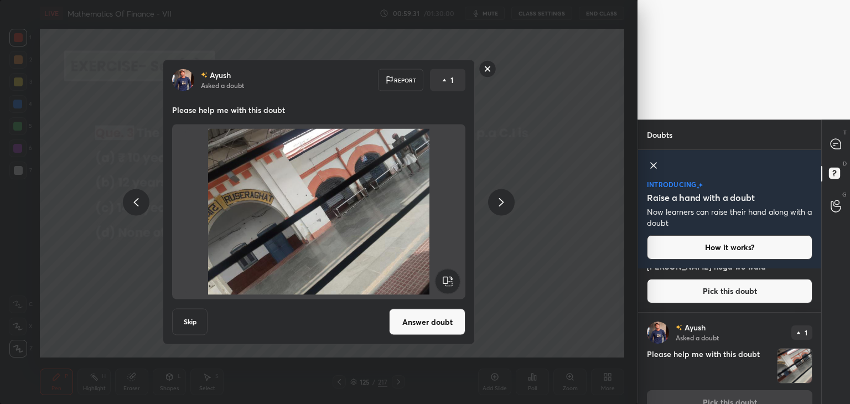
scroll to position [354, 0]
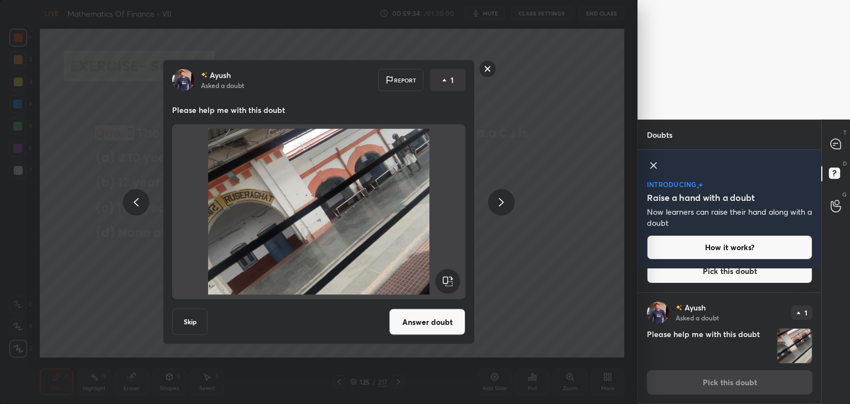
click at [484, 69] on rect at bounding box center [487, 68] width 17 height 17
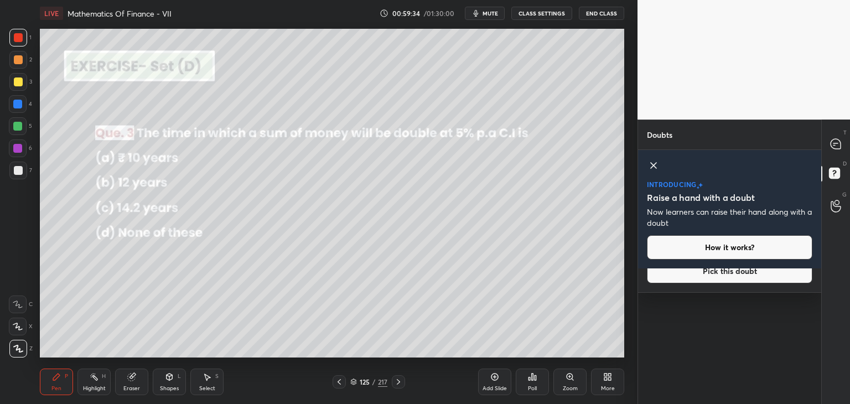
scroll to position [0, 0]
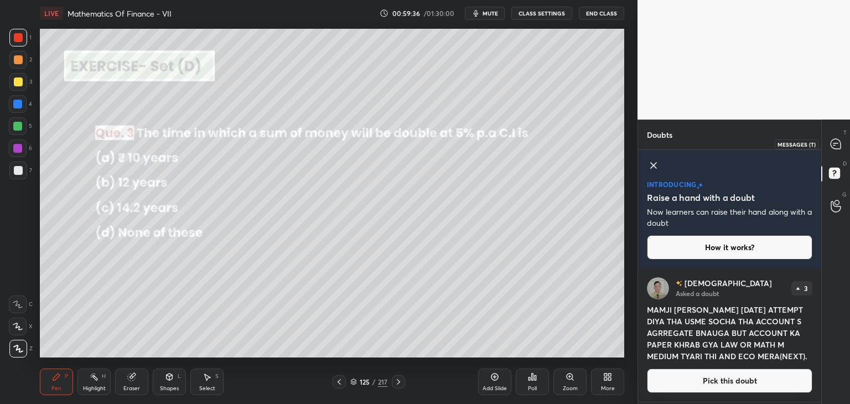
click at [833, 146] on icon at bounding box center [836, 144] width 10 height 10
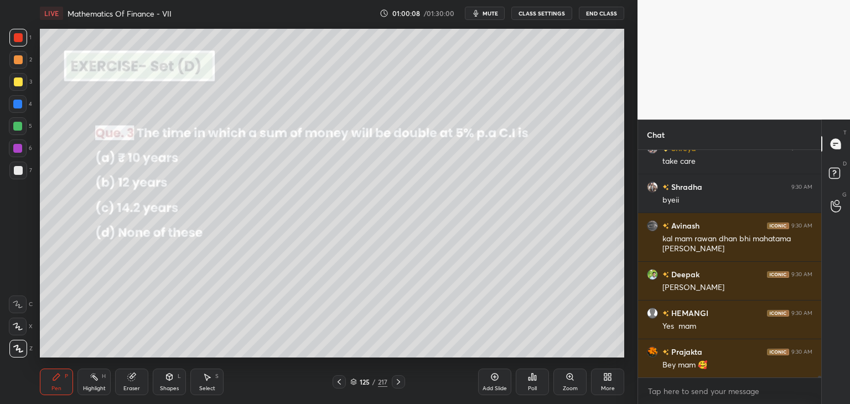
scroll to position [27466, 0]
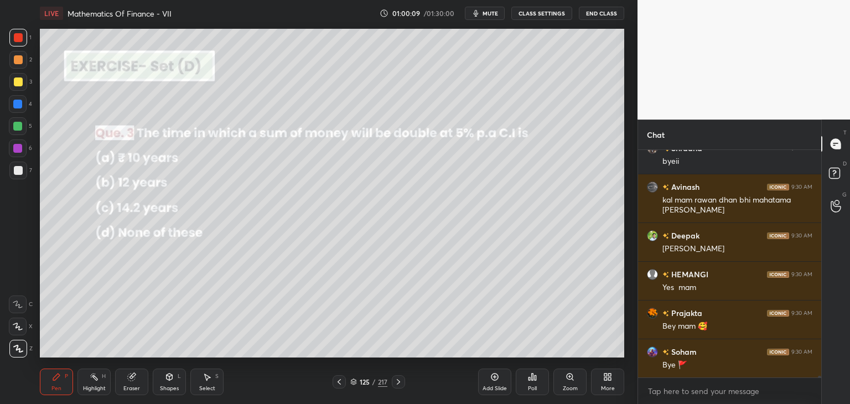
click at [593, 14] on button "End Class" at bounding box center [601, 13] width 45 height 13
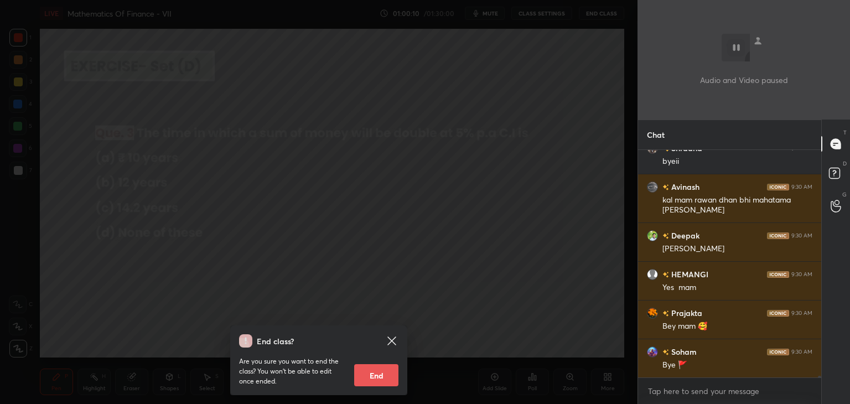
click at [375, 370] on button "End" at bounding box center [376, 375] width 44 height 22
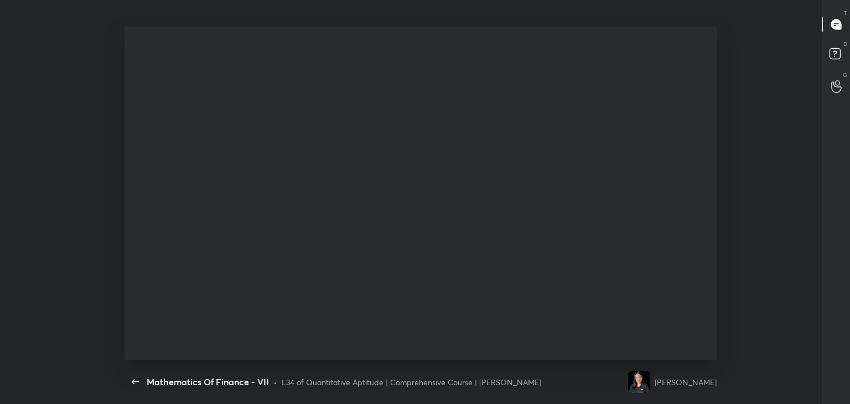
type textarea "x"
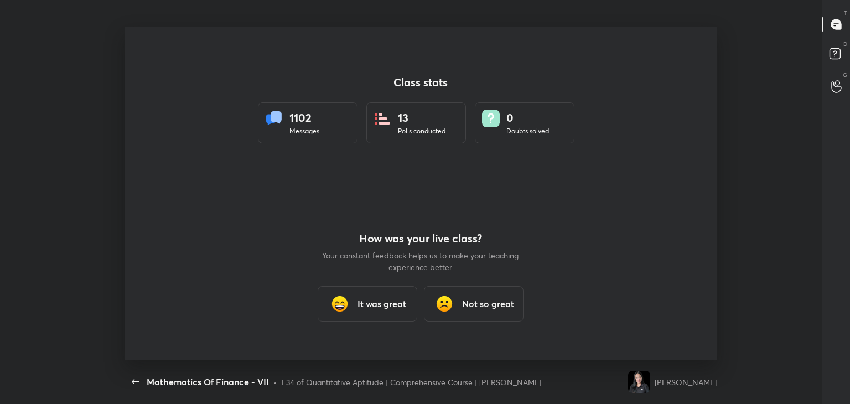
scroll to position [55034, 54621]
click at [373, 297] on h3 "It was great" at bounding box center [382, 303] width 49 height 13
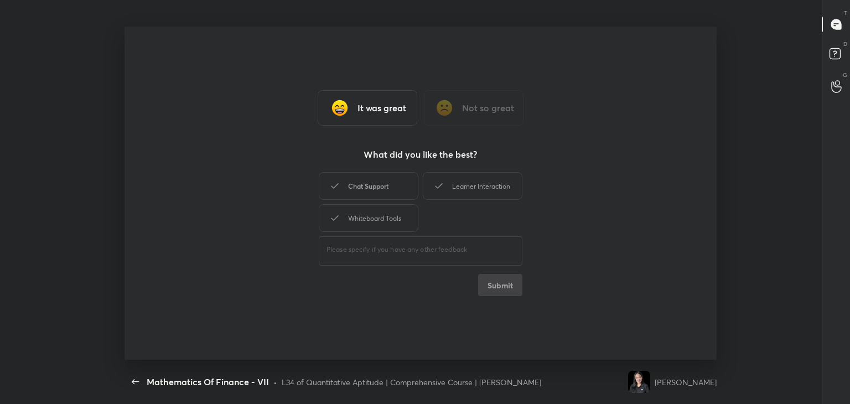
click at [347, 195] on div "Chat Support" at bounding box center [369, 186] width 100 height 28
click at [357, 208] on div "Whiteboard Tools" at bounding box center [369, 218] width 100 height 28
click at [445, 195] on div "Learner Interaction" at bounding box center [473, 186] width 100 height 28
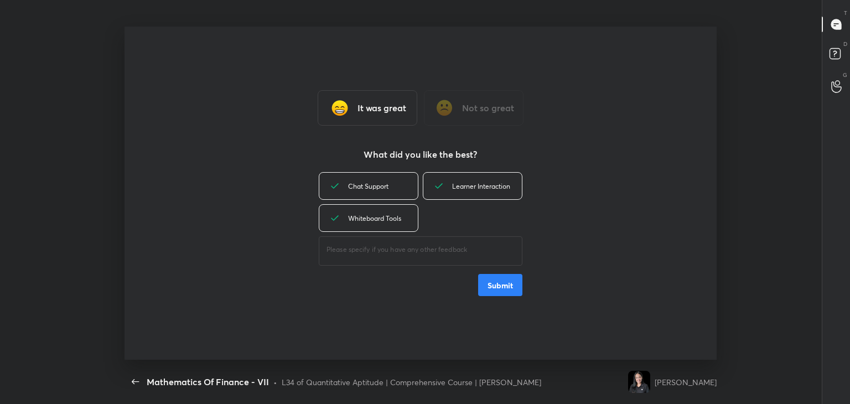
click at [499, 293] on button "Submit" at bounding box center [500, 285] width 44 height 22
